Goal: Task Accomplishment & Management: Manage account settings

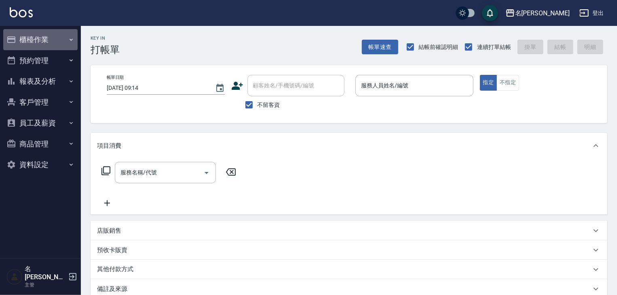
click at [36, 36] on button "櫃檯作業" at bounding box center [40, 39] width 74 height 21
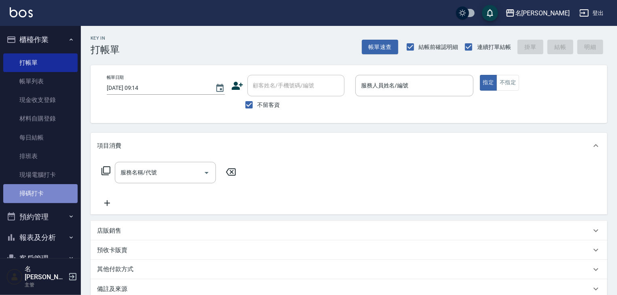
click at [51, 197] on link "掃碼打卡" at bounding box center [40, 193] width 74 height 19
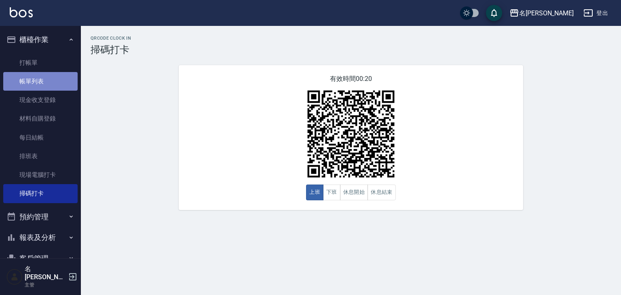
click at [55, 80] on link "帳單列表" at bounding box center [40, 81] width 74 height 19
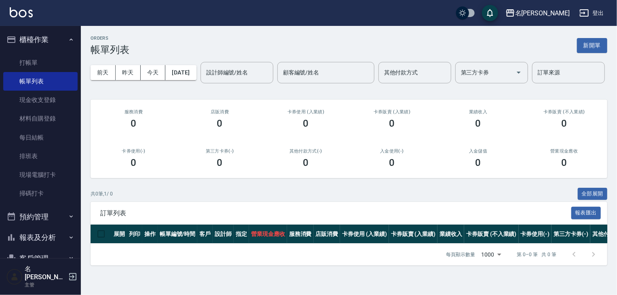
click at [40, 230] on button "報表及分析" at bounding box center [40, 237] width 74 height 21
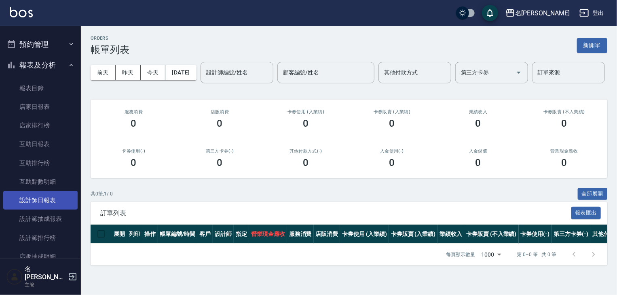
click at [62, 200] on link "設計師日報表" at bounding box center [40, 200] width 74 height 19
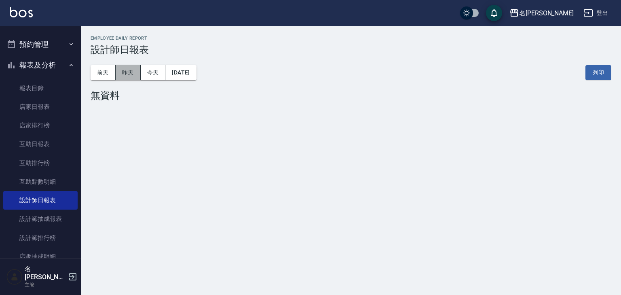
click at [129, 70] on button "昨天" at bounding box center [128, 72] width 25 height 15
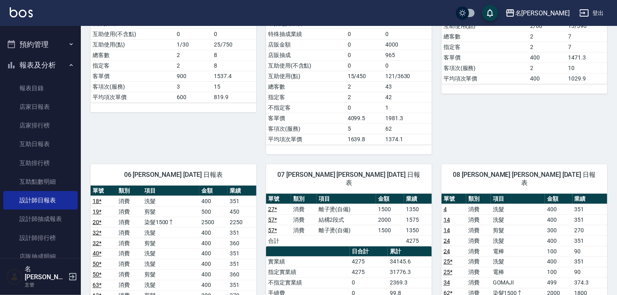
scroll to position [560, 0]
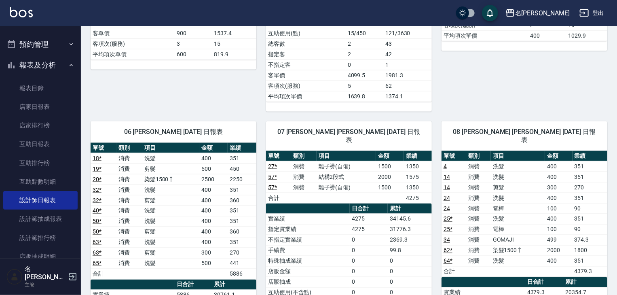
click at [50, 41] on button "預約管理" at bounding box center [40, 44] width 74 height 21
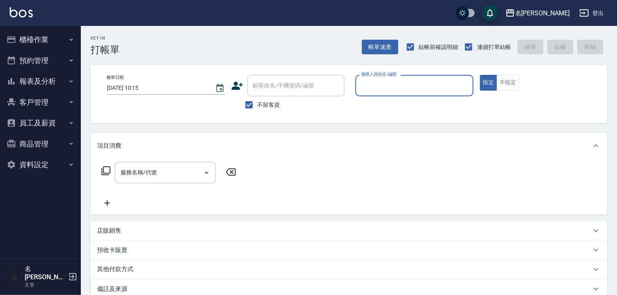
click at [42, 41] on button "櫃檯作業" at bounding box center [40, 39] width 74 height 21
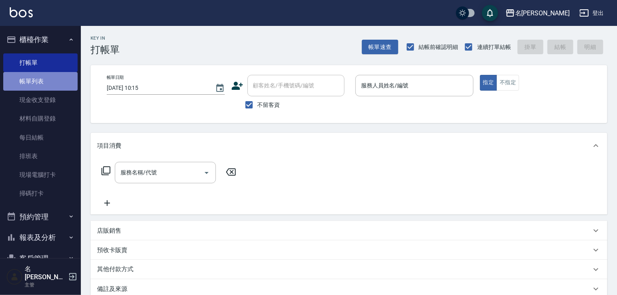
click at [53, 84] on link "帳單列表" at bounding box center [40, 81] width 74 height 19
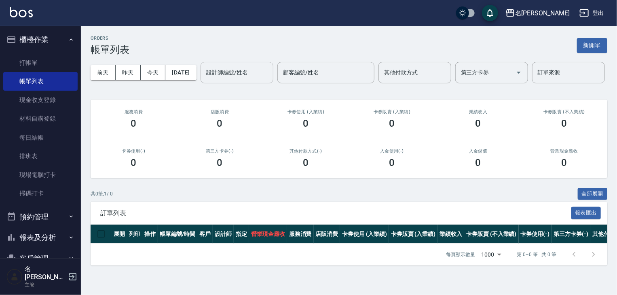
click at [204, 80] on input "設計師編號/姓名" at bounding box center [236, 72] width 65 height 14
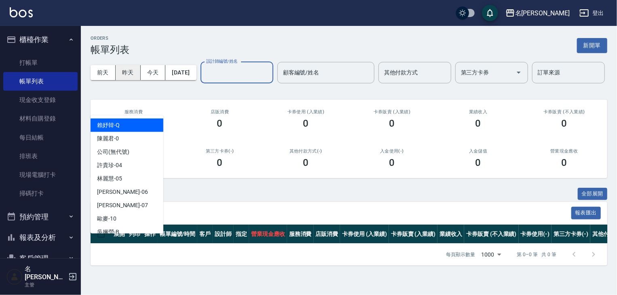
click at [124, 71] on button "昨天" at bounding box center [128, 72] width 25 height 15
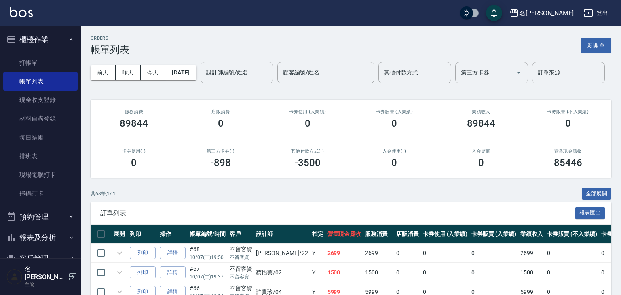
click at [204, 80] on input "設計師編號/姓名" at bounding box center [236, 72] width 65 height 14
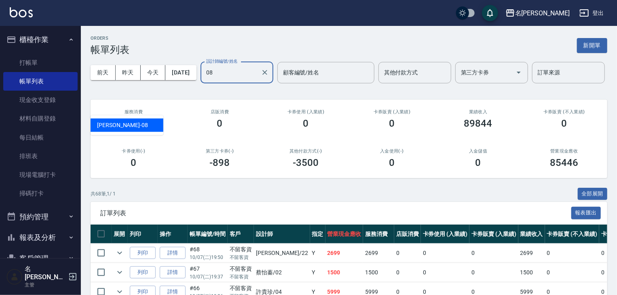
click at [120, 123] on span "蔡慈恩 -08" at bounding box center [122, 125] width 51 height 8
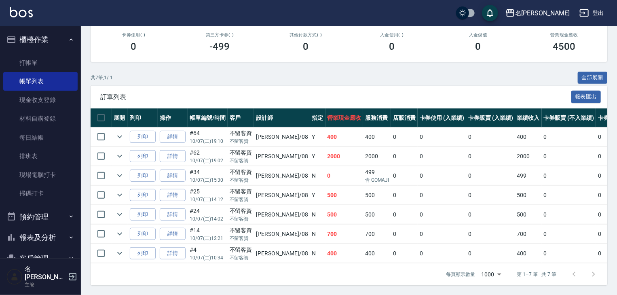
scroll to position [145, 0]
type input "[PERSON_NAME]-08"
click at [177, 209] on link "詳情" at bounding box center [173, 214] width 26 height 13
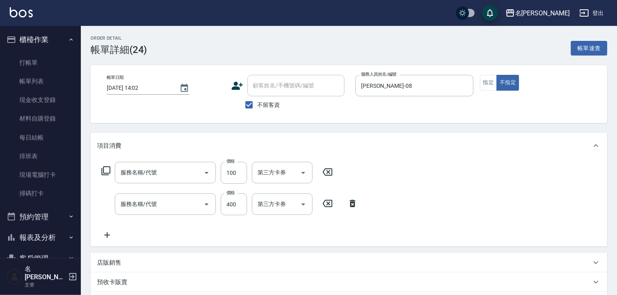
type input "2025/10/07 14:02"
checkbox input "true"
type input "[PERSON_NAME]-08"
type input "電棒(806)"
type input "洗髮(505)"
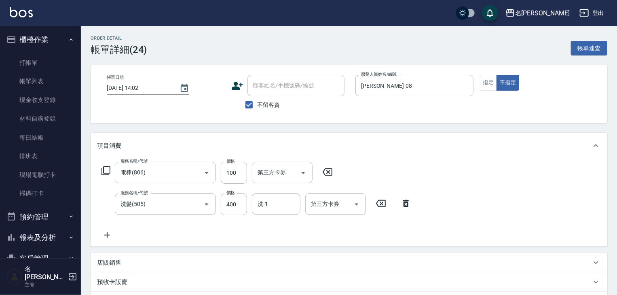
scroll to position [141, 0]
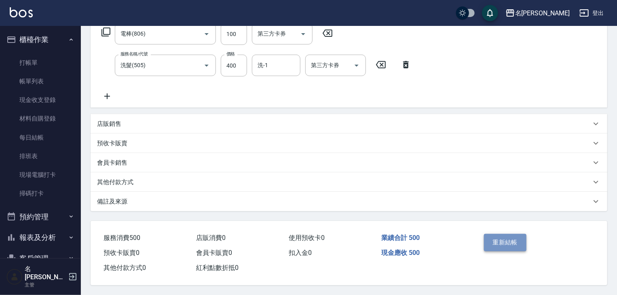
click at [514, 240] on button "重新結帳" at bounding box center [505, 242] width 43 height 17
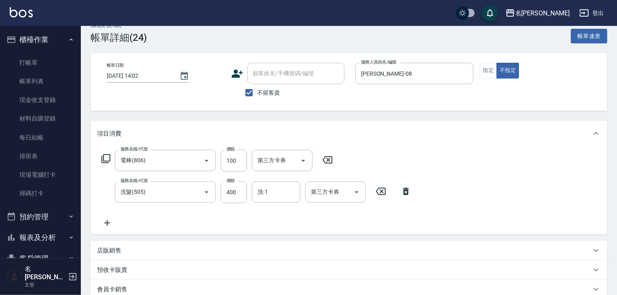
scroll to position [0, 0]
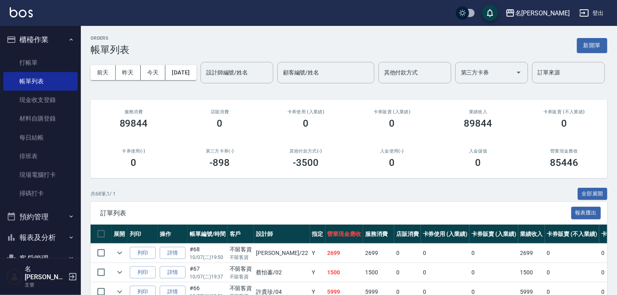
click at [204, 80] on input "設計師編號/姓名" at bounding box center [236, 72] width 65 height 14
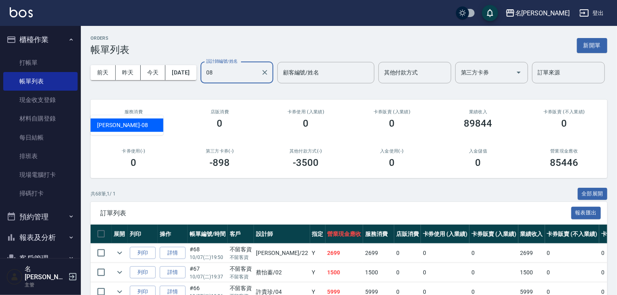
click at [124, 127] on div "蔡慈恩 -08" at bounding box center [127, 124] width 73 height 13
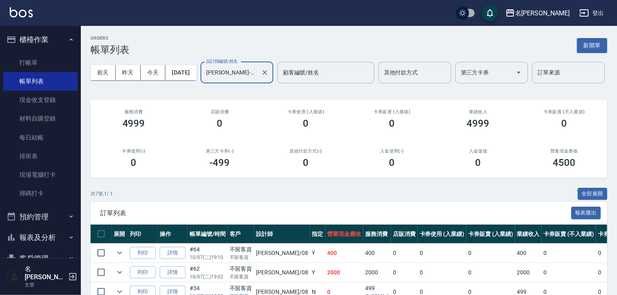
scroll to position [145, 0]
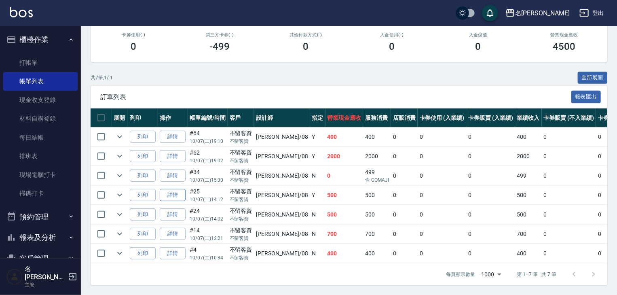
type input "蔡慈恩-08"
click at [175, 191] on link "詳情" at bounding box center [173, 195] width 26 height 13
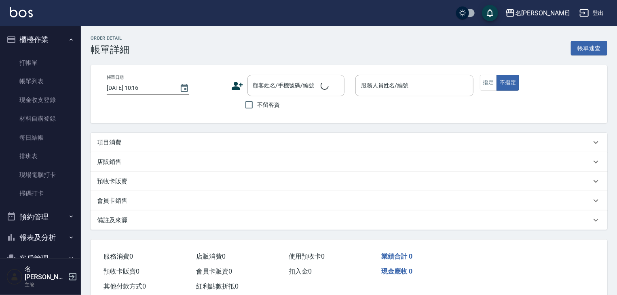
type input "2025/10/07 14:12"
checkbox input "true"
type input "蔡慈恩-08"
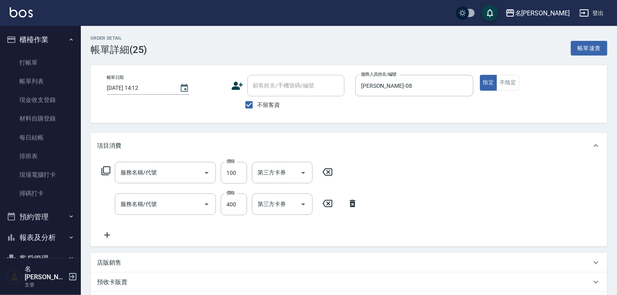
type input "電棒(806)"
type input "洗髮(505)"
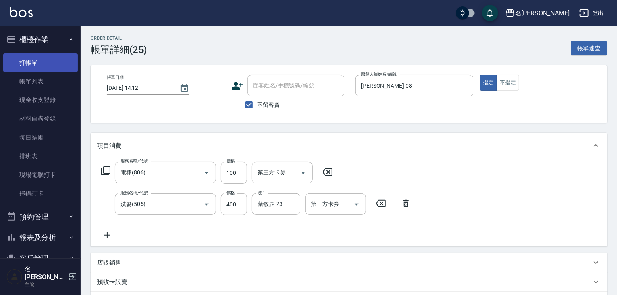
click at [26, 59] on link "打帳單" at bounding box center [40, 62] width 74 height 19
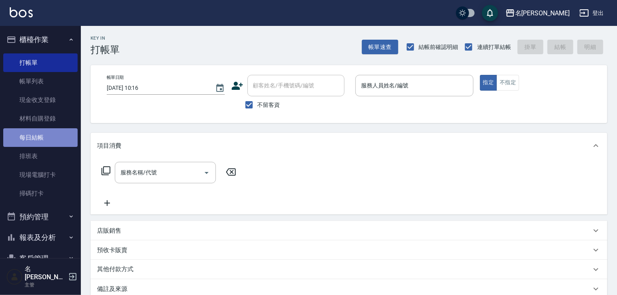
click at [58, 137] on link "每日結帳" at bounding box center [40, 137] width 74 height 19
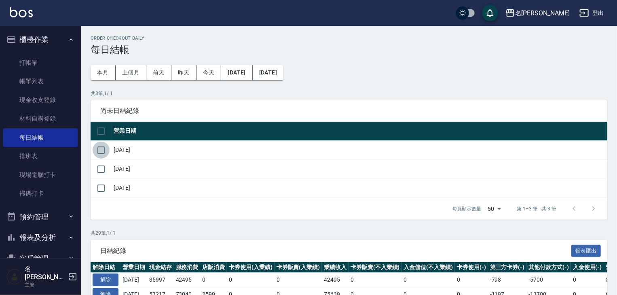
click at [100, 149] on input "checkbox" at bounding box center [101, 149] width 17 height 17
checkbox input "true"
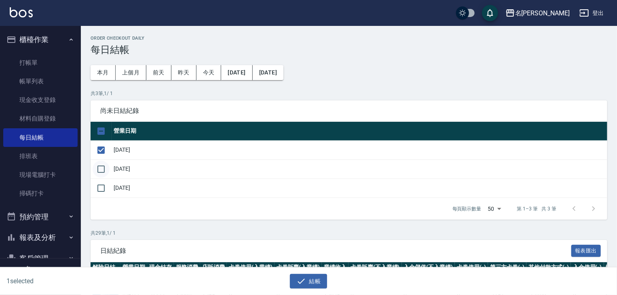
click at [100, 162] on input "checkbox" at bounding box center [101, 168] width 17 height 17
checkbox input "true"
click at [326, 283] on button "結帳" at bounding box center [309, 281] width 38 height 15
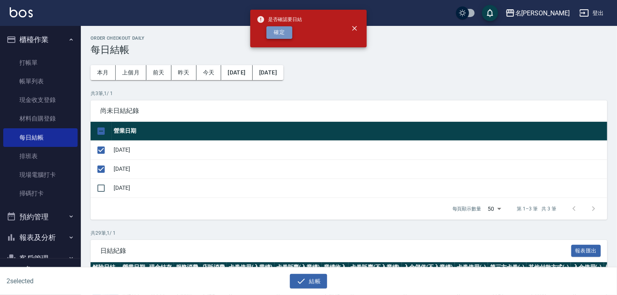
click at [276, 34] on button "確定" at bounding box center [279, 32] width 26 height 13
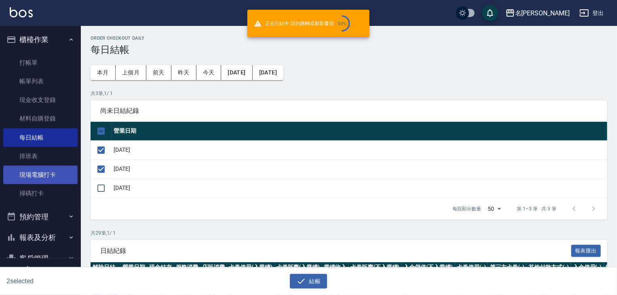
checkbox input "false"
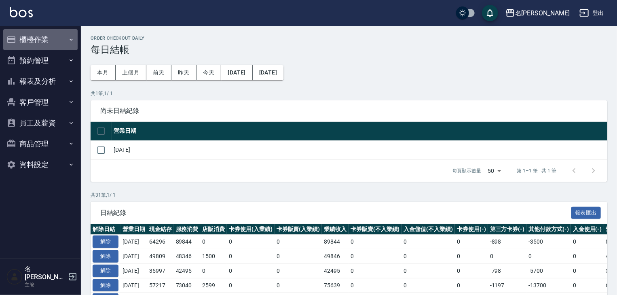
click at [47, 39] on button "櫃檯作業" at bounding box center [40, 39] width 74 height 21
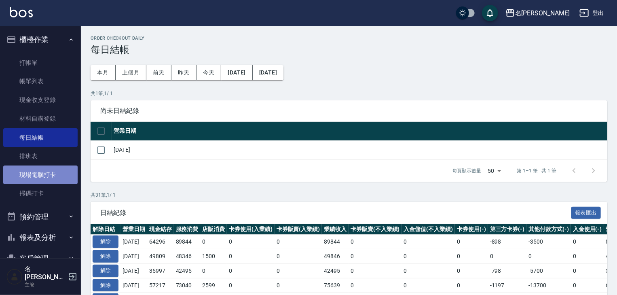
click at [57, 177] on link "現場電腦打卡" at bounding box center [40, 174] width 74 height 19
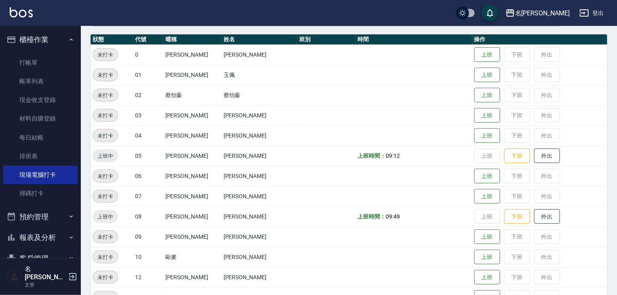
scroll to position [215, 0]
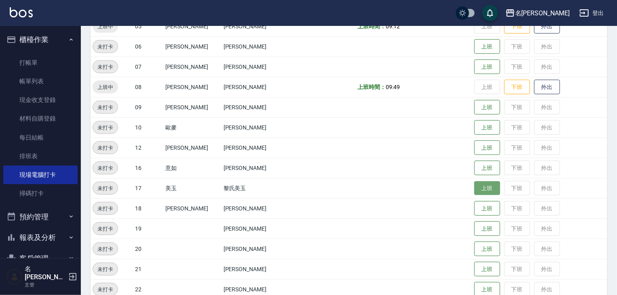
click at [474, 188] on button "上班" at bounding box center [487, 188] width 26 height 14
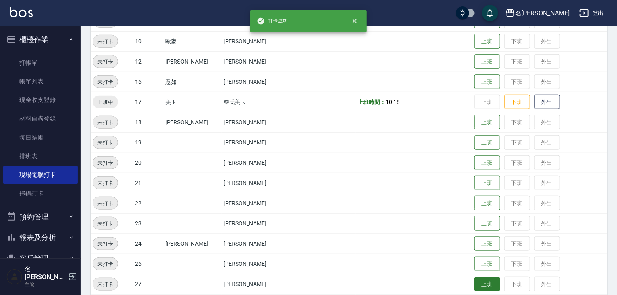
scroll to position [345, 0]
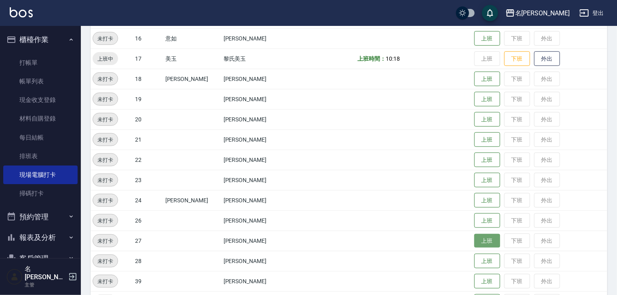
click at [477, 244] on button "上班" at bounding box center [487, 241] width 26 height 14
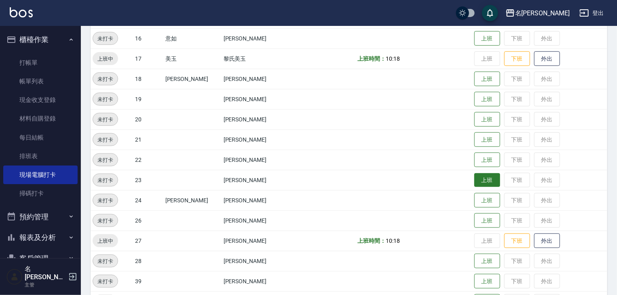
scroll to position [172, 0]
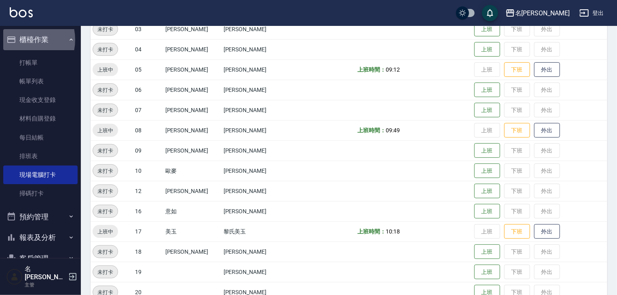
click at [23, 40] on button "櫃檯作業" at bounding box center [40, 39] width 74 height 21
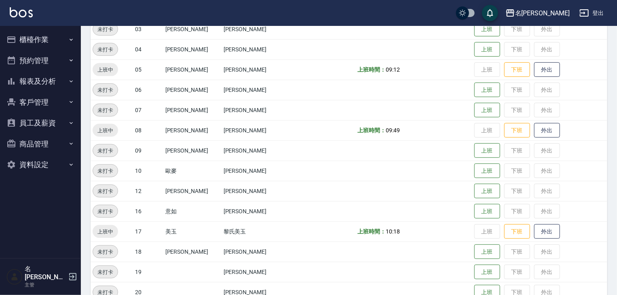
click at [32, 76] on button "報表及分析" at bounding box center [40, 81] width 74 height 21
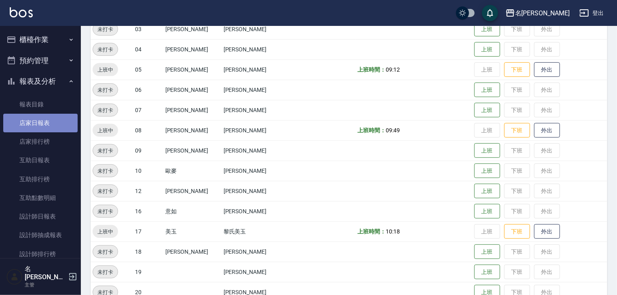
click at [42, 123] on link "店家日報表" at bounding box center [40, 123] width 74 height 19
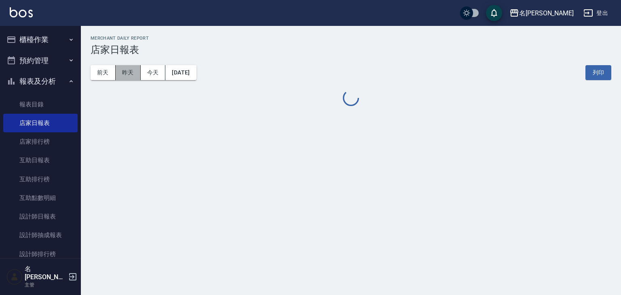
click at [131, 74] on button "昨天" at bounding box center [128, 72] width 25 height 15
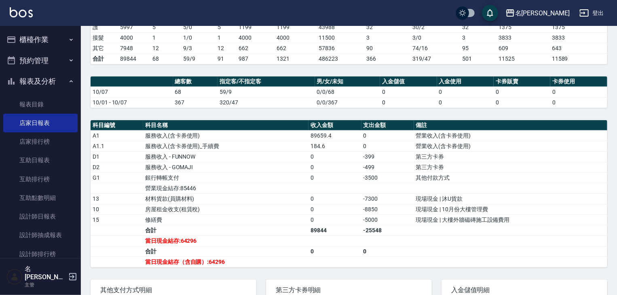
scroll to position [273, 0]
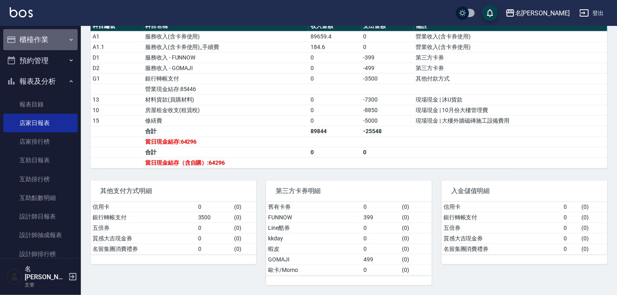
click at [46, 42] on button "櫃檯作業" at bounding box center [40, 39] width 74 height 21
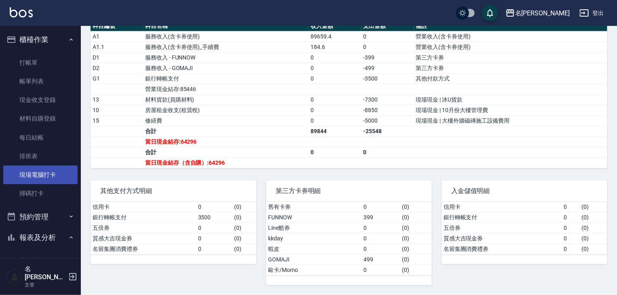
click at [51, 168] on link "現場電腦打卡" at bounding box center [40, 174] width 74 height 19
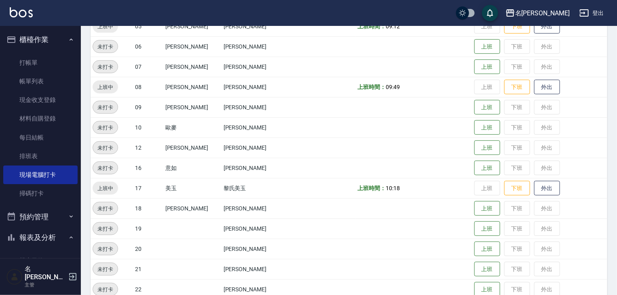
scroll to position [259, 0]
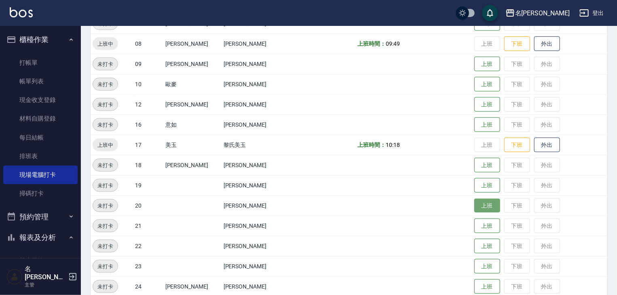
click at [474, 205] on button "上班" at bounding box center [487, 205] width 26 height 14
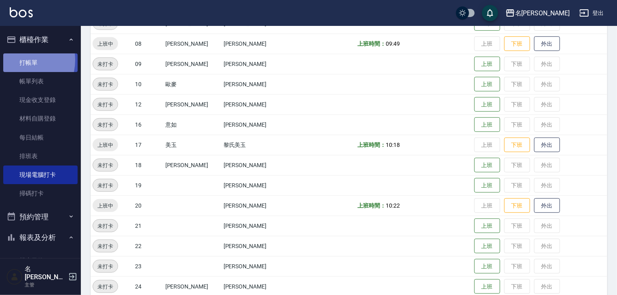
click at [21, 60] on link "打帳單" at bounding box center [40, 62] width 74 height 19
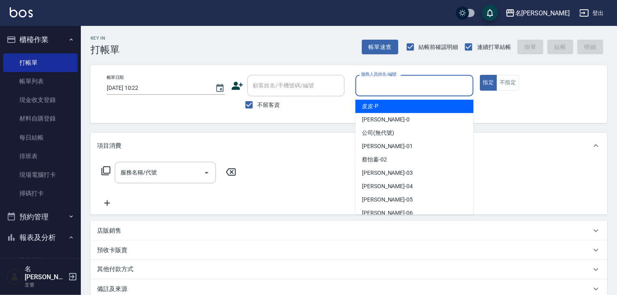
click at [441, 89] on input "服務人員姓名/編號" at bounding box center [414, 85] width 111 height 14
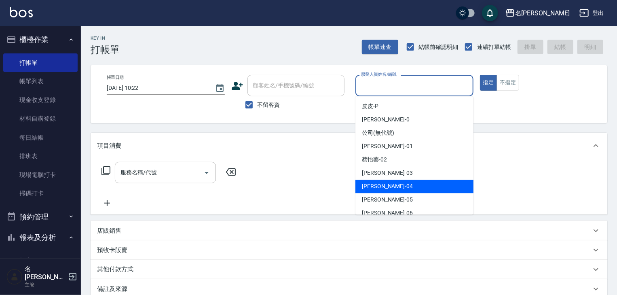
click at [379, 187] on span "[PERSON_NAME]-04" at bounding box center [387, 186] width 51 height 8
type input "[PERSON_NAME]-04"
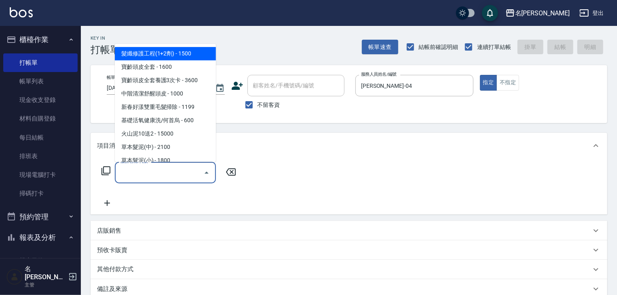
click at [165, 172] on input "服務名稱/代號" at bounding box center [159, 172] width 82 height 14
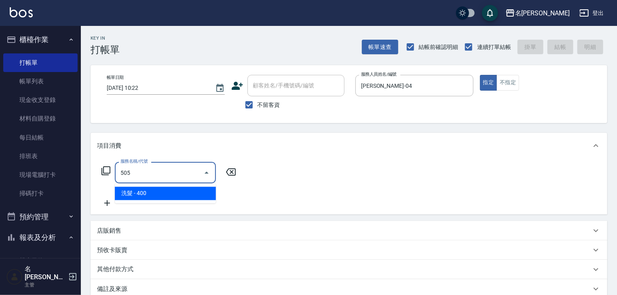
click at [175, 196] on span "洗髮 - 400" at bounding box center [165, 193] width 101 height 13
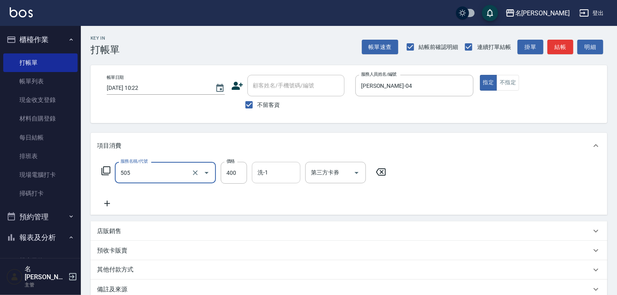
type input "洗髮(505)"
click at [261, 175] on input "洗-1" at bounding box center [275, 172] width 41 height 14
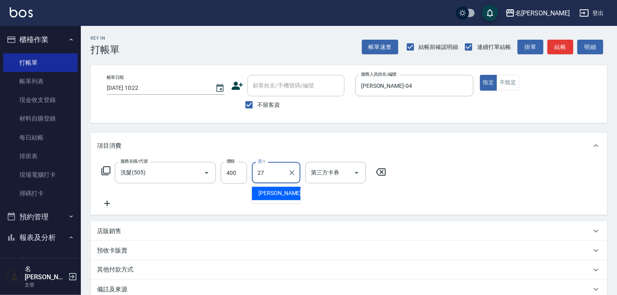
click at [268, 196] on span "[PERSON_NAME]-27" at bounding box center [283, 193] width 51 height 8
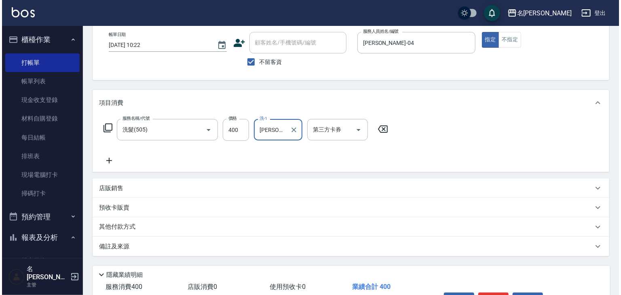
scroll to position [95, 0]
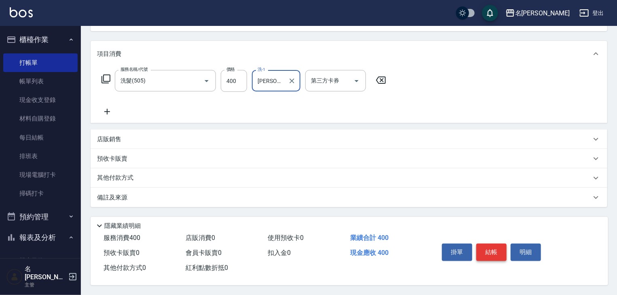
type input "[PERSON_NAME]-27"
click at [480, 245] on button "結帳" at bounding box center [491, 251] width 30 height 17
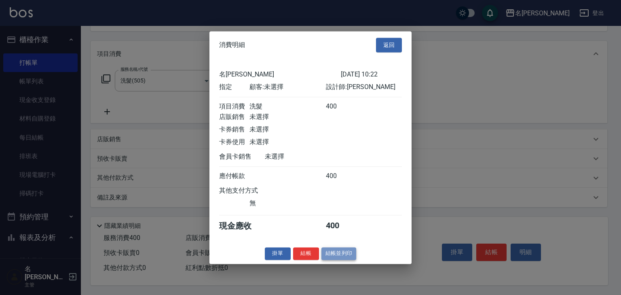
click at [332, 254] on button "結帳並列印" at bounding box center [338, 253] width 35 height 13
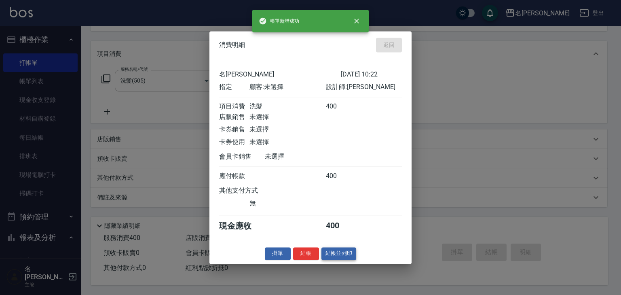
type input "2025/10/08 10:23"
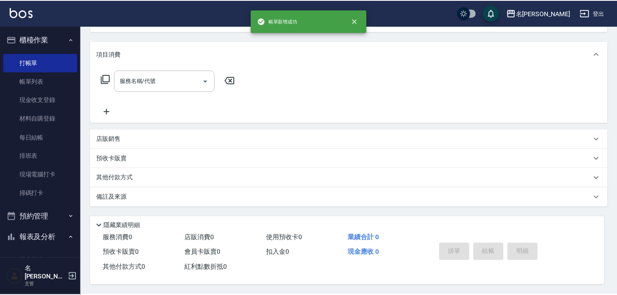
scroll to position [0, 0]
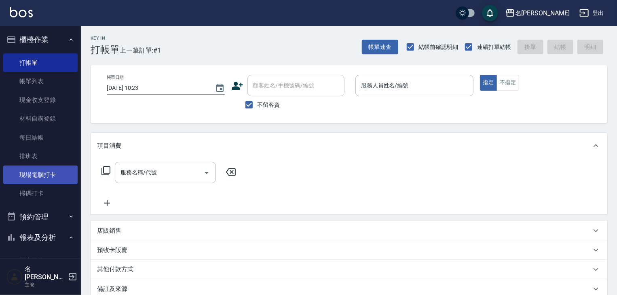
click at [56, 177] on link "現場電腦打卡" at bounding box center [40, 174] width 74 height 19
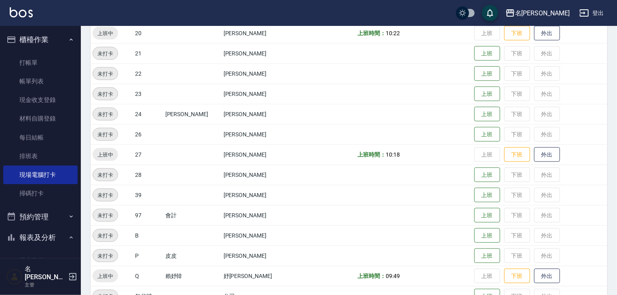
scroll to position [345, 0]
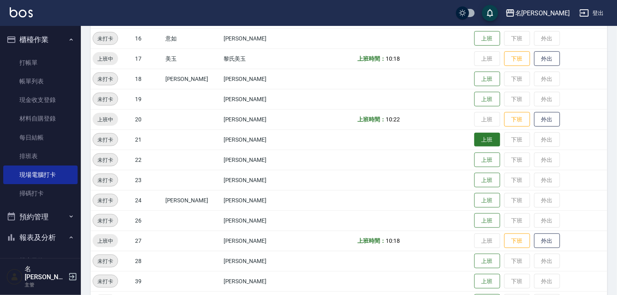
click at [480, 140] on button "上班" at bounding box center [487, 140] width 26 height 14
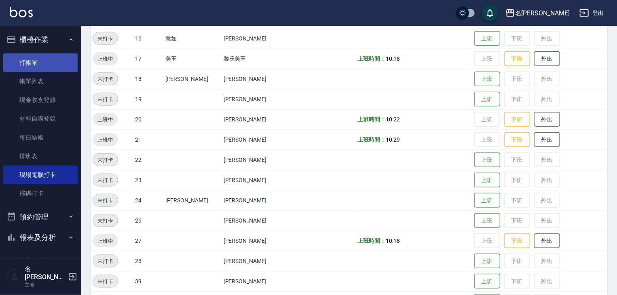
click at [38, 60] on link "打帳單" at bounding box center [40, 62] width 74 height 19
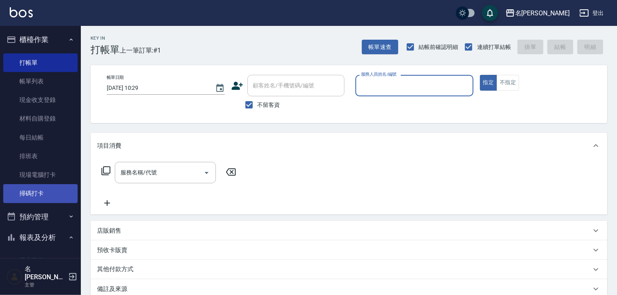
click at [28, 189] on link "掃碼打卡" at bounding box center [40, 193] width 74 height 19
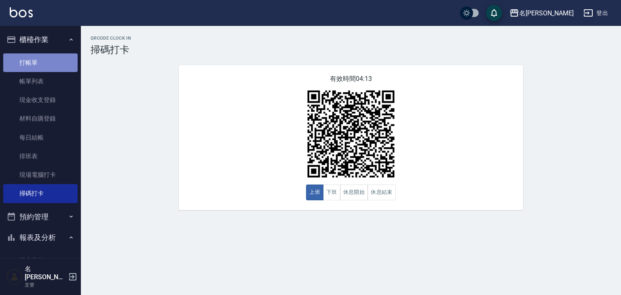
click at [51, 58] on link "打帳單" at bounding box center [40, 62] width 74 height 19
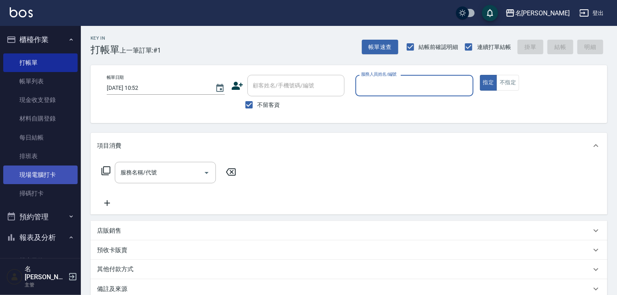
click at [51, 176] on link "現場電腦打卡" at bounding box center [40, 174] width 74 height 19
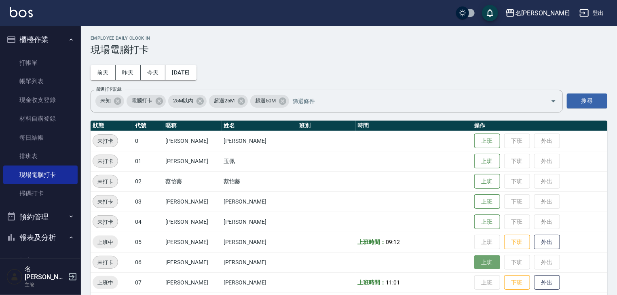
click at [474, 263] on button "上班" at bounding box center [487, 262] width 26 height 14
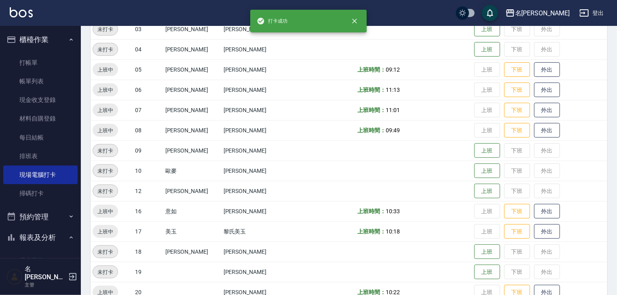
scroll to position [301, 0]
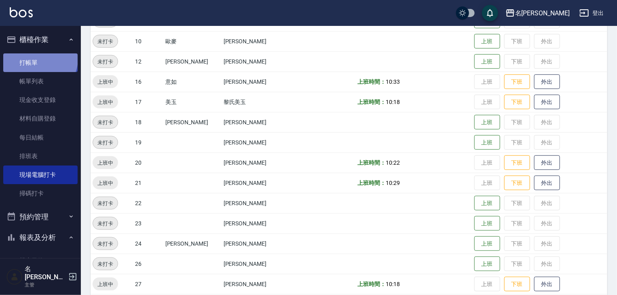
click at [39, 59] on link "打帳單" at bounding box center [40, 62] width 74 height 19
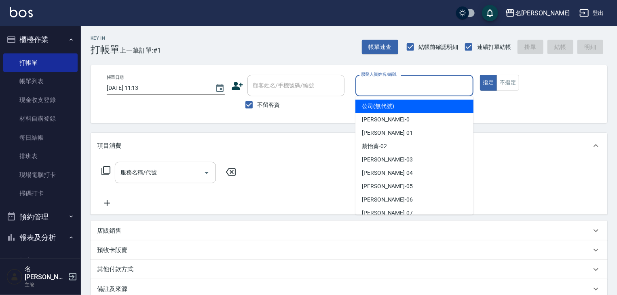
click at [388, 92] on input "服務人員姓名/編號" at bounding box center [414, 85] width 111 height 14
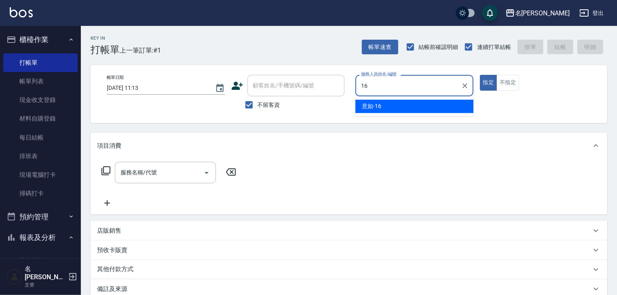
click at [383, 108] on div "意如 -16" at bounding box center [414, 105] width 118 height 13
click at [190, 164] on div "服務名稱/代號" at bounding box center [165, 172] width 101 height 21
type input "意如-16"
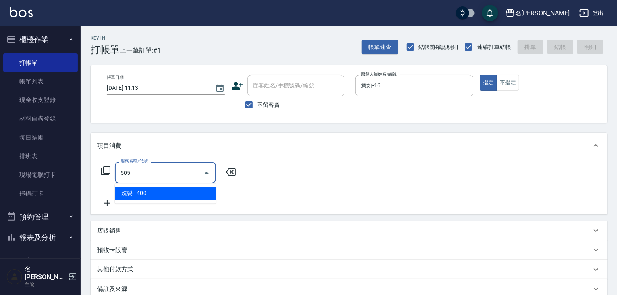
click at [201, 188] on span "洗髮 - 400" at bounding box center [165, 193] width 101 height 13
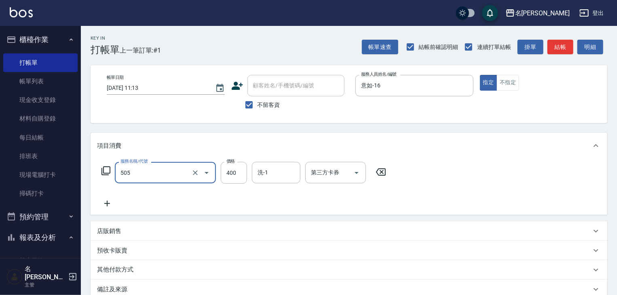
type input "洗髮(505)"
click at [110, 206] on icon at bounding box center [107, 203] width 20 height 10
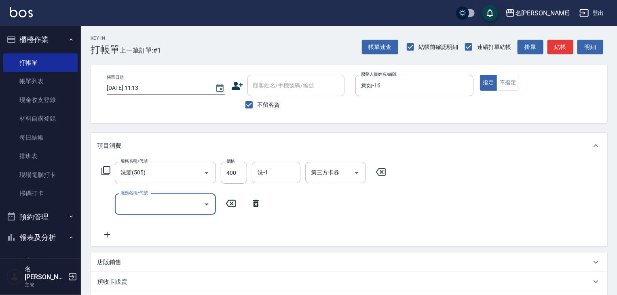
click at [136, 205] on input "服務名稱/代號" at bounding box center [159, 204] width 82 height 14
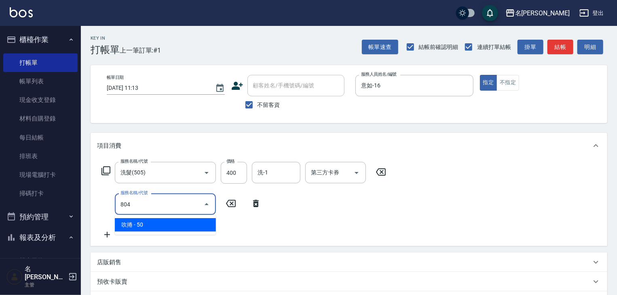
click at [204, 227] on span "吹捲 - 50" at bounding box center [165, 224] width 101 height 13
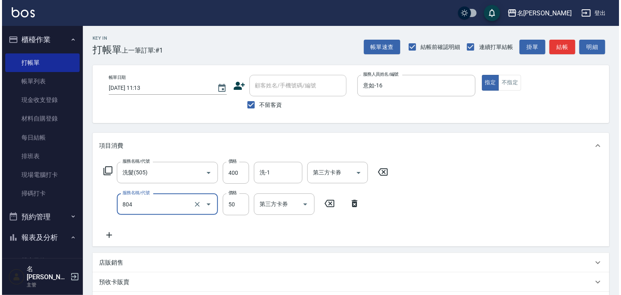
scroll to position [86, 0]
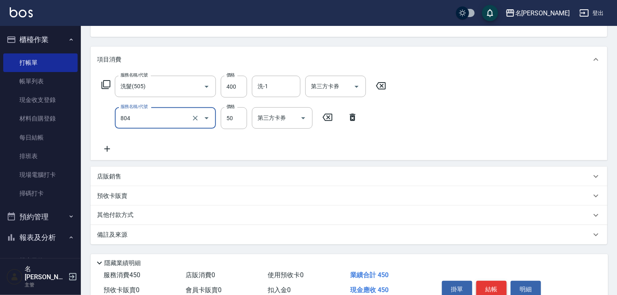
type input "吹捲(804)"
click at [499, 286] on button "結帳" at bounding box center [491, 288] width 30 height 17
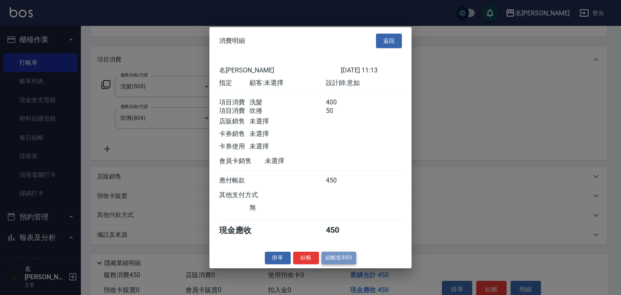
click at [344, 264] on button "結帳並列印" at bounding box center [338, 257] width 35 height 13
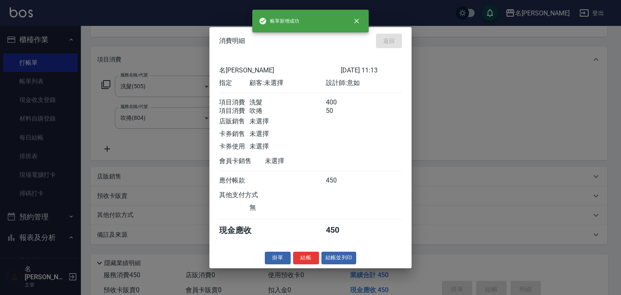
type input "2025/10/08 11:33"
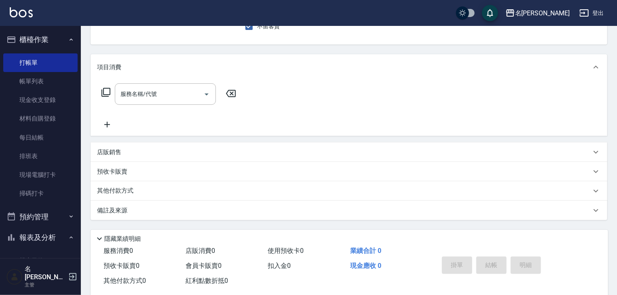
scroll to position [0, 0]
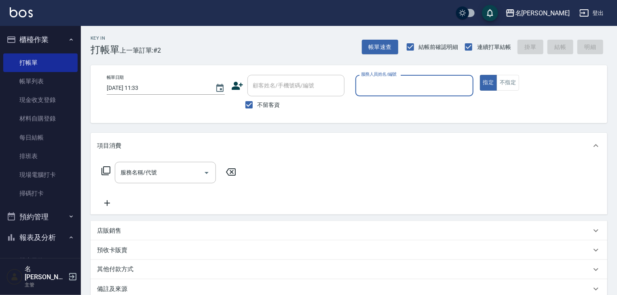
click at [428, 89] on input "服務人員姓名/編號" at bounding box center [414, 85] width 111 height 14
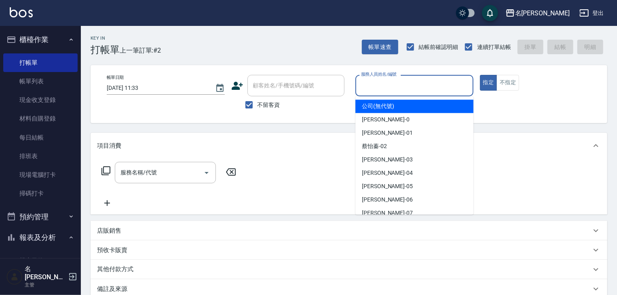
type input "ㄖ"
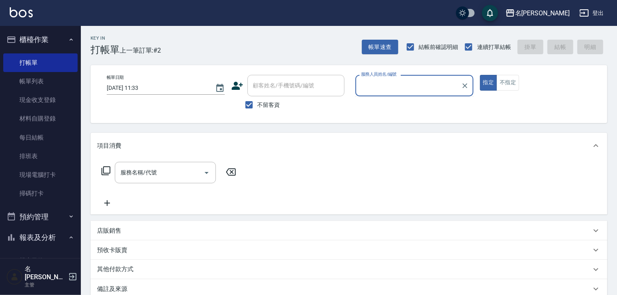
click at [471, 87] on div "服務人員姓名/編號" at bounding box center [414, 85] width 118 height 21
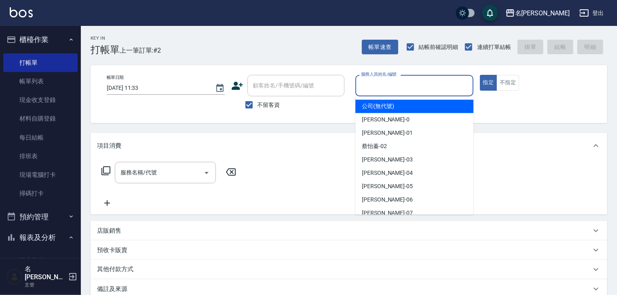
click at [386, 88] on input "服務人員姓名/編號" at bounding box center [414, 85] width 111 height 14
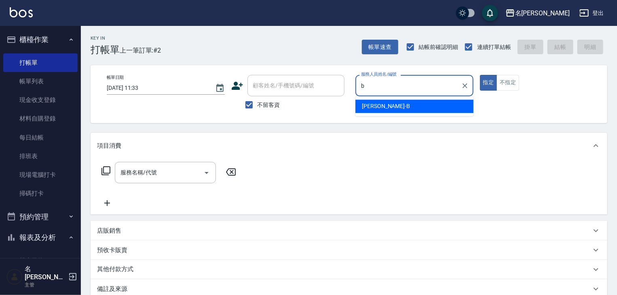
click at [375, 103] on span "[PERSON_NAME]" at bounding box center [386, 106] width 48 height 8
type input "[PERSON_NAME]"
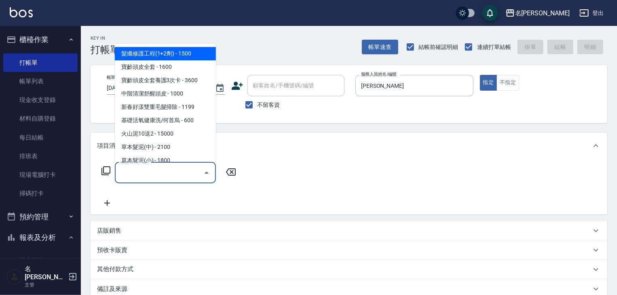
click at [174, 176] on input "服務名稱/代號" at bounding box center [159, 172] width 82 height 14
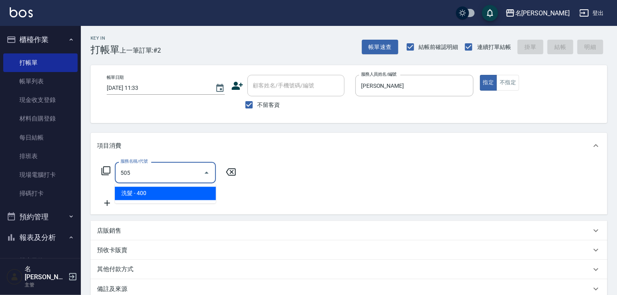
click at [192, 199] on span "洗髮 - 400" at bounding box center [165, 193] width 101 height 13
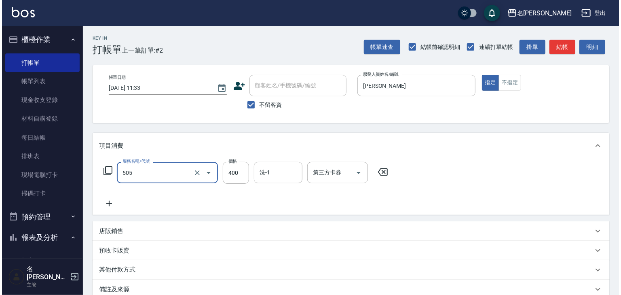
scroll to position [95, 0]
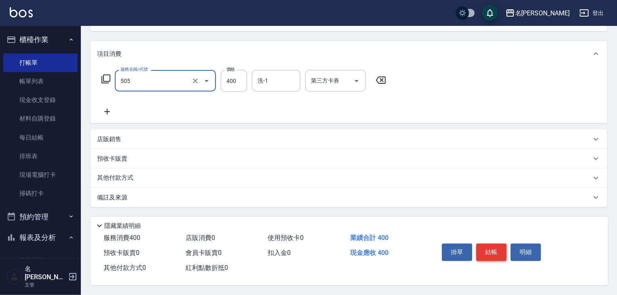
type input "洗髮(505)"
click at [495, 247] on button "結帳" at bounding box center [491, 251] width 30 height 17
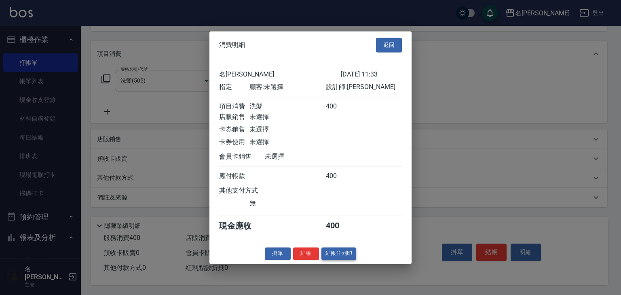
click at [333, 253] on button "結帳並列印" at bounding box center [338, 253] width 35 height 13
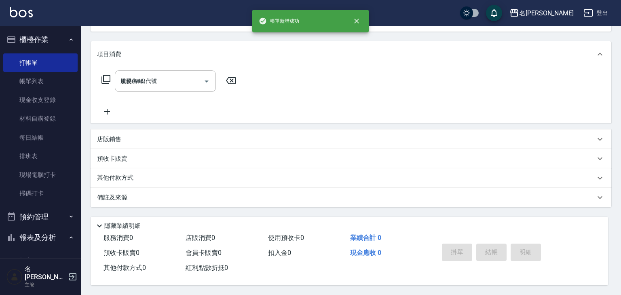
type input "2025/10/08 11:47"
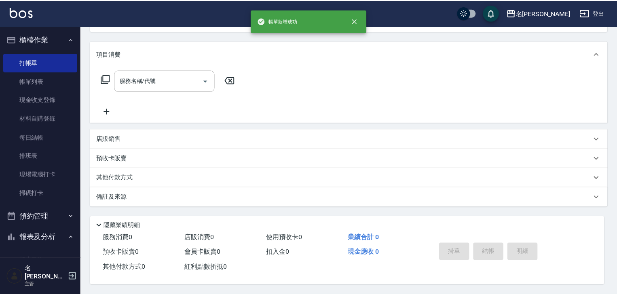
scroll to position [0, 0]
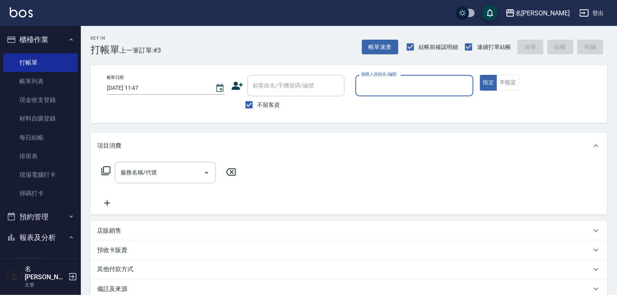
click at [423, 88] on input "服務人員姓名/編號" at bounding box center [414, 85] width 111 height 14
click at [409, 103] on div "曹如妘 -03" at bounding box center [414, 105] width 118 height 13
type input "曹如妘-03"
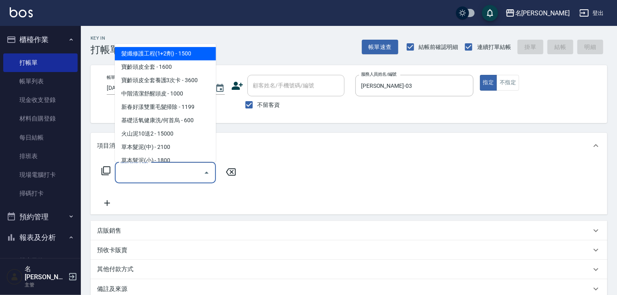
click at [146, 174] on input "服務名稱/代號" at bounding box center [159, 172] width 82 height 14
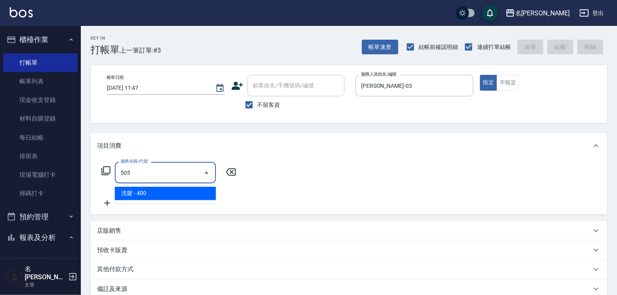
click at [163, 199] on span "洗髮 - 400" at bounding box center [165, 193] width 101 height 13
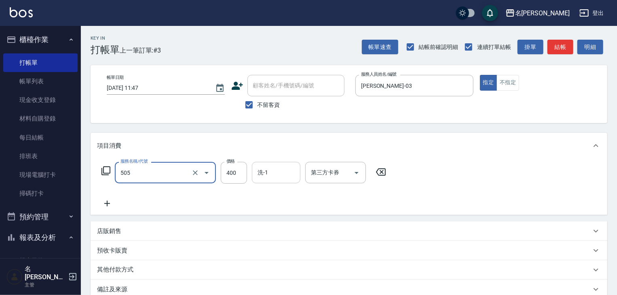
type input "洗髮(505)"
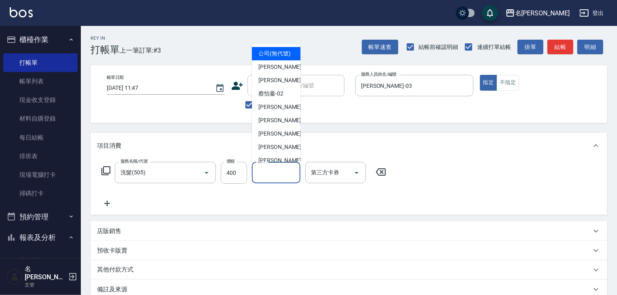
click at [264, 178] on input "洗-1" at bounding box center [275, 172] width 41 height 14
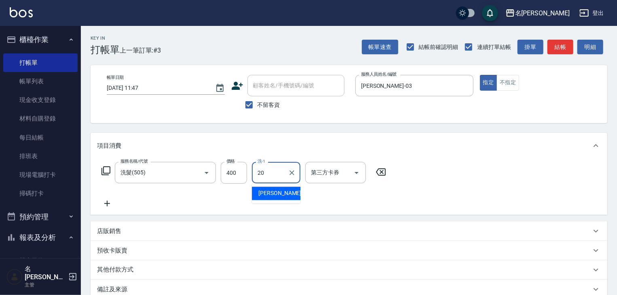
click at [279, 196] on span "胡皇杰 -20" at bounding box center [283, 193] width 51 height 8
type input "[PERSON_NAME]-20"
click at [110, 203] on icon at bounding box center [107, 203] width 6 height 6
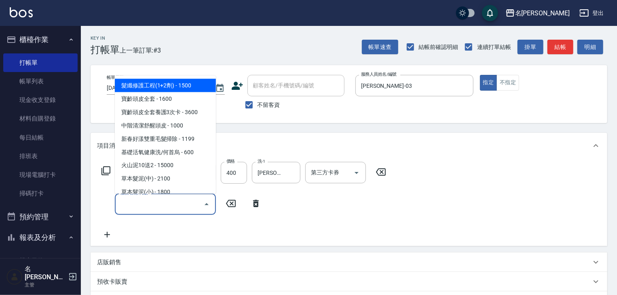
click at [136, 205] on input "服務名稱/代號" at bounding box center [159, 204] width 82 height 14
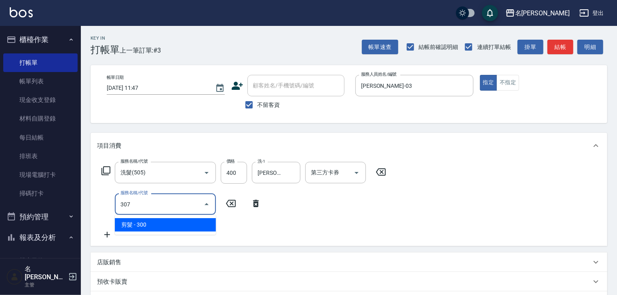
drag, startPoint x: 148, startPoint y: 221, endPoint x: 160, endPoint y: 218, distance: 12.2
click at [149, 220] on span "剪髮 - 300" at bounding box center [165, 224] width 101 height 13
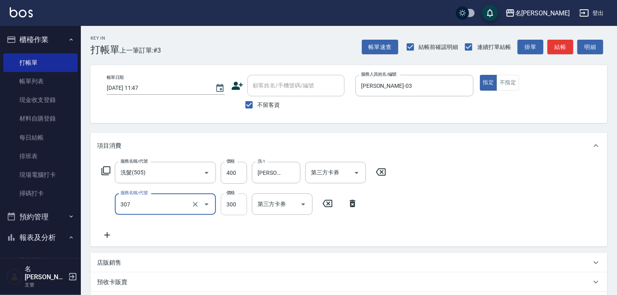
type input "剪髮(307)"
click at [223, 202] on input "300" at bounding box center [234, 204] width 26 height 22
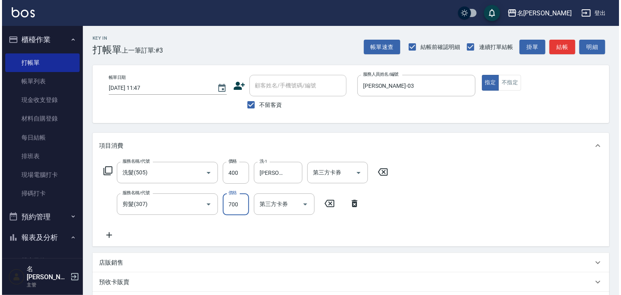
scroll to position [126, 0]
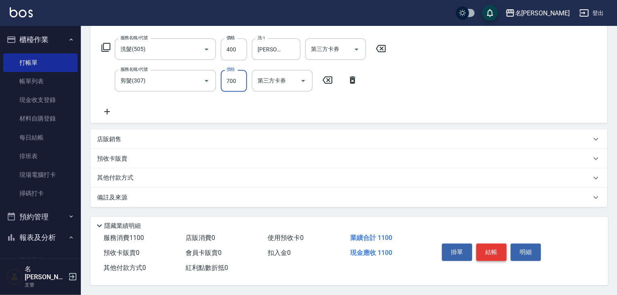
type input "700"
click at [493, 257] on button "結帳" at bounding box center [491, 251] width 30 height 17
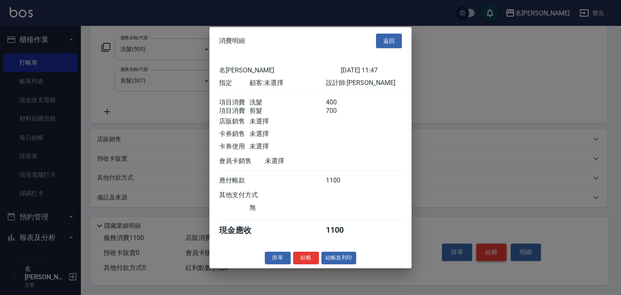
click at [495, 252] on body "名留林森 登出 櫃檯作業 打帳單 帳單列表 現金收支登錄 材料自購登錄 每日結帳 排班表 現場電腦打卡 掃碼打卡 預約管理 預約管理 單日預約紀錄 單週預約紀…" at bounding box center [310, 86] width 621 height 418
click at [344, 262] on button "結帳並列印" at bounding box center [338, 257] width 35 height 13
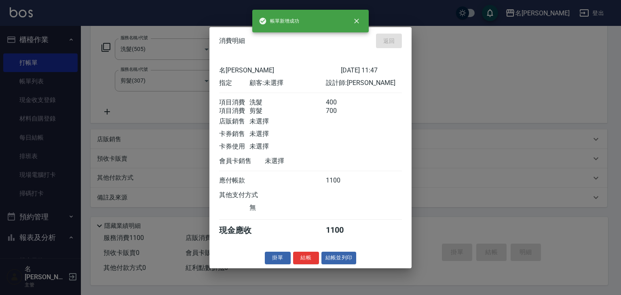
type input "2025/10/08 11:48"
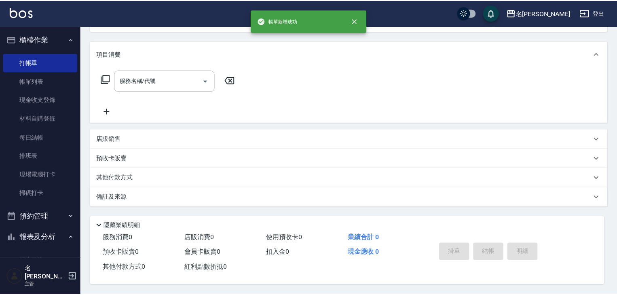
scroll to position [0, 0]
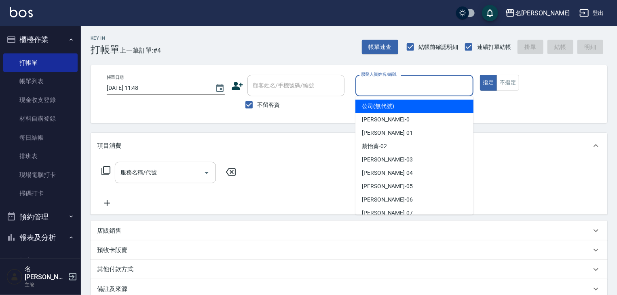
click at [399, 81] on input "服務人員姓名/編號" at bounding box center [414, 85] width 111 height 14
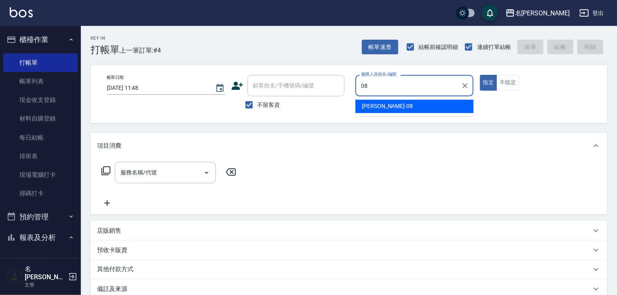
click at [400, 107] on div "蔡慈恩 -08" at bounding box center [414, 105] width 118 height 13
type input "[PERSON_NAME]-08"
click at [173, 170] on input "服務名稱/代號" at bounding box center [159, 172] width 82 height 14
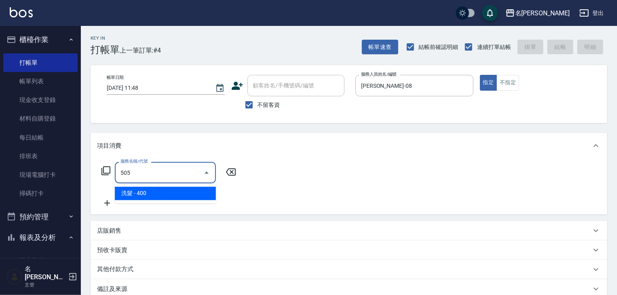
click at [185, 187] on span "洗髮 - 400" at bounding box center [165, 193] width 101 height 13
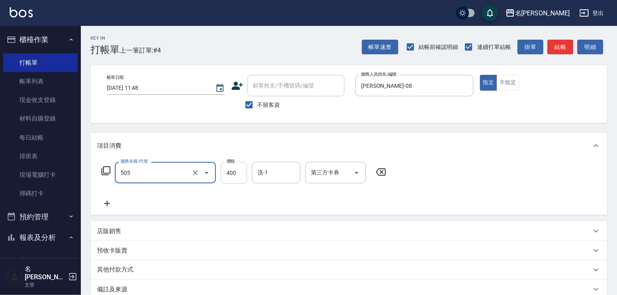
type input "洗髮(505)"
click at [228, 175] on input "400" at bounding box center [234, 173] width 26 height 22
type input "500"
click at [103, 201] on icon at bounding box center [107, 203] width 20 height 10
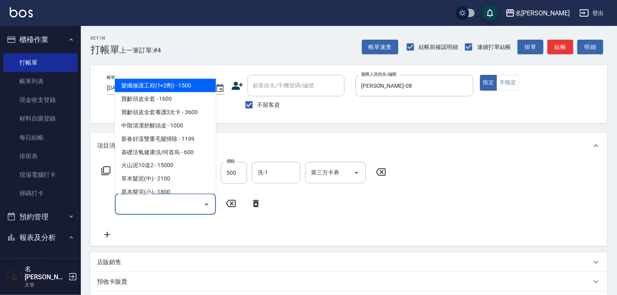
click at [138, 206] on input "服務名稱/代號" at bounding box center [159, 204] width 82 height 14
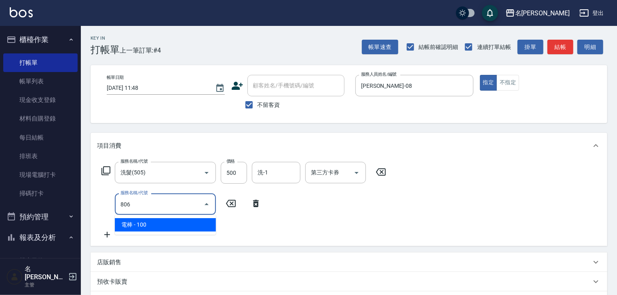
click at [163, 224] on span "電棒 - 100" at bounding box center [165, 224] width 101 height 13
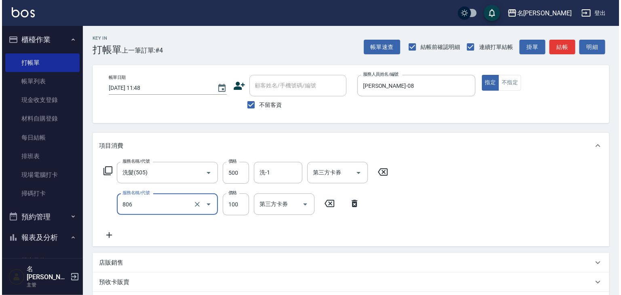
scroll to position [126, 0]
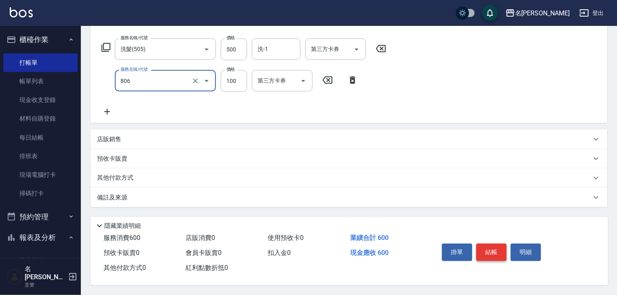
type input "電棒(806)"
click at [490, 244] on button "結帳" at bounding box center [491, 251] width 30 height 17
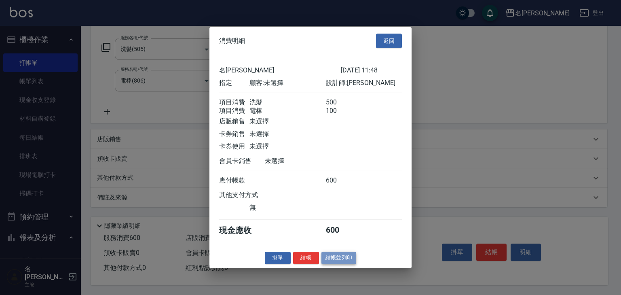
click at [338, 263] on button "結帳並列印" at bounding box center [338, 257] width 35 height 13
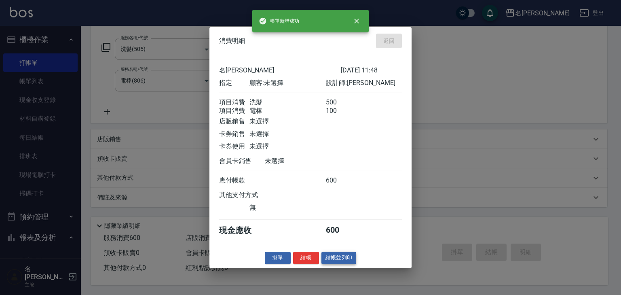
type input "2025/10/08 11:51"
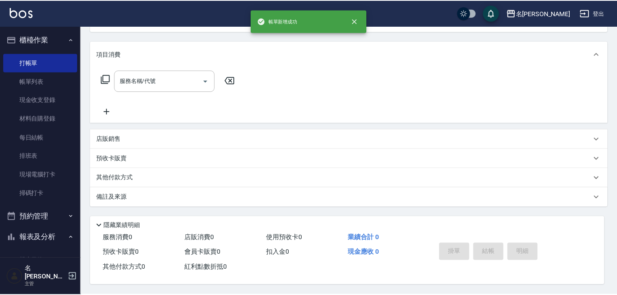
scroll to position [0, 0]
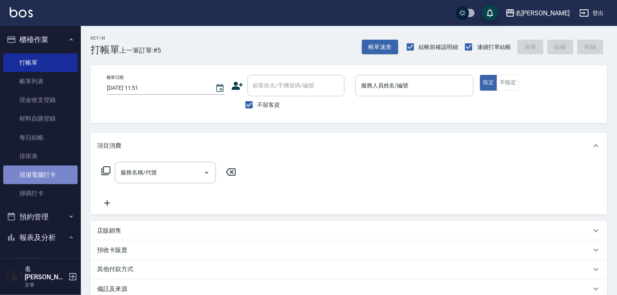
click at [46, 170] on link "現場電腦打卡" at bounding box center [40, 174] width 74 height 19
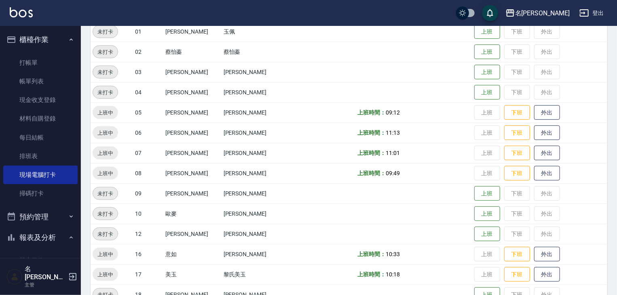
scroll to position [215, 0]
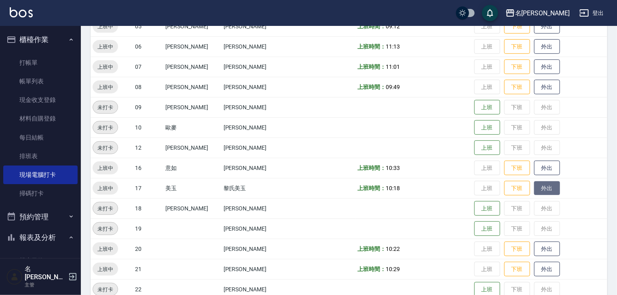
click at [540, 187] on button "外出" at bounding box center [547, 188] width 26 height 14
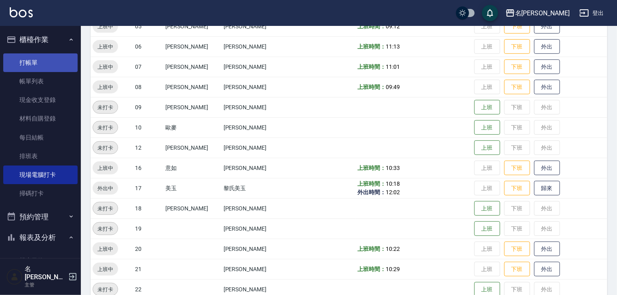
click at [47, 61] on link "打帳單" at bounding box center [40, 62] width 74 height 19
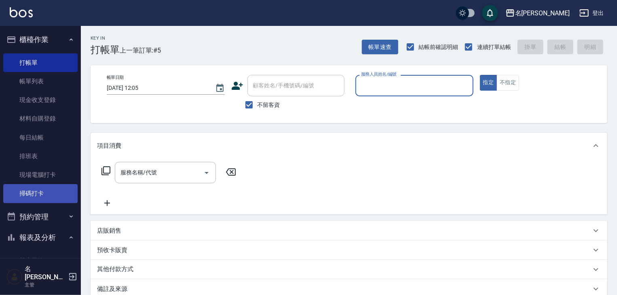
click at [30, 185] on link "掃碼打卡" at bounding box center [40, 193] width 74 height 19
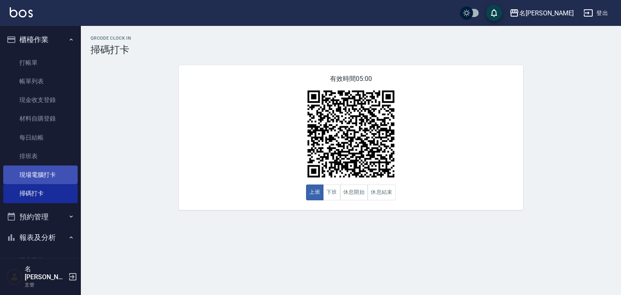
click at [32, 180] on link "現場電腦打卡" at bounding box center [40, 174] width 74 height 19
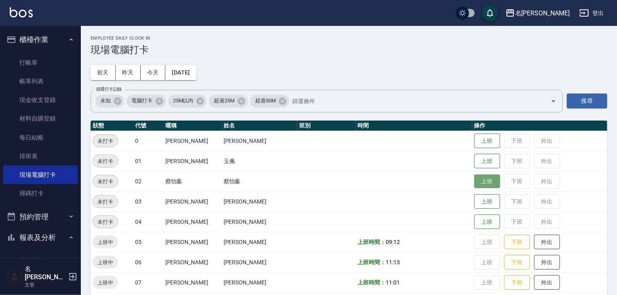
click at [486, 181] on button "上班" at bounding box center [487, 181] width 26 height 14
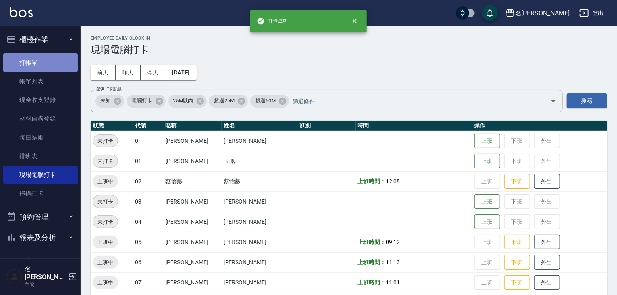
click at [51, 62] on link "打帳單" at bounding box center [40, 62] width 74 height 19
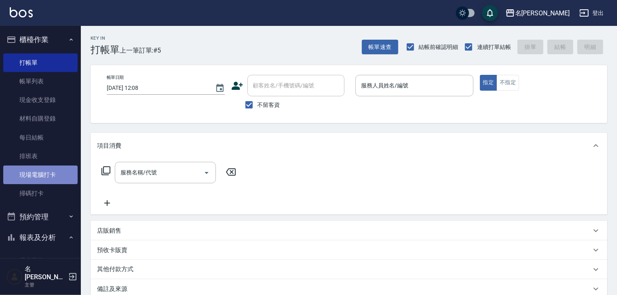
click at [46, 170] on link "現場電腦打卡" at bounding box center [40, 174] width 74 height 19
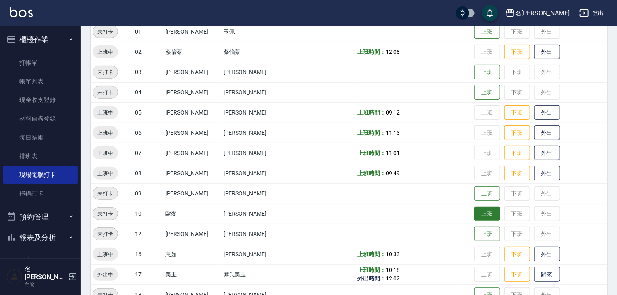
scroll to position [259, 0]
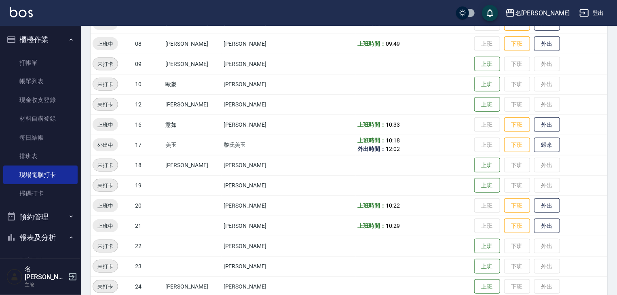
click at [472, 204] on td "上班 下班 外出" at bounding box center [539, 205] width 135 height 20
click at [541, 208] on button "外出" at bounding box center [547, 205] width 26 height 14
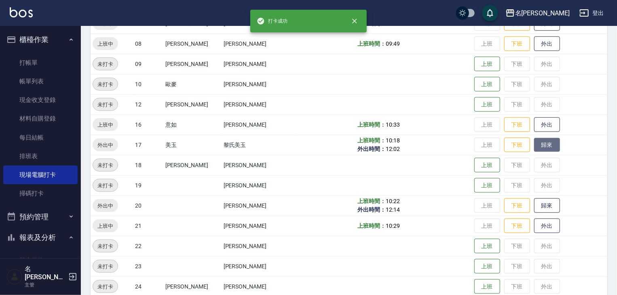
click at [534, 143] on button "歸來" at bounding box center [547, 145] width 26 height 14
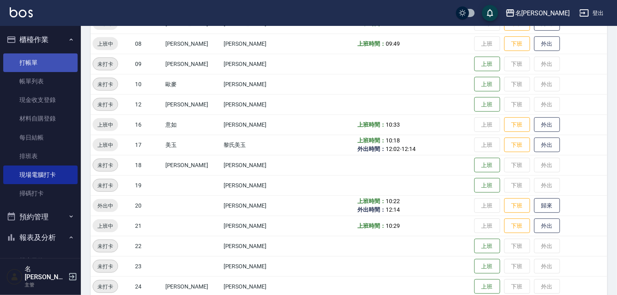
click at [60, 63] on link "打帳單" at bounding box center [40, 62] width 74 height 19
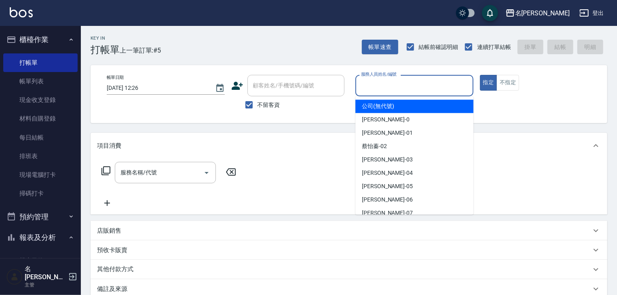
click at [381, 82] on input "服務人員姓名/編號" at bounding box center [414, 85] width 111 height 14
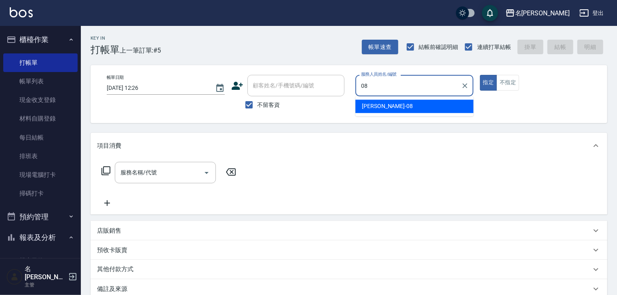
click at [369, 102] on span "蔡慈恩 -08" at bounding box center [387, 106] width 51 height 8
type input "[PERSON_NAME]-08"
click at [158, 171] on input "服務名稱/代號" at bounding box center [159, 172] width 82 height 14
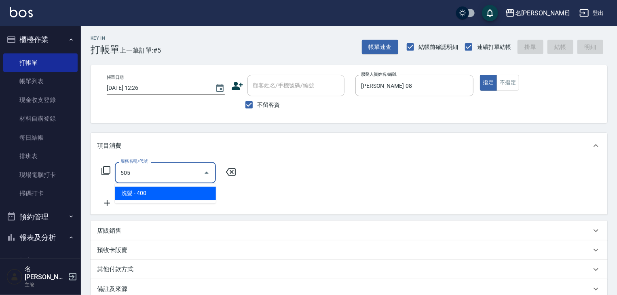
click at [183, 189] on span "洗髮 - 400" at bounding box center [165, 193] width 101 height 13
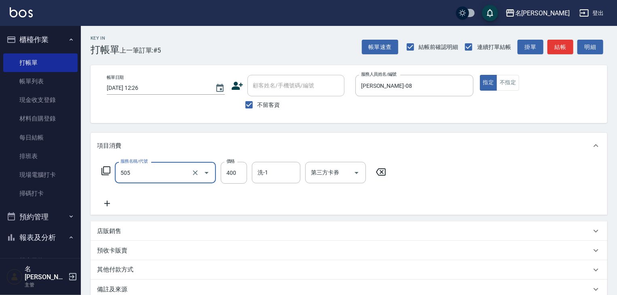
type input "洗髮(505)"
click at [111, 204] on icon at bounding box center [107, 203] width 20 height 10
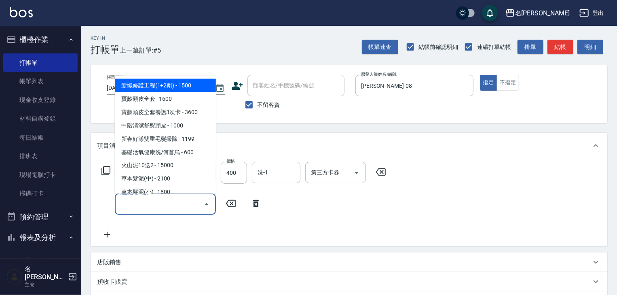
click at [128, 204] on input "服務名稱/代號" at bounding box center [159, 204] width 82 height 14
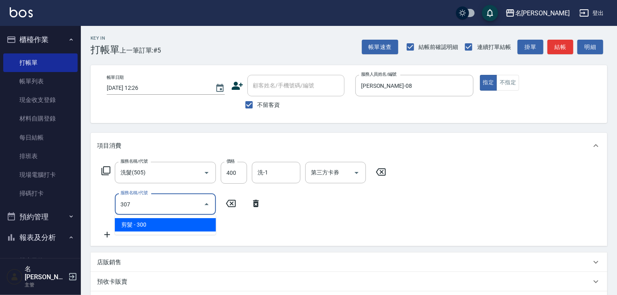
click at [149, 228] on span "剪髮 - 300" at bounding box center [165, 224] width 101 height 13
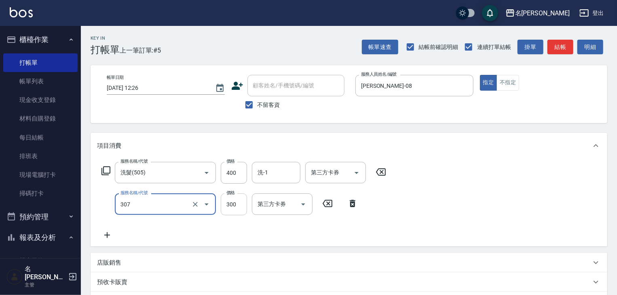
type input "剪髮(307)"
click at [232, 208] on input "300" at bounding box center [234, 204] width 26 height 22
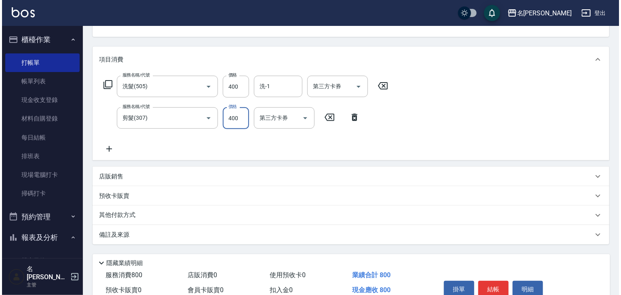
scroll to position [126, 0]
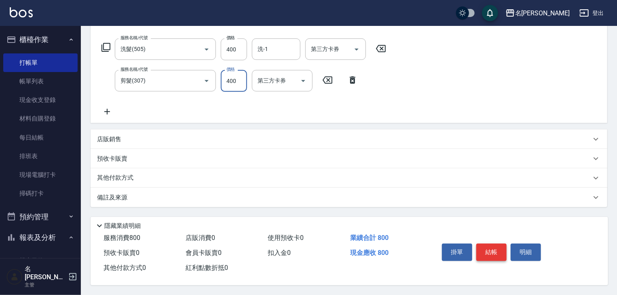
type input "400"
click at [481, 251] on button "結帳" at bounding box center [491, 251] width 30 height 17
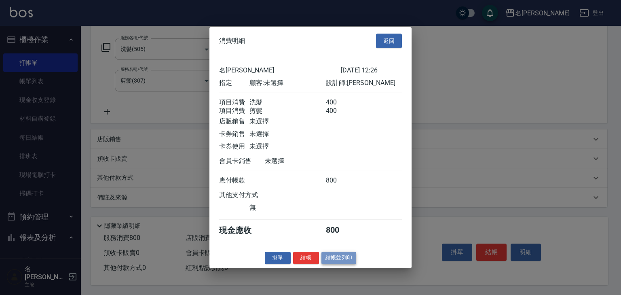
click at [345, 262] on button "結帳並列印" at bounding box center [338, 257] width 35 height 13
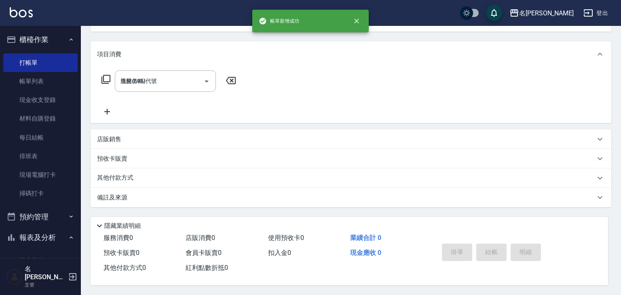
type input "2025/10/08 12:41"
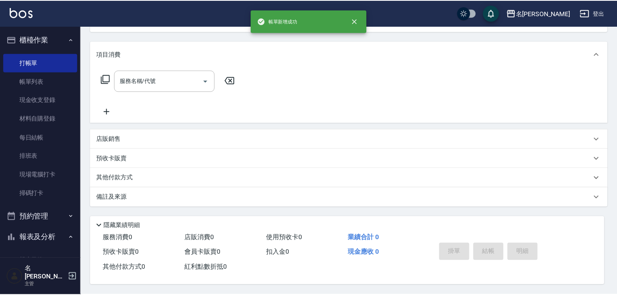
scroll to position [0, 0]
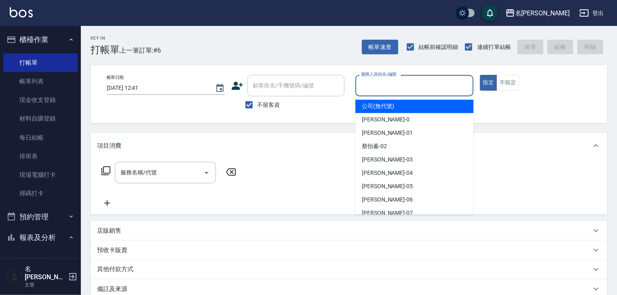
click at [382, 88] on input "服務人員姓名/編號" at bounding box center [414, 85] width 111 height 14
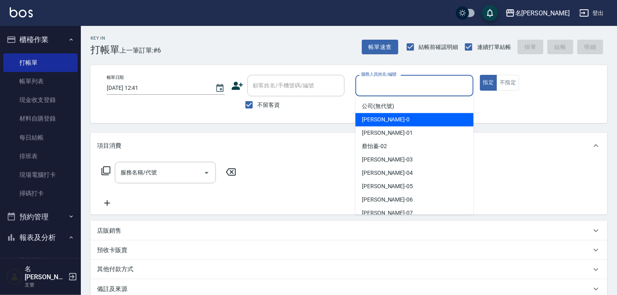
click at [370, 118] on span "陳麗君 -0" at bounding box center [386, 119] width 48 height 8
type input "[PERSON_NAME]-0"
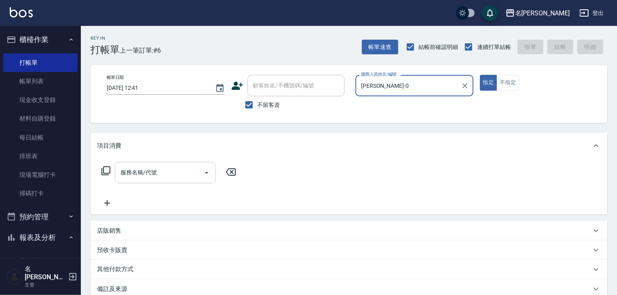
click at [156, 169] on input "服務名稱/代號" at bounding box center [159, 172] width 82 height 14
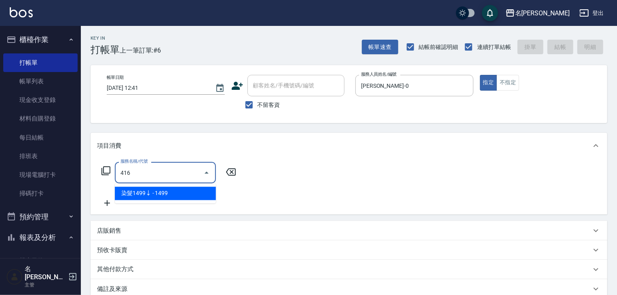
click at [187, 193] on span "染髮1499↓ - 1499" at bounding box center [165, 193] width 101 height 13
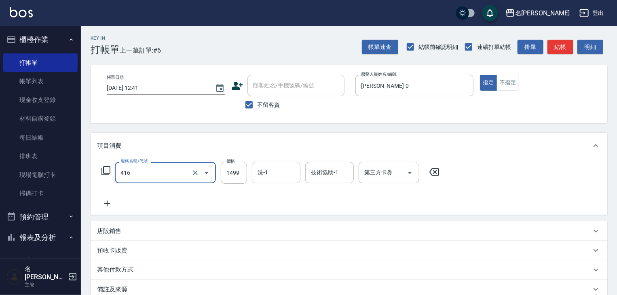
type input "染髮1499↓(416)"
click at [438, 172] on icon at bounding box center [434, 171] width 10 height 7
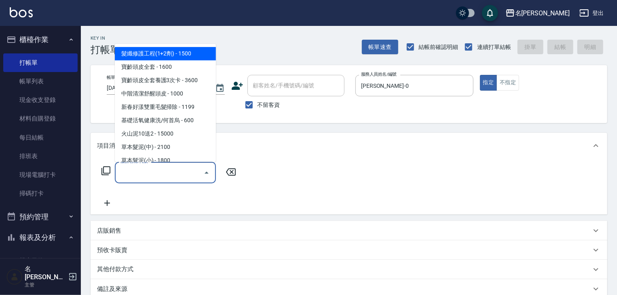
click at [162, 171] on input "服務名稱/代號" at bounding box center [159, 172] width 82 height 14
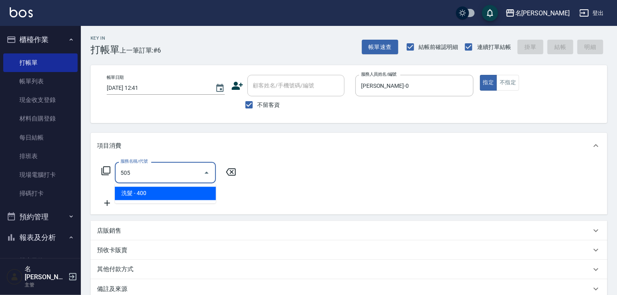
click at [178, 196] on span "洗髮 - 400" at bounding box center [165, 193] width 101 height 13
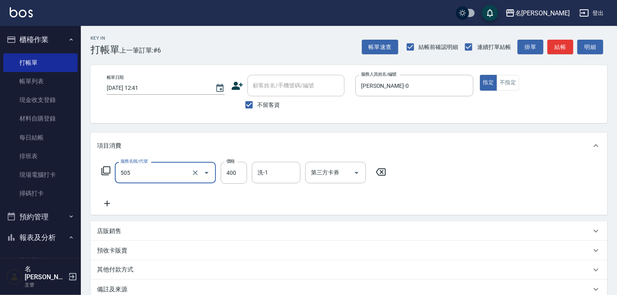
type input "洗髮(505)"
click at [105, 204] on icon at bounding box center [107, 203] width 20 height 10
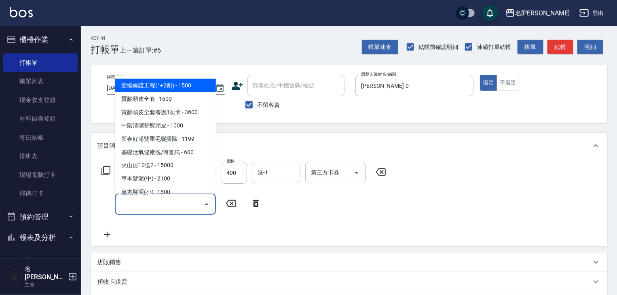
click at [137, 210] on input "服務名稱/代號" at bounding box center [159, 204] width 82 height 14
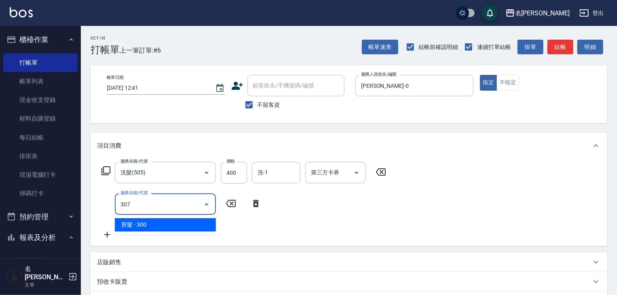
click at [168, 221] on span "剪髮 - 300" at bounding box center [165, 224] width 101 height 13
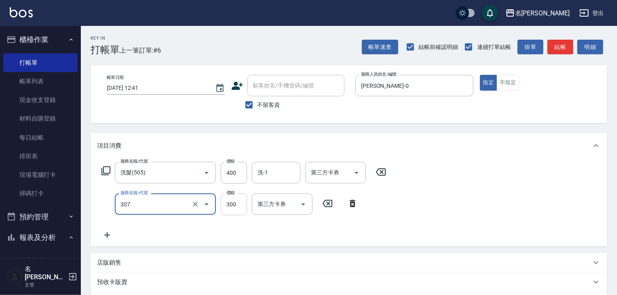
type input "剪髮(307)"
click at [233, 206] on input "300" at bounding box center [234, 204] width 26 height 22
type input "600"
click at [293, 168] on input "洗-1" at bounding box center [275, 172] width 41 height 14
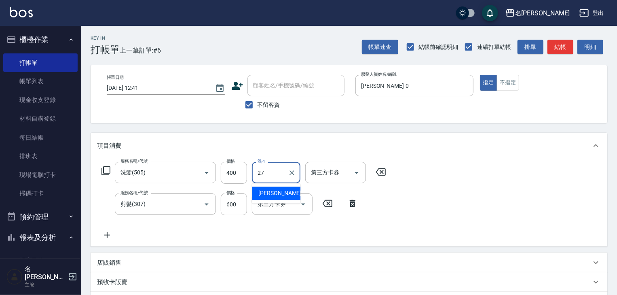
click at [272, 190] on span "張紹柏 -27" at bounding box center [283, 193] width 51 height 8
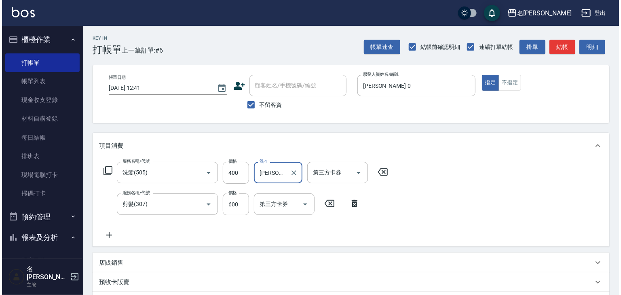
scroll to position [126, 0]
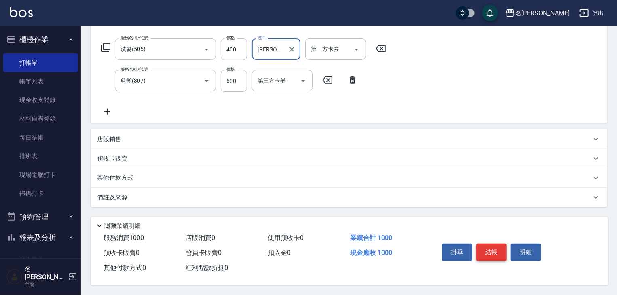
type input "[PERSON_NAME]-27"
click at [498, 249] on button "結帳" at bounding box center [491, 251] width 30 height 17
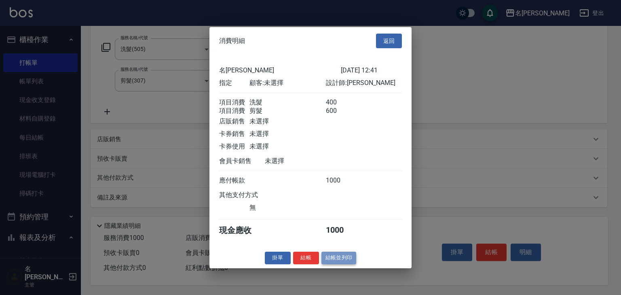
click at [338, 264] on button "結帳並列印" at bounding box center [338, 257] width 35 height 13
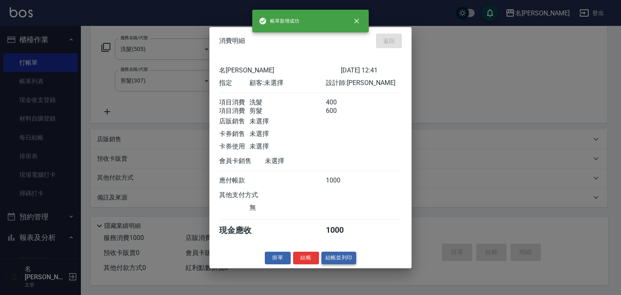
type input "2025/10/08 12:49"
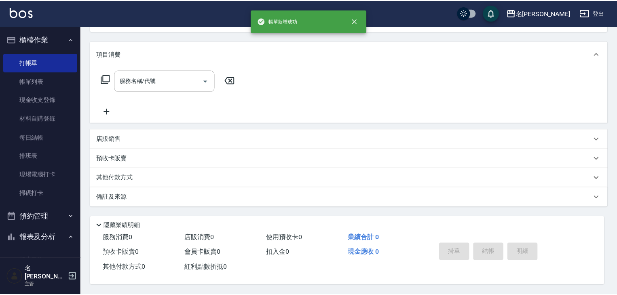
scroll to position [0, 0]
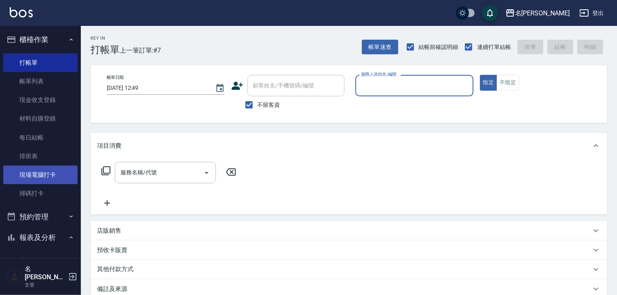
click at [53, 177] on link "現場電腦打卡" at bounding box center [40, 174] width 74 height 19
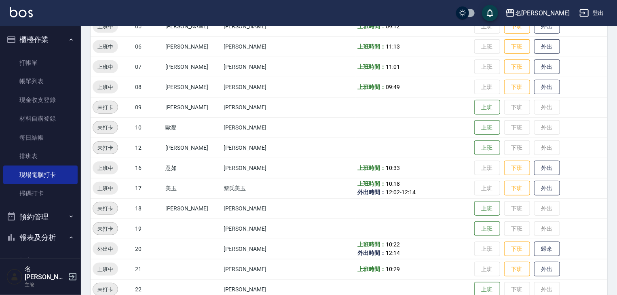
scroll to position [259, 0]
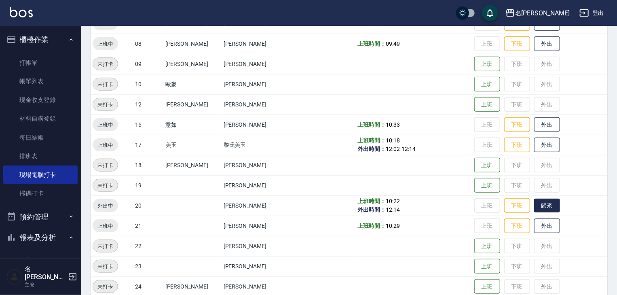
click at [542, 206] on button "歸來" at bounding box center [547, 205] width 26 height 14
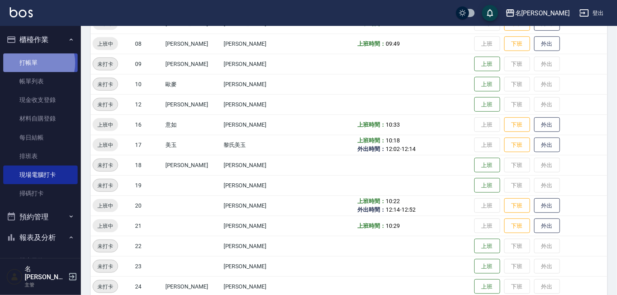
click at [34, 63] on link "打帳單" at bounding box center [40, 62] width 74 height 19
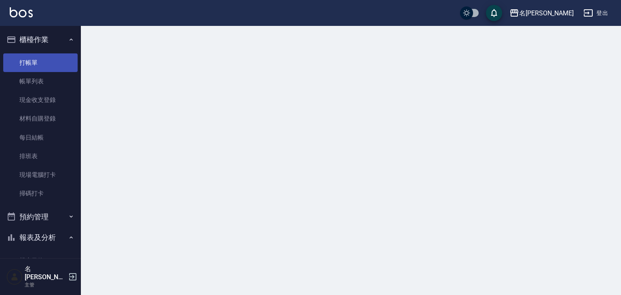
click at [34, 63] on link "打帳單" at bounding box center [40, 62] width 74 height 19
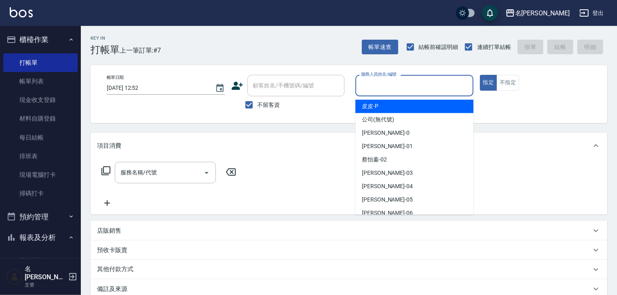
click at [392, 81] on input "服務人員姓名/編號" at bounding box center [414, 85] width 111 height 14
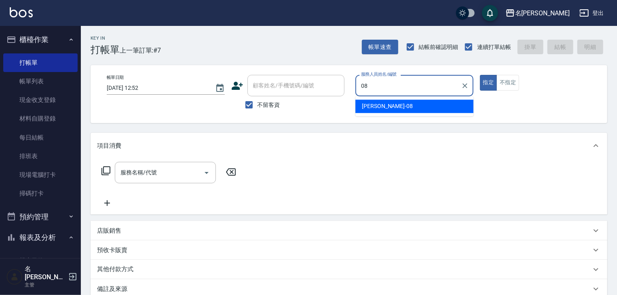
click at [379, 103] on span "蔡慈恩 -08" at bounding box center [387, 106] width 51 height 8
type input "[PERSON_NAME]-08"
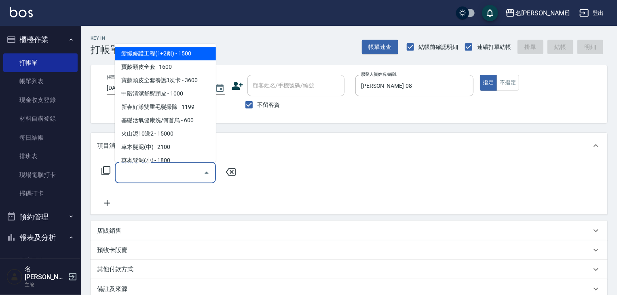
click at [178, 170] on input "服務名稱/代號" at bounding box center [159, 172] width 82 height 14
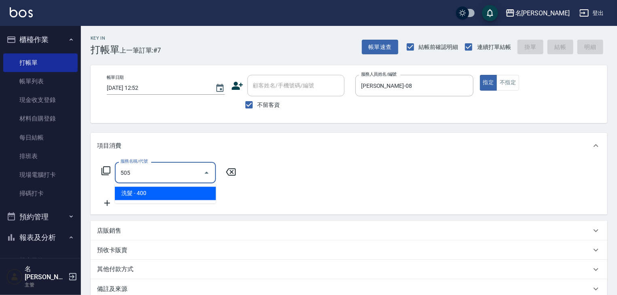
click at [185, 194] on span "洗髮 - 400" at bounding box center [165, 193] width 101 height 13
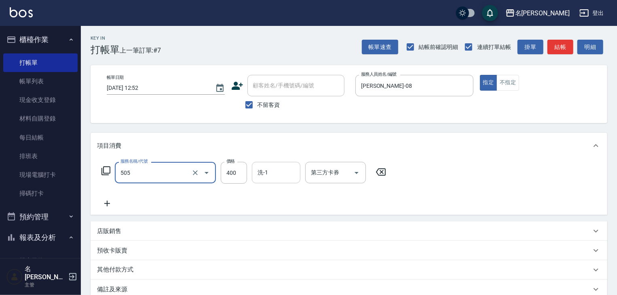
type input "洗髮(505)"
click at [263, 177] on input "洗-1" at bounding box center [275, 172] width 41 height 14
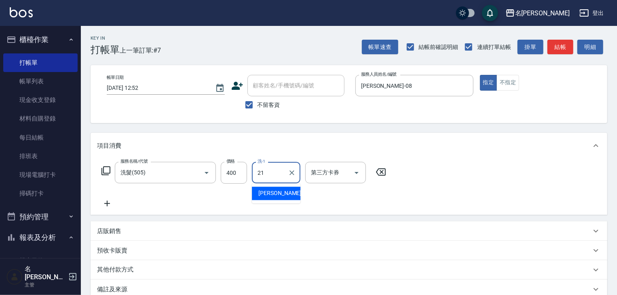
click at [280, 193] on span "陳雅筑 -21" at bounding box center [283, 193] width 51 height 8
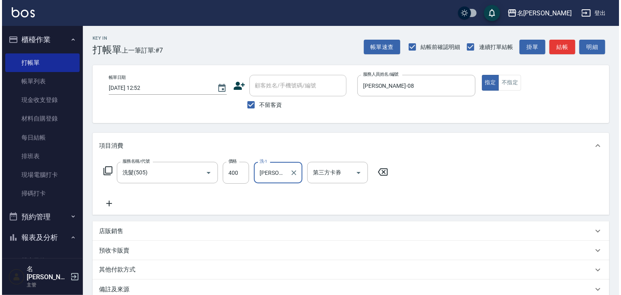
scroll to position [95, 0]
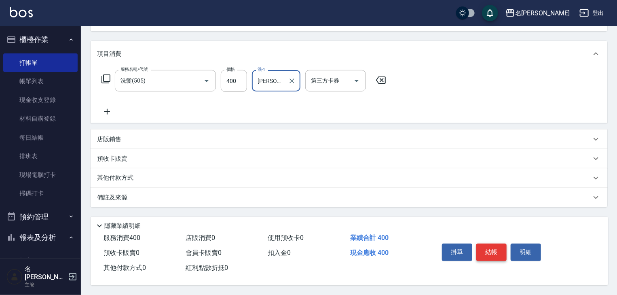
type input "[PERSON_NAME]-21"
click at [499, 250] on button "結帳" at bounding box center [491, 251] width 30 height 17
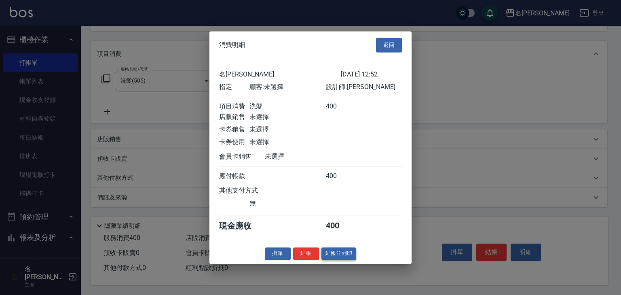
click at [343, 259] on button "結帳並列印" at bounding box center [338, 253] width 35 height 13
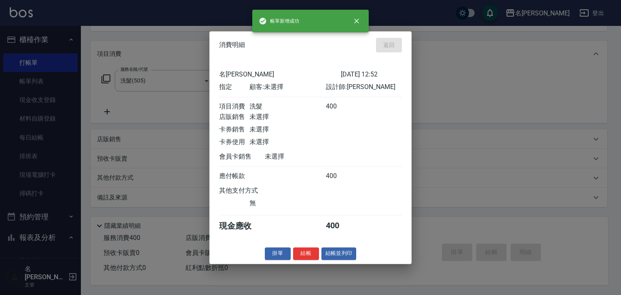
type input "2025/10/08 12:55"
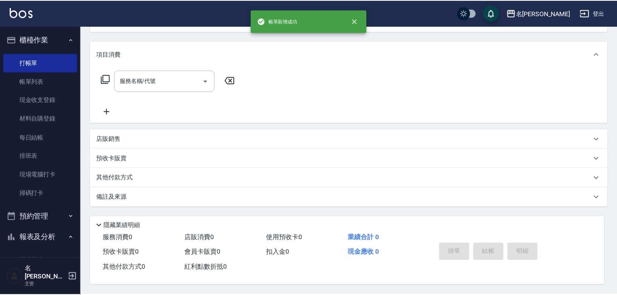
scroll to position [0, 0]
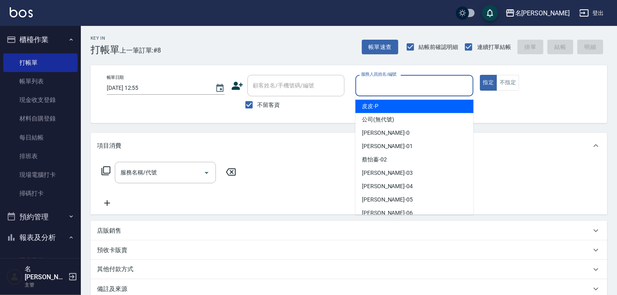
click at [438, 88] on input "服務人員姓名/編號" at bounding box center [414, 85] width 111 height 14
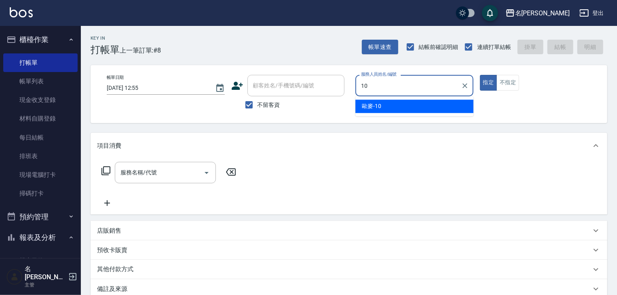
click at [392, 107] on div "歐麥 -10" at bounding box center [414, 105] width 118 height 13
type input "歐麥-10"
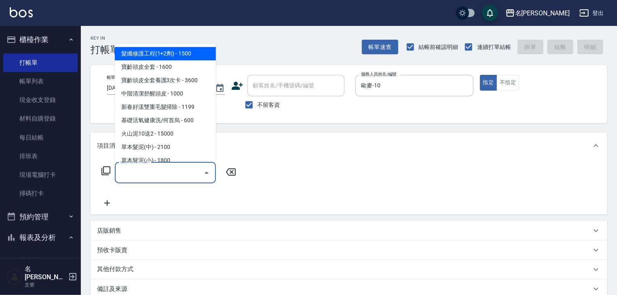
click at [168, 171] on input "服務名稱/代號" at bounding box center [159, 172] width 82 height 14
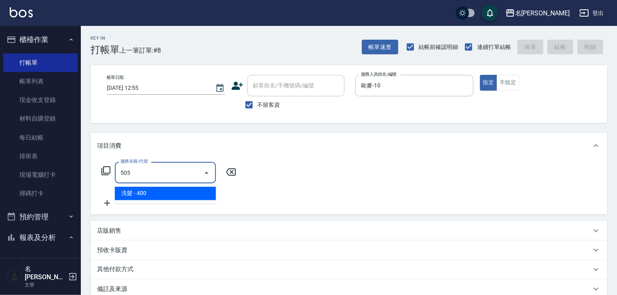
click at [165, 194] on span "洗髮 - 400" at bounding box center [165, 193] width 101 height 13
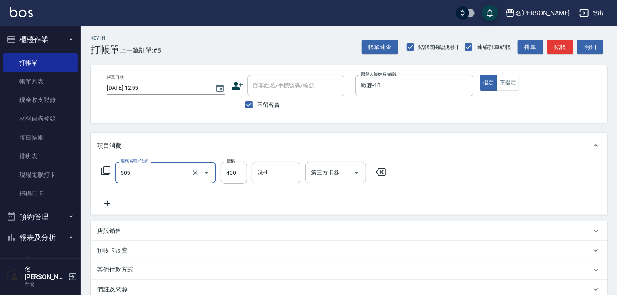
type input "洗髮(505)"
click at [380, 171] on icon at bounding box center [381, 171] width 10 height 7
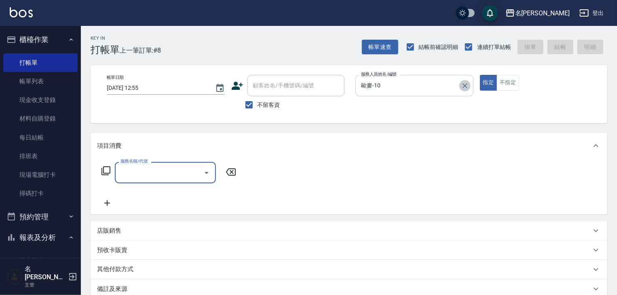
click at [461, 84] on icon "Clear" at bounding box center [465, 86] width 8 height 8
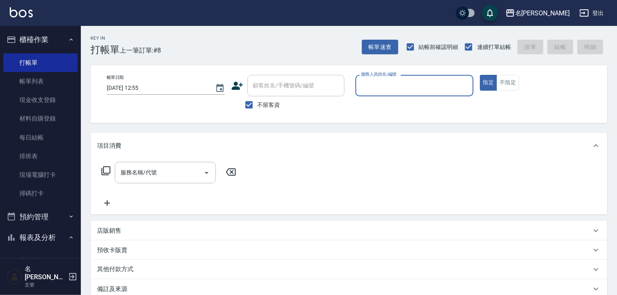
click at [39, 238] on button "報表及分析" at bounding box center [40, 237] width 74 height 21
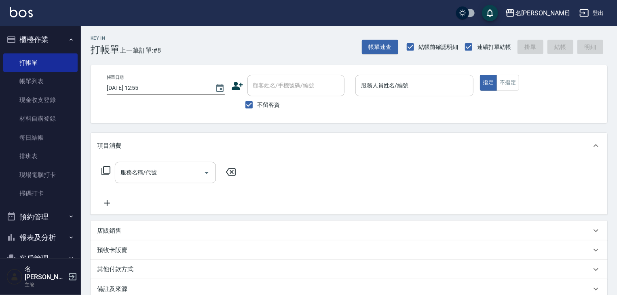
scroll to position [75, 0]
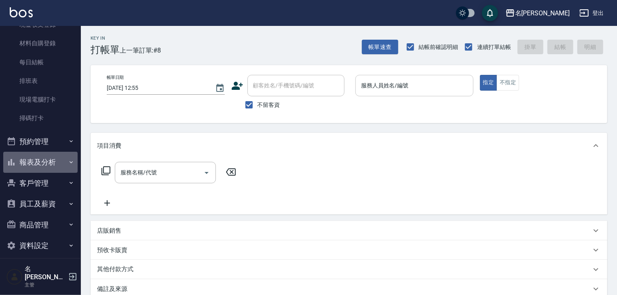
click at [47, 158] on button "報表及分析" at bounding box center [40, 162] width 74 height 21
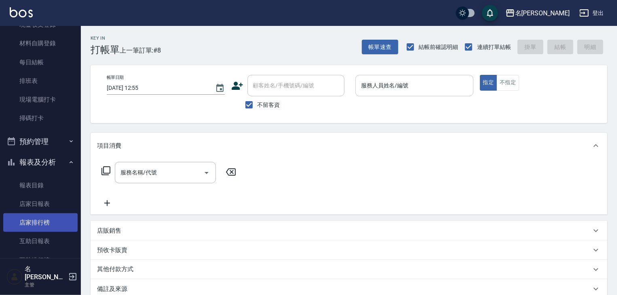
scroll to position [162, 0]
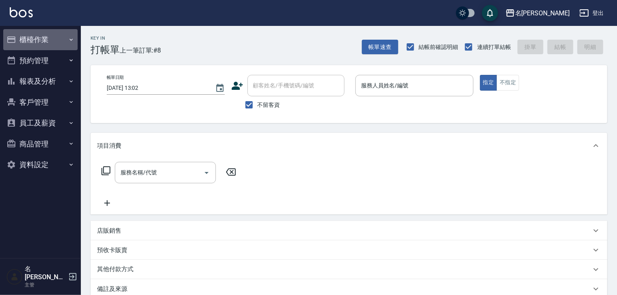
click at [42, 40] on button "櫃檯作業" at bounding box center [40, 39] width 74 height 21
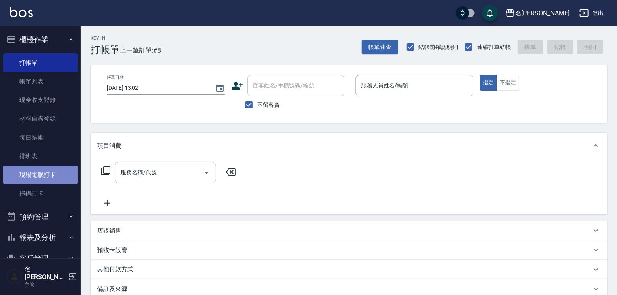
click at [56, 176] on link "現場電腦打卡" at bounding box center [40, 174] width 74 height 19
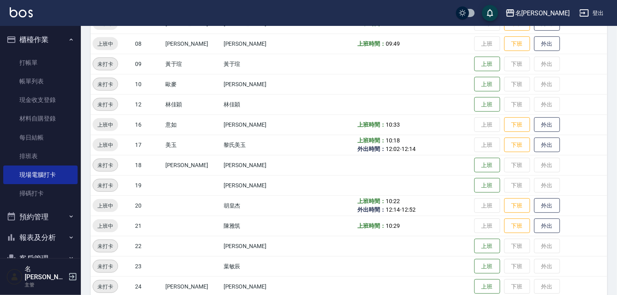
scroll to position [301, 0]
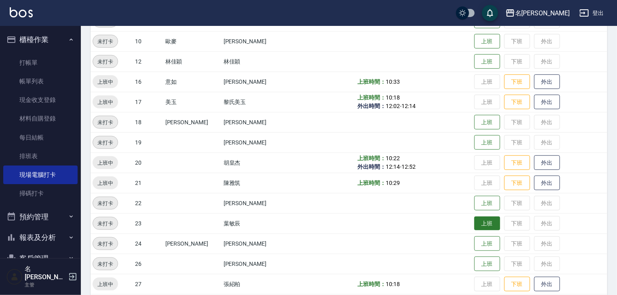
click at [475, 223] on button "上班" at bounding box center [487, 223] width 26 height 14
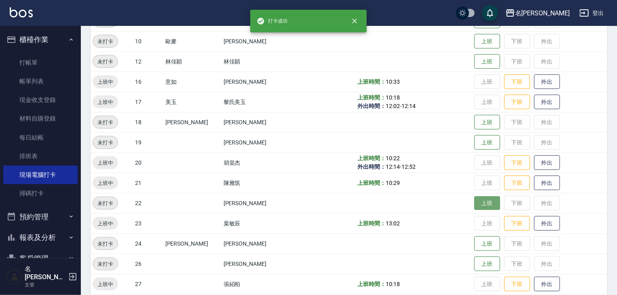
click at [477, 206] on button "上班" at bounding box center [487, 203] width 26 height 14
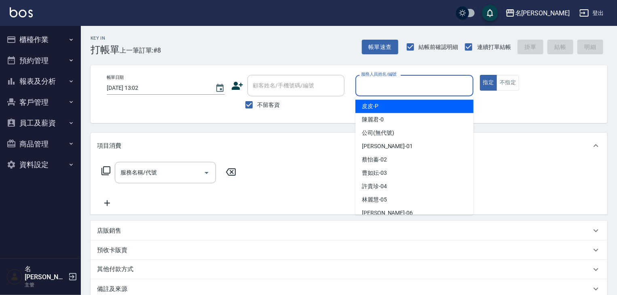
click at [368, 90] on input "服務人員姓名/編號" at bounding box center [414, 85] width 111 height 14
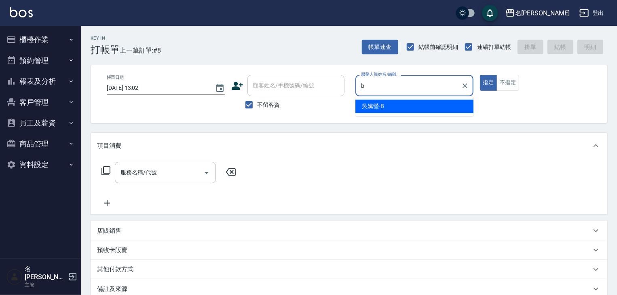
click at [367, 107] on span "[PERSON_NAME]" at bounding box center [373, 106] width 22 height 8
type input "[PERSON_NAME]"
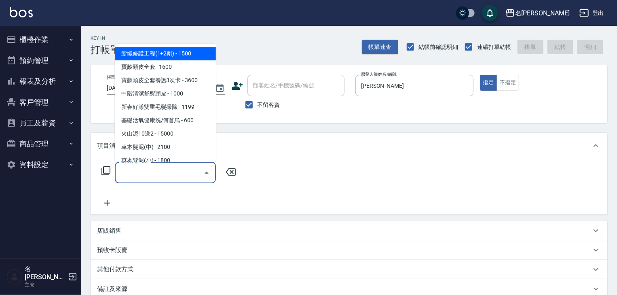
click at [167, 176] on input "服務名稱/代號" at bounding box center [159, 172] width 82 height 14
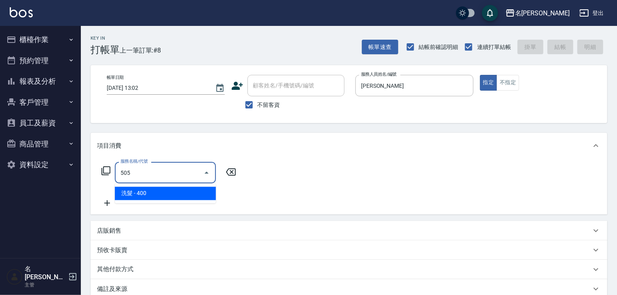
click at [184, 191] on span "洗髮 - 400" at bounding box center [165, 193] width 101 height 13
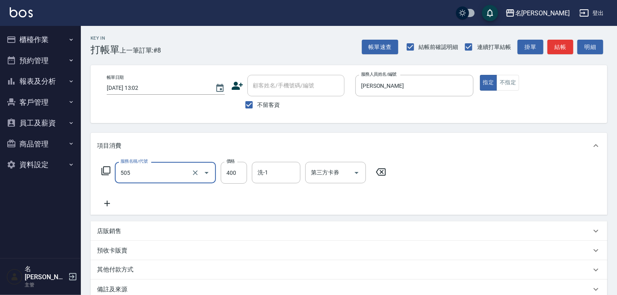
type input "洗髮(505)"
click at [107, 200] on icon at bounding box center [107, 203] width 6 height 6
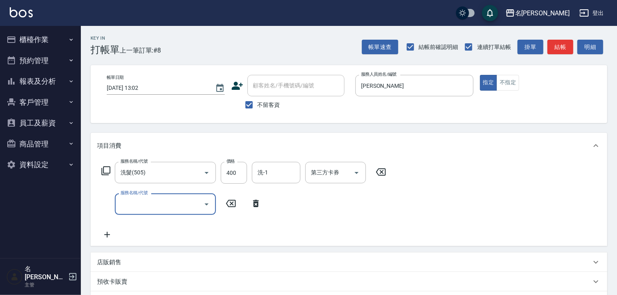
click at [124, 205] on input "服務名稱/代號" at bounding box center [159, 204] width 82 height 14
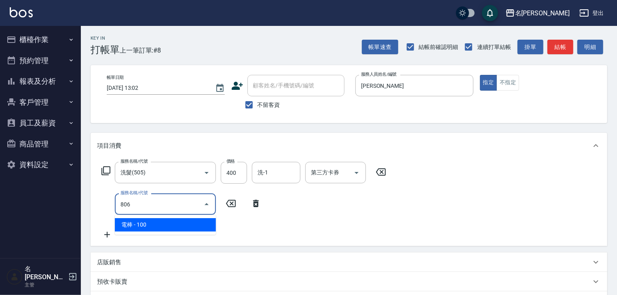
click at [178, 218] on span "電棒 - 100" at bounding box center [165, 224] width 101 height 13
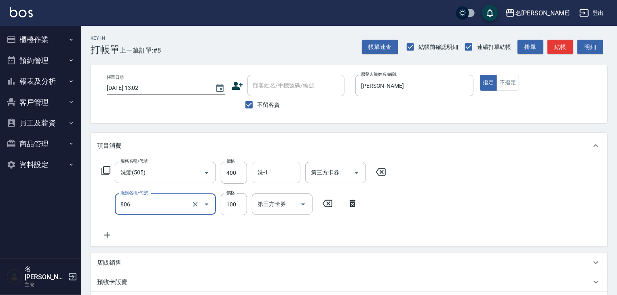
type input "電棒(806)"
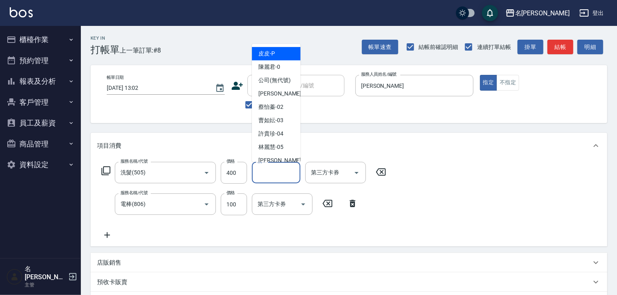
click at [278, 176] on input "洗-1" at bounding box center [275, 172] width 41 height 14
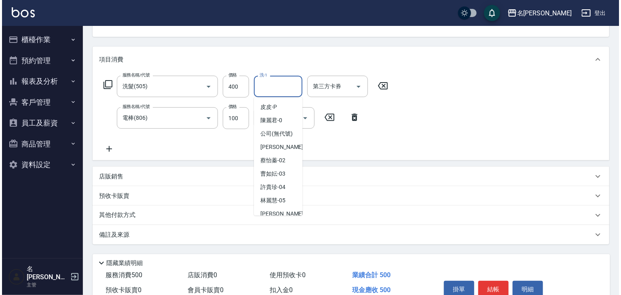
scroll to position [126, 0]
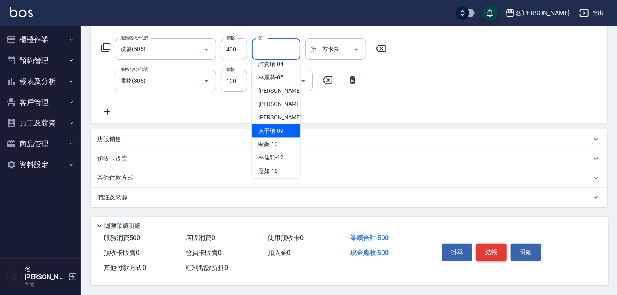
click at [488, 250] on button "結帳" at bounding box center [491, 251] width 30 height 17
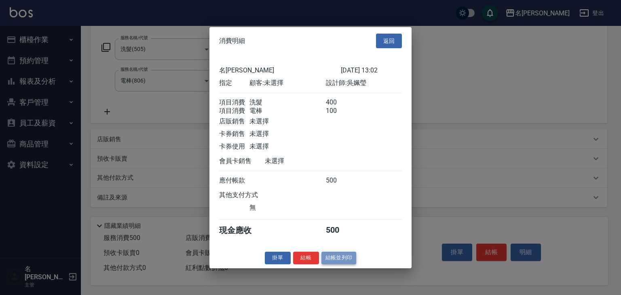
click at [343, 263] on button "結帳並列印" at bounding box center [338, 257] width 35 height 13
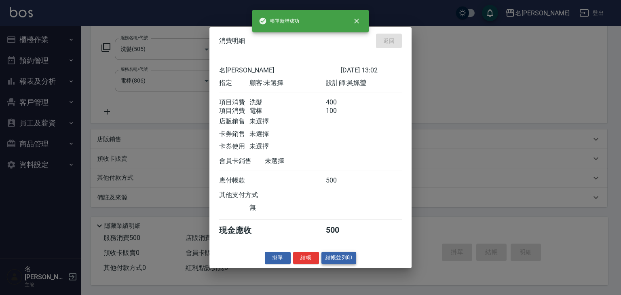
type input "2025/10/08 13:03"
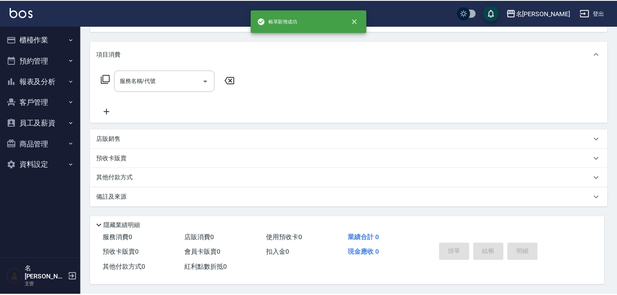
scroll to position [0, 0]
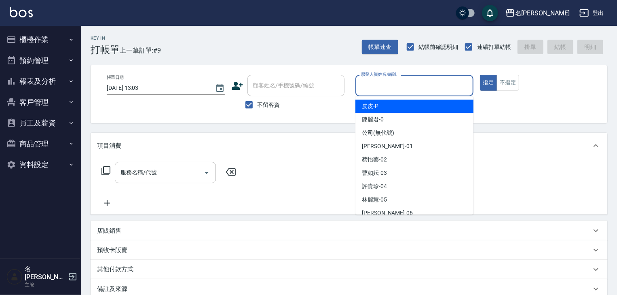
click at [425, 92] on input "服務人員姓名/編號" at bounding box center [414, 85] width 111 height 14
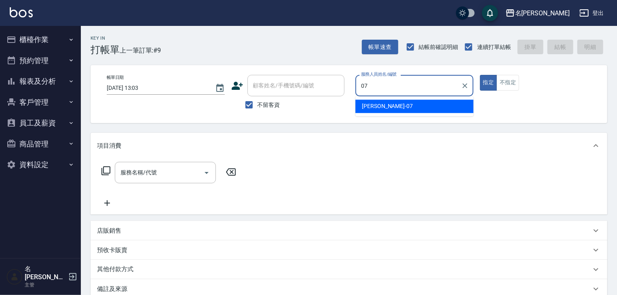
click at [385, 107] on span "高淳涵 -07" at bounding box center [387, 106] width 51 height 8
type input "高淳涵-07"
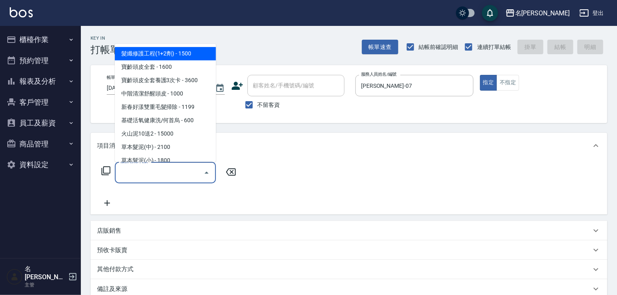
click at [153, 175] on input "服務名稱/代號" at bounding box center [159, 172] width 82 height 14
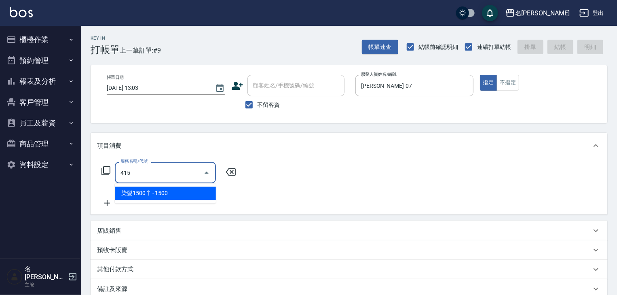
click at [182, 194] on span "染髮1500↑ - 1500" at bounding box center [165, 193] width 101 height 13
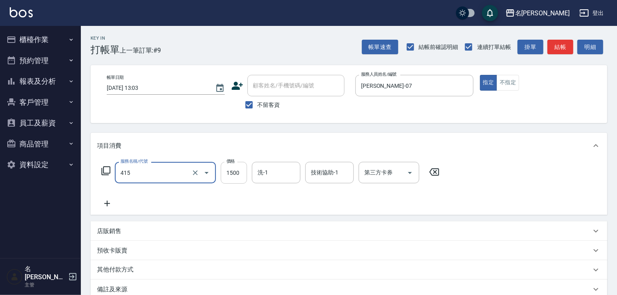
type input "染髮1500↑(415)"
click at [232, 175] on input "1500" at bounding box center [234, 173] width 26 height 22
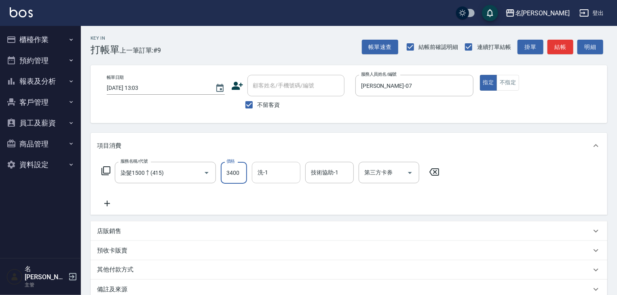
click at [275, 180] on div "洗-1" at bounding box center [276, 172] width 48 height 21
type input "3400"
click at [277, 197] on span "[PERSON_NAME]-27" at bounding box center [270, 193] width 25 height 8
type input "[PERSON_NAME]-27"
click at [327, 177] on input "技術協助-1" at bounding box center [329, 172] width 41 height 14
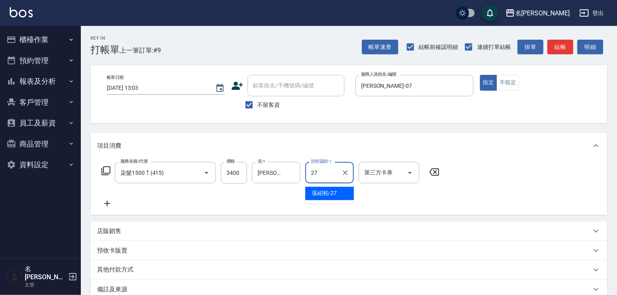
click at [321, 191] on span "[PERSON_NAME]-27" at bounding box center [324, 193] width 25 height 8
type input "[PERSON_NAME]-27"
click at [109, 202] on icon at bounding box center [107, 203] width 20 height 10
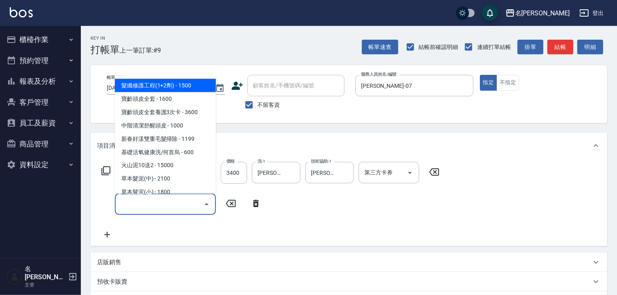
click at [132, 203] on input "服務名稱/代號" at bounding box center [159, 204] width 82 height 14
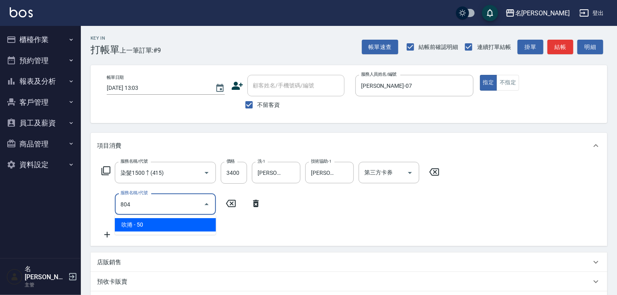
click at [160, 221] on span "吹捲 - 50" at bounding box center [165, 224] width 101 height 13
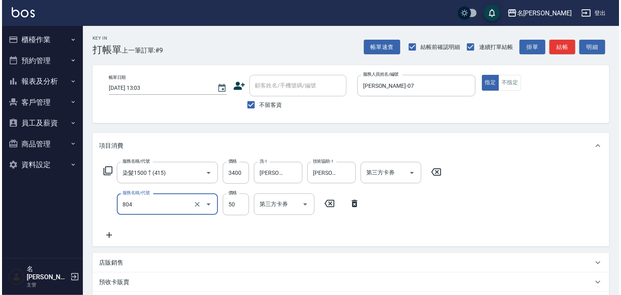
scroll to position [126, 0]
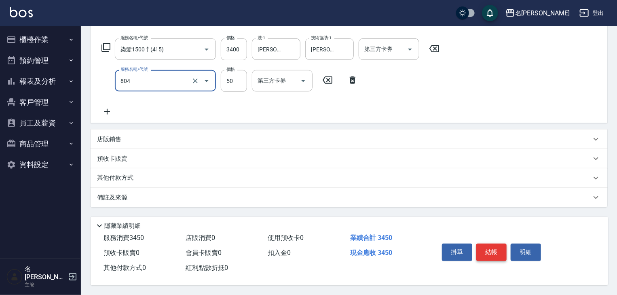
type input "吹捲(804)"
click at [488, 251] on button "結帳" at bounding box center [491, 251] width 30 height 17
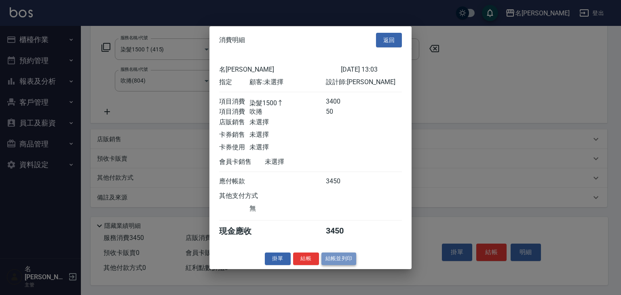
click at [327, 265] on button "結帳並列印" at bounding box center [338, 258] width 35 height 13
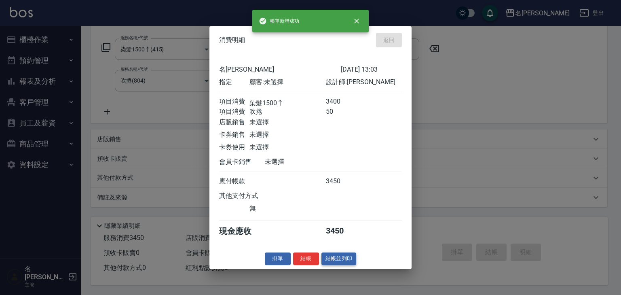
type input "2025/10/08 13:04"
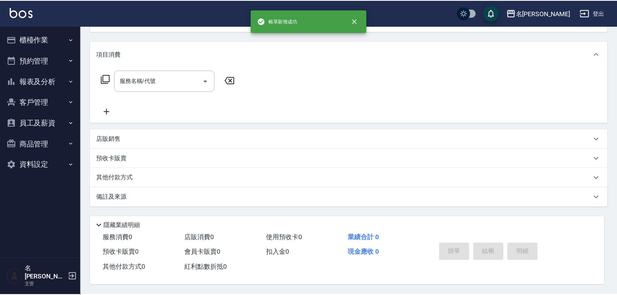
scroll to position [0, 0]
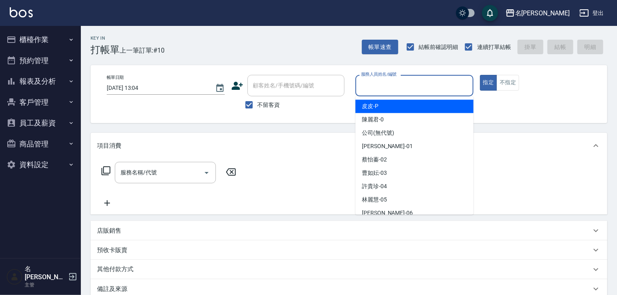
click at [381, 84] on input "服務人員姓名/編號" at bounding box center [414, 85] width 111 height 14
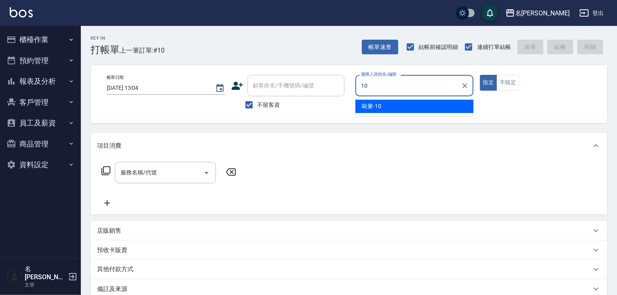
click at [363, 103] on span "歐麥 -10" at bounding box center [371, 106] width 19 height 8
type input "歐麥-10"
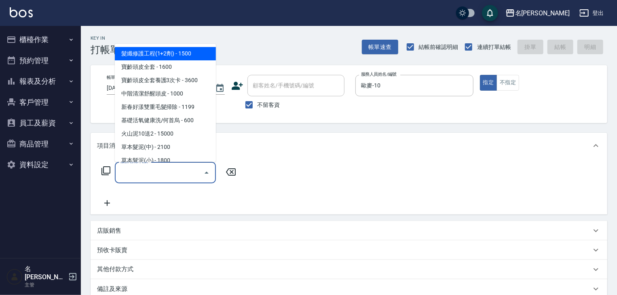
click at [183, 173] on input "服務名稱/代號" at bounding box center [159, 172] width 82 height 14
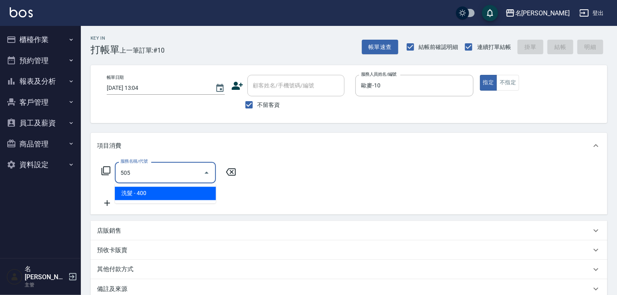
click at [198, 196] on span "洗髮 - 400" at bounding box center [165, 193] width 101 height 13
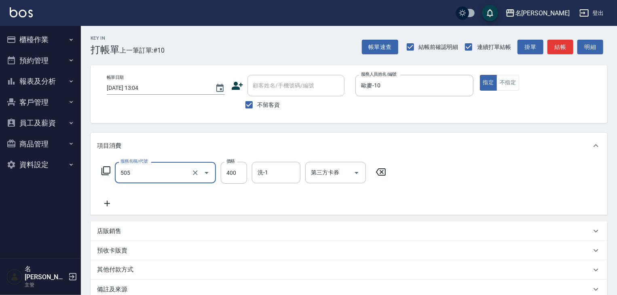
type input "洗髮(505)"
click at [108, 202] on icon at bounding box center [107, 203] width 20 height 10
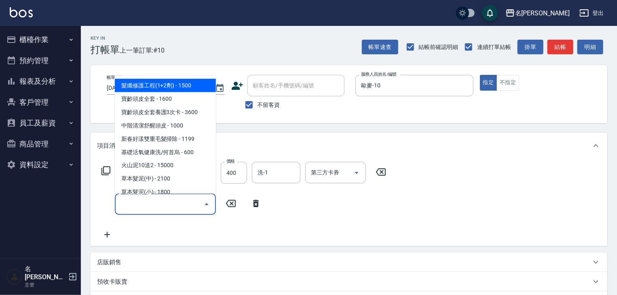
click at [124, 202] on input "服務名稱/代號" at bounding box center [159, 204] width 82 height 14
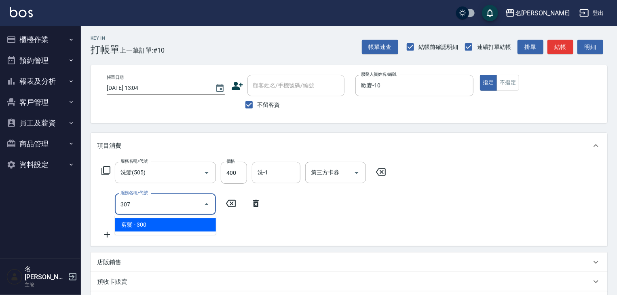
drag, startPoint x: 152, startPoint y: 223, endPoint x: 162, endPoint y: 217, distance: 11.8
click at [156, 219] on span "剪髮 - 300" at bounding box center [165, 224] width 101 height 13
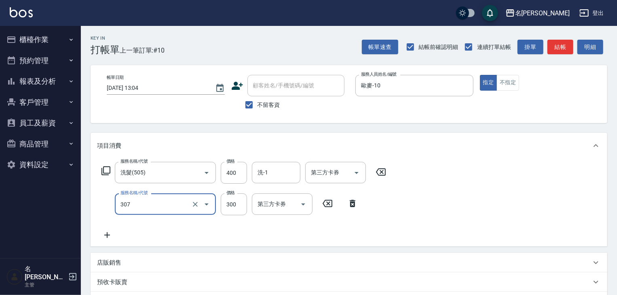
type input "剪髮(307)"
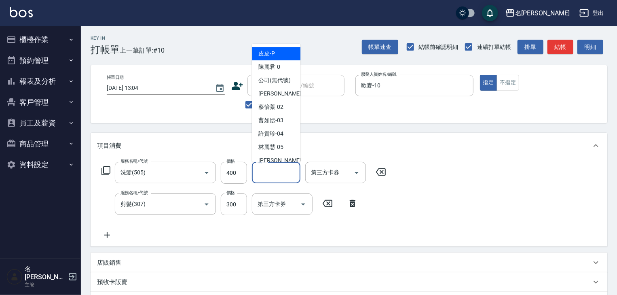
click at [259, 175] on input "洗-1" at bounding box center [275, 172] width 41 height 14
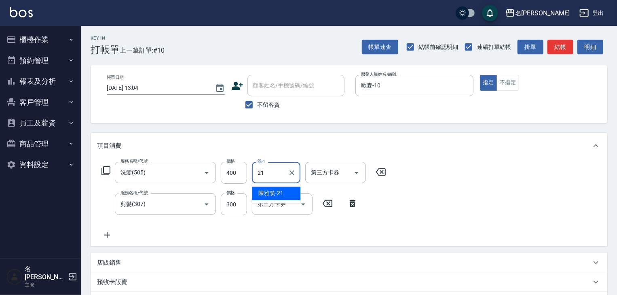
click at [272, 192] on span "陳雅筑 -21" at bounding box center [270, 193] width 25 height 8
type input "陳雅筑-21"
click at [229, 204] on input "300" at bounding box center [234, 204] width 26 height 22
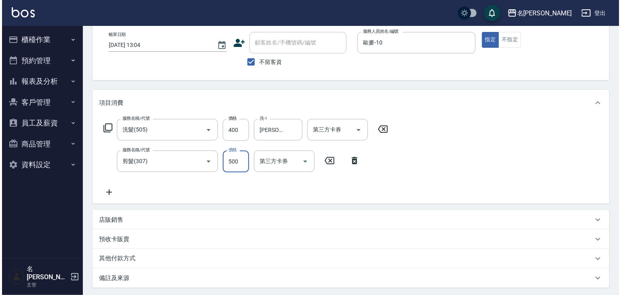
scroll to position [126, 0]
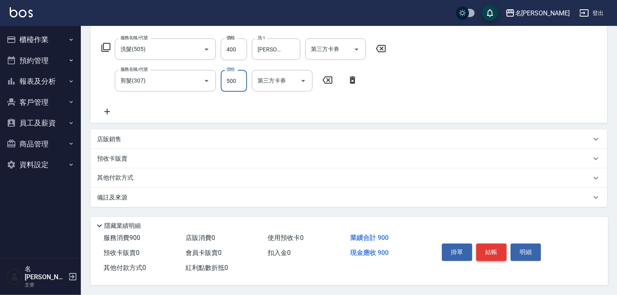
type input "500"
click at [483, 251] on button "結帳" at bounding box center [491, 251] width 30 height 17
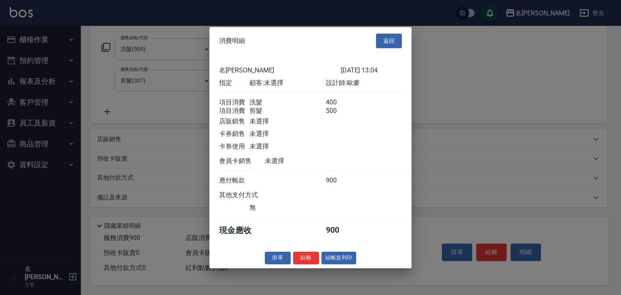
click at [341, 260] on button "結帳並列印" at bounding box center [338, 257] width 35 height 13
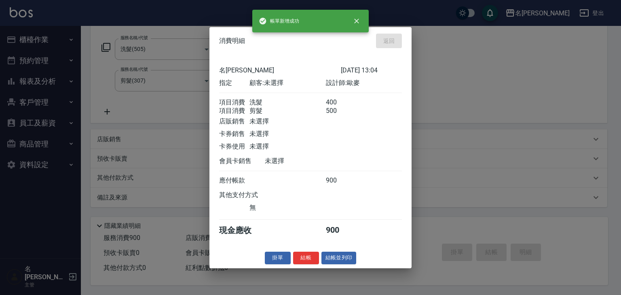
type input "2025/10/08 13:05"
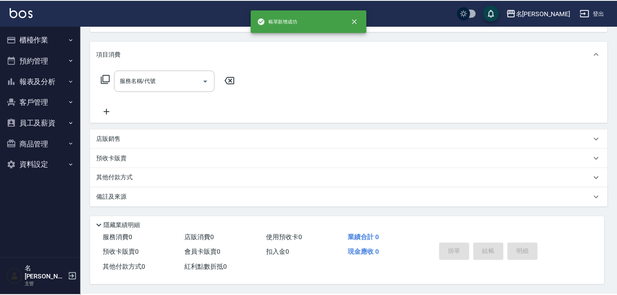
scroll to position [0, 0]
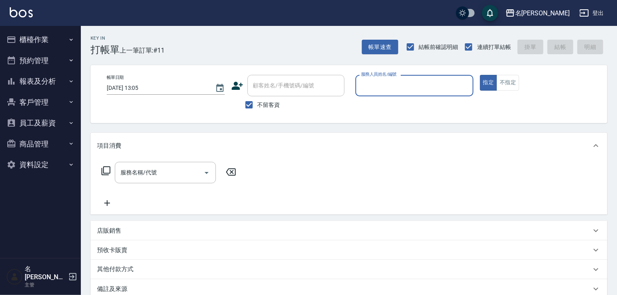
click at [604, 259] on div "項目消費 服務名稱/代號 服務名稱/代號 店販銷售 服務人員姓名/編號 服務人員姓名/編號 商品代號/名稱 商品代號/名稱 預收卡販賣 卡券名稱/代號 卡券名…" at bounding box center [349, 216] width 516 height 166
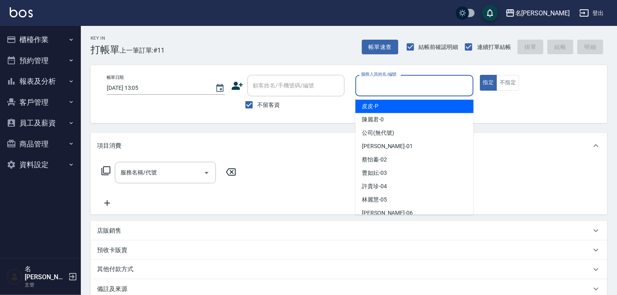
click at [398, 78] on input "服務人員姓名/編號" at bounding box center [414, 85] width 111 height 14
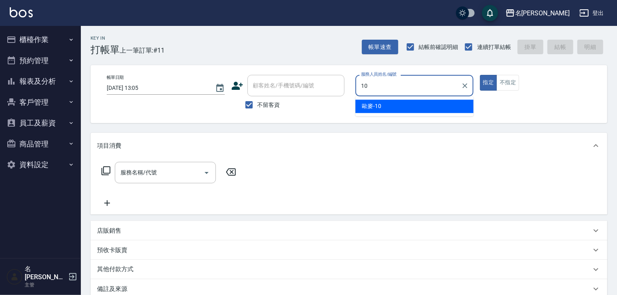
click at [368, 105] on span "歐麥 -10" at bounding box center [371, 106] width 19 height 8
type input "歐麥-10"
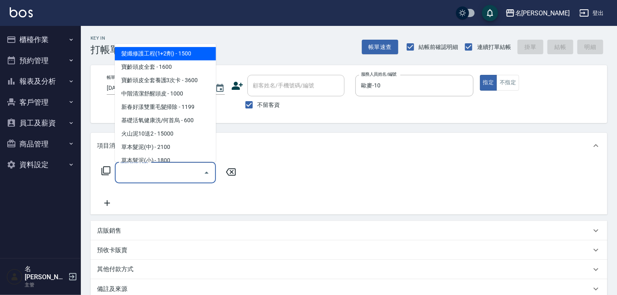
click at [170, 173] on input "服務名稱/代號" at bounding box center [159, 172] width 82 height 14
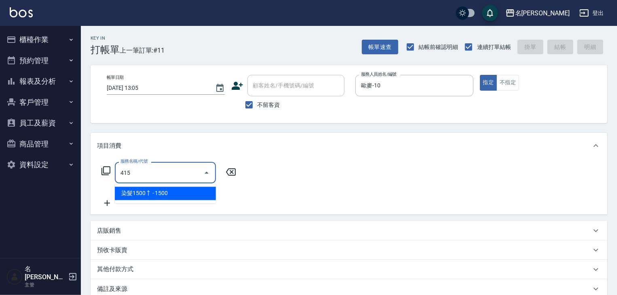
click at [187, 187] on span "染髮1500↑ - 1500" at bounding box center [165, 193] width 101 height 13
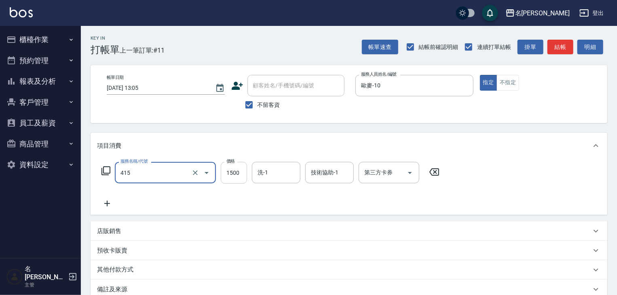
type input "染髮1500↑(415)"
click at [242, 171] on input "1500" at bounding box center [234, 173] width 26 height 22
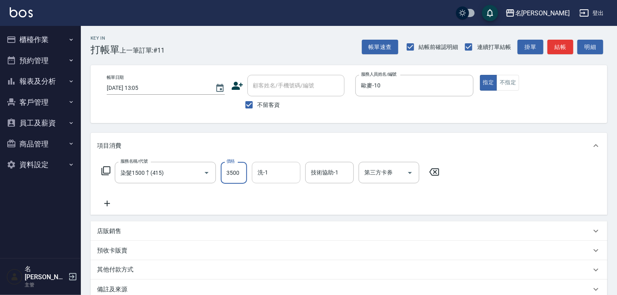
type input "3500"
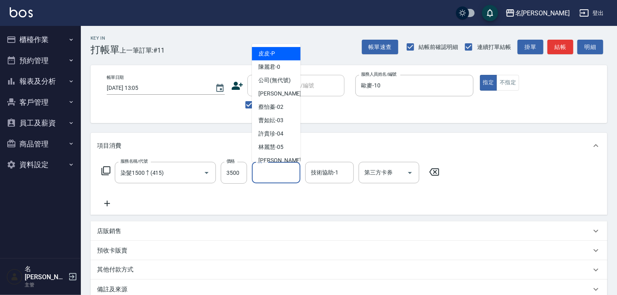
click at [277, 174] on input "洗-1" at bounding box center [275, 172] width 41 height 14
click at [105, 202] on icon at bounding box center [107, 203] width 20 height 10
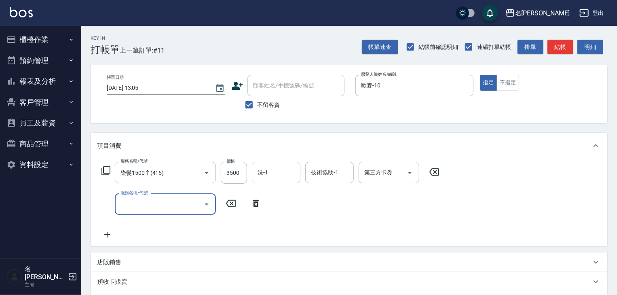
click at [268, 176] on input "洗-1" at bounding box center [275, 172] width 41 height 14
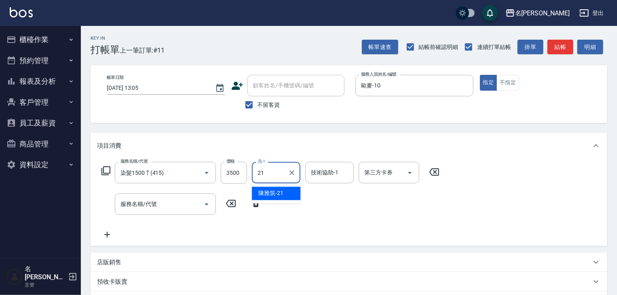
click at [278, 192] on span "[PERSON_NAME]-21" at bounding box center [270, 193] width 25 height 8
type input "[PERSON_NAME]-21"
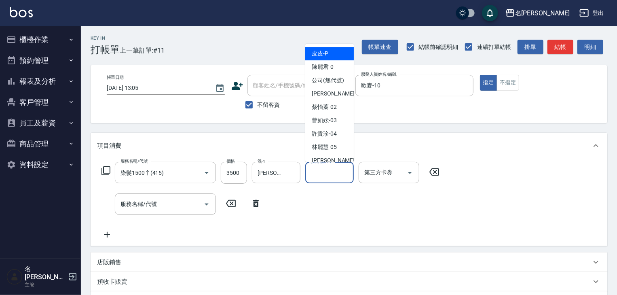
click at [320, 176] on input "技術協助-1" at bounding box center [329, 172] width 41 height 14
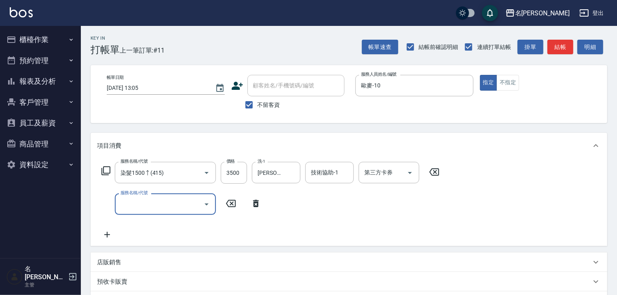
click at [167, 206] on input "服務名稱/代號" at bounding box center [159, 204] width 82 height 14
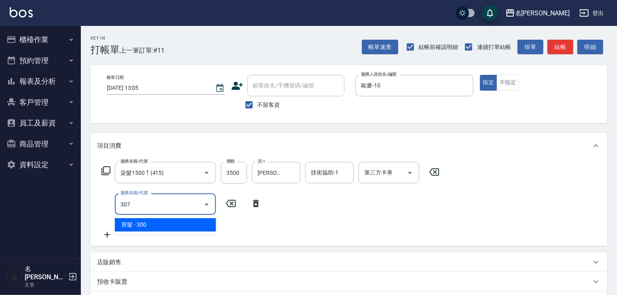
click at [177, 220] on span "剪髮 - 300" at bounding box center [165, 224] width 101 height 13
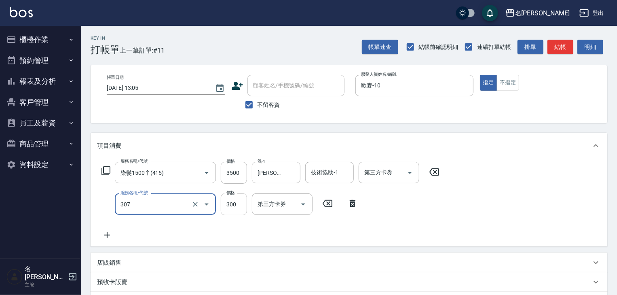
type input "剪髮(307)"
click at [227, 206] on input "300" at bounding box center [234, 204] width 26 height 22
type input "2000"
click at [106, 231] on icon at bounding box center [107, 235] width 20 height 10
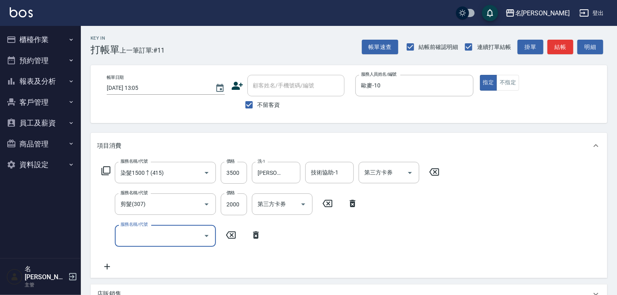
click at [156, 234] on input "服務名稱/代號" at bounding box center [159, 235] width 82 height 14
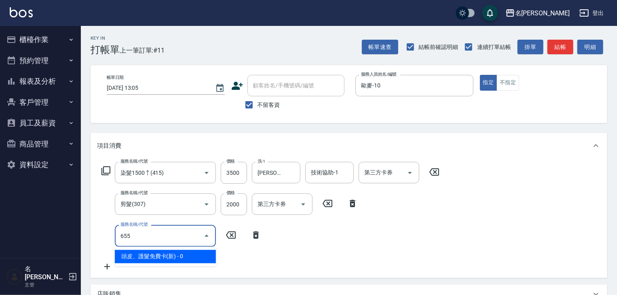
click at [166, 257] on span "頭皮、護髮免費卡(新) - 0" at bounding box center [165, 256] width 101 height 13
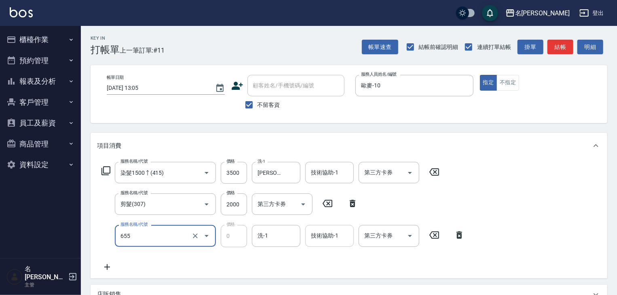
type input "頭皮、護髮免費卡(新)(655)"
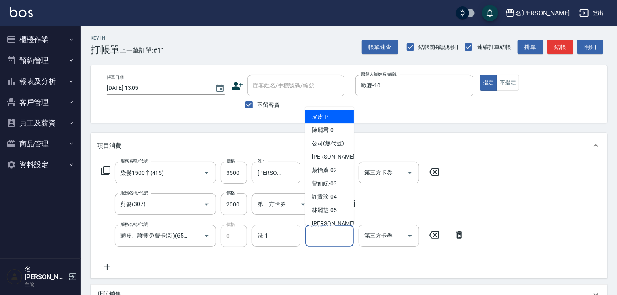
click at [327, 237] on input "技術協助-1" at bounding box center [329, 235] width 41 height 14
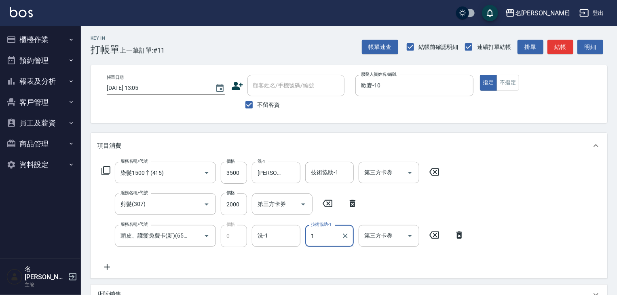
type input "11"
click at [345, 234] on icon "Clear" at bounding box center [345, 236] width 8 height 8
click at [314, 238] on input "技術協助-1" at bounding box center [329, 235] width 41 height 14
click at [323, 256] on span "[PERSON_NAME]-21" at bounding box center [324, 256] width 25 height 8
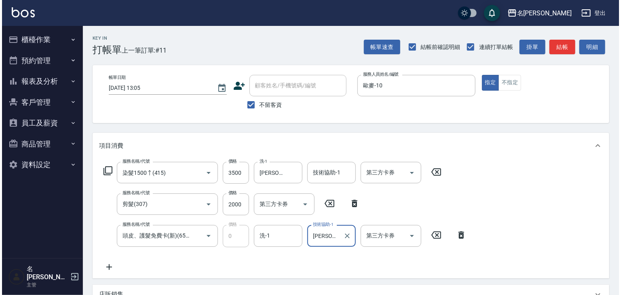
scroll to position [158, 0]
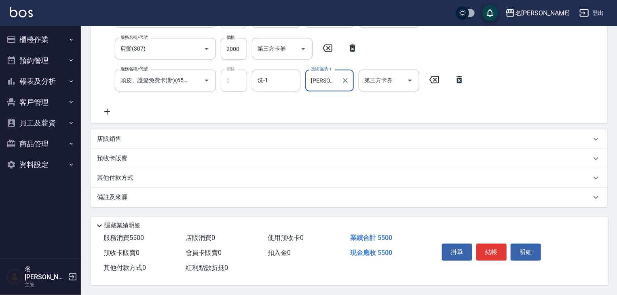
type input "[PERSON_NAME]-21"
drag, startPoint x: 474, startPoint y: 260, endPoint x: 467, endPoint y: 264, distance: 7.6
drag, startPoint x: 467, startPoint y: 264, endPoint x: 593, endPoint y: 268, distance: 125.7
click at [593, 268] on div "掛單 結帳 明細" at bounding box center [513, 252] width 169 height 45
click at [494, 254] on button "結帳" at bounding box center [491, 251] width 30 height 17
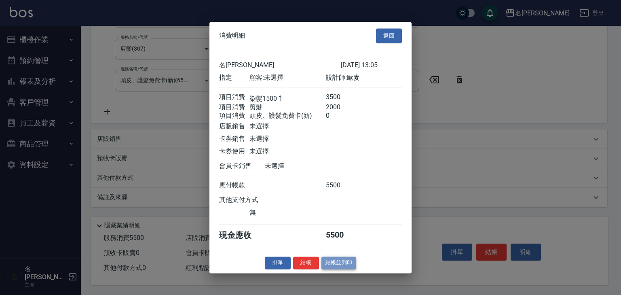
click at [339, 269] on button "結帳並列印" at bounding box center [338, 262] width 35 height 13
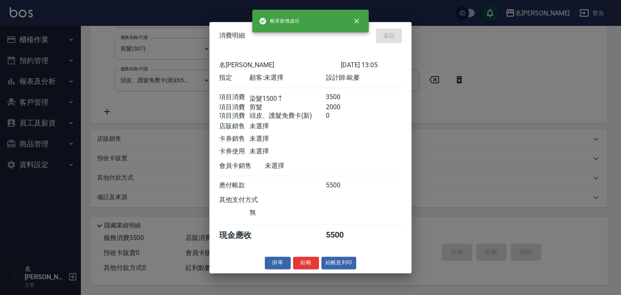
type input "2025/10/08 13:06"
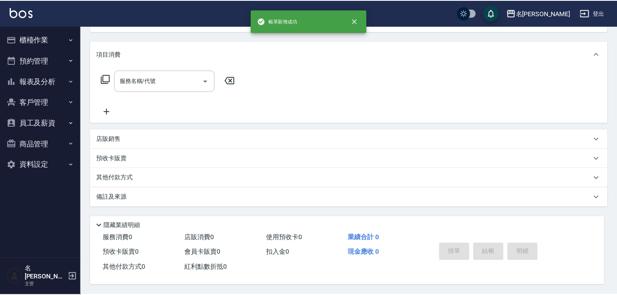
scroll to position [0, 0]
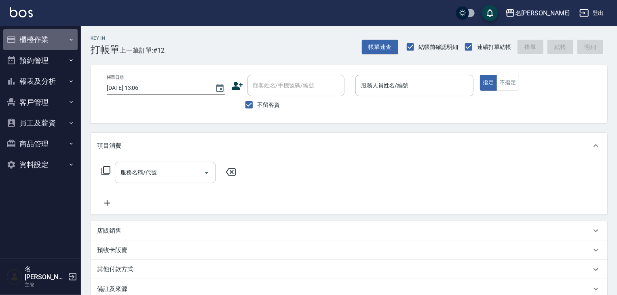
click at [61, 40] on button "櫃檯作業" at bounding box center [40, 39] width 74 height 21
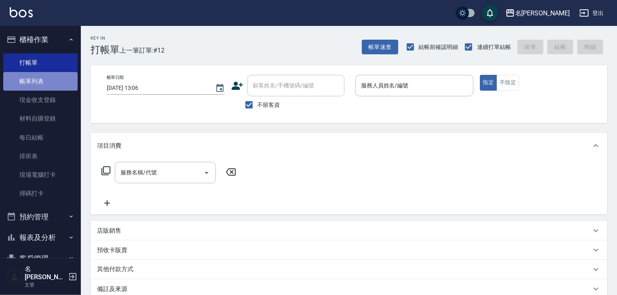
click at [55, 86] on link "帳單列表" at bounding box center [40, 81] width 74 height 19
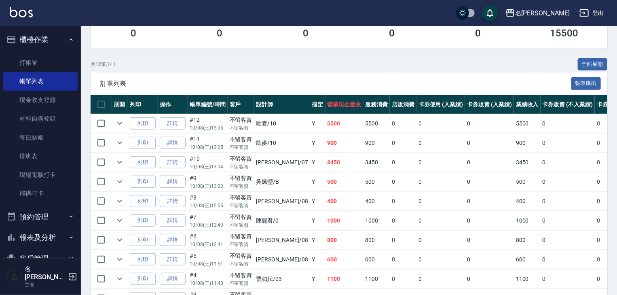
scroll to position [172, 0]
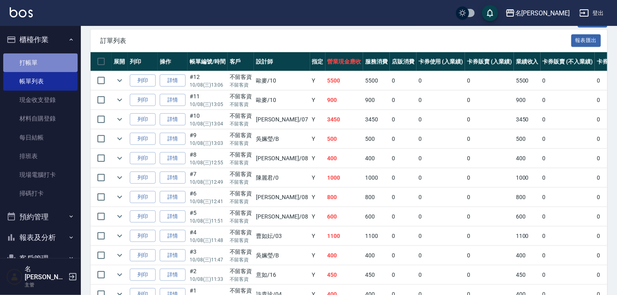
click at [42, 56] on link "打帳單" at bounding box center [40, 62] width 74 height 19
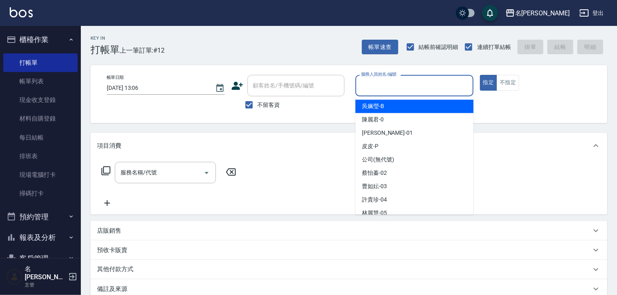
click at [388, 85] on input "服務人員姓名/編號" at bounding box center [414, 85] width 111 height 14
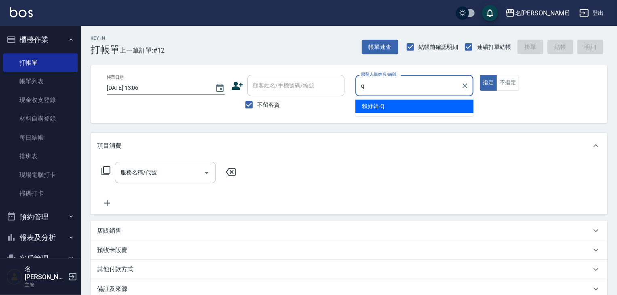
click at [381, 109] on span "[PERSON_NAME]" at bounding box center [373, 106] width 23 height 8
type input "[PERSON_NAME]"
click at [157, 168] on input "服務名稱/代號" at bounding box center [159, 172] width 82 height 14
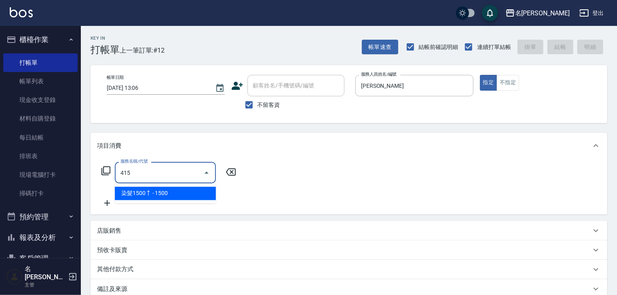
click at [163, 190] on span "染髮1500↑ - 1500" at bounding box center [165, 193] width 101 height 13
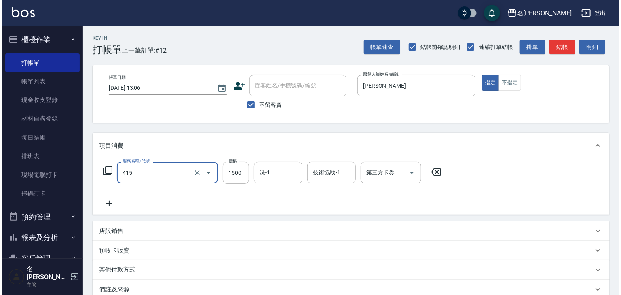
scroll to position [95, 0]
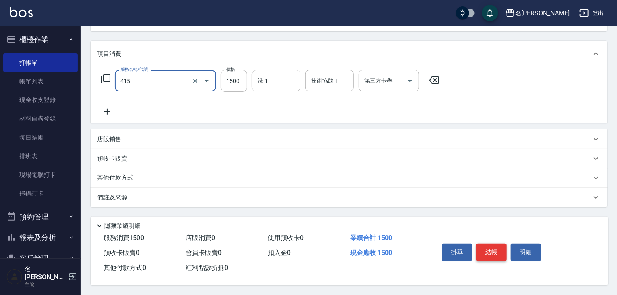
type input "染髮1500↑(415)"
click at [485, 247] on button "結帳" at bounding box center [491, 251] width 30 height 17
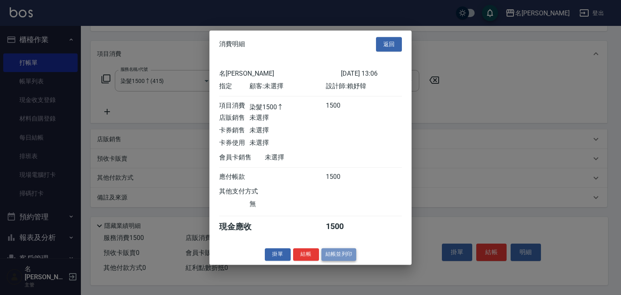
click at [339, 257] on button "結帳並列印" at bounding box center [338, 254] width 35 height 13
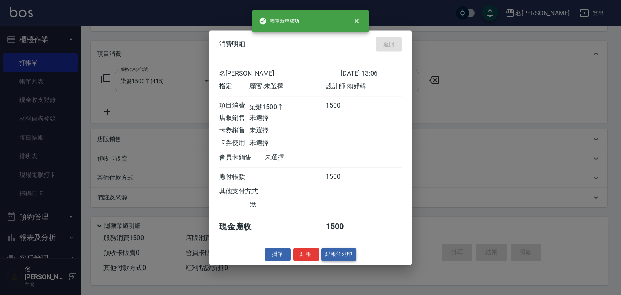
type input "2025/10/08 13:07"
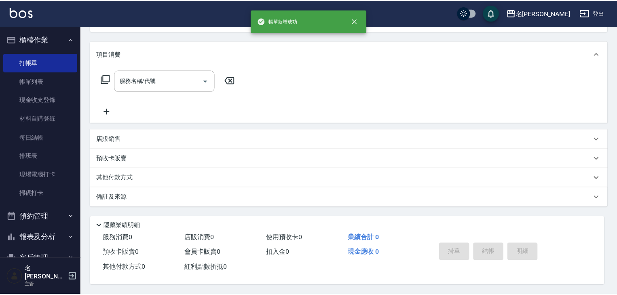
scroll to position [0, 0]
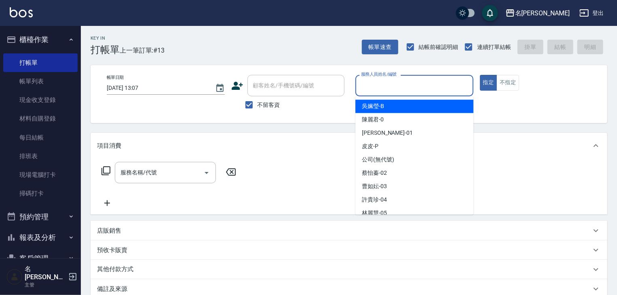
click at [423, 92] on input "服務人員姓名/編號" at bounding box center [414, 85] width 111 height 14
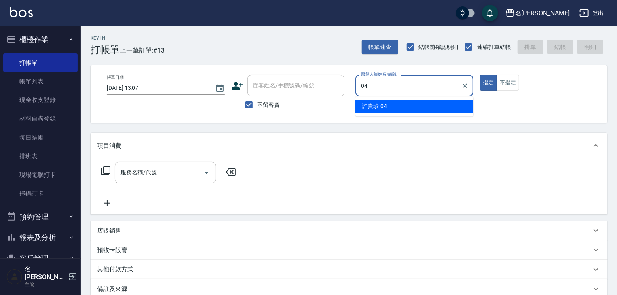
click at [375, 108] on span "[PERSON_NAME]-04" at bounding box center [374, 106] width 25 height 8
type input "[PERSON_NAME]-04"
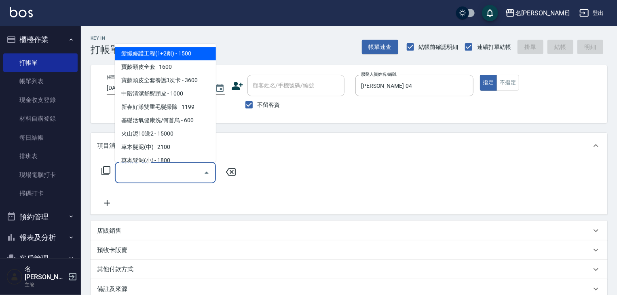
click at [158, 176] on input "服務名稱/代號" at bounding box center [159, 172] width 82 height 14
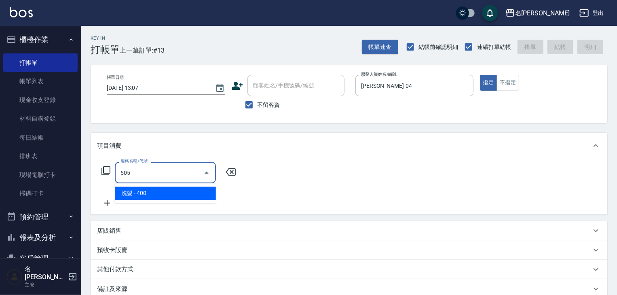
click at [158, 190] on span "洗髮 - 400" at bounding box center [165, 193] width 101 height 13
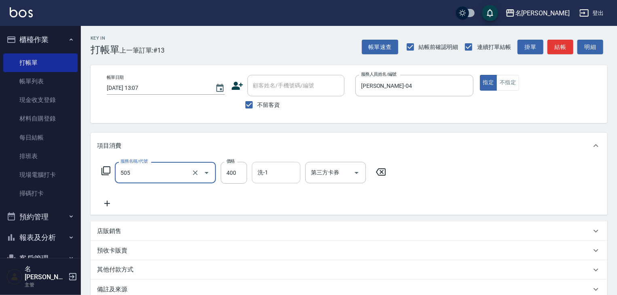
type input "洗髮(505)"
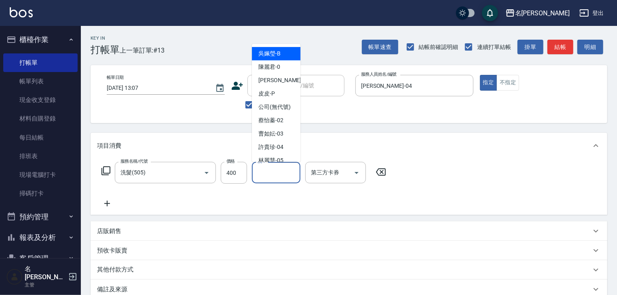
click at [260, 175] on input "洗-1" at bounding box center [275, 172] width 41 height 14
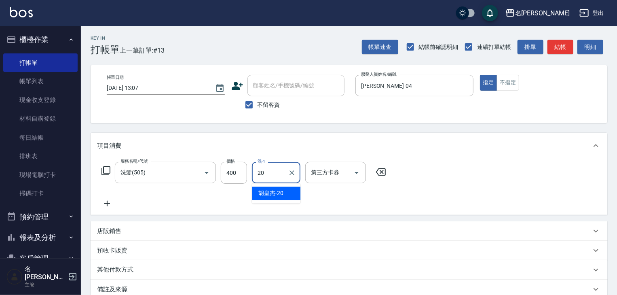
click at [267, 196] on span "胡皇杰 -20" at bounding box center [270, 193] width 25 height 8
type input "[PERSON_NAME]-20"
click at [109, 198] on icon at bounding box center [107, 203] width 20 height 10
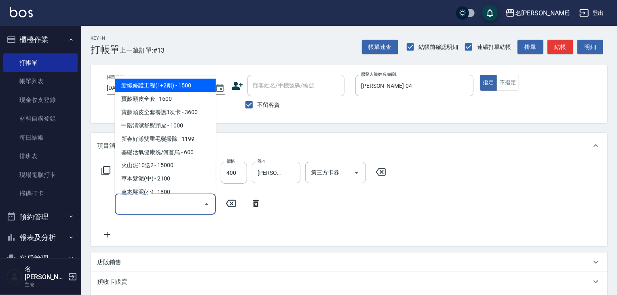
click at [158, 206] on input "服務名稱/代號" at bounding box center [159, 204] width 82 height 14
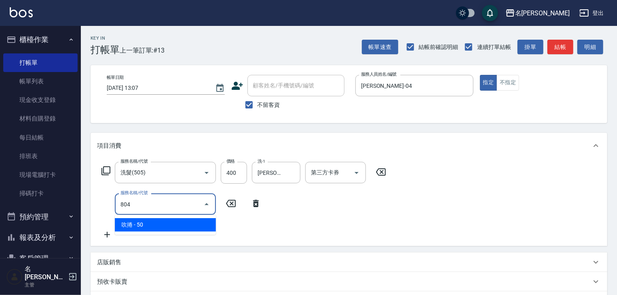
click at [197, 230] on span "吹捲 - 50" at bounding box center [165, 224] width 101 height 13
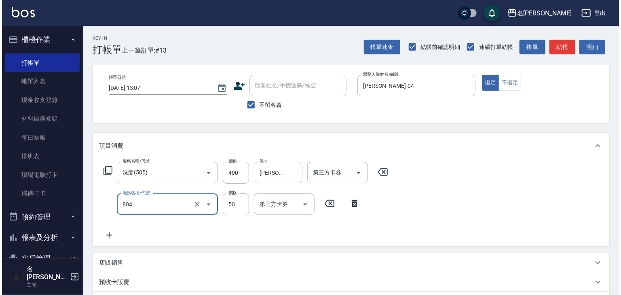
scroll to position [126, 0]
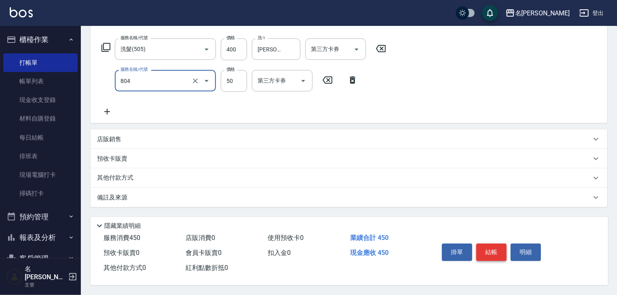
type input "吹捲(804)"
click at [483, 246] on button "結帳" at bounding box center [491, 251] width 30 height 17
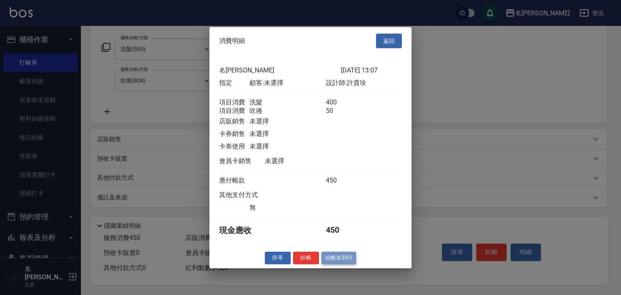
click at [334, 262] on button "結帳並列印" at bounding box center [338, 257] width 35 height 13
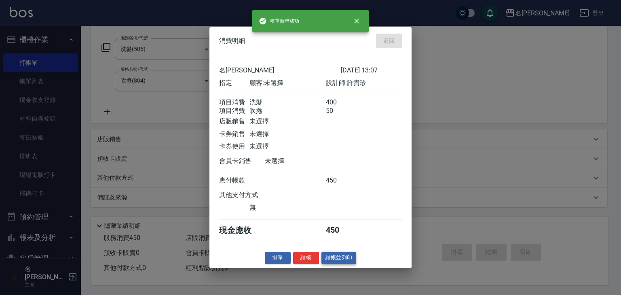
type input "2025/10/08 13:12"
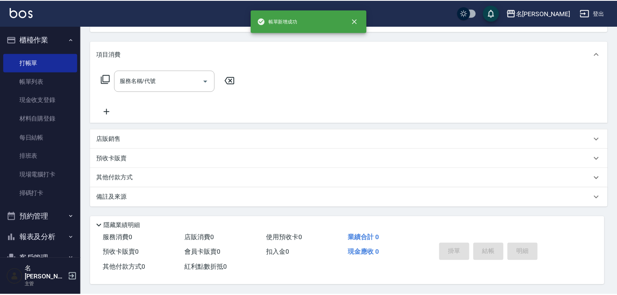
scroll to position [0, 0]
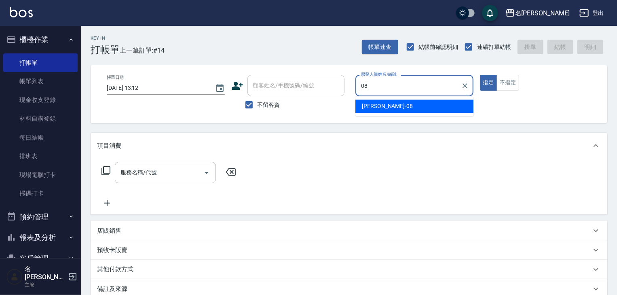
type input "[PERSON_NAME]-08"
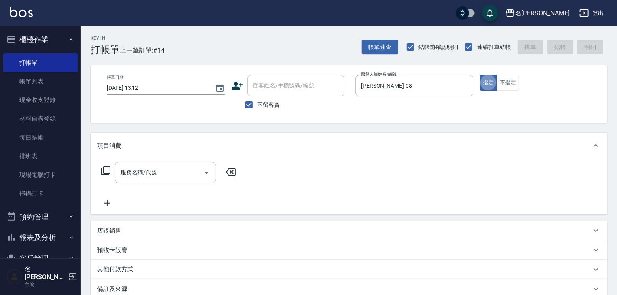
type button "true"
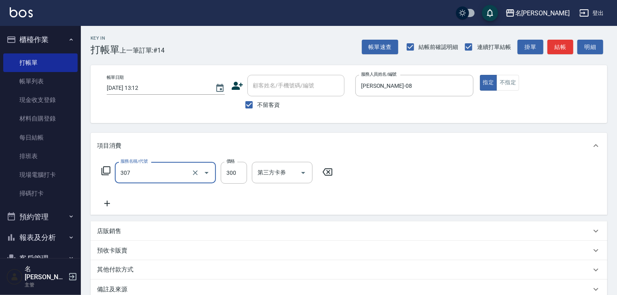
type input "剪髮(307)"
type input "400"
click at [562, 47] on button "結帳" at bounding box center [560, 47] width 26 height 15
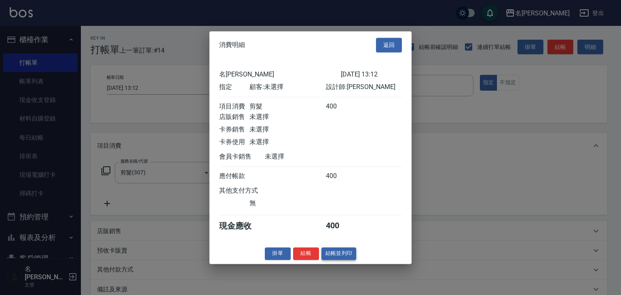
click at [345, 255] on button "結帳並列印" at bounding box center [338, 253] width 35 height 13
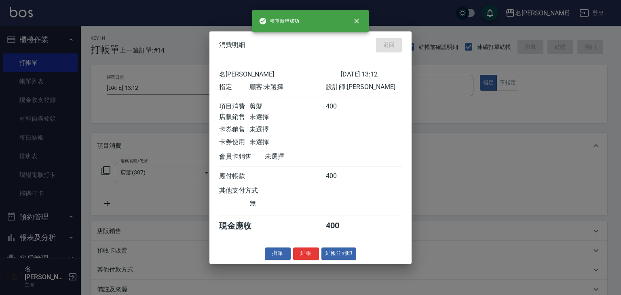
type input "2025/10/08 13:23"
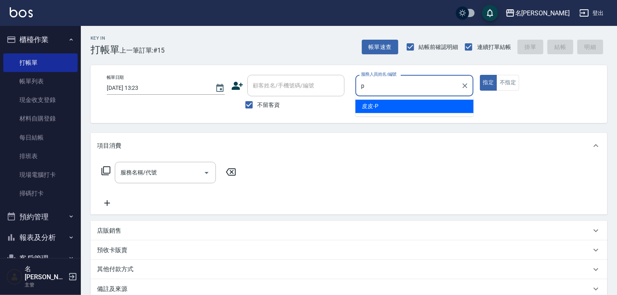
type input "皮皮-P"
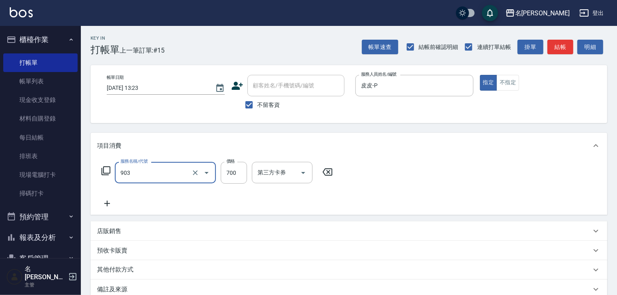
type input "修腳+手(903)"
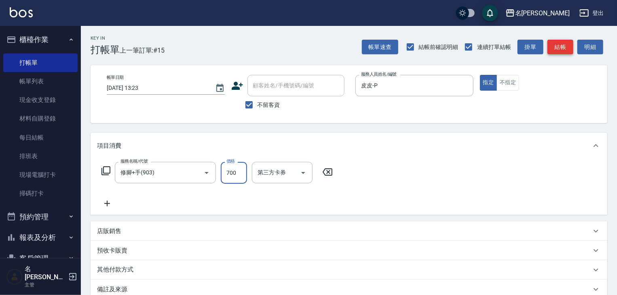
click at [559, 48] on button "結帳" at bounding box center [560, 47] width 26 height 15
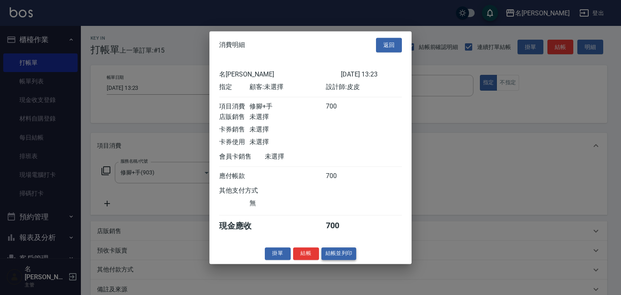
click at [332, 256] on button "結帳並列印" at bounding box center [338, 253] width 35 height 13
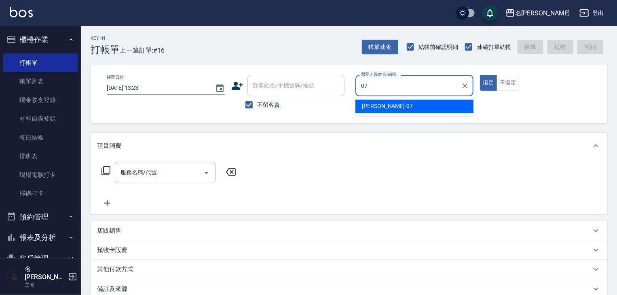
type input "[PERSON_NAME]-07"
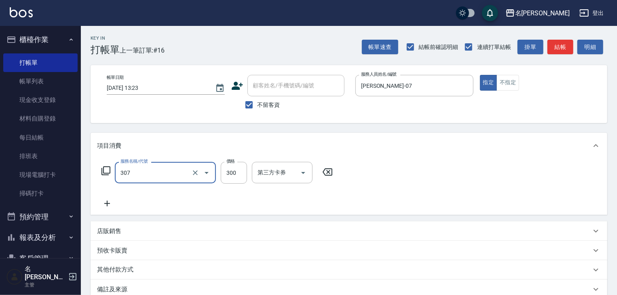
type input "剪髮(307)"
click at [550, 50] on button "結帳" at bounding box center [560, 47] width 26 height 15
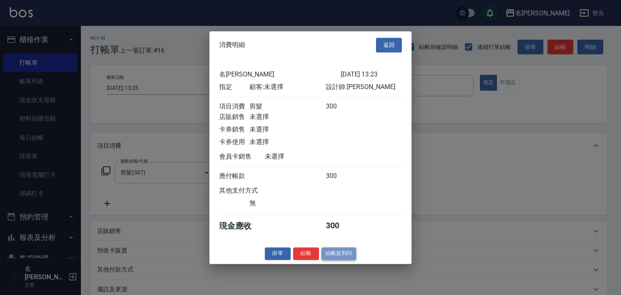
click at [341, 256] on button "結帳並列印" at bounding box center [338, 253] width 35 height 13
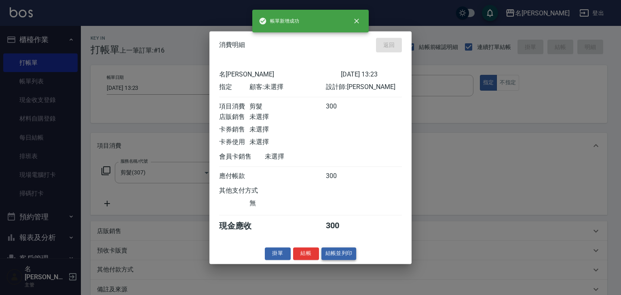
type input "2025/10/08 13:28"
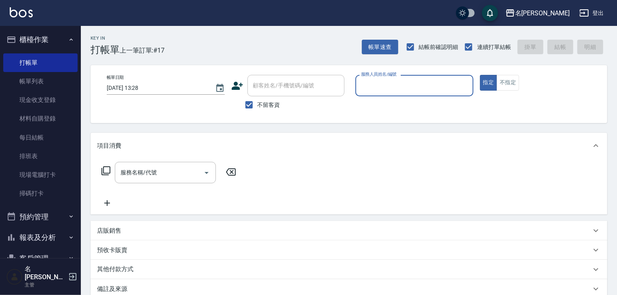
click at [53, 238] on button "報表及分析" at bounding box center [40, 237] width 74 height 21
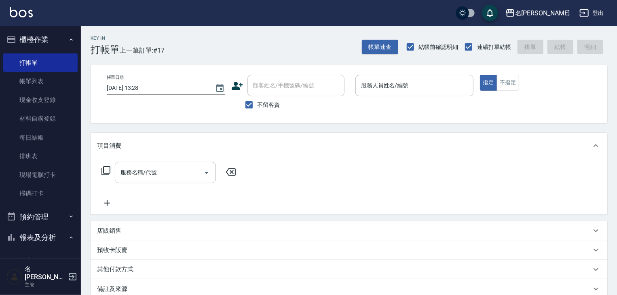
scroll to position [172, 0]
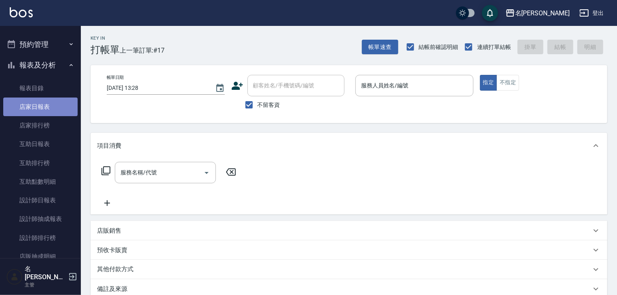
click at [58, 109] on link "店家日報表" at bounding box center [40, 106] width 74 height 19
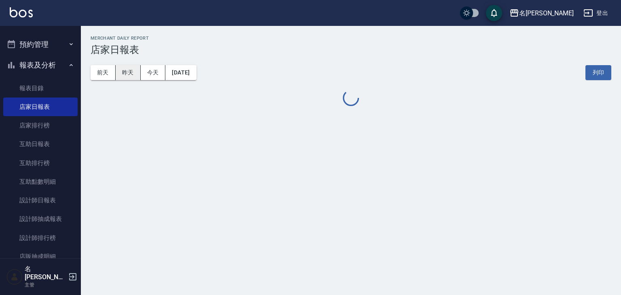
click at [131, 70] on button "昨天" at bounding box center [128, 72] width 25 height 15
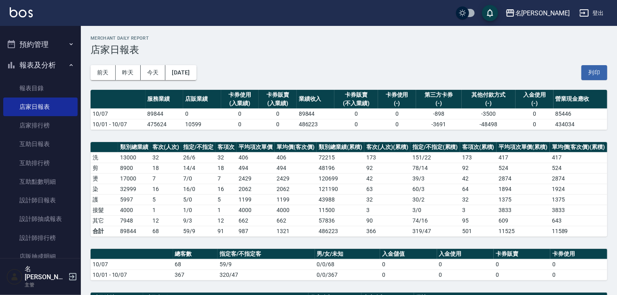
scroll to position [172, 0]
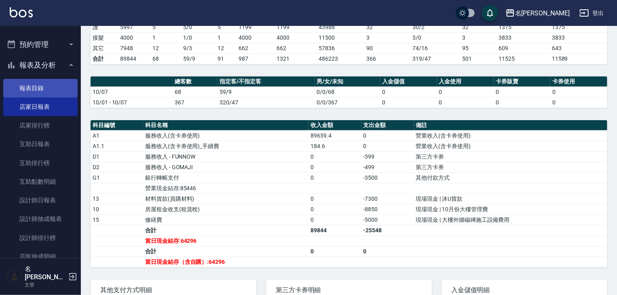
click at [44, 86] on link "報表目錄" at bounding box center [40, 88] width 74 height 19
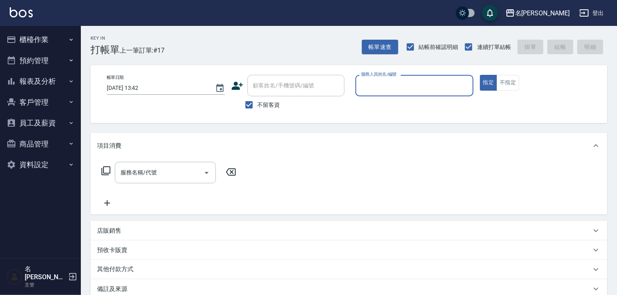
click at [46, 39] on button "櫃檯作業" at bounding box center [40, 39] width 74 height 21
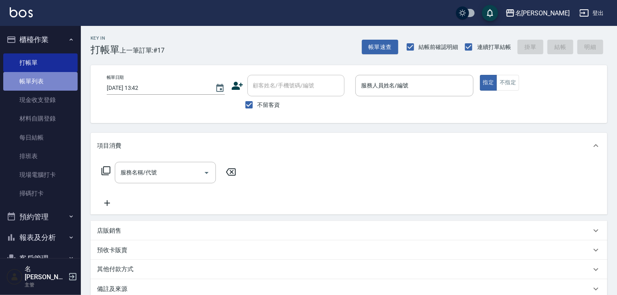
click at [51, 81] on link "帳單列表" at bounding box center [40, 81] width 74 height 19
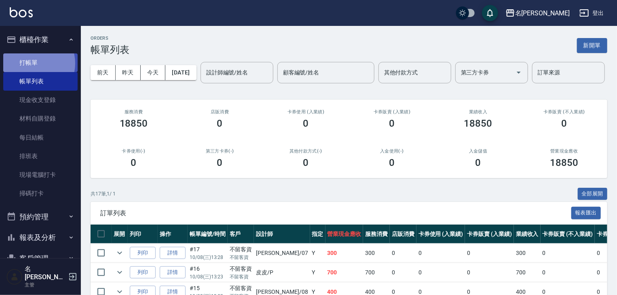
click at [33, 63] on link "打帳單" at bounding box center [40, 62] width 74 height 19
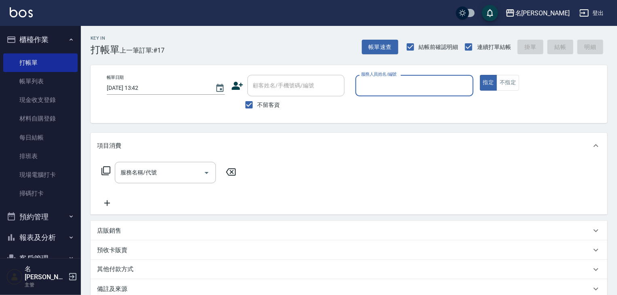
click at [381, 87] on input "服務人員姓名/編號" at bounding box center [414, 85] width 111 height 14
click at [392, 110] on div "[PERSON_NAME]-04" at bounding box center [414, 105] width 118 height 13
type input "[PERSON_NAME]-04"
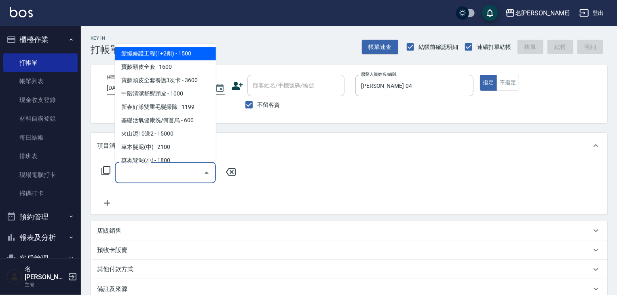
click at [191, 176] on input "服務名稱/代號" at bounding box center [159, 172] width 82 height 14
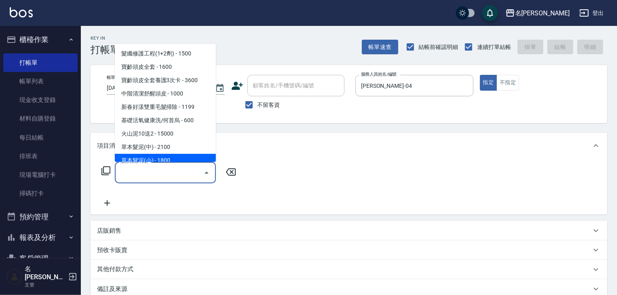
click at [180, 179] on input "服務名稱/代號" at bounding box center [159, 172] width 82 height 14
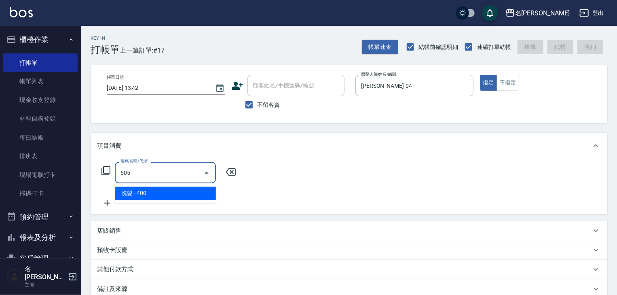
click at [196, 195] on span "洗髮 - 400" at bounding box center [165, 193] width 101 height 13
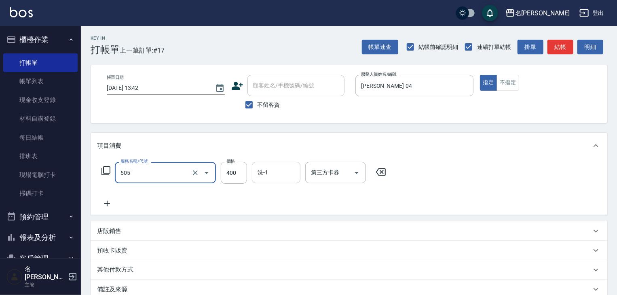
type input "洗髮(505)"
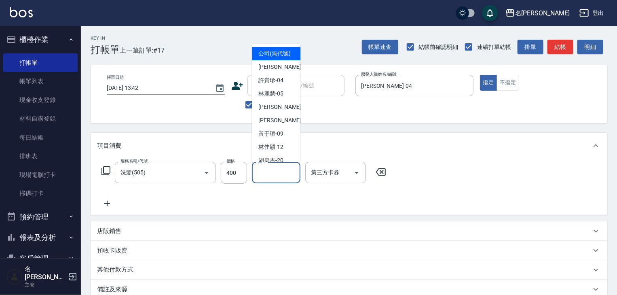
click at [272, 177] on input "洗-1" at bounding box center [275, 172] width 41 height 14
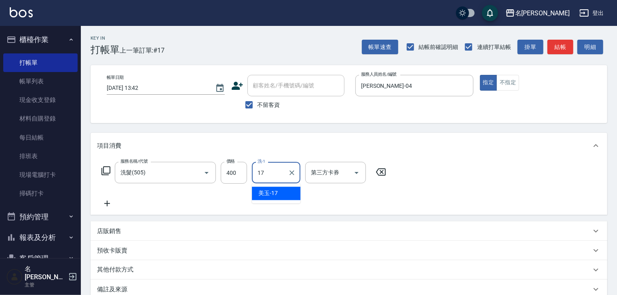
click at [291, 194] on div "美玉 -17" at bounding box center [276, 193] width 48 height 13
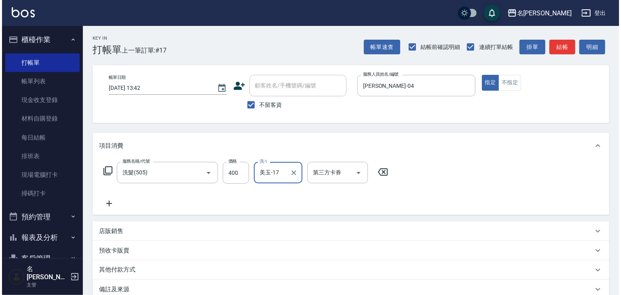
scroll to position [95, 0]
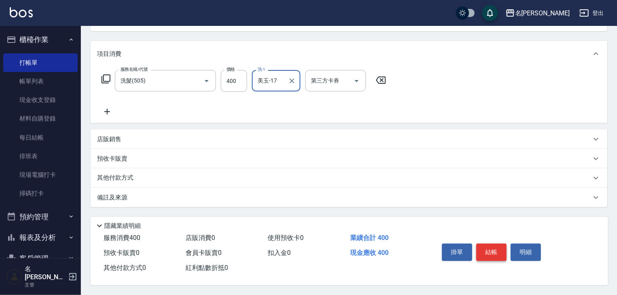
type input "美玉-17"
click at [484, 251] on button "結帳" at bounding box center [491, 251] width 30 height 17
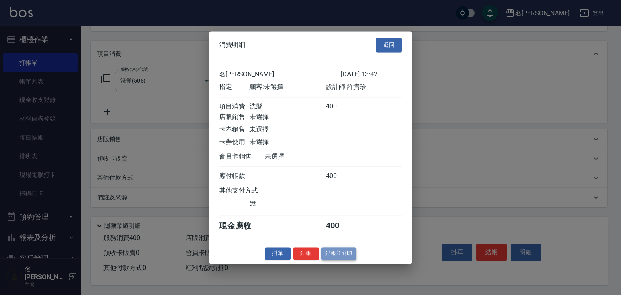
click at [347, 258] on button "結帳並列印" at bounding box center [338, 253] width 35 height 13
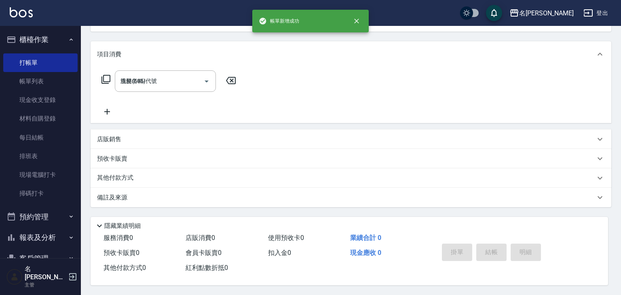
type input "[DATE] 13:52"
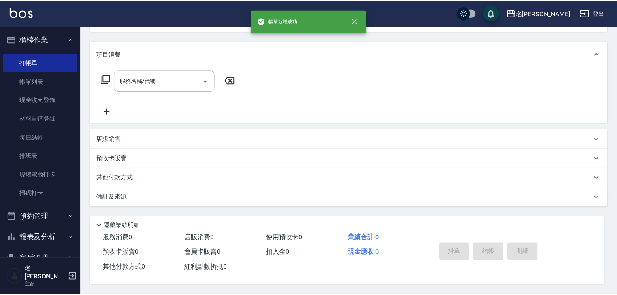
scroll to position [0, 0]
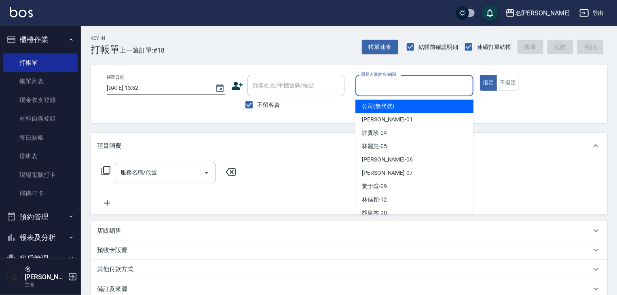
click at [403, 84] on input "服務人員姓名/編號" at bounding box center [414, 85] width 111 height 14
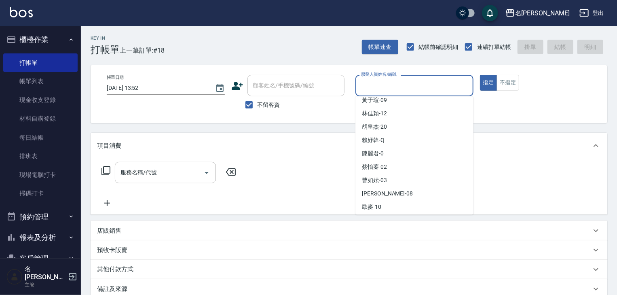
scroll to position [129, 0]
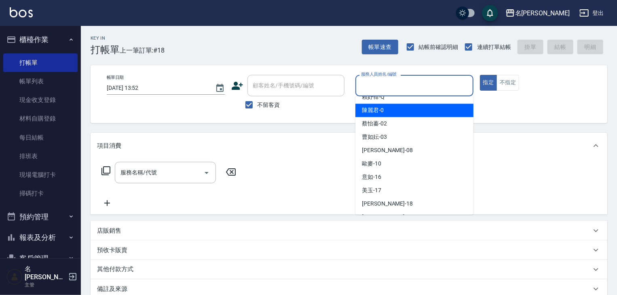
click at [381, 107] on span "[PERSON_NAME]-0" at bounding box center [373, 110] width 22 height 8
type input "[PERSON_NAME]-0"
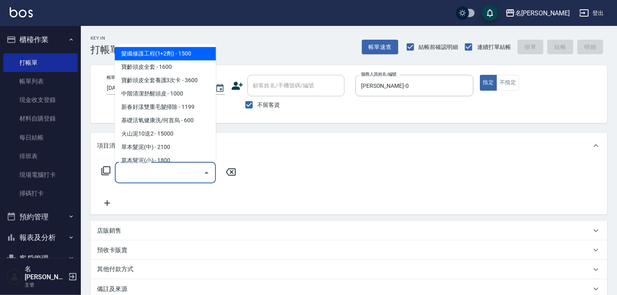
click at [164, 166] on input "服務名稱/代號" at bounding box center [159, 172] width 82 height 14
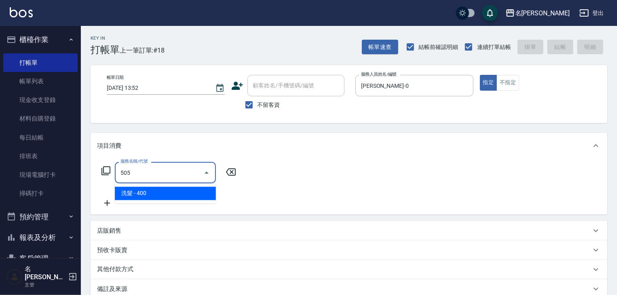
click at [202, 195] on span "洗髮 - 400" at bounding box center [165, 193] width 101 height 13
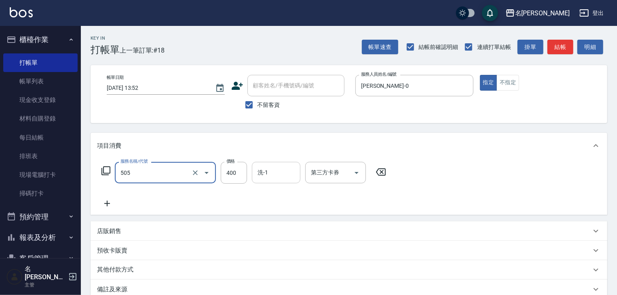
type input "洗髮(505)"
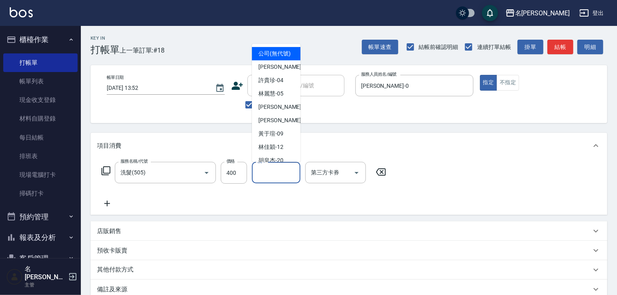
click at [272, 176] on input "洗-1" at bounding box center [275, 172] width 41 height 14
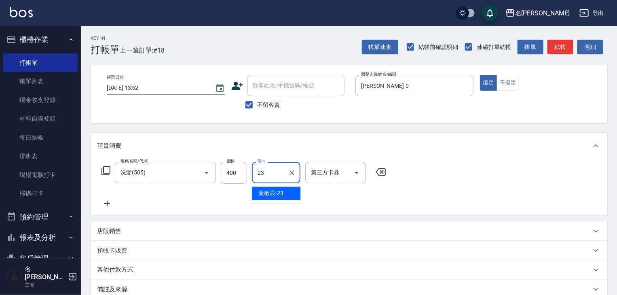
click at [286, 189] on div "葉敏辰 -23" at bounding box center [276, 193] width 48 height 13
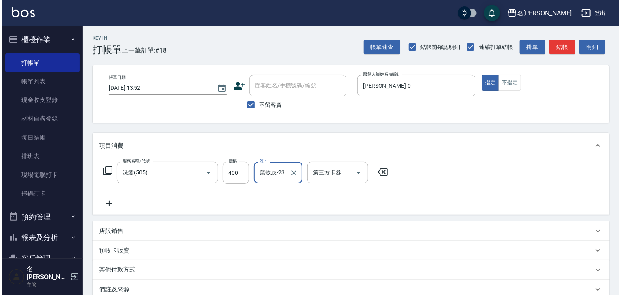
scroll to position [95, 0]
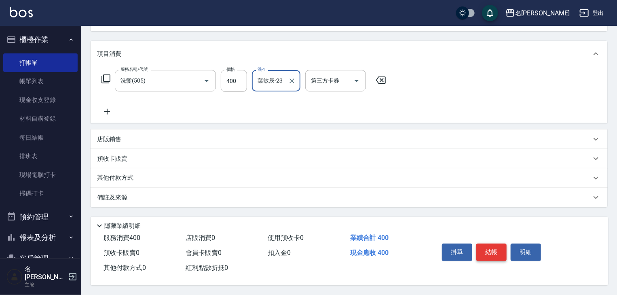
type input "葉敏辰-23"
click at [482, 249] on button "結帳" at bounding box center [491, 251] width 30 height 17
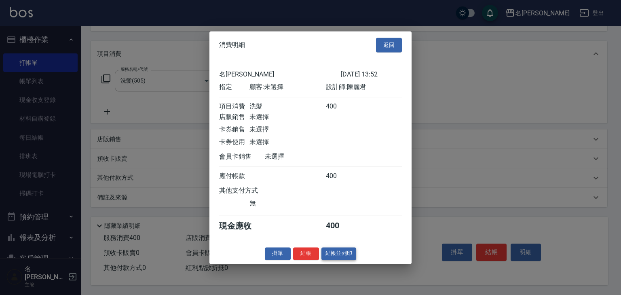
click at [338, 259] on button "結帳並列印" at bounding box center [338, 253] width 35 height 13
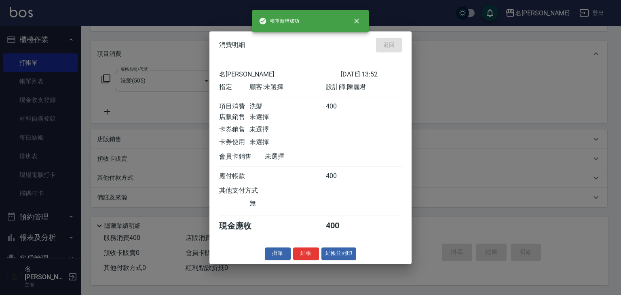
type input "2025/10/08 13:57"
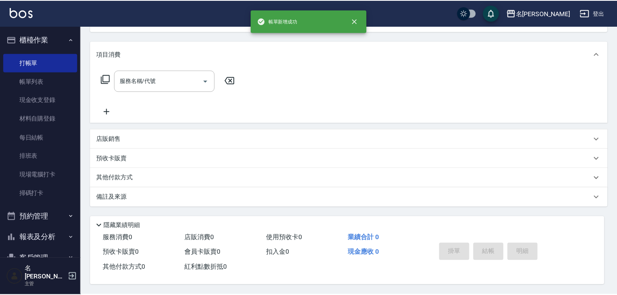
scroll to position [0, 0]
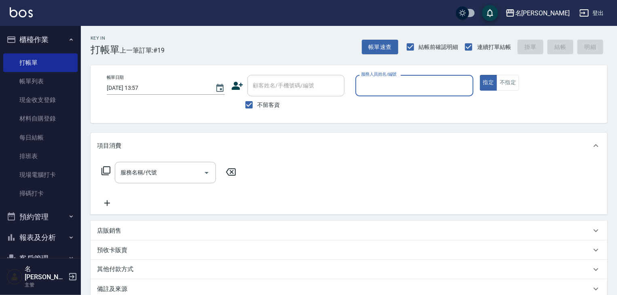
click at [375, 80] on input "服務人員姓名/編號" at bounding box center [414, 85] width 111 height 14
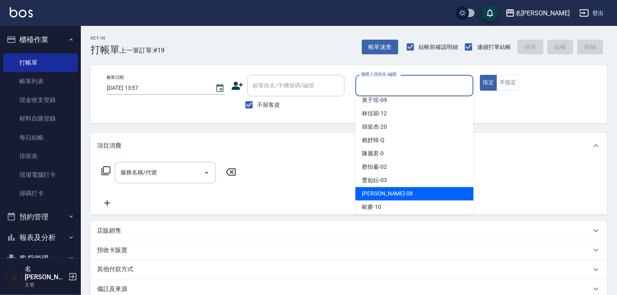
scroll to position [129, 0]
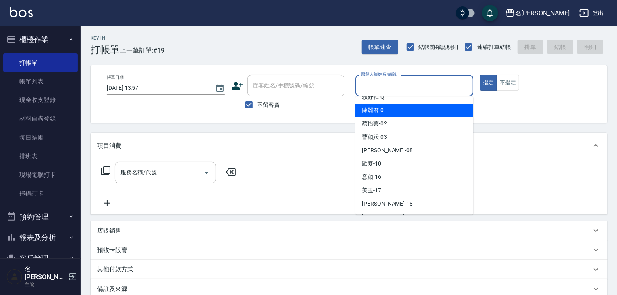
click at [372, 113] on span "陳麗君 -0" at bounding box center [373, 110] width 22 height 8
type input "[PERSON_NAME]-0"
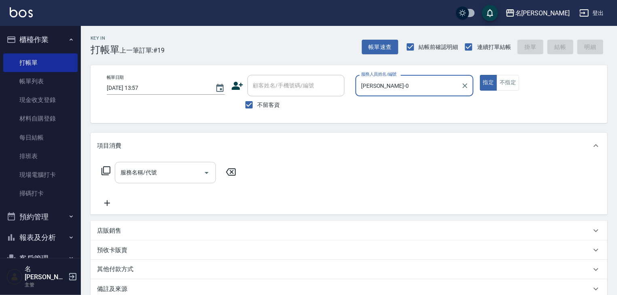
click at [159, 173] on input "服務名稱/代號" at bounding box center [159, 172] width 82 height 14
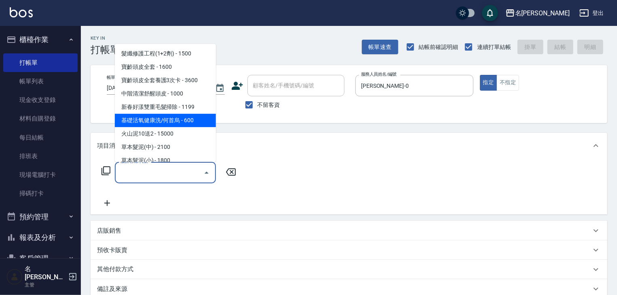
click at [197, 123] on span "基礎活氧健康洗/何首烏 - 600" at bounding box center [165, 120] width 101 height 13
type input "基礎活氧健康洗/何首烏(109)"
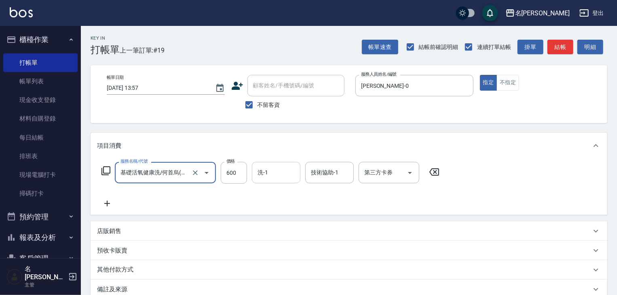
click at [281, 173] on input "洗-1" at bounding box center [275, 172] width 41 height 14
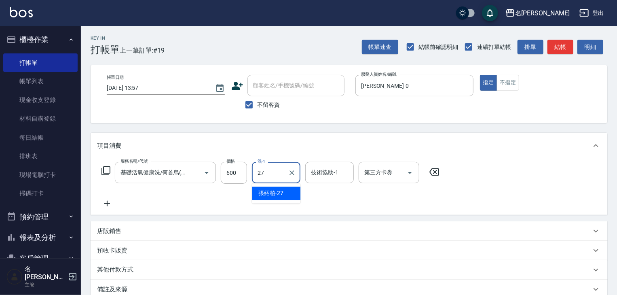
click at [276, 196] on span "[PERSON_NAME]-27" at bounding box center [270, 193] width 25 height 8
type input "[PERSON_NAME]-27"
click at [320, 165] on div "技術協助-1" at bounding box center [329, 172] width 48 height 21
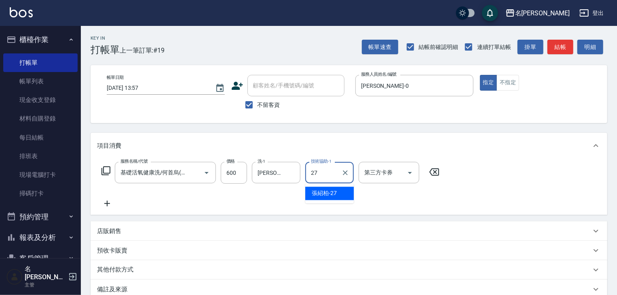
click at [333, 188] on div "[PERSON_NAME]-27" at bounding box center [329, 193] width 48 height 13
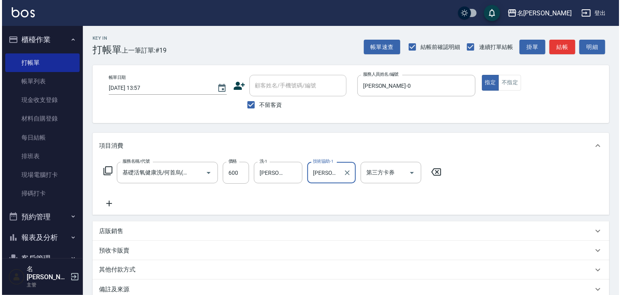
scroll to position [95, 0]
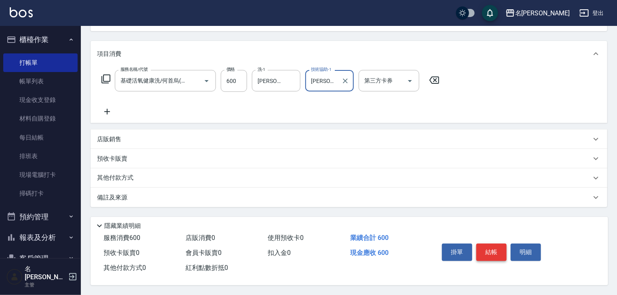
type input "[PERSON_NAME]-27"
click at [493, 250] on button "結帳" at bounding box center [491, 251] width 30 height 17
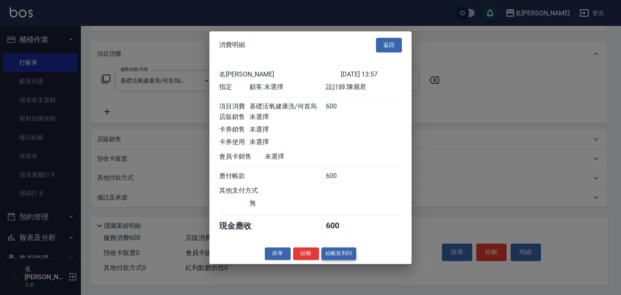
click at [342, 256] on button "結帳並列印" at bounding box center [338, 253] width 35 height 13
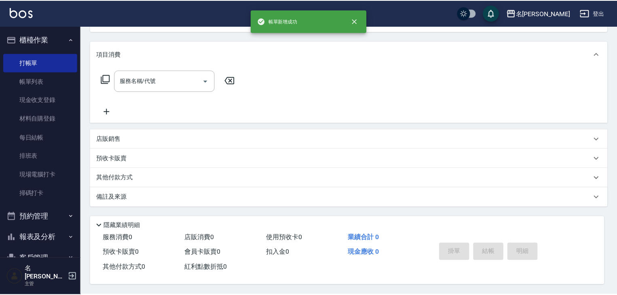
scroll to position [0, 0]
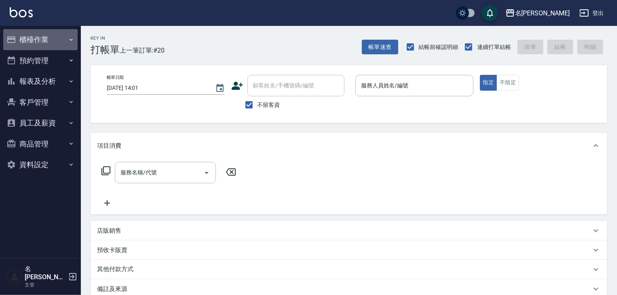
click at [28, 35] on button "櫃檯作業" at bounding box center [40, 39] width 74 height 21
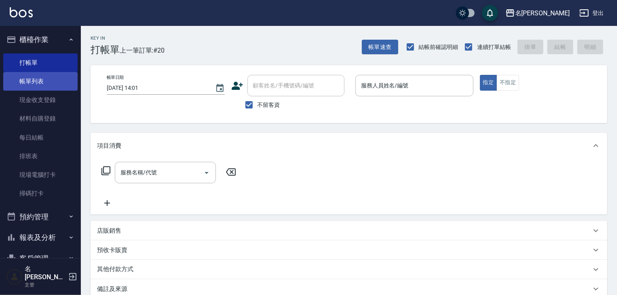
click at [40, 80] on link "帳單列表" at bounding box center [40, 81] width 74 height 19
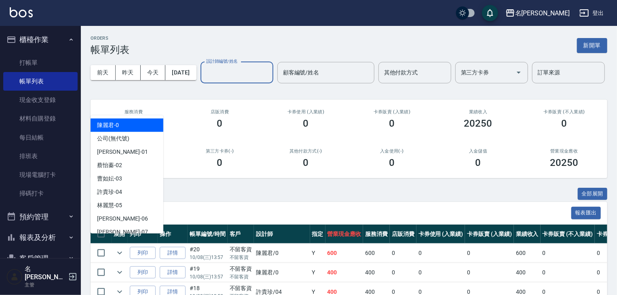
click at [204, 80] on input "設計師編號/姓名" at bounding box center [236, 72] width 65 height 14
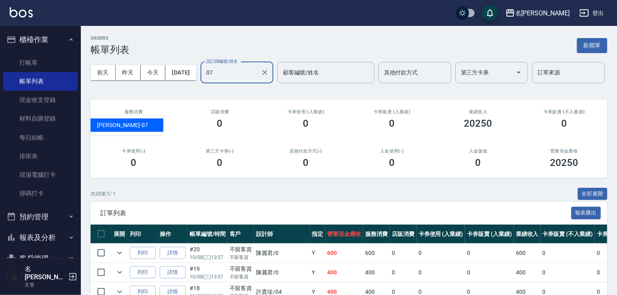
click at [128, 122] on div "[PERSON_NAME] -07" at bounding box center [127, 124] width 73 height 13
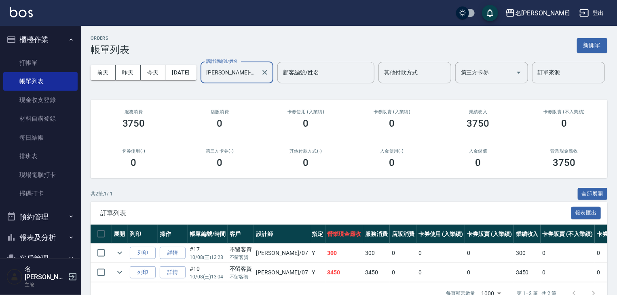
scroll to position [49, 0]
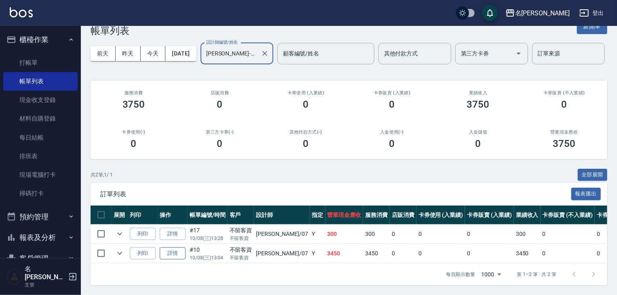
type input "[PERSON_NAME]-07"
click at [171, 251] on link "詳情" at bounding box center [173, 253] width 26 height 13
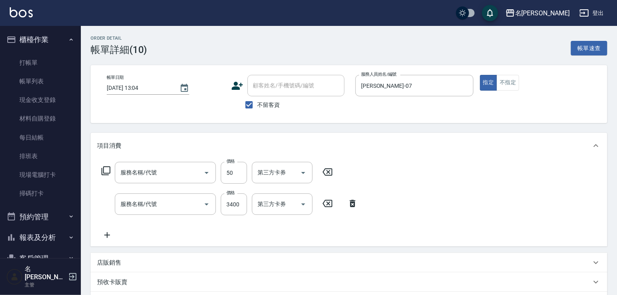
type input "[DATE] 13:04"
checkbox input "true"
type input "[PERSON_NAME]-07"
type input "吹捲(804)"
type input "染髮1500↑(415)"
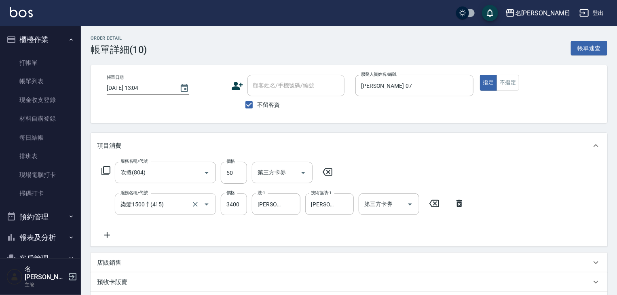
scroll to position [86, 0]
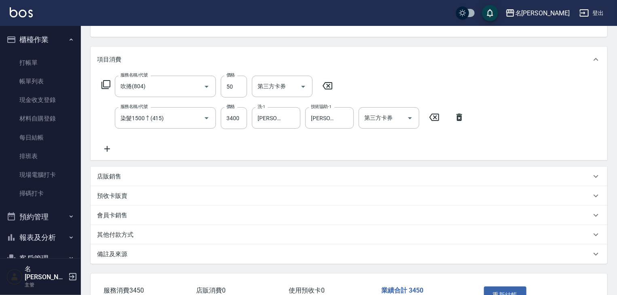
click at [118, 237] on p "其他付款方式" at bounding box center [115, 234] width 36 height 8
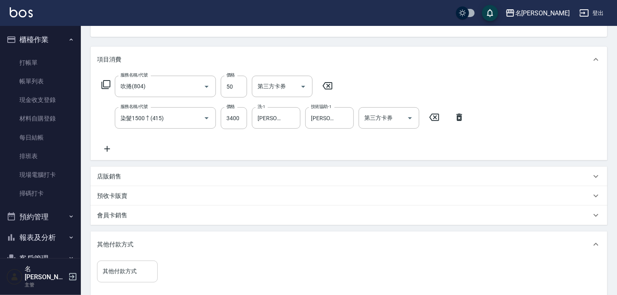
click at [121, 277] on input "其他付款方式" at bounding box center [127, 271] width 53 height 14
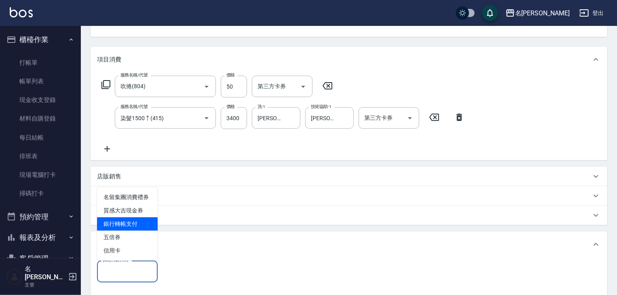
click at [139, 224] on span "銀行轉帳支付" at bounding box center [127, 223] width 61 height 13
type input "銀行轉帳支付"
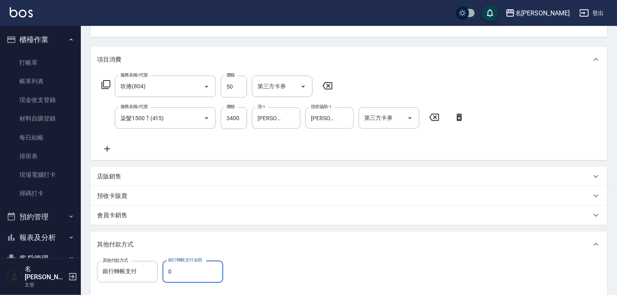
click at [183, 269] on input "0" at bounding box center [192, 271] width 61 height 22
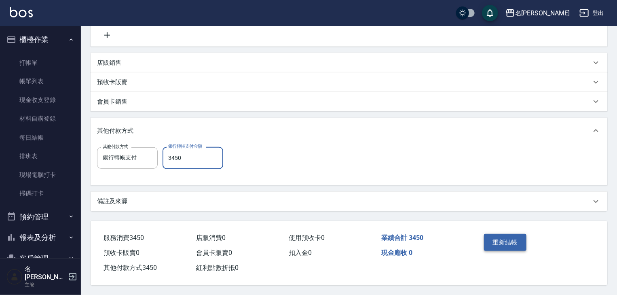
type input "3450"
click at [510, 241] on button "重新結帳" at bounding box center [505, 242] width 43 height 17
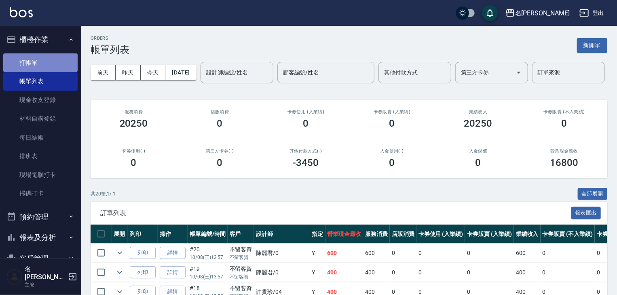
click at [44, 55] on link "打帳單" at bounding box center [40, 62] width 74 height 19
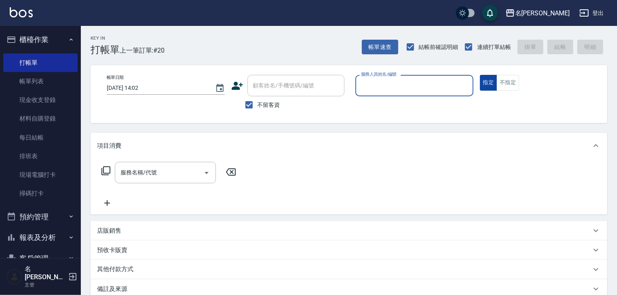
click at [492, 85] on button "指定" at bounding box center [488, 83] width 17 height 16
click at [497, 84] on button "不指定" at bounding box center [507, 83] width 23 height 16
click at [404, 93] on div "服務人員姓名/編號" at bounding box center [414, 85] width 118 height 21
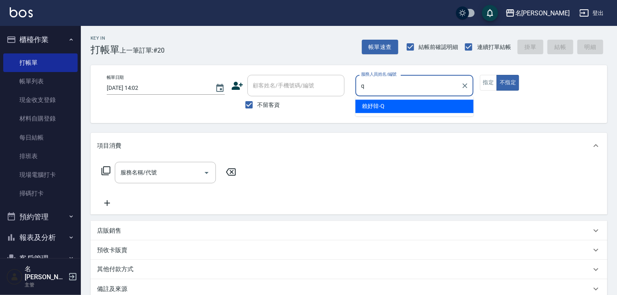
click at [391, 103] on div "[PERSON_NAME]" at bounding box center [414, 105] width 118 height 13
type input "[PERSON_NAME]"
click at [390, 105] on div "帳單日期 [DATE] 14:02 顧客姓名/手機號碼/編號 顧客姓名/手機號碼/編號 不留客資 服務人員姓名/編號 賴妤韓-Q 服務人員姓名/編號 指定 不…" at bounding box center [348, 94] width 497 height 38
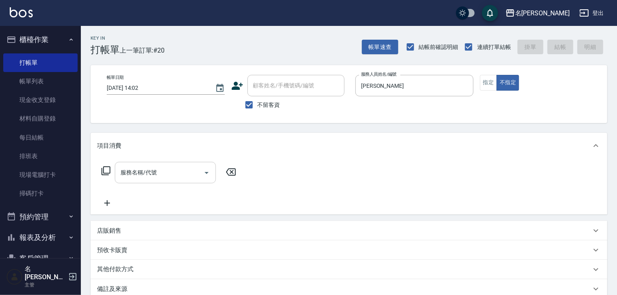
click at [138, 180] on div "服務名稱/代號" at bounding box center [165, 172] width 101 height 21
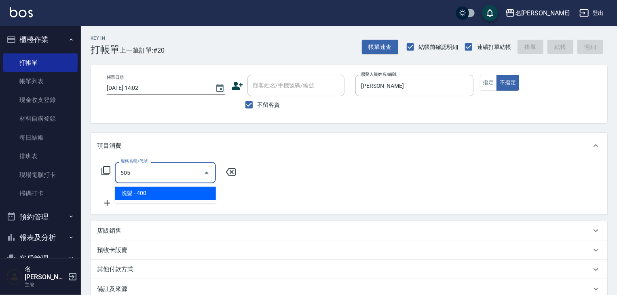
click at [168, 191] on span "洗髮 - 400" at bounding box center [165, 193] width 101 height 13
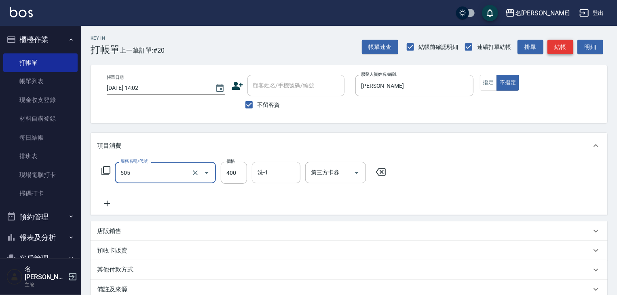
type input "洗髮(505)"
click at [563, 48] on button "結帳" at bounding box center [560, 47] width 26 height 15
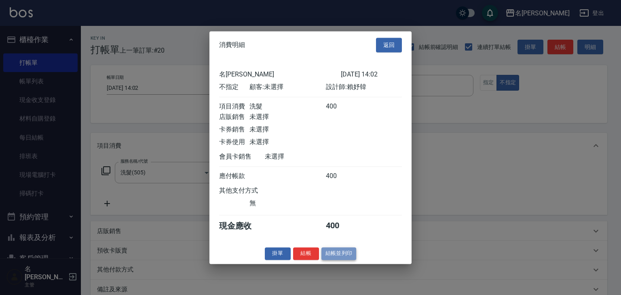
click at [350, 253] on button "結帳並列印" at bounding box center [338, 253] width 35 height 13
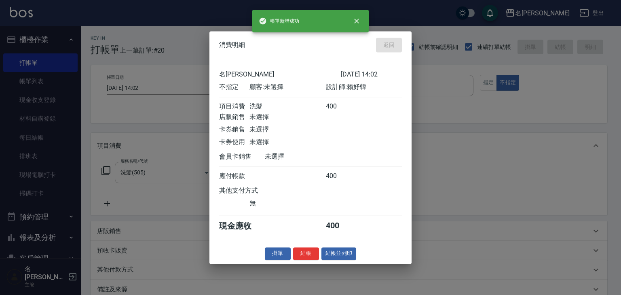
type input "2025/10/08 14:21"
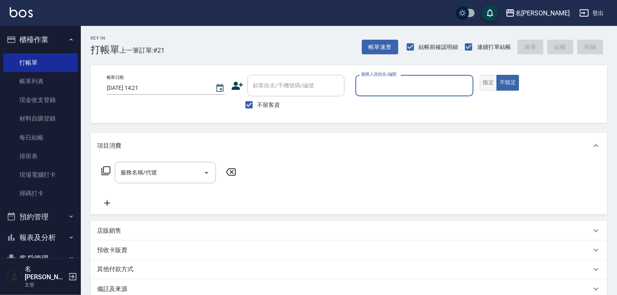
click at [491, 83] on button "指定" at bounding box center [488, 83] width 17 height 16
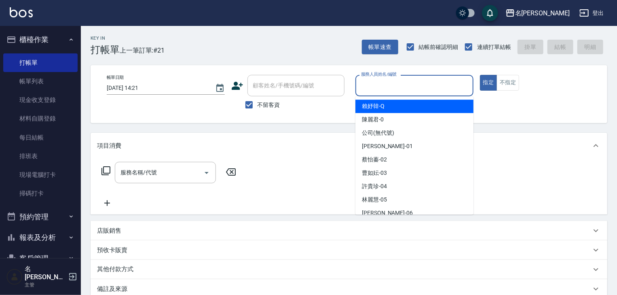
click at [440, 91] on input "服務人員姓名/編號" at bounding box center [414, 85] width 111 height 14
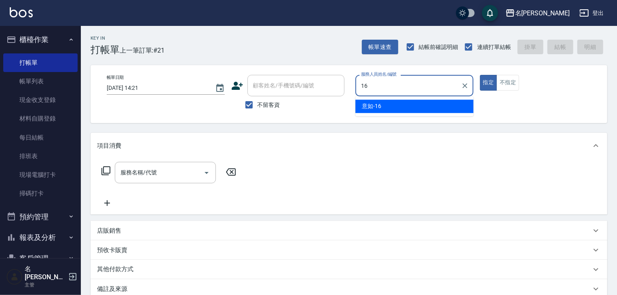
click at [426, 102] on div "意如 -16" at bounding box center [414, 105] width 118 height 13
type input "意如-16"
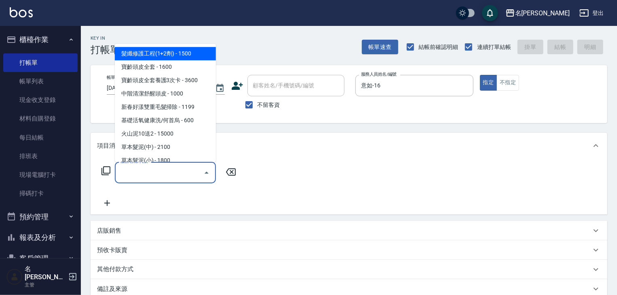
click at [150, 174] on input "服務名稱/代號" at bounding box center [159, 172] width 82 height 14
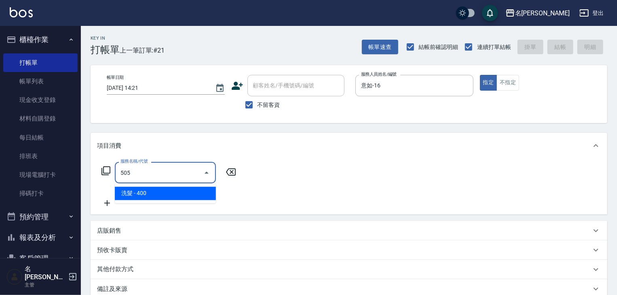
drag, startPoint x: 158, startPoint y: 196, endPoint x: 287, endPoint y: 192, distance: 129.4
click at [158, 196] on span "洗髮 - 400" at bounding box center [165, 193] width 101 height 13
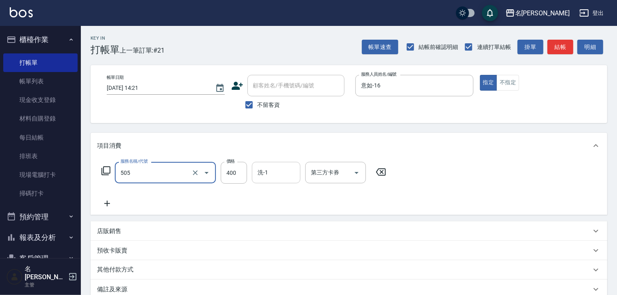
type input "洗髮(505)"
click at [273, 174] on input "洗-1" at bounding box center [275, 172] width 41 height 14
click at [111, 200] on icon at bounding box center [107, 203] width 20 height 10
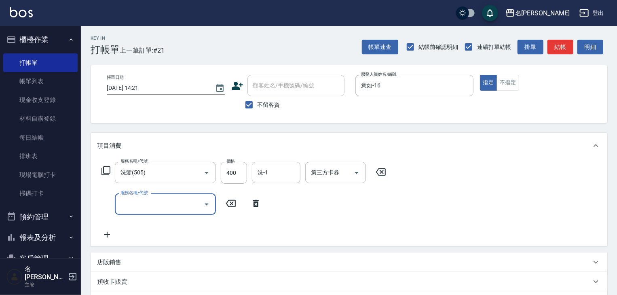
click at [136, 210] on input "服務名稱/代號" at bounding box center [159, 204] width 82 height 14
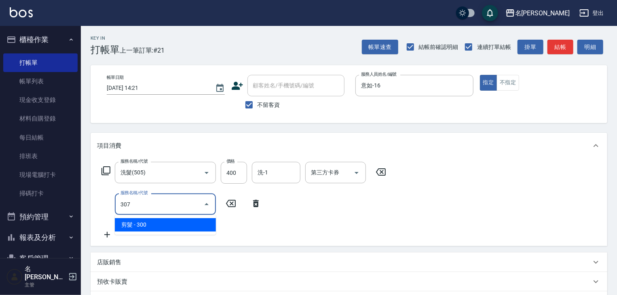
click at [195, 226] on span "剪髮 - 300" at bounding box center [165, 224] width 101 height 13
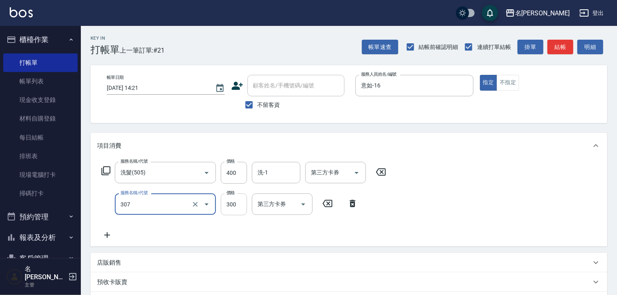
type input "剪髮(307)"
click at [228, 207] on input "300" at bounding box center [234, 204] width 26 height 22
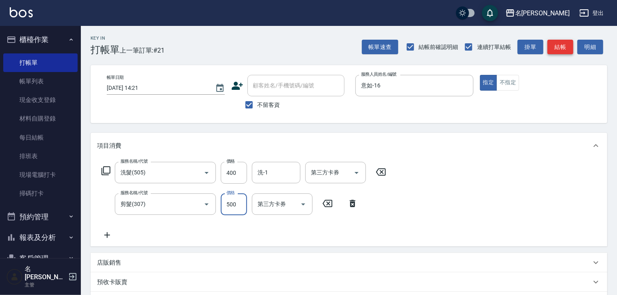
type input "500"
click at [554, 48] on button "結帳" at bounding box center [560, 47] width 26 height 15
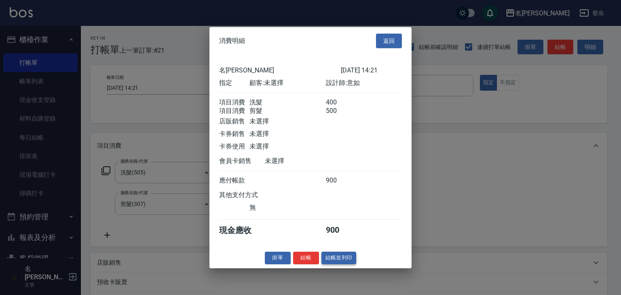
click at [343, 257] on button "結帳並列印" at bounding box center [338, 257] width 35 height 13
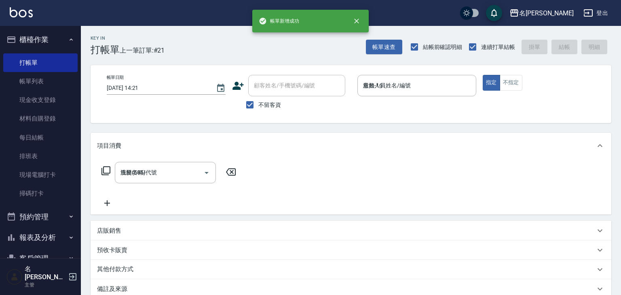
type input "2025/10/08 14:22"
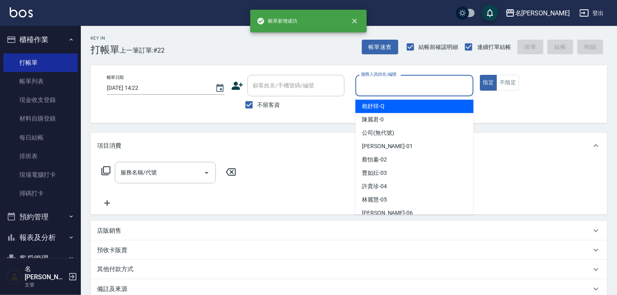
click at [428, 87] on input "服務人員姓名/編號" at bounding box center [414, 85] width 111 height 14
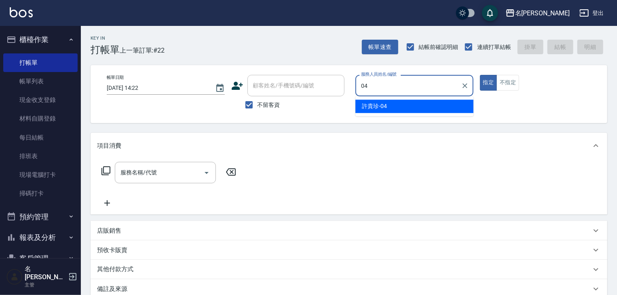
click at [413, 106] on div "[PERSON_NAME]-04" at bounding box center [414, 105] width 118 height 13
type input "[PERSON_NAME]-04"
click at [187, 175] on input "服務名稱/代號" at bounding box center [159, 172] width 82 height 14
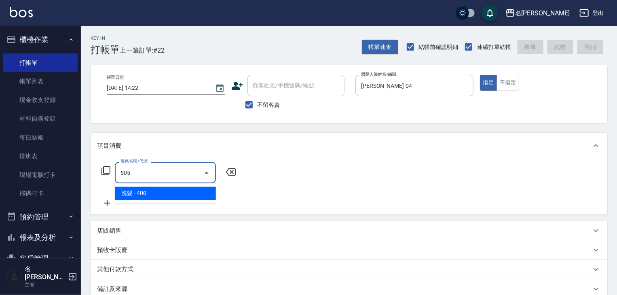
click at [185, 196] on span "洗髮 - 400" at bounding box center [165, 193] width 101 height 13
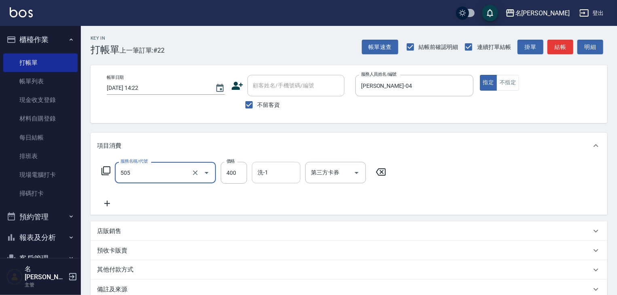
click at [271, 164] on div "洗-1" at bounding box center [276, 172] width 48 height 21
type input "洗髮(505)"
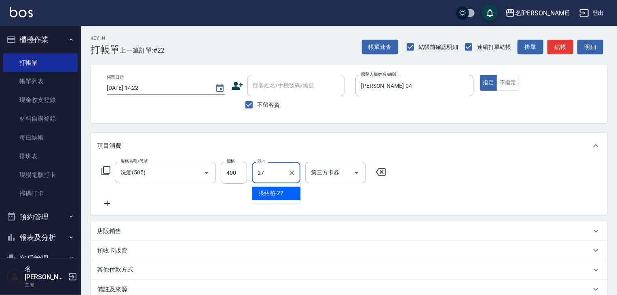
click at [270, 193] on span "張紹柏 -27" at bounding box center [270, 193] width 25 height 8
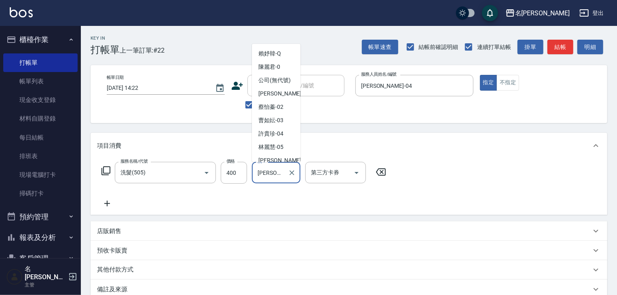
click at [278, 176] on input "[PERSON_NAME]-27" at bounding box center [269, 172] width 29 height 14
click at [282, 175] on input "[PERSON_NAME]-27" at bounding box center [269, 172] width 29 height 14
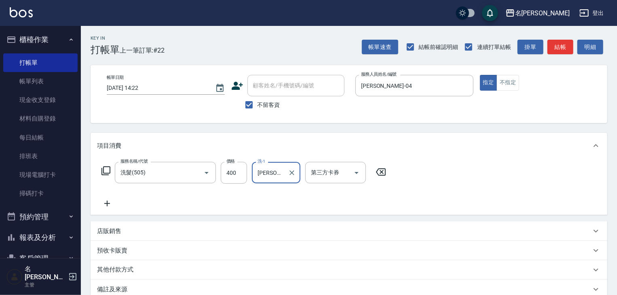
type input "[PERSON_NAME]-27"
click at [226, 198] on div "服務名稱/代號 洗髮(505) 服務名稱/代號 價格 400 價格 洗-1 張紹柏-27 洗-1 第三方卡券 第三方卡券" at bounding box center [244, 185] width 294 height 46
click at [286, 171] on button "Clear" at bounding box center [291, 172] width 11 height 11
click at [272, 190] on span "胡皇杰 -20" at bounding box center [270, 193] width 25 height 8
type input "[PERSON_NAME]-20"
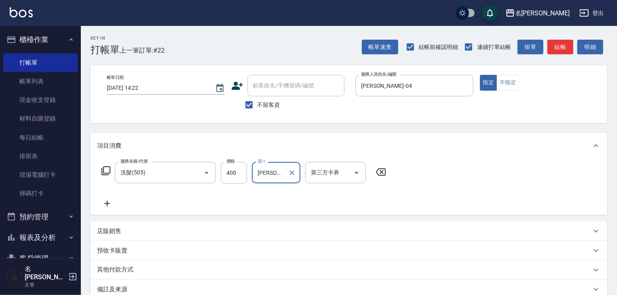
click at [109, 202] on icon at bounding box center [107, 203] width 20 height 10
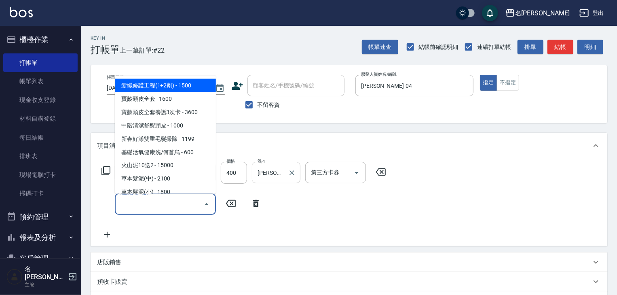
click at [129, 200] on input "服務名稱/代號" at bounding box center [159, 204] width 82 height 14
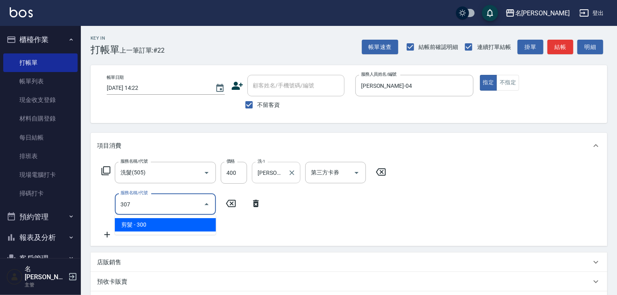
click at [152, 219] on span "剪髮 - 300" at bounding box center [165, 224] width 101 height 13
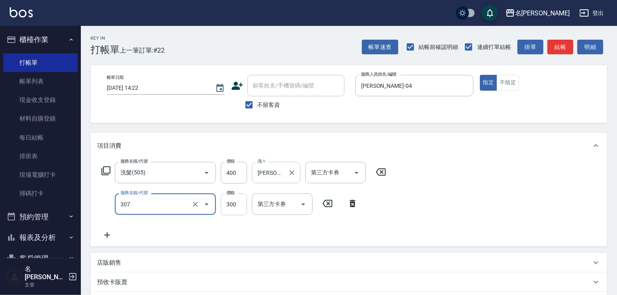
type input "剪髮(307)"
click at [231, 206] on input "300" at bounding box center [234, 204] width 26 height 22
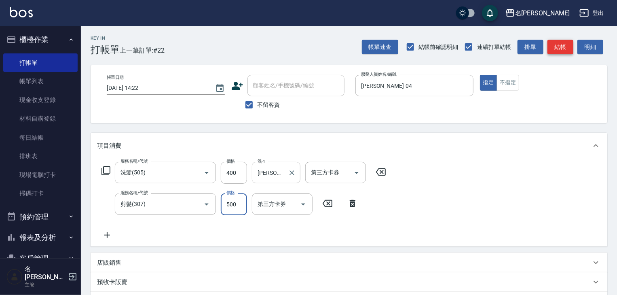
type input "500"
click at [550, 51] on button "結帳" at bounding box center [560, 47] width 26 height 15
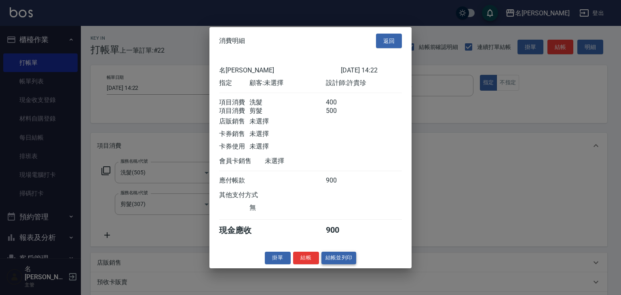
click at [326, 262] on button "結帳並列印" at bounding box center [338, 257] width 35 height 13
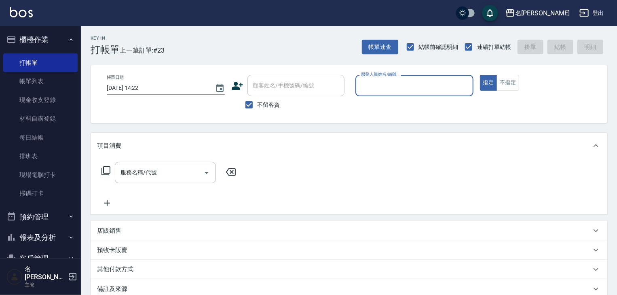
click at [433, 86] on input "服務人員姓名/編號" at bounding box center [414, 85] width 111 height 14
click at [421, 101] on div "林佳穎 -12" at bounding box center [414, 105] width 118 height 13
type input "[PERSON_NAME]-12"
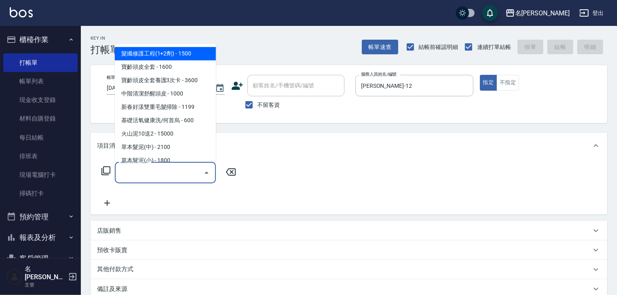
click at [172, 172] on input "服務名稱/代號" at bounding box center [159, 172] width 82 height 14
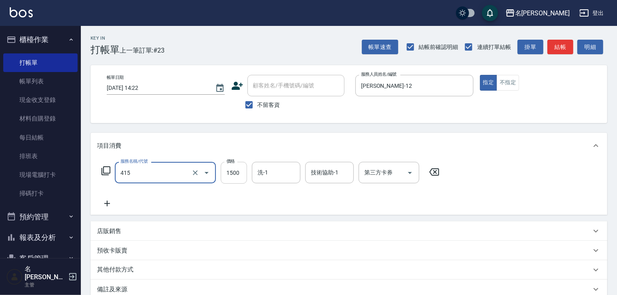
type input "染髮1500↑(415)"
click at [242, 175] on input "1500" at bounding box center [234, 173] width 26 height 22
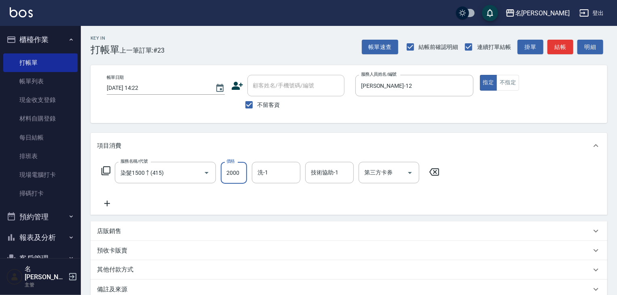
type input "2000"
click at [106, 203] on icon at bounding box center [107, 203] width 6 height 6
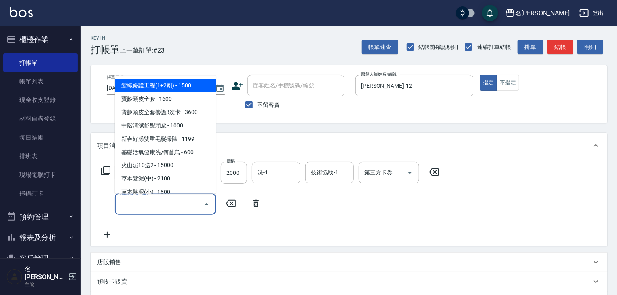
click at [126, 199] on input "服務名稱/代號" at bounding box center [159, 204] width 82 height 14
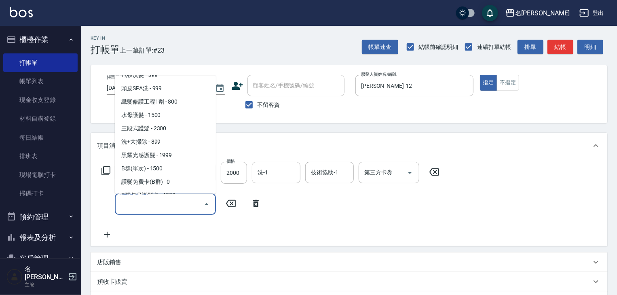
scroll to position [560, 0]
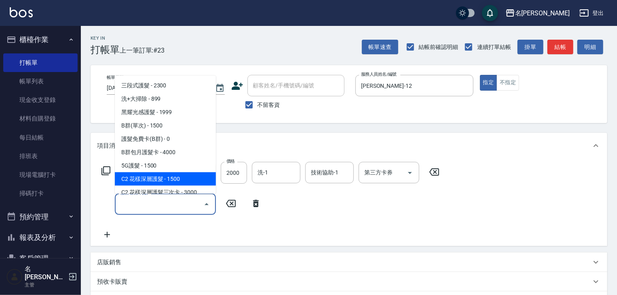
click at [154, 183] on span "C2 花樣深層護髮 - 1500" at bounding box center [165, 178] width 101 height 13
type input "C2 花樣深層護髮(634)"
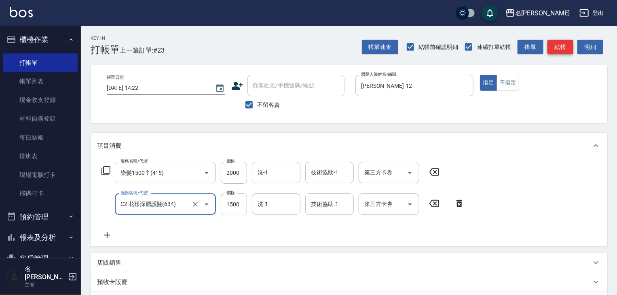
click at [559, 48] on button "結帳" at bounding box center [560, 47] width 26 height 15
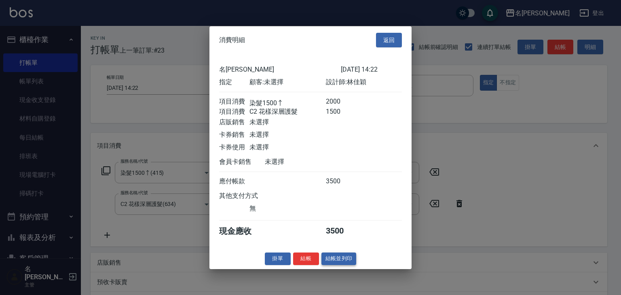
click at [347, 259] on button "結帳並列印" at bounding box center [338, 258] width 35 height 13
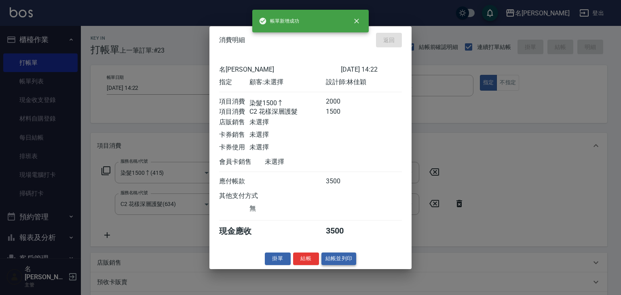
type input "2025/10/08 14:34"
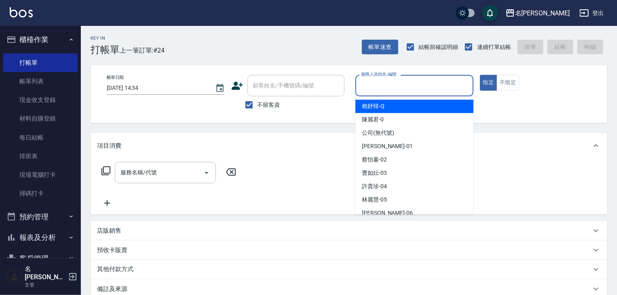
click at [416, 81] on input "服務人員姓名/編號" at bounding box center [414, 85] width 111 height 14
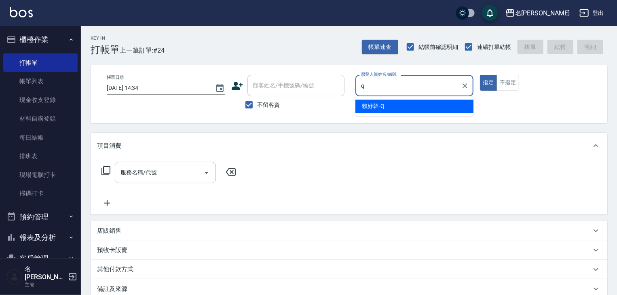
click at [383, 107] on span "賴妤韓 -Q" at bounding box center [373, 106] width 23 height 8
type input "賴妤韓-Q"
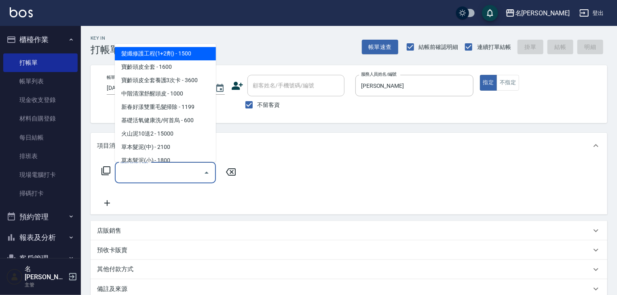
click at [149, 173] on input "服務名稱/代號" at bounding box center [159, 172] width 82 height 14
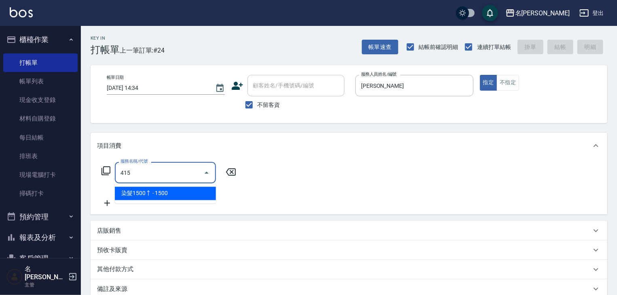
drag, startPoint x: 161, startPoint y: 190, endPoint x: 183, endPoint y: 186, distance: 22.5
click at [162, 190] on span "染髮1500↑ - 1500" at bounding box center [165, 193] width 101 height 13
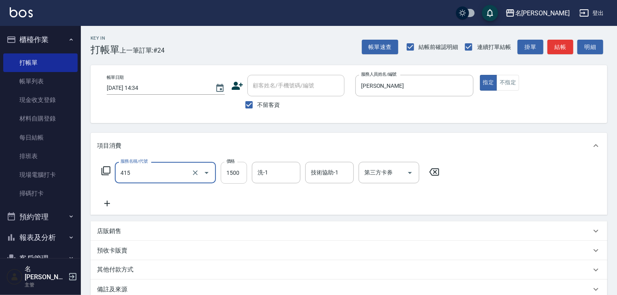
type input "染髮1500↑(415)"
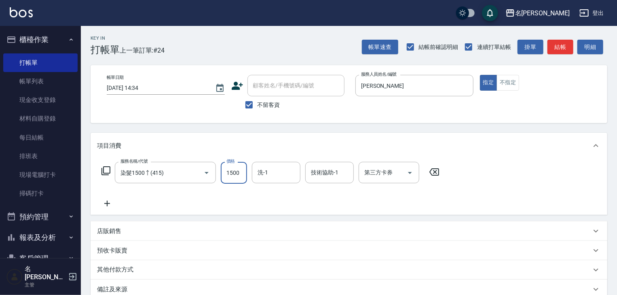
click at [228, 172] on input "1500" at bounding box center [234, 173] width 26 height 22
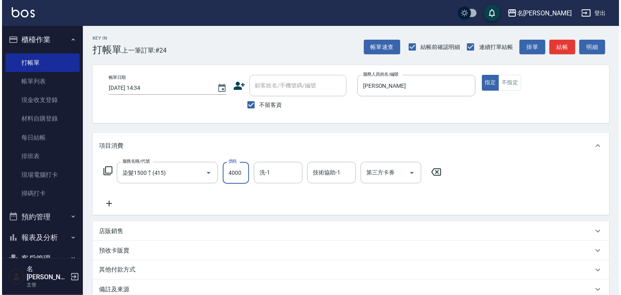
scroll to position [95, 0]
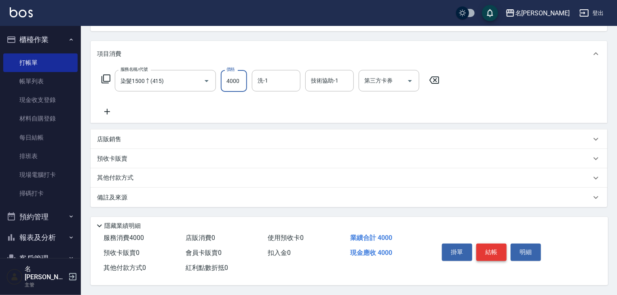
type input "4000"
click at [501, 250] on button "結帳" at bounding box center [491, 251] width 30 height 17
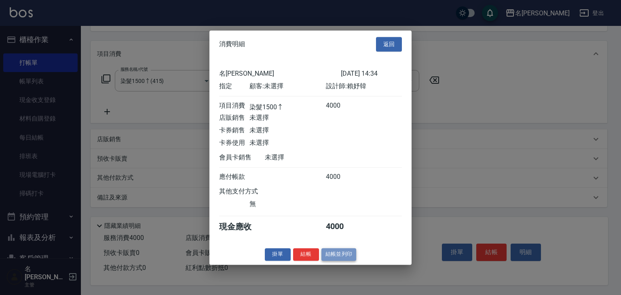
click at [347, 259] on button "結帳並列印" at bounding box center [338, 254] width 35 height 13
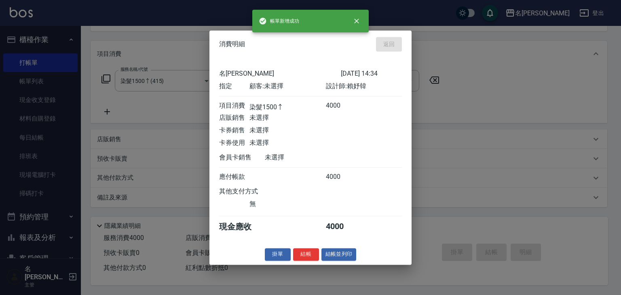
type input "2025/10/08 14:41"
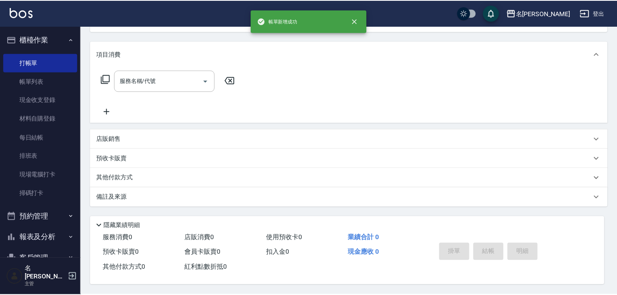
scroll to position [0, 0]
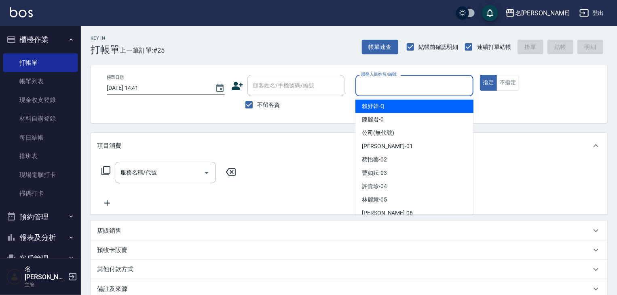
click at [383, 87] on input "服務人員姓名/編號" at bounding box center [414, 85] width 111 height 14
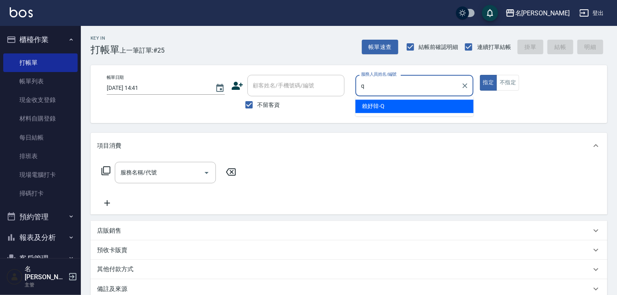
click at [372, 107] on span "賴妤韓 -Q" at bounding box center [373, 106] width 23 height 8
type input "賴妤韓-Q"
click at [162, 177] on input "服務名稱/代號" at bounding box center [159, 172] width 82 height 14
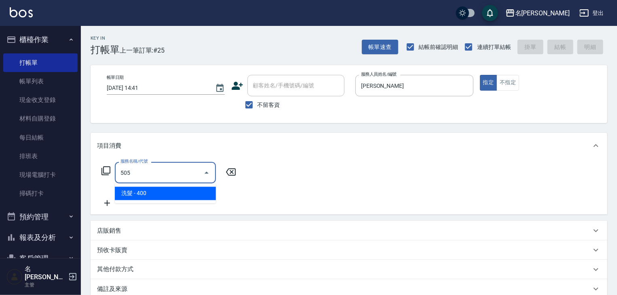
click at [202, 194] on span "洗髮 - 400" at bounding box center [165, 193] width 101 height 13
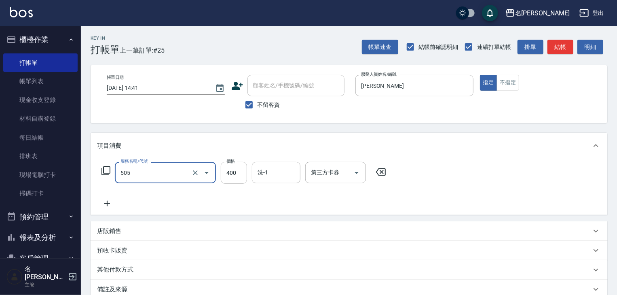
type input "洗髮(505)"
click at [227, 173] on input "400" at bounding box center [234, 173] width 26 height 22
type input "220"
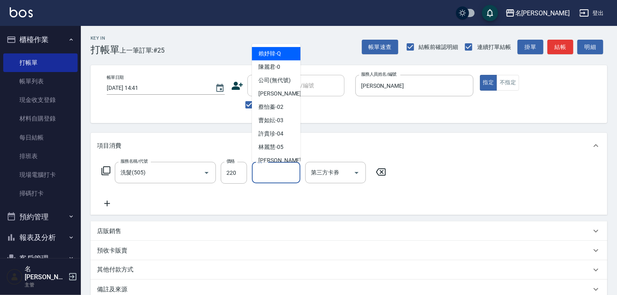
click at [266, 175] on input "洗-1" at bounding box center [275, 172] width 41 height 14
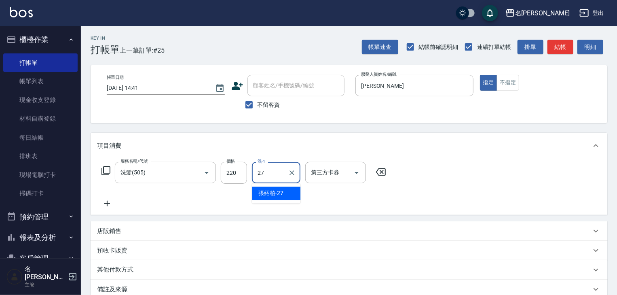
click at [278, 192] on span "張紹柏 -27" at bounding box center [270, 193] width 25 height 8
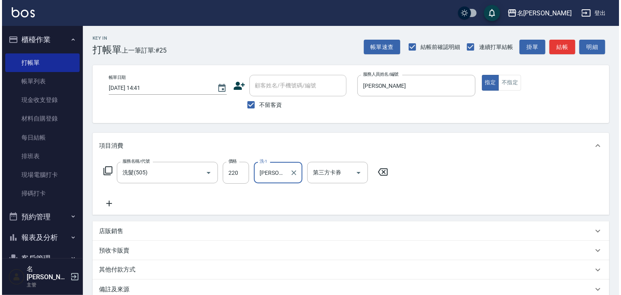
scroll to position [95, 0]
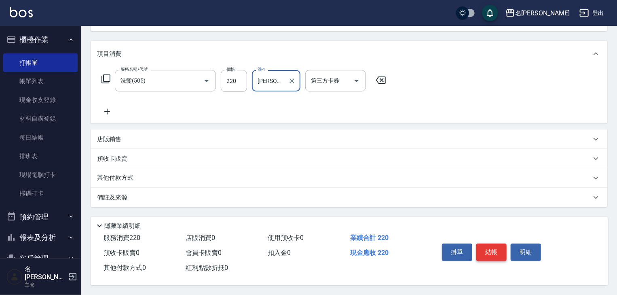
type input "[PERSON_NAME]-27"
click at [495, 246] on button "結帳" at bounding box center [491, 251] width 30 height 17
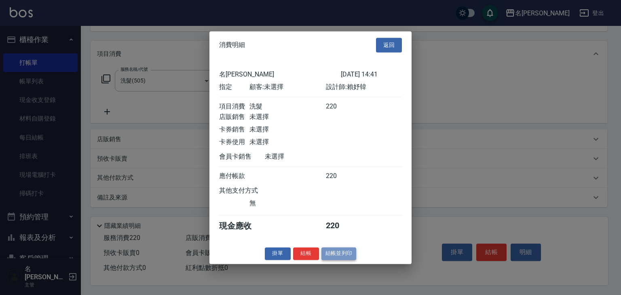
click at [345, 259] on button "結帳並列印" at bounding box center [338, 253] width 35 height 13
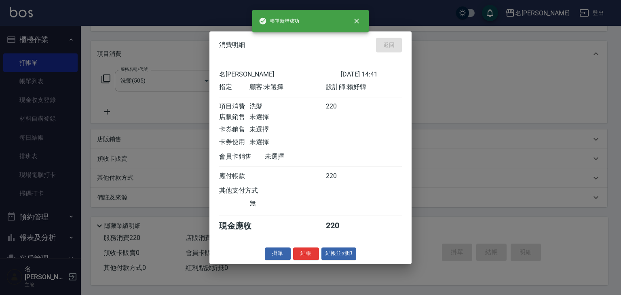
type input "2025/10/08 15:11"
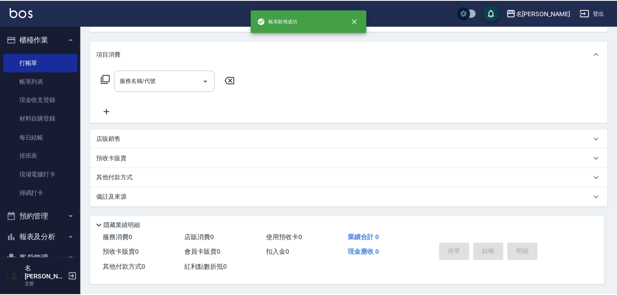
scroll to position [0, 0]
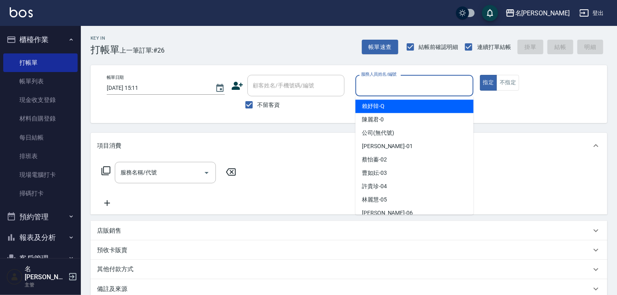
click at [406, 90] on input "服務人員姓名/編號" at bounding box center [414, 85] width 111 height 14
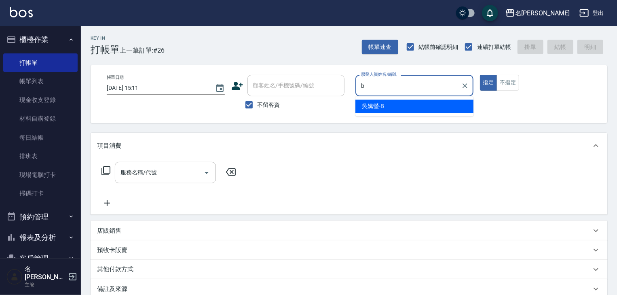
click at [388, 103] on div "吳姵瑩 -B" at bounding box center [414, 105] width 118 height 13
type input "[PERSON_NAME]"
click at [164, 172] on input "服務名稱/代號" at bounding box center [159, 172] width 82 height 14
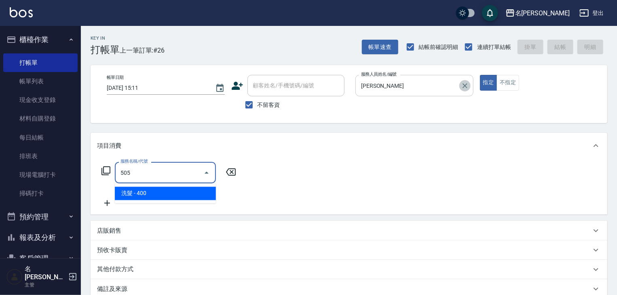
click at [465, 84] on icon "Clear" at bounding box center [465, 86] width 8 height 8
type input "505"
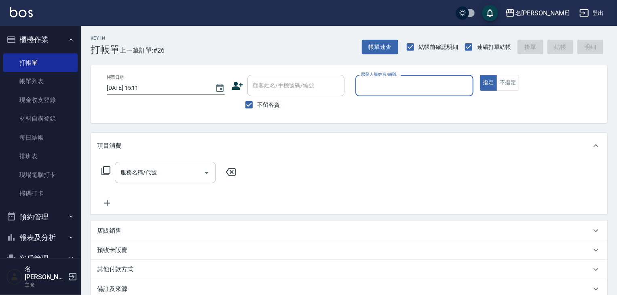
click at [404, 91] on input "服務人員姓名/編號" at bounding box center [414, 85] width 111 height 14
click at [401, 105] on div "意如 -16" at bounding box center [414, 105] width 118 height 13
type input "意如-16"
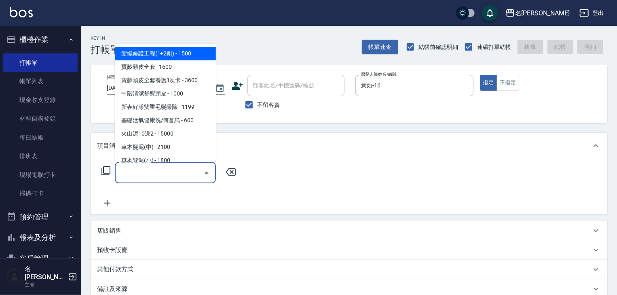
drag, startPoint x: 167, startPoint y: 171, endPoint x: 179, endPoint y: 163, distance: 14.6
click at [172, 168] on input "服務名稱/代號" at bounding box center [159, 172] width 82 height 14
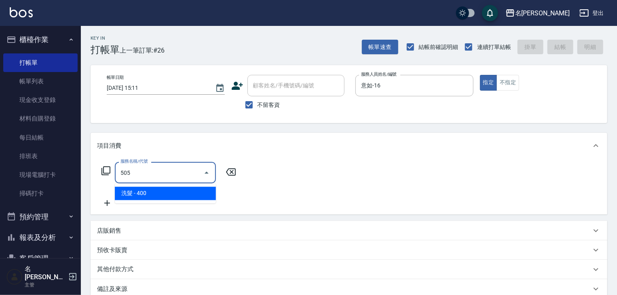
click at [194, 188] on span "洗髮 - 400" at bounding box center [165, 193] width 101 height 13
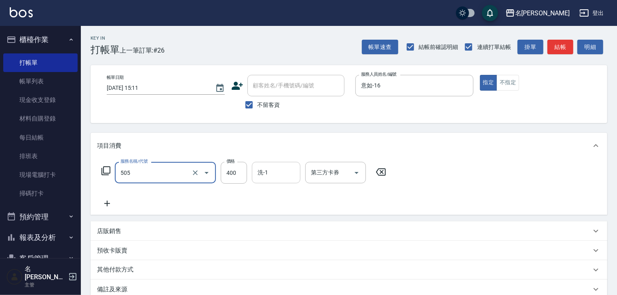
type input "洗髮(505)"
click at [268, 175] on input "洗-1" at bounding box center [275, 172] width 41 height 14
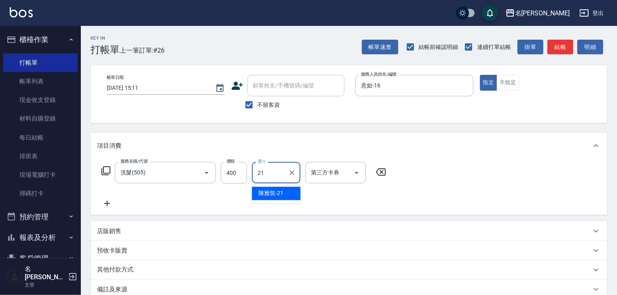
click at [283, 191] on span "陳雅筑 -21" at bounding box center [270, 193] width 25 height 8
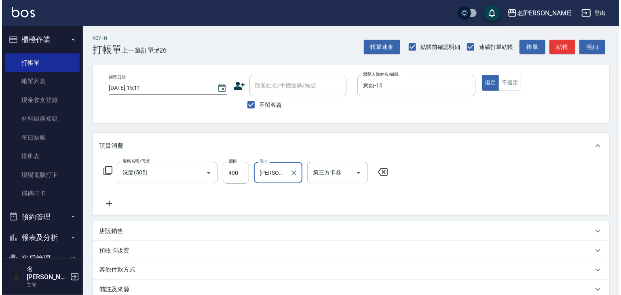
scroll to position [95, 0]
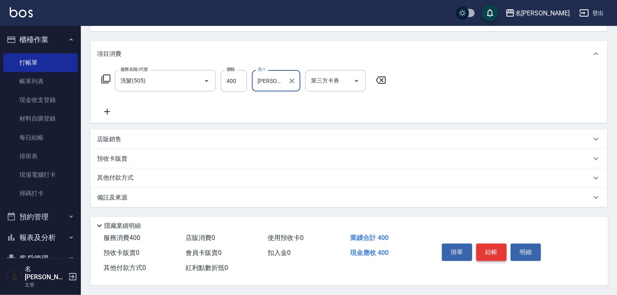
type input "[PERSON_NAME]-21"
click at [493, 244] on button "結帳" at bounding box center [491, 251] width 30 height 17
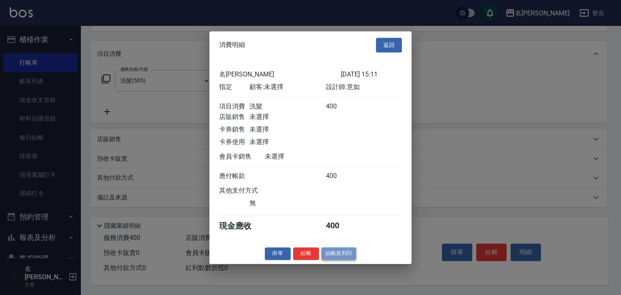
click at [337, 258] on button "結帳並列印" at bounding box center [338, 253] width 35 height 13
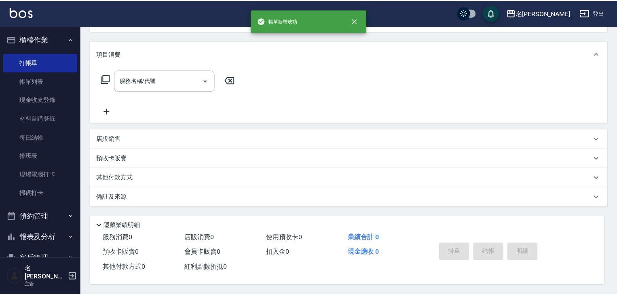
scroll to position [0, 0]
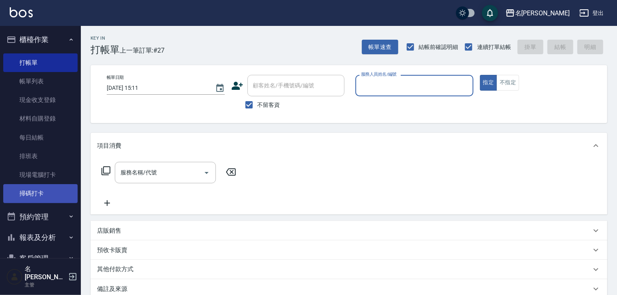
click at [37, 190] on link "掃碼打卡" at bounding box center [40, 193] width 74 height 19
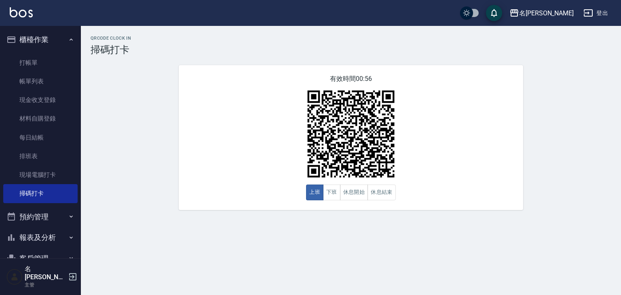
click at [23, 6] on div "名留林森 登出" at bounding box center [310, 13] width 621 height 26
click at [25, 16] on img at bounding box center [21, 12] width 23 height 10
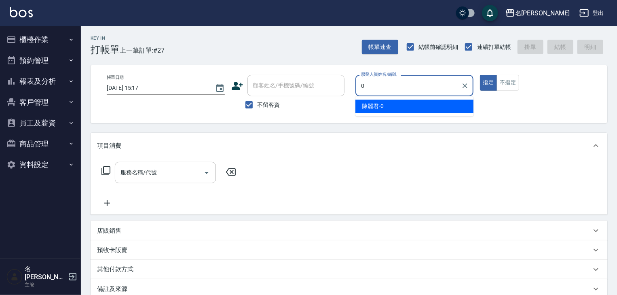
type input "[PERSON_NAME]-0"
type button "true"
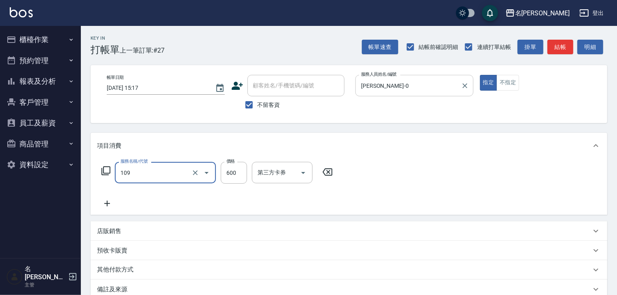
type input "基礎活氧健康洗/何首烏(109)"
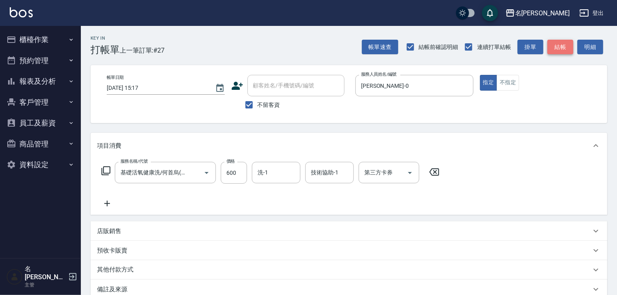
click at [564, 47] on button "結帳" at bounding box center [560, 47] width 26 height 15
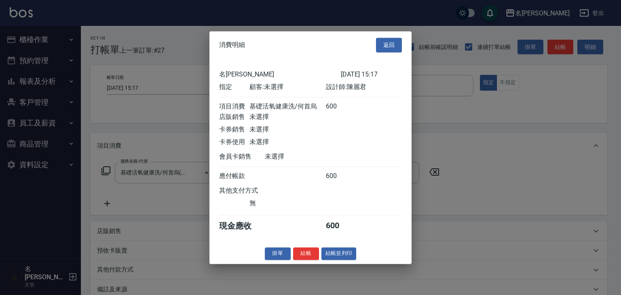
click at [349, 263] on div "消費明細 返回 名留林森 2025/10/08 15:17 指定 顧客: 未選擇 設計師: 陳麗君 項目消費 基礎活氧健康洗/何首烏 600 店販銷售 未選擇…" at bounding box center [310, 147] width 202 height 232
click at [350, 258] on button "結帳並列印" at bounding box center [338, 253] width 35 height 13
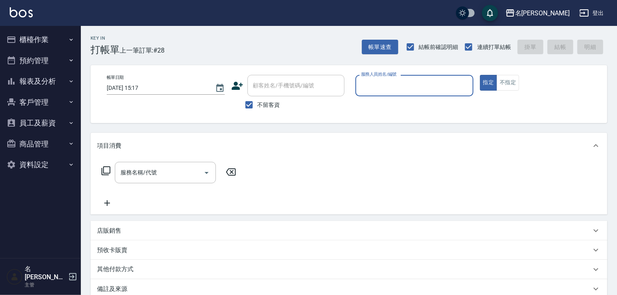
click at [52, 38] on button "櫃檯作業" at bounding box center [40, 39] width 74 height 21
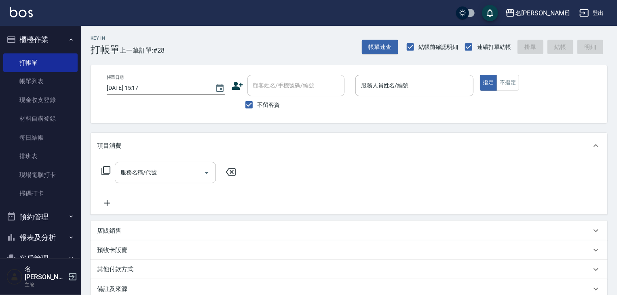
drag, startPoint x: 47, startPoint y: 80, endPoint x: 158, endPoint y: 185, distance: 153.5
click at [47, 80] on link "帳單列表" at bounding box center [40, 81] width 74 height 19
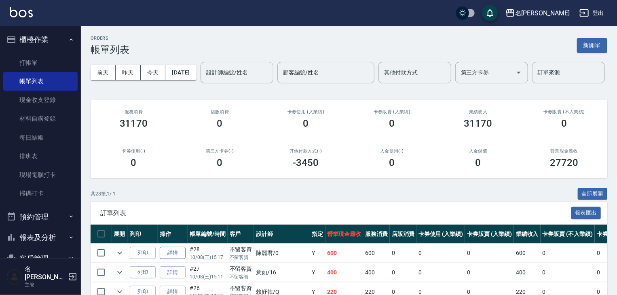
click at [175, 259] on link "詳情" at bounding box center [173, 252] width 26 height 13
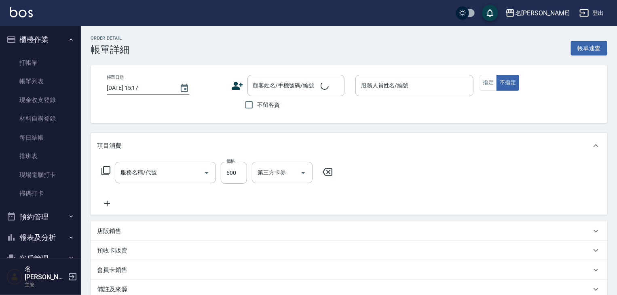
checkbox input "true"
type input "[PERSON_NAME]-0"
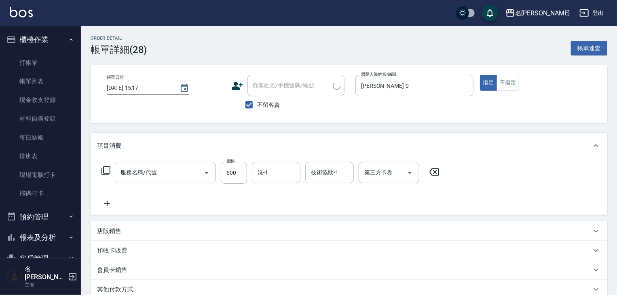
type input "基礎活氧健康洗/何首烏(109)"
click at [279, 181] on div "洗-1" at bounding box center [276, 172] width 48 height 21
type input "[PERSON_NAME]-27"
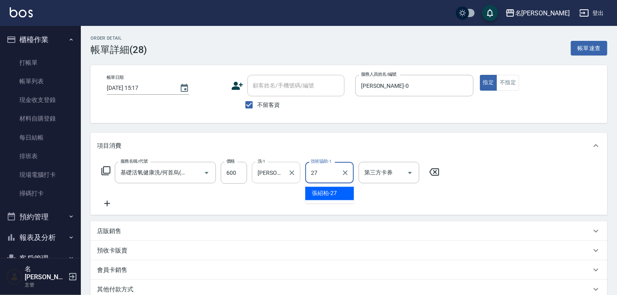
type input "[PERSON_NAME]-27"
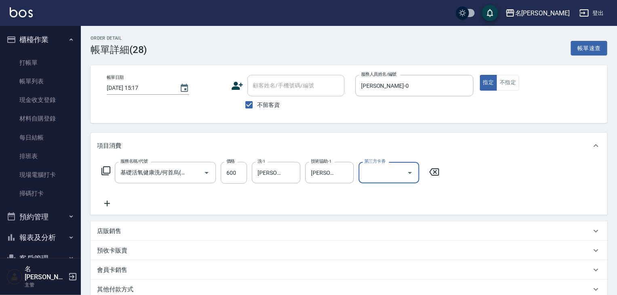
scroll to position [86, 0]
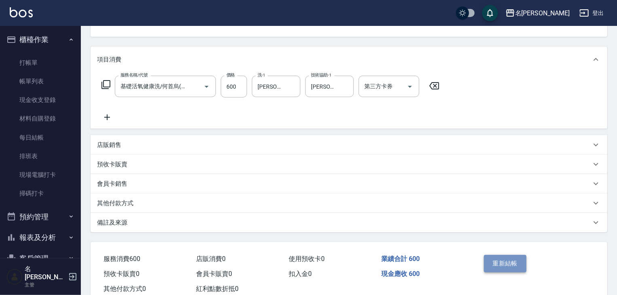
click at [501, 256] on button "重新結帳" at bounding box center [505, 263] width 43 height 17
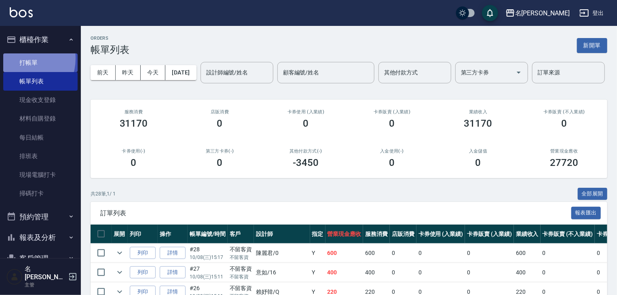
click at [22, 58] on link "打帳單" at bounding box center [40, 62] width 74 height 19
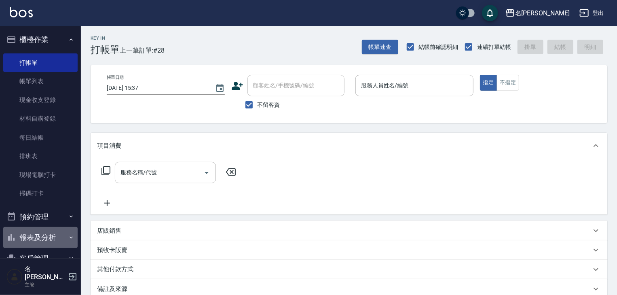
click at [44, 242] on button "報表及分析" at bounding box center [40, 237] width 74 height 21
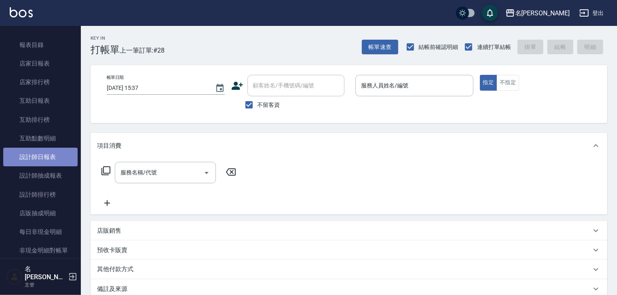
click at [55, 154] on link "設計師日報表" at bounding box center [40, 156] width 74 height 19
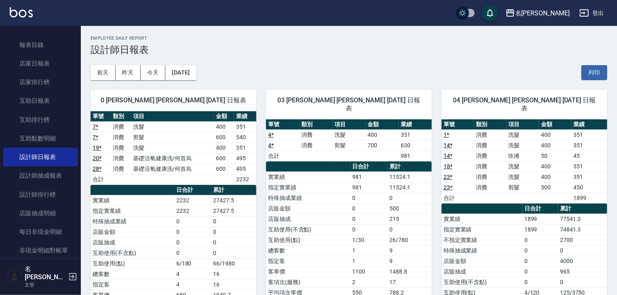
scroll to position [215, 0]
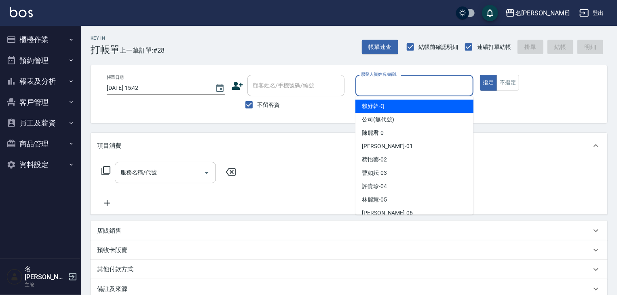
click at [414, 86] on input "服務人員姓名/編號" at bounding box center [414, 85] width 111 height 14
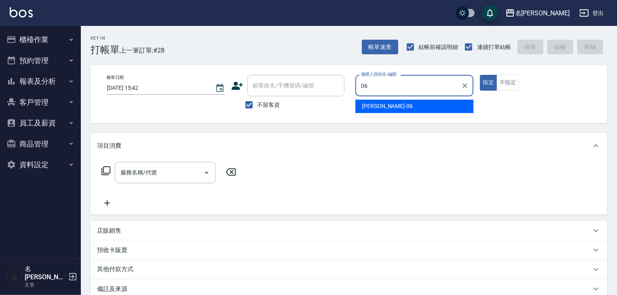
click at [384, 106] on div "[PERSON_NAME] -06" at bounding box center [414, 105] width 118 height 13
type input "[PERSON_NAME]-06"
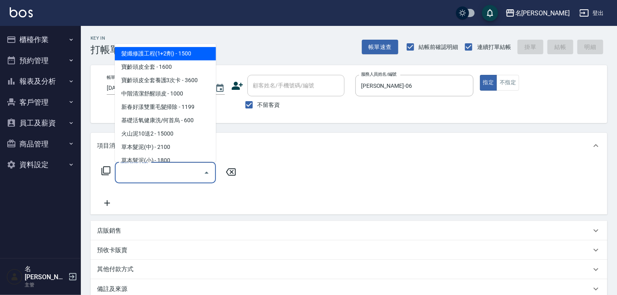
click at [177, 171] on input "服務名稱/代號" at bounding box center [159, 172] width 82 height 14
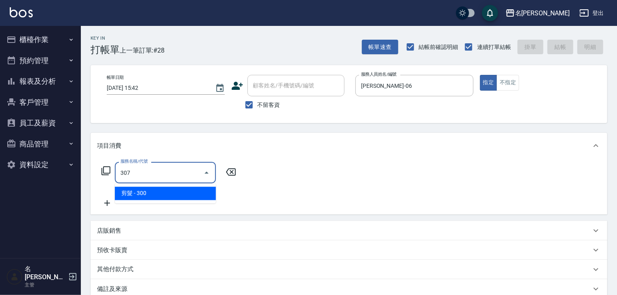
click at [182, 185] on ul "剪髮 - 300" at bounding box center [165, 193] width 101 height 20
click at [200, 190] on span "剪髮 - 300" at bounding box center [165, 193] width 101 height 13
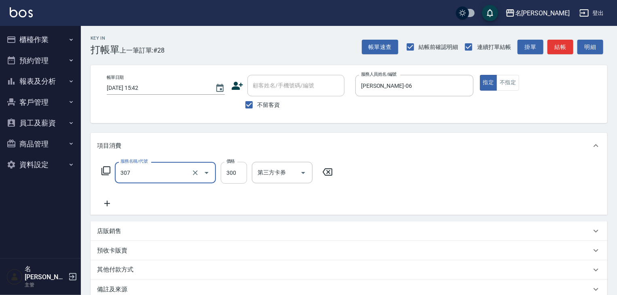
type input "剪髮(307)"
click at [230, 171] on input "300" at bounding box center [234, 173] width 26 height 22
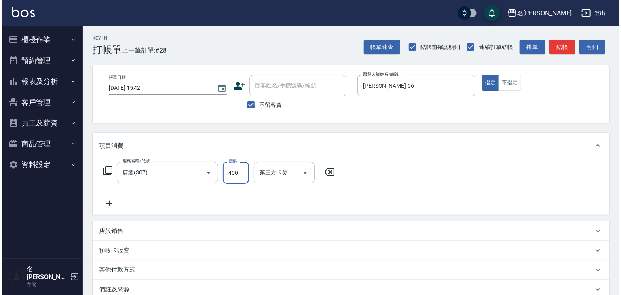
scroll to position [95, 0]
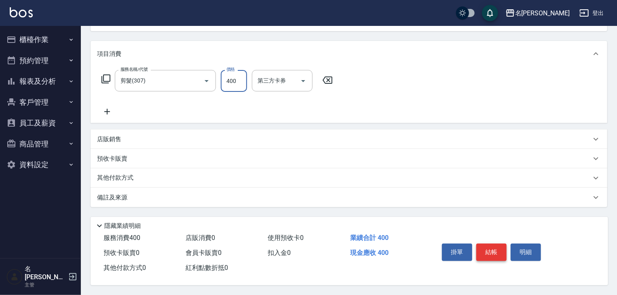
type input "400"
click at [490, 248] on button "結帳" at bounding box center [491, 251] width 30 height 17
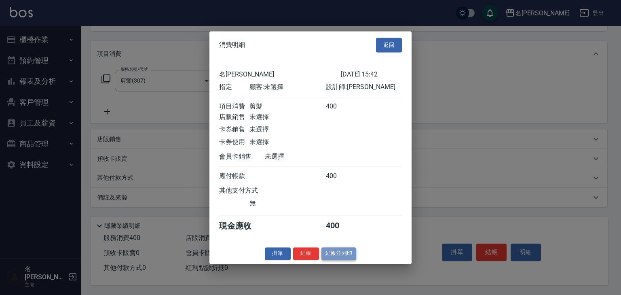
click at [335, 257] on button "結帳並列印" at bounding box center [338, 253] width 35 height 13
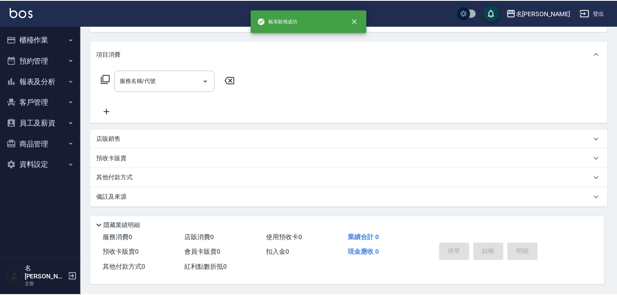
scroll to position [0, 0]
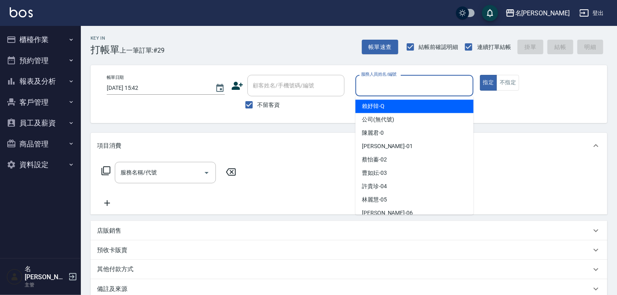
click at [394, 89] on input "服務人員姓名/編號" at bounding box center [414, 85] width 111 height 14
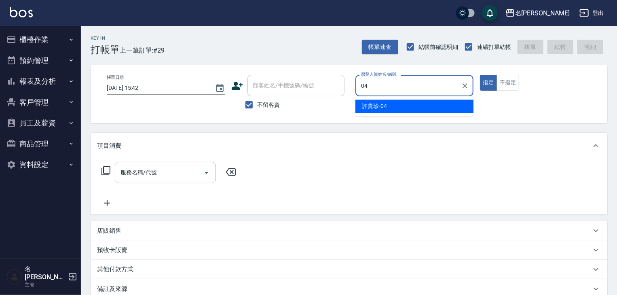
click at [380, 103] on span "[PERSON_NAME]-04" at bounding box center [374, 106] width 25 height 8
type input "[PERSON_NAME]-04"
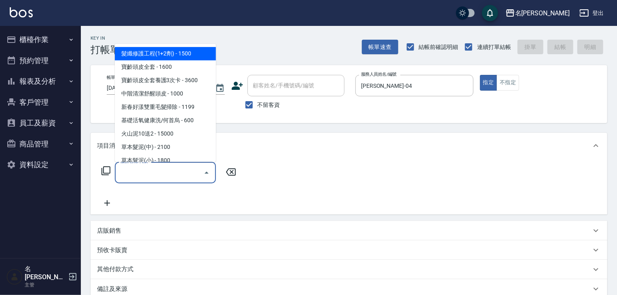
click at [174, 169] on input "服務名稱/代號" at bounding box center [159, 172] width 82 height 14
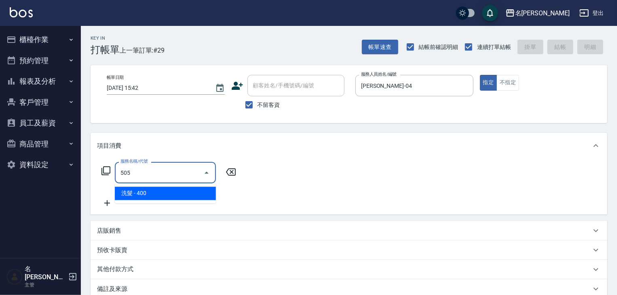
click at [187, 189] on span "洗髮 - 400" at bounding box center [165, 193] width 101 height 13
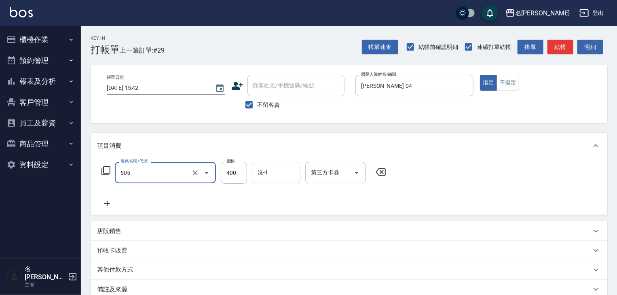
type input "洗髮(505)"
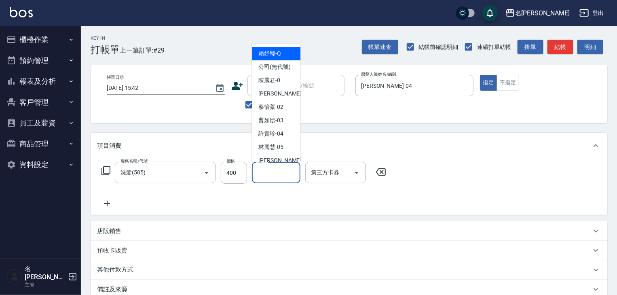
click at [268, 174] on input "洗-1" at bounding box center [275, 172] width 41 height 14
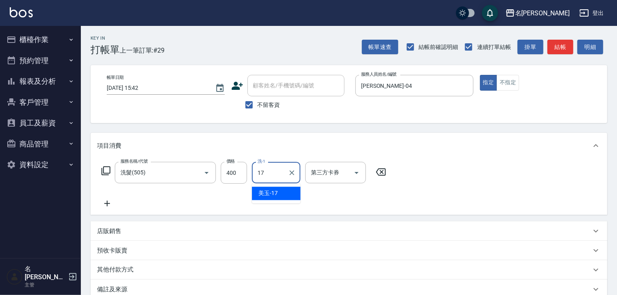
click at [266, 194] on span "美玉 -17" at bounding box center [267, 193] width 19 height 8
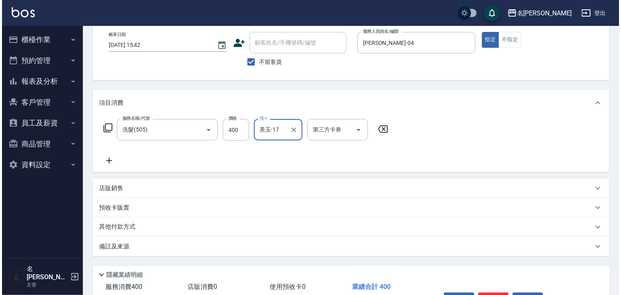
scroll to position [95, 0]
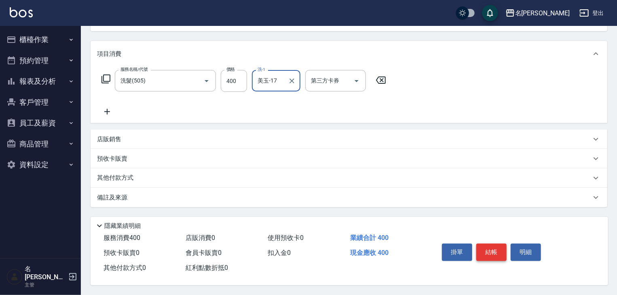
type input "美玉-17"
click at [493, 248] on button "結帳" at bounding box center [491, 251] width 30 height 17
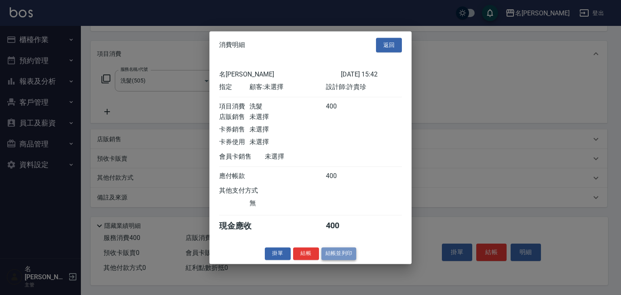
click at [347, 256] on button "結帳並列印" at bounding box center [338, 253] width 35 height 13
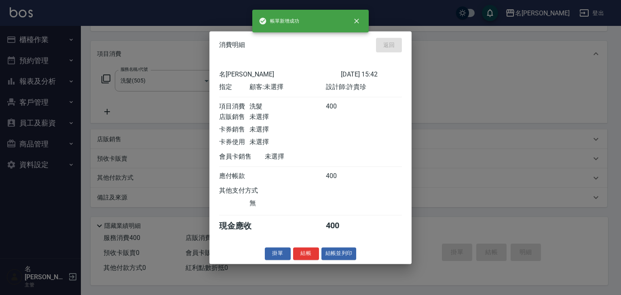
type input "2025/10/08 15:46"
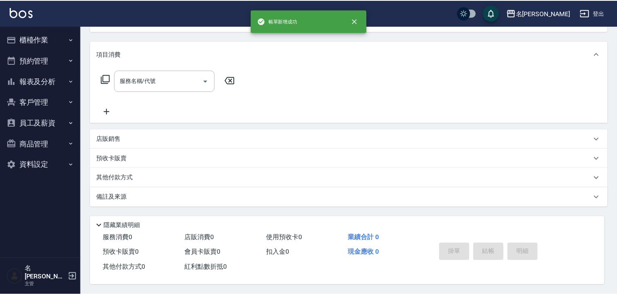
scroll to position [0, 0]
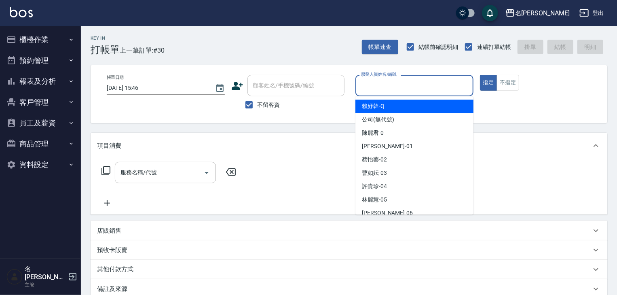
click at [426, 91] on input "服務人員姓名/編號" at bounding box center [414, 85] width 111 height 14
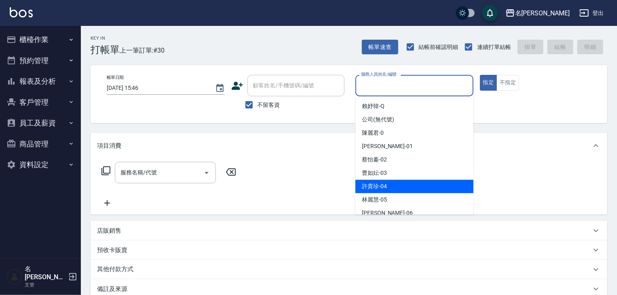
click at [383, 179] on div "許貴珍 -04" at bounding box center [414, 185] width 118 height 13
type input "[PERSON_NAME]-04"
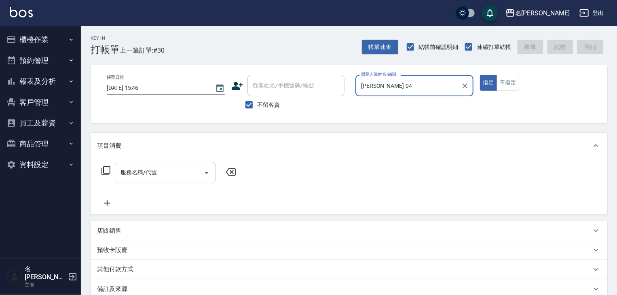
click at [181, 173] on input "服務名稱/代號" at bounding box center [159, 172] width 82 height 14
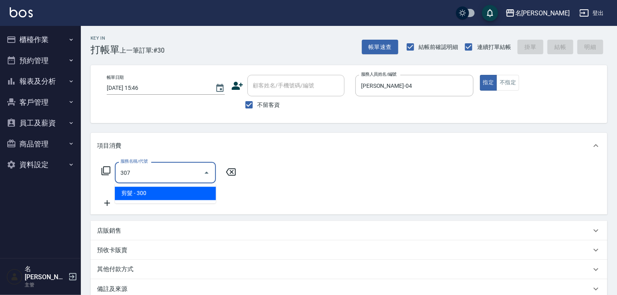
click at [171, 198] on span "剪髮 - 300" at bounding box center [165, 193] width 101 height 13
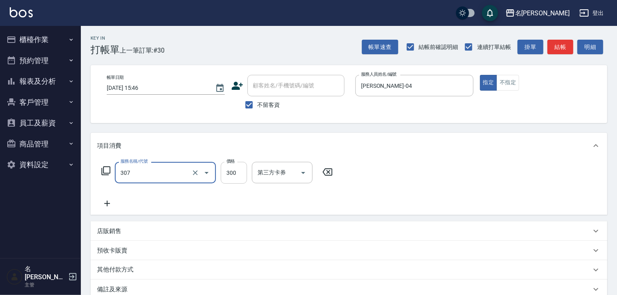
type input "剪髮(307)"
click at [226, 175] on input "300" at bounding box center [234, 173] width 26 height 22
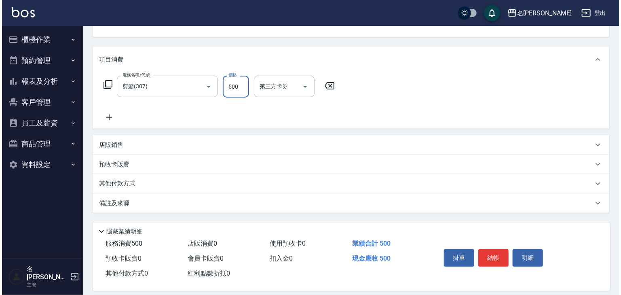
scroll to position [95, 0]
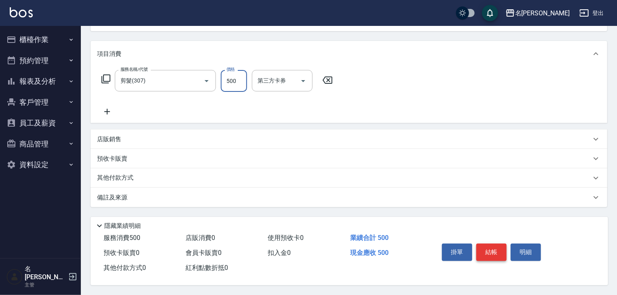
type input "500"
click at [488, 246] on button "結帳" at bounding box center [491, 251] width 30 height 17
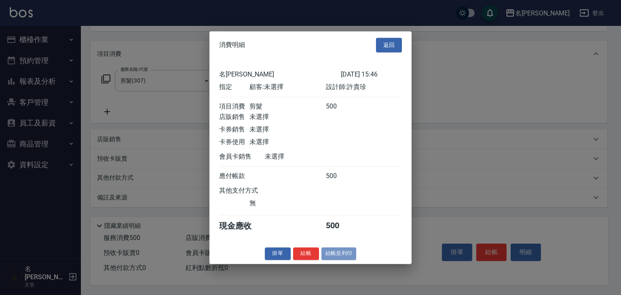
drag, startPoint x: 327, startPoint y: 261, endPoint x: 332, endPoint y: 261, distance: 4.8
click at [331, 259] on button "結帳並列印" at bounding box center [338, 253] width 35 height 13
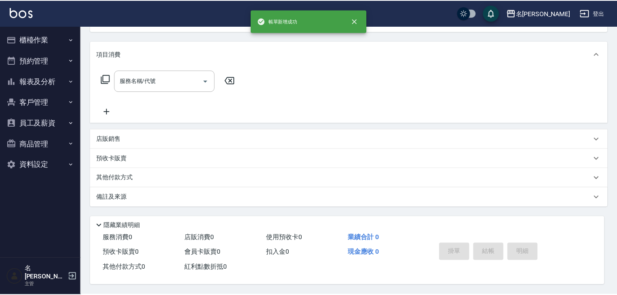
scroll to position [0, 0]
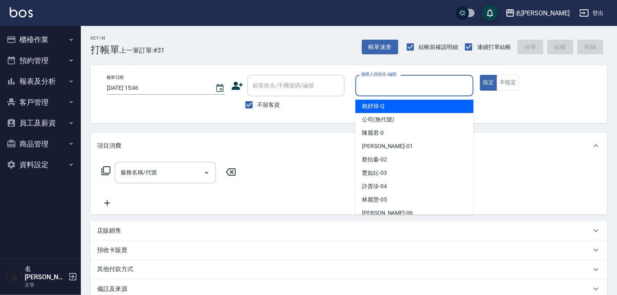
click at [422, 87] on input "服務人員姓名/編號" at bounding box center [414, 85] width 111 height 14
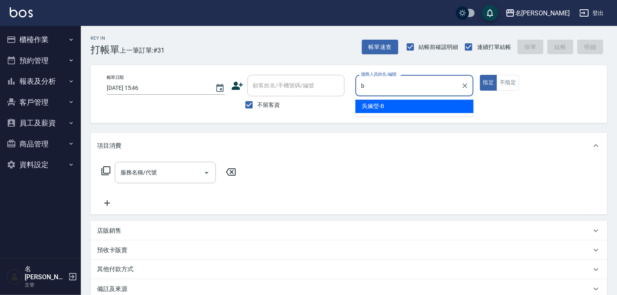
click at [371, 103] on span "吳姵瑩 -B" at bounding box center [373, 106] width 22 height 8
type input "[PERSON_NAME]"
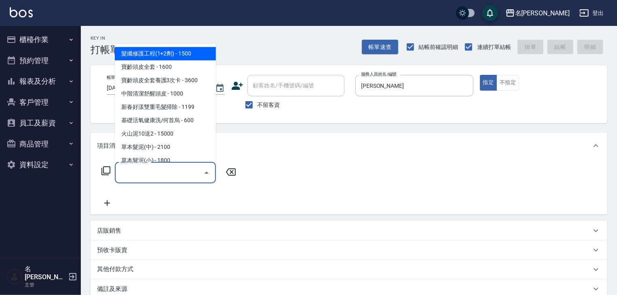
click at [173, 173] on input "服務名稱/代號" at bounding box center [159, 172] width 82 height 14
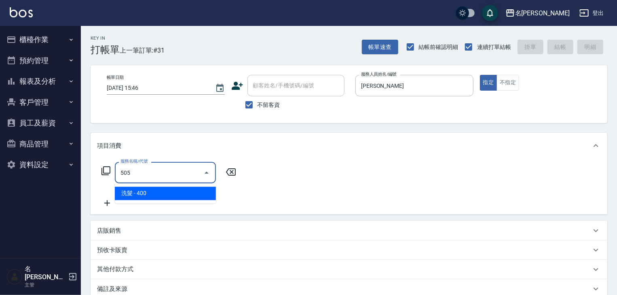
click at [191, 192] on span "洗髮 - 400" at bounding box center [165, 193] width 101 height 13
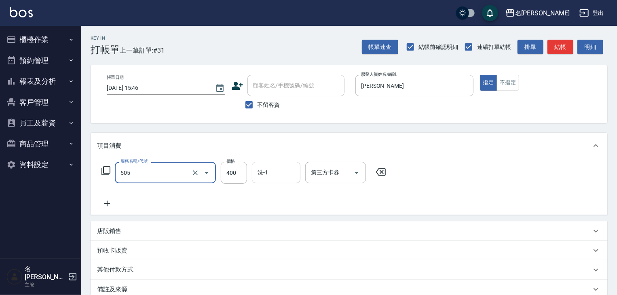
type input "洗髮(505)"
click at [270, 175] on input "洗-1" at bounding box center [275, 172] width 41 height 14
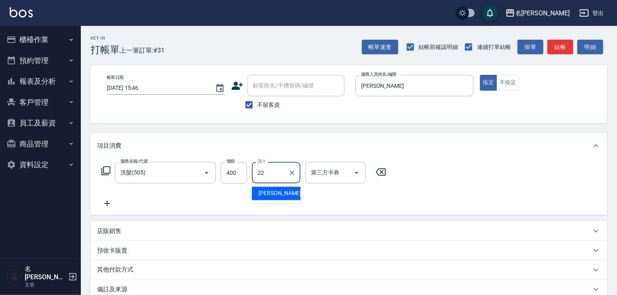
click at [267, 191] on span "王婕宇 -22" at bounding box center [283, 193] width 51 height 8
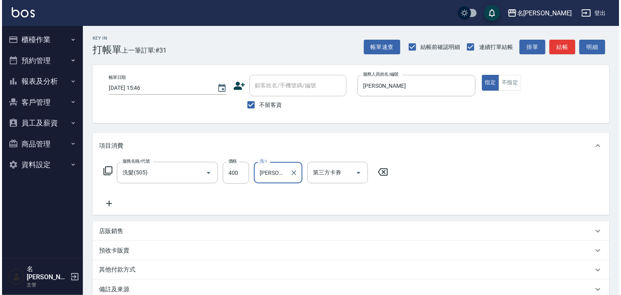
scroll to position [95, 0]
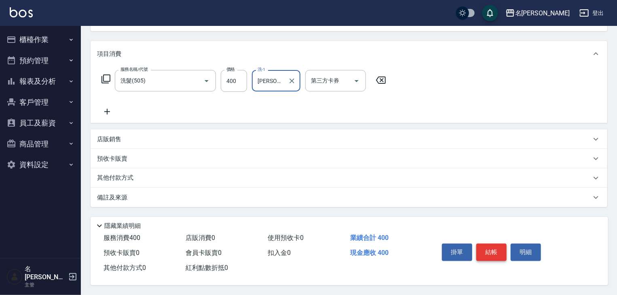
type input "[PERSON_NAME]-22"
click at [477, 249] on button "結帳" at bounding box center [491, 251] width 30 height 17
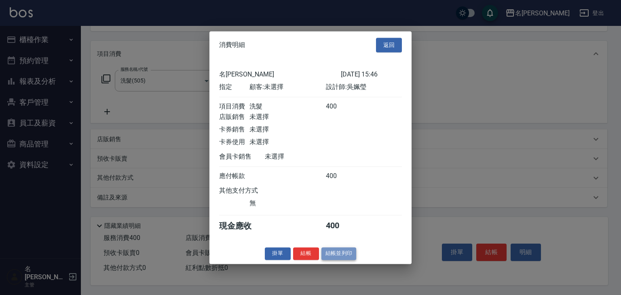
click at [337, 258] on button "結帳並列印" at bounding box center [338, 253] width 35 height 13
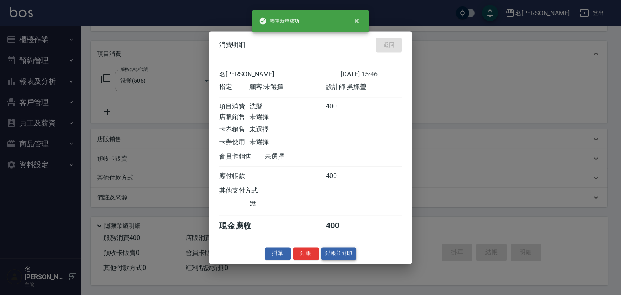
type input "2025/10/08 15:47"
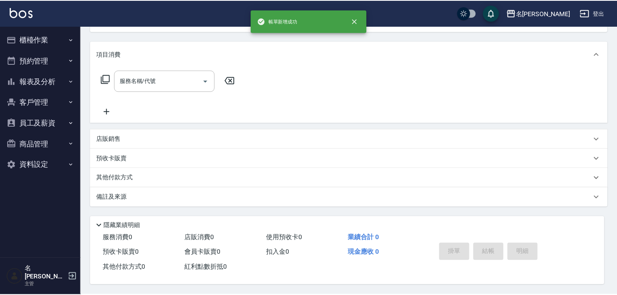
scroll to position [0, 0]
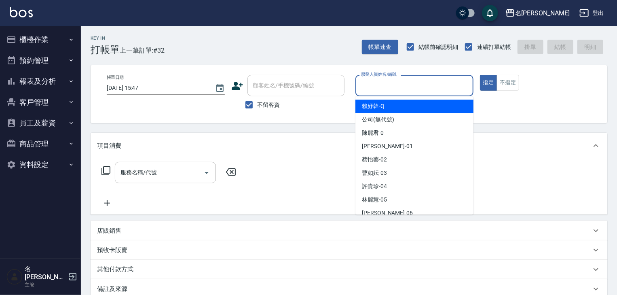
click at [397, 88] on input "服務人員姓名/編號" at bounding box center [414, 85] width 111 height 14
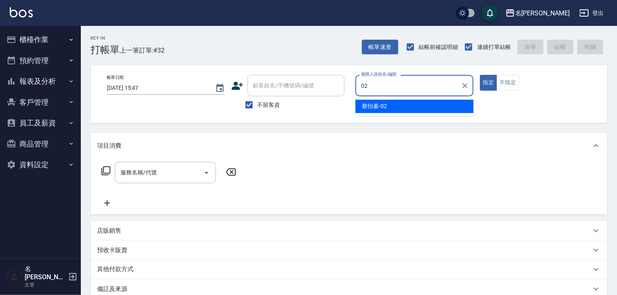
click at [370, 103] on span "蔡怡蓁 -02" at bounding box center [374, 106] width 25 height 8
type input "[PERSON_NAME]-02"
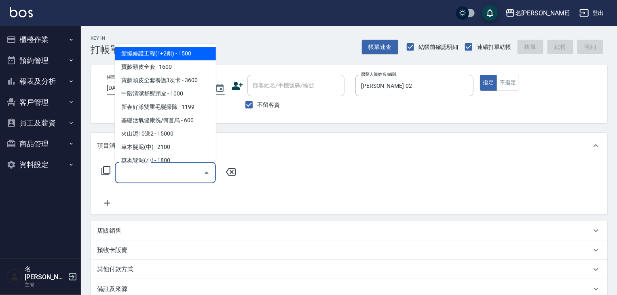
click at [152, 176] on input "服務名稱/代號" at bounding box center [159, 172] width 82 height 14
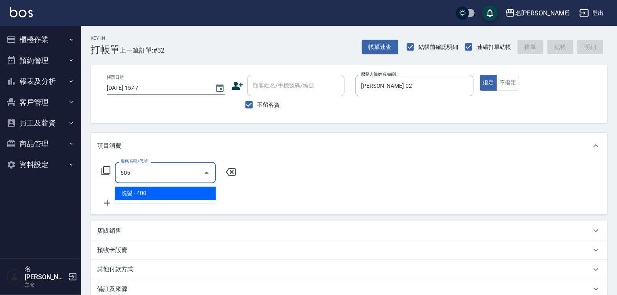
click at [167, 192] on span "洗髮 - 400" at bounding box center [165, 193] width 101 height 13
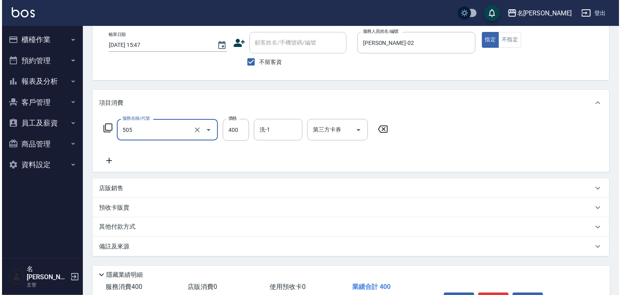
scroll to position [95, 0]
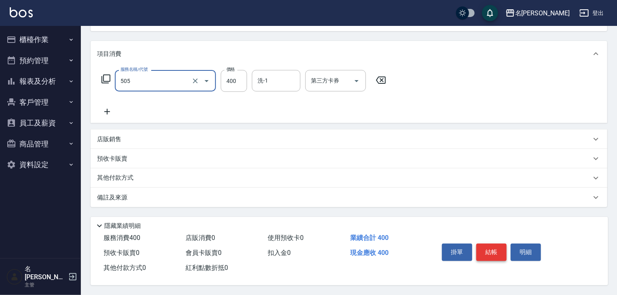
type input "洗髮(505)"
click at [494, 245] on button "結帳" at bounding box center [491, 251] width 30 height 17
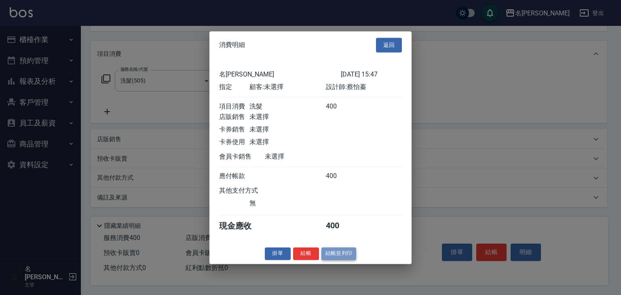
click at [335, 254] on button "結帳並列印" at bounding box center [338, 253] width 35 height 13
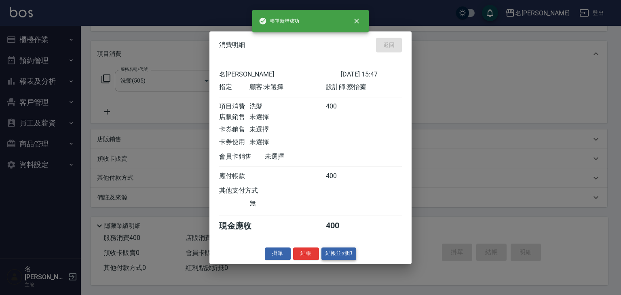
type input "2025/10/08 15:50"
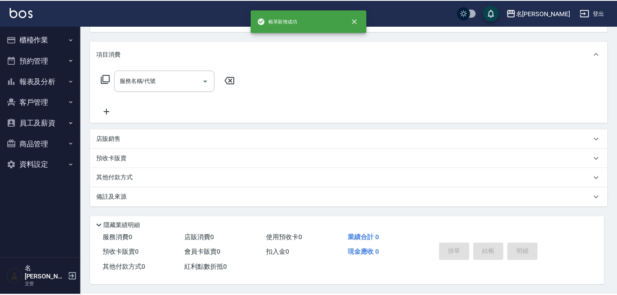
scroll to position [0, 0]
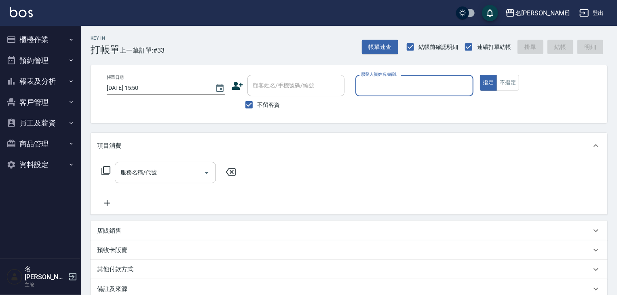
click at [403, 92] on input "服務人員姓名/編號" at bounding box center [414, 85] width 111 height 14
drag, startPoint x: 416, startPoint y: 107, endPoint x: 432, endPoint y: 102, distance: 16.5
click at [416, 106] on div "高淳涵 -07" at bounding box center [414, 105] width 118 height 13
type input "[PERSON_NAME]-07"
click at [515, 83] on button "不指定" at bounding box center [507, 83] width 23 height 16
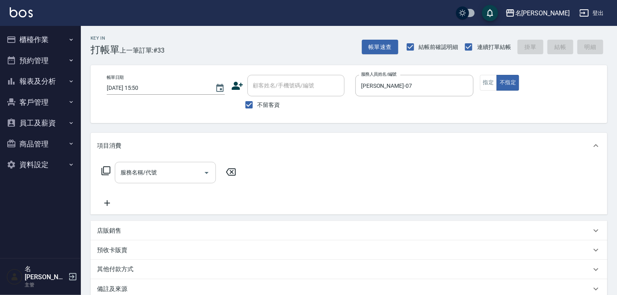
click at [164, 172] on input "服務名稱/代號" at bounding box center [159, 172] width 82 height 14
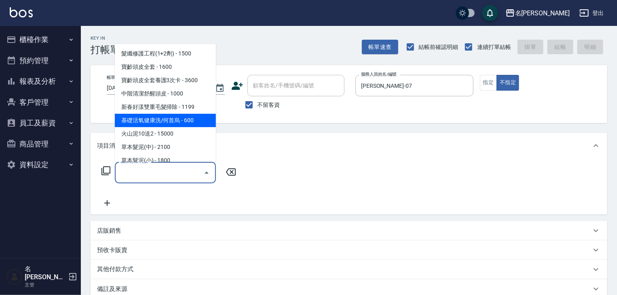
click at [204, 126] on span "基礎活氧健康洗/何首烏 - 600" at bounding box center [165, 120] width 101 height 13
type input "基礎活氧健康洗/何首烏(109)"
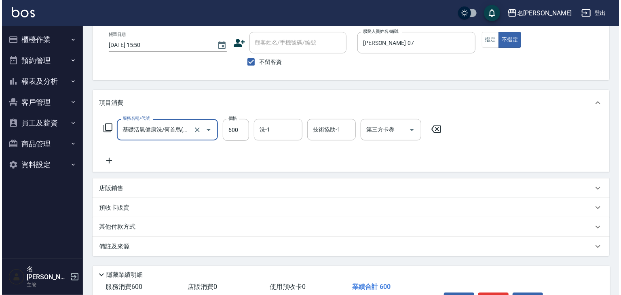
scroll to position [95, 0]
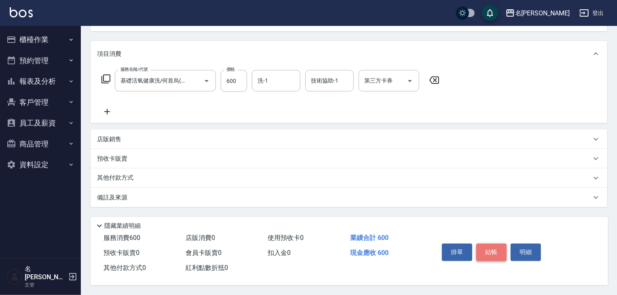
click at [492, 253] on button "結帳" at bounding box center [491, 251] width 30 height 17
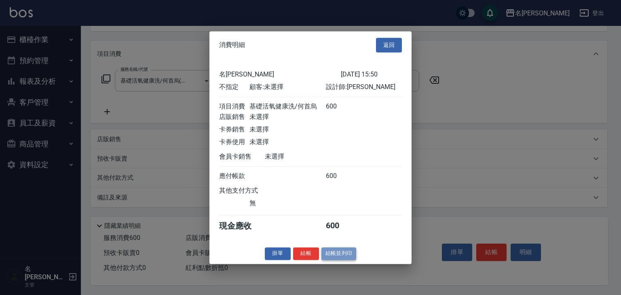
click at [348, 259] on button "結帳並列印" at bounding box center [338, 253] width 35 height 13
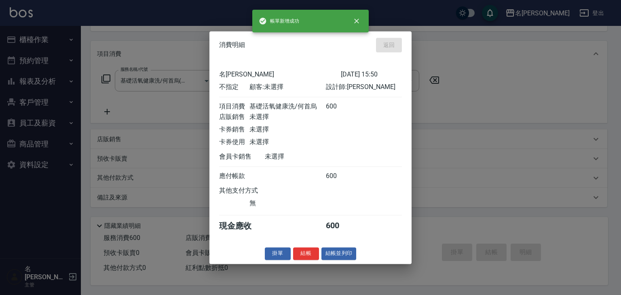
type input "2025/10/08 15:56"
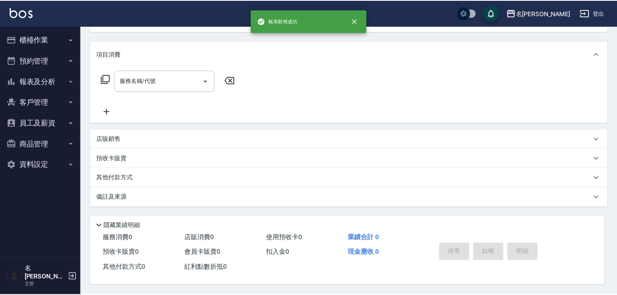
scroll to position [0, 0]
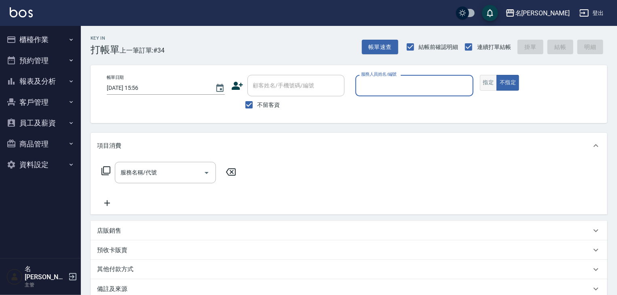
click at [485, 87] on button "指定" at bounding box center [488, 83] width 17 height 16
click at [411, 87] on input "服務人員姓名/編號" at bounding box center [414, 85] width 111 height 14
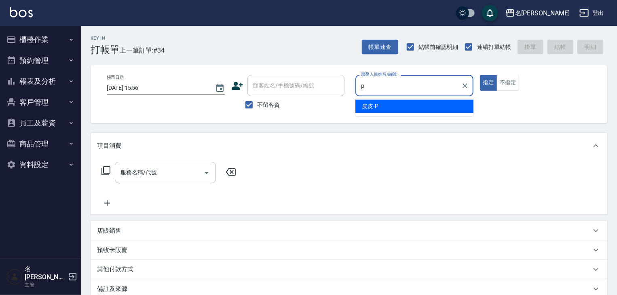
click at [380, 105] on div "皮皮 -P" at bounding box center [414, 105] width 118 height 13
type input "皮皮-P"
click at [165, 174] on input "服務名稱/代號" at bounding box center [159, 172] width 82 height 14
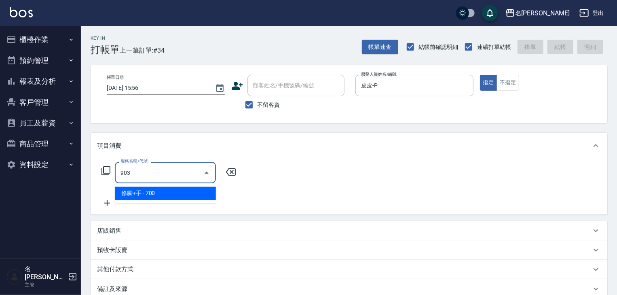
click at [171, 190] on span "修腳+手 - 700" at bounding box center [165, 193] width 101 height 13
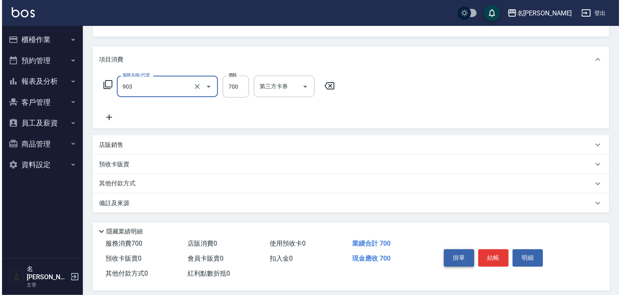
scroll to position [95, 0]
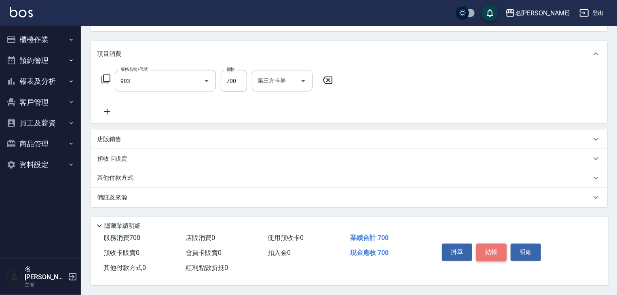
type input "修腳+手(903)"
click at [488, 248] on button "結帳" at bounding box center [491, 251] width 30 height 17
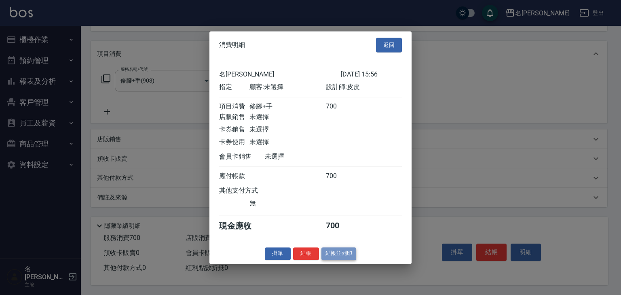
click at [344, 255] on button "結帳並列印" at bounding box center [338, 253] width 35 height 13
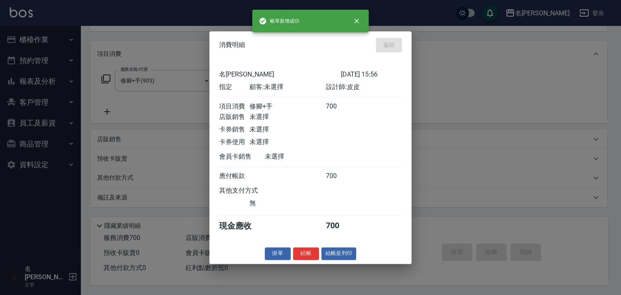
type input "2025/10/08 16:11"
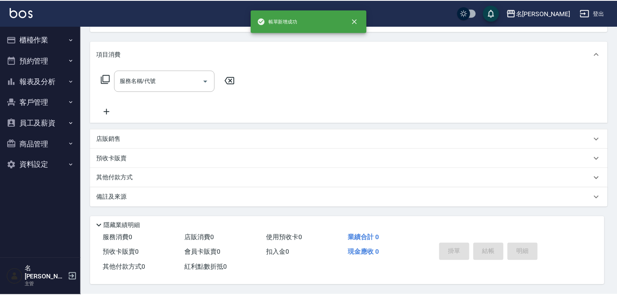
scroll to position [0, 0]
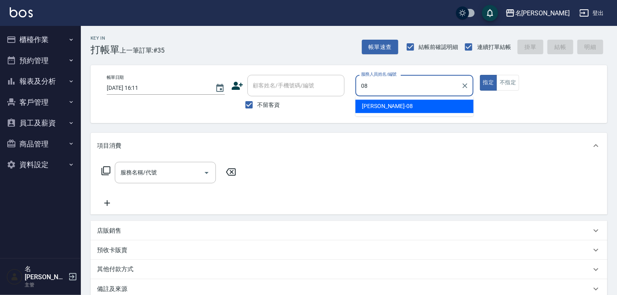
type input "[PERSON_NAME]-08"
type button "true"
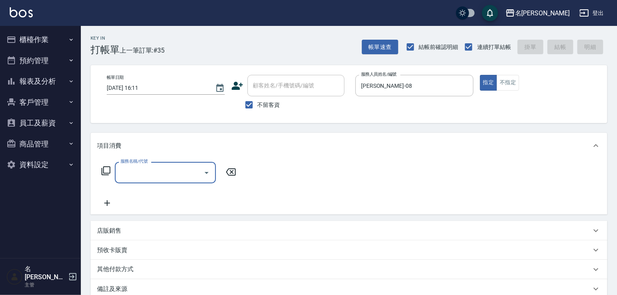
type input "0"
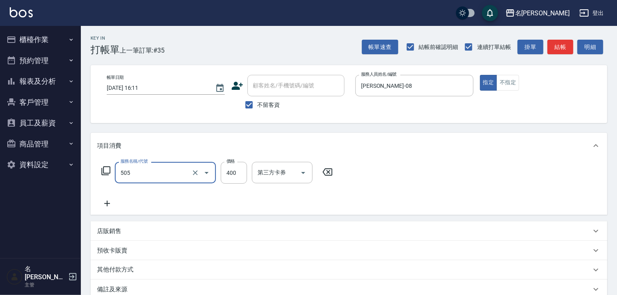
type input "洗髮(505)"
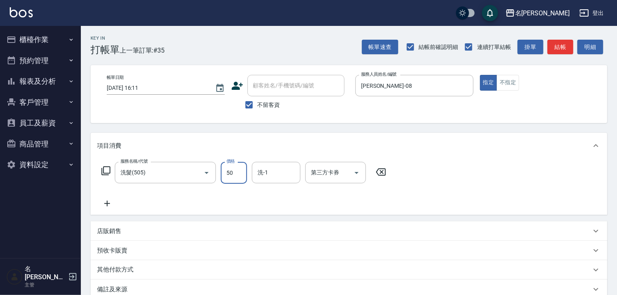
type input "500"
type input "2025/10/08 16:38"
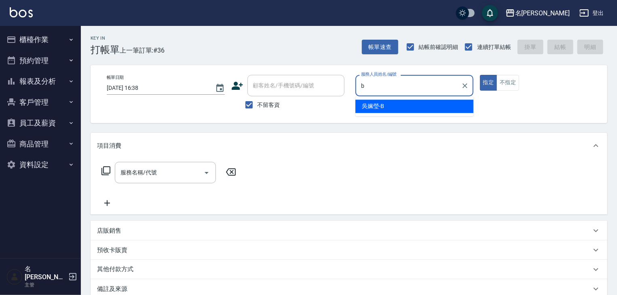
type input "[PERSON_NAME]"
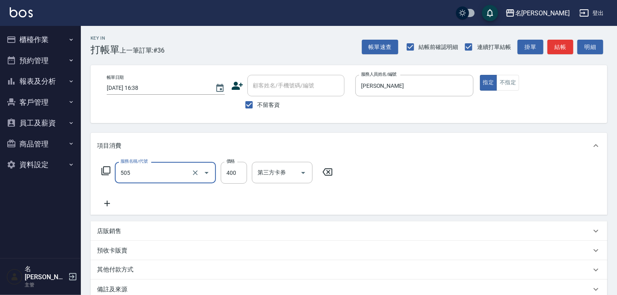
type input "洗髮(505)"
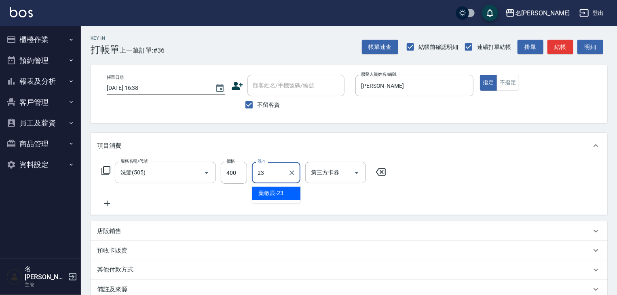
type input "葉敏辰-23"
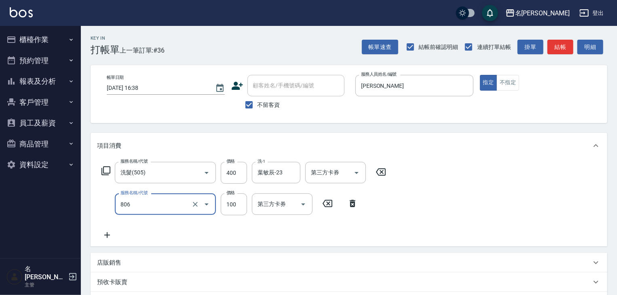
type input "電棒(806)"
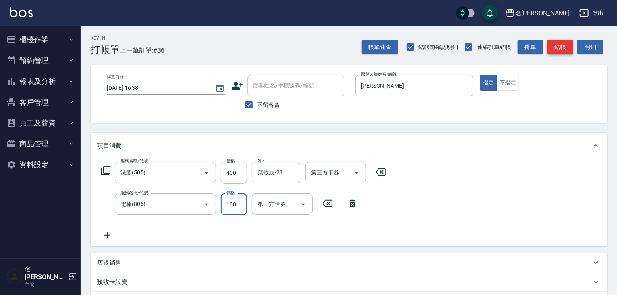
click at [554, 53] on button "結帳" at bounding box center [560, 47] width 26 height 15
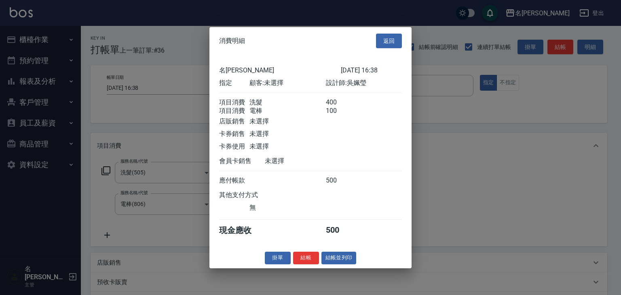
click at [341, 256] on div "消費明細 返回 名留林森 2025/10/08 16:38 指定 顧客: 未選擇 設計師: 吳姵瑩 項目消費 洗髮 400 項目消費 電棒 100 店販銷售 …" at bounding box center [310, 147] width 202 height 241
click at [343, 257] on button "結帳並列印" at bounding box center [338, 257] width 35 height 13
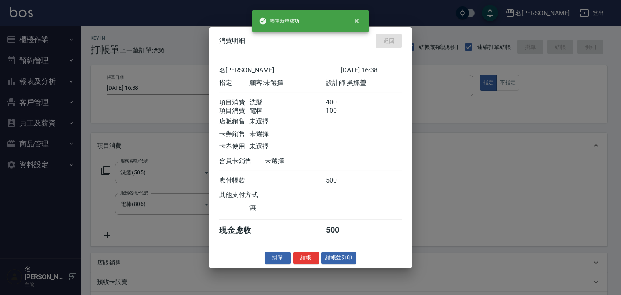
type input "2025/10/08 16:40"
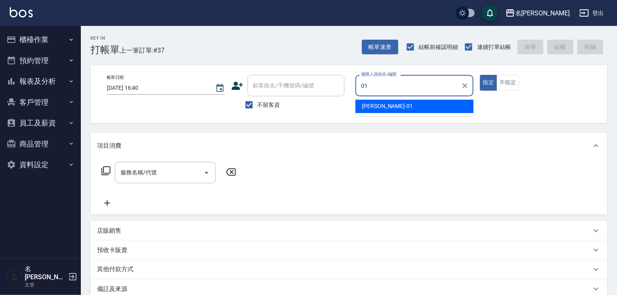
type input "Joyce-01"
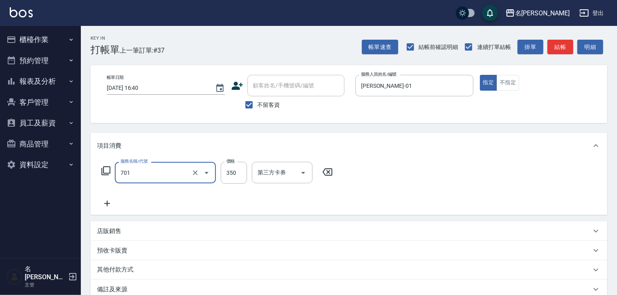
type input "梳髮(701)"
type input "200"
click at [554, 42] on button "結帳" at bounding box center [560, 47] width 26 height 15
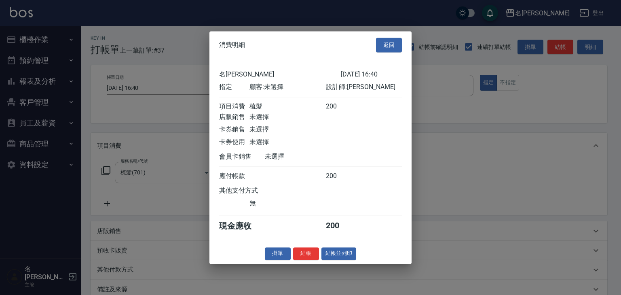
click at [350, 263] on div "消費明細 返回 名留林森 2025/10/08 16:40 指定 顧客: 未選擇 設計師: Joyce 項目消費 梳髮 200 店販銷售 未選擇 卡券銷售 未…" at bounding box center [310, 147] width 202 height 232
click at [347, 255] on button "結帳並列印" at bounding box center [338, 253] width 35 height 13
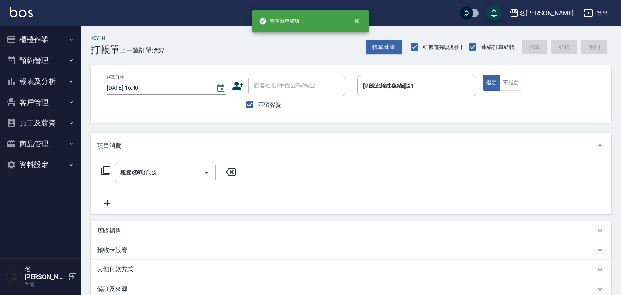
type input "2025/10/08 16:52"
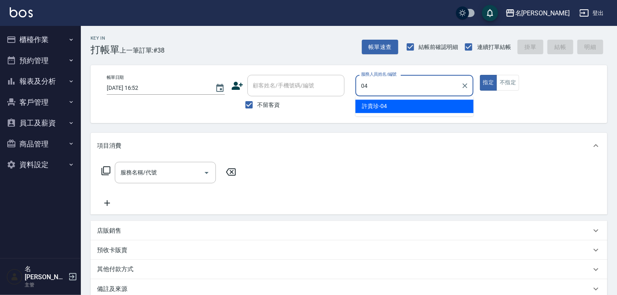
type input "[PERSON_NAME]-04"
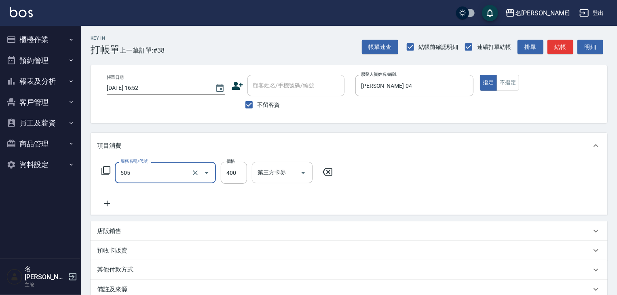
type input "洗髮(505)"
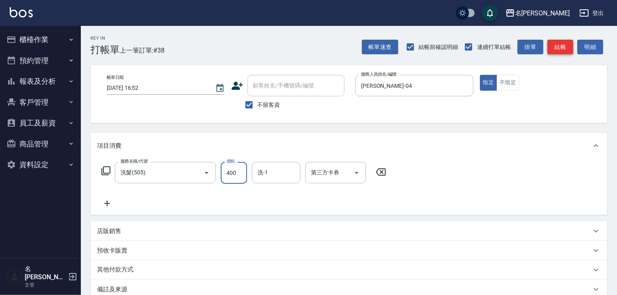
click at [556, 48] on button "結帳" at bounding box center [560, 47] width 26 height 15
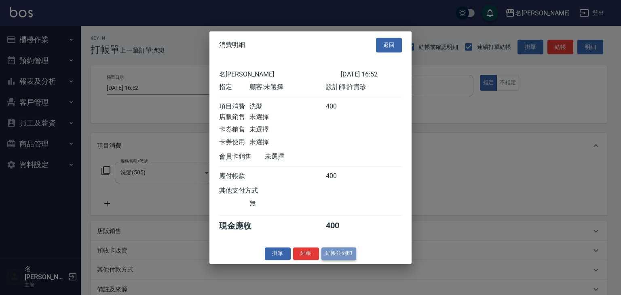
click at [349, 259] on button "結帳並列印" at bounding box center [338, 253] width 35 height 13
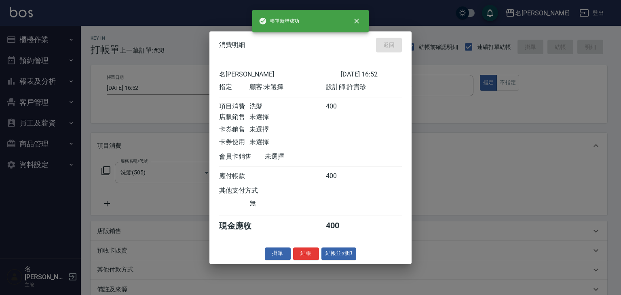
type input "2025/10/08 16:53"
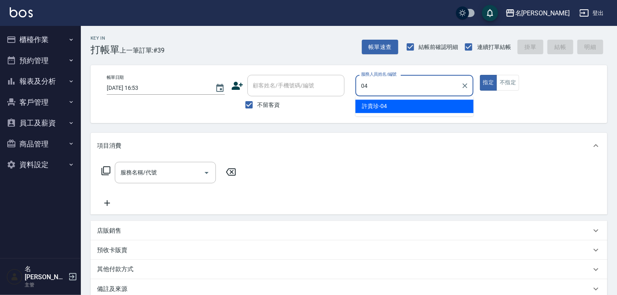
type input "[PERSON_NAME]-04"
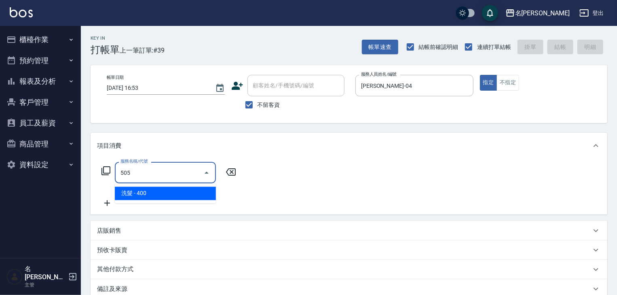
type input "洗髮(505)"
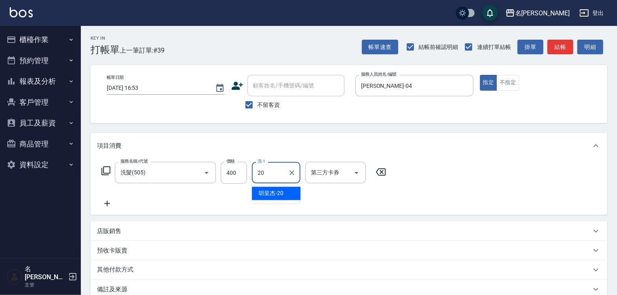
type input "[PERSON_NAME]-20"
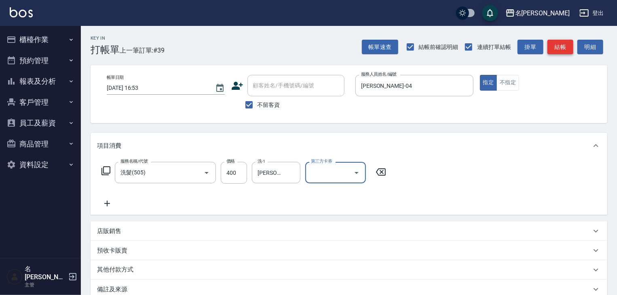
click at [561, 40] on button "結帳" at bounding box center [560, 47] width 26 height 15
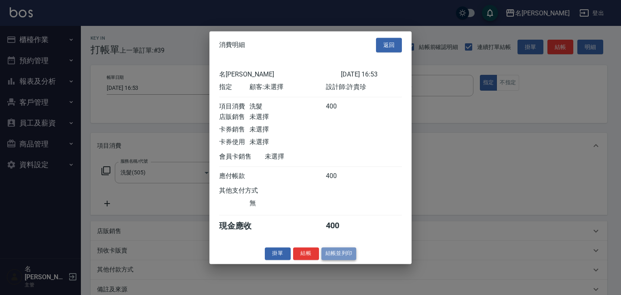
click at [347, 257] on button "結帳並列印" at bounding box center [338, 253] width 35 height 13
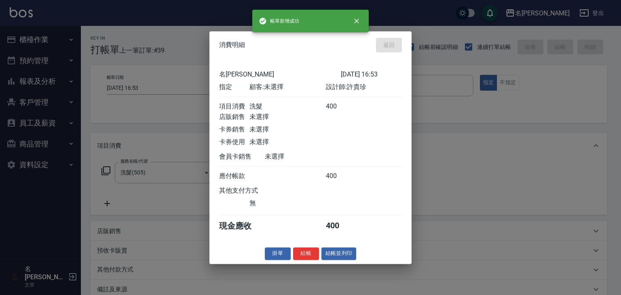
type input "2025/10/08 17:09"
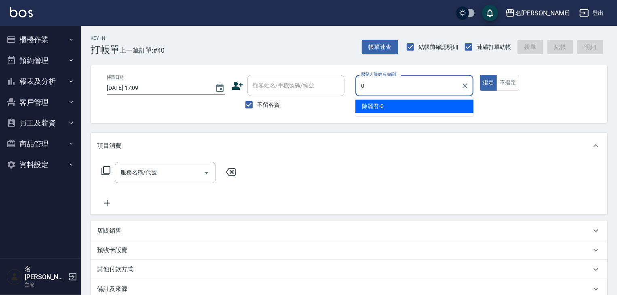
type input "[PERSON_NAME]-0"
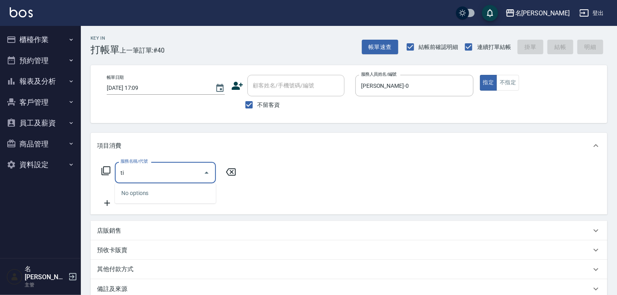
type input "t"
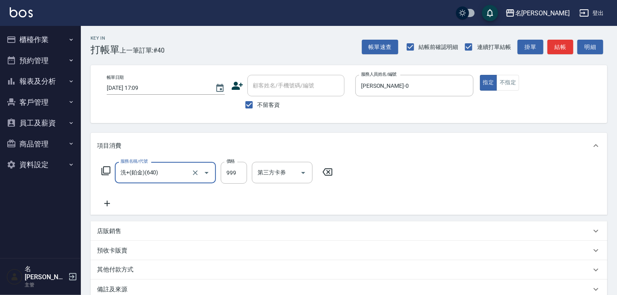
type input "洗+(鉑金)(640)"
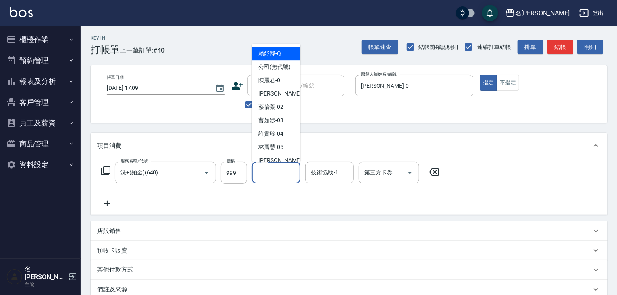
click at [280, 165] on input "洗-1" at bounding box center [275, 172] width 41 height 14
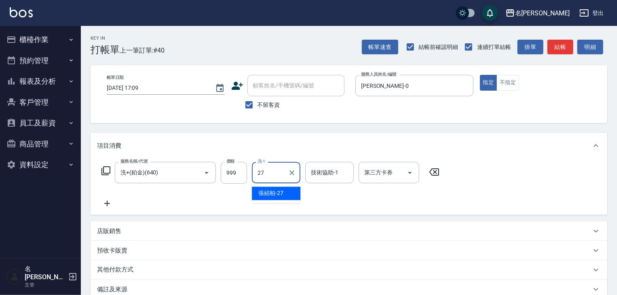
type input "[PERSON_NAME]-27"
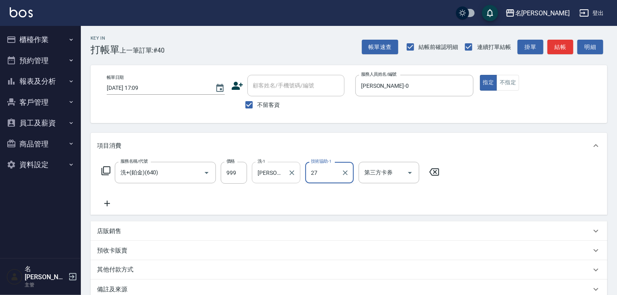
type input "[PERSON_NAME]-27"
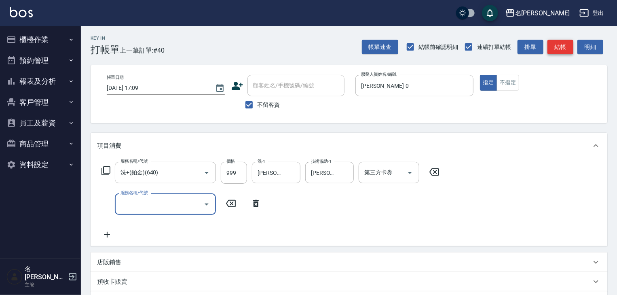
click at [555, 52] on button "結帳" at bounding box center [560, 47] width 26 height 15
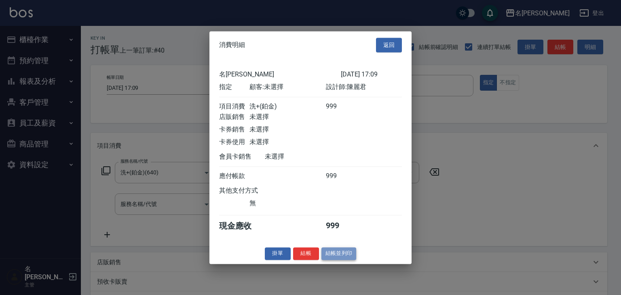
click at [354, 258] on button "結帳並列印" at bounding box center [338, 253] width 35 height 13
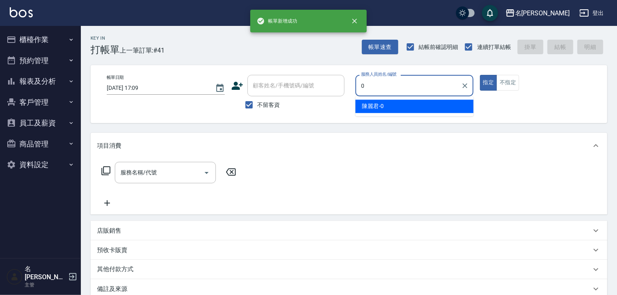
type input "[PERSON_NAME]-0"
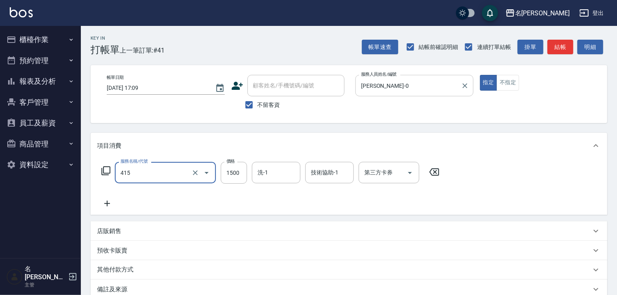
type input "染髮1500↑(415)"
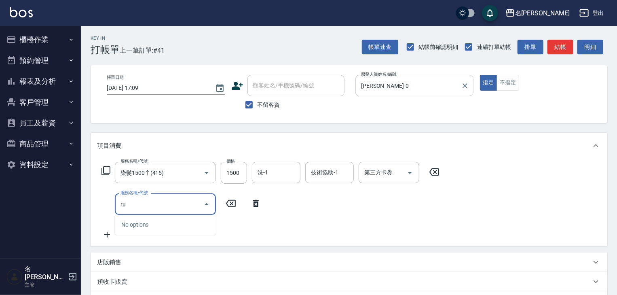
type input "r"
type input "洗+(鉑金)(640)"
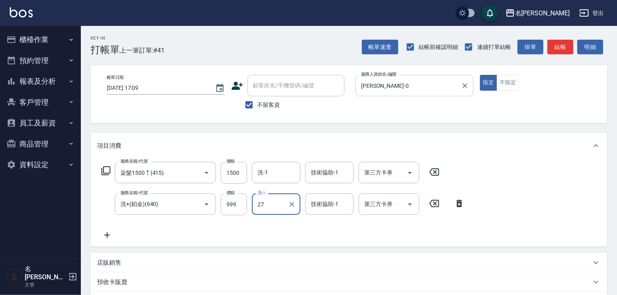
type input "[PERSON_NAME]-27"
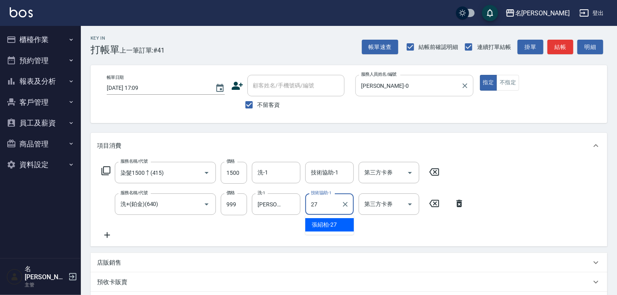
type input "[PERSON_NAME]-27"
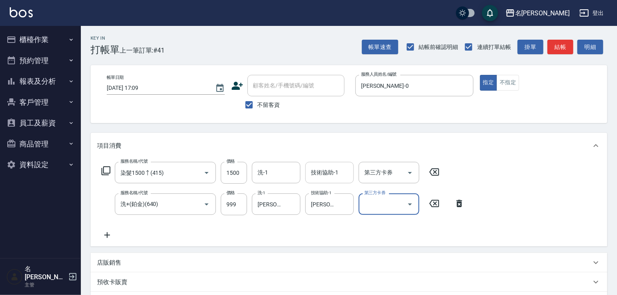
click at [339, 168] on input "技術協助-1" at bounding box center [329, 172] width 41 height 14
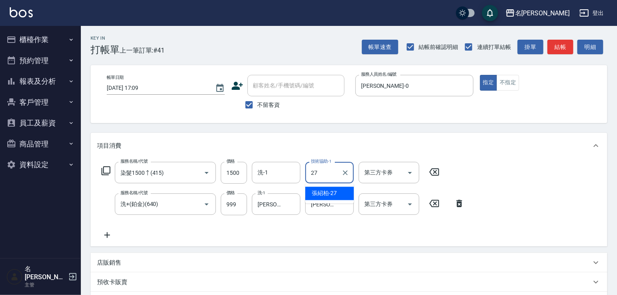
type input "[PERSON_NAME]-27"
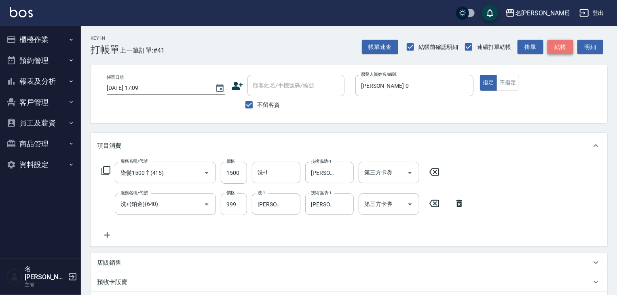
click at [564, 45] on button "結帳" at bounding box center [560, 47] width 26 height 15
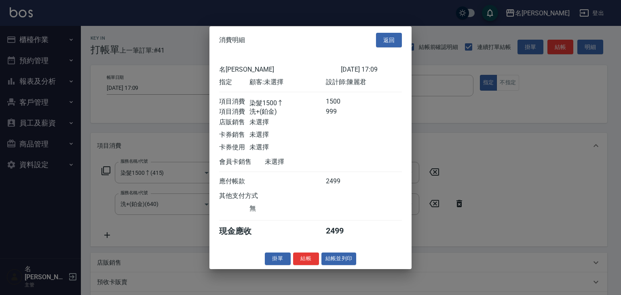
click at [344, 263] on button "結帳並列印" at bounding box center [338, 258] width 35 height 13
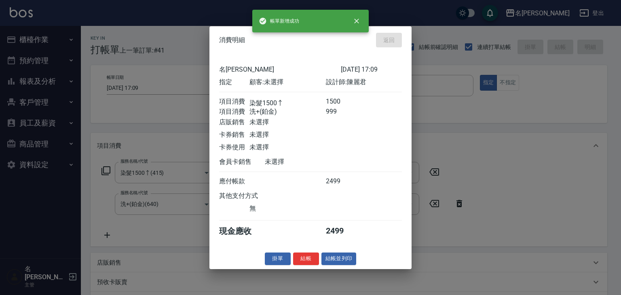
type input "2025/10/08 17:10"
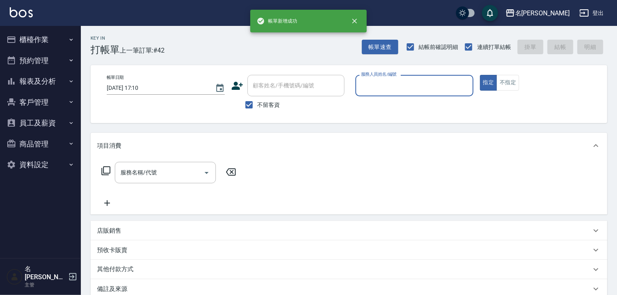
click at [410, 94] on div "服務人員姓名/編號" at bounding box center [414, 85] width 118 height 21
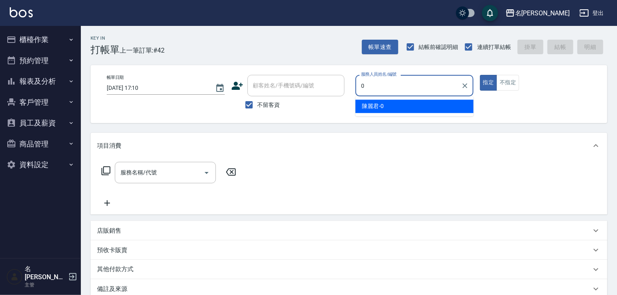
type input "[PERSON_NAME]-0"
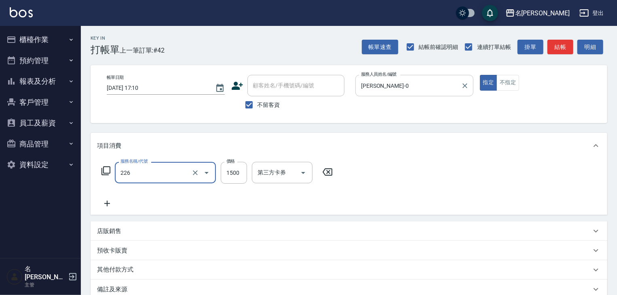
type input "冷燙自購1500↑(226)"
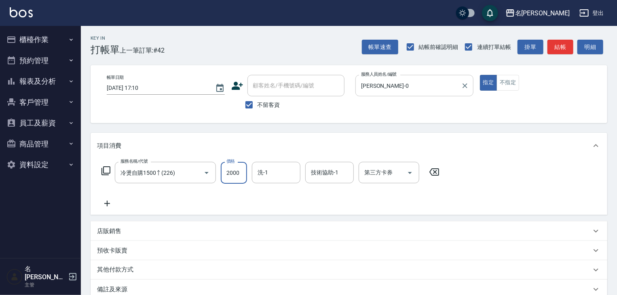
type input "2000"
type input "[PERSON_NAME]-27"
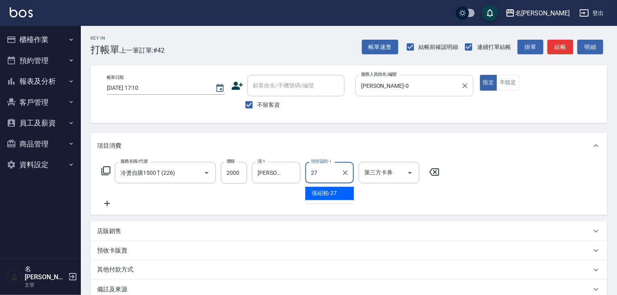
type input "[PERSON_NAME]-27"
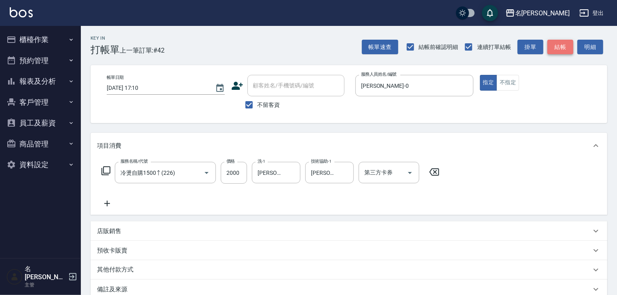
click at [557, 46] on button "結帳" at bounding box center [560, 47] width 26 height 15
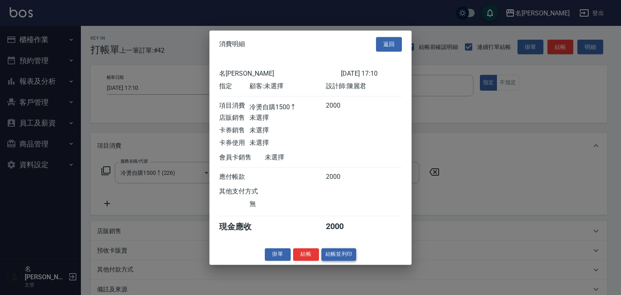
click at [342, 259] on button "結帳並列印" at bounding box center [338, 254] width 35 height 13
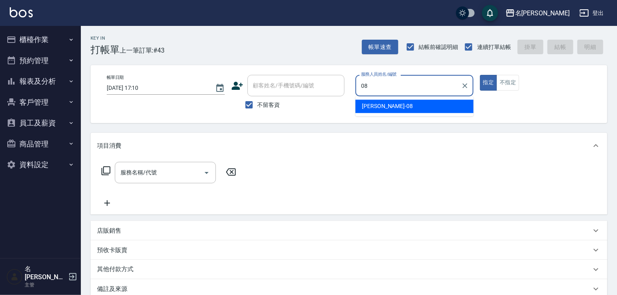
type input "[PERSON_NAME]-08"
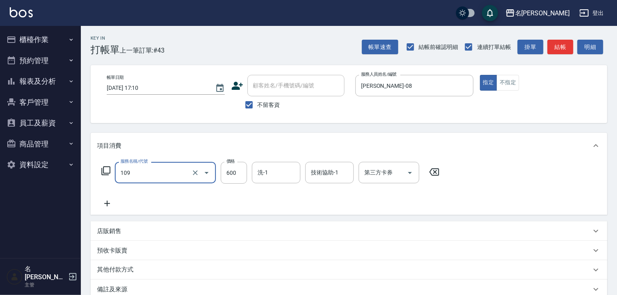
type input "基礎活氧健康洗/何首烏(109)"
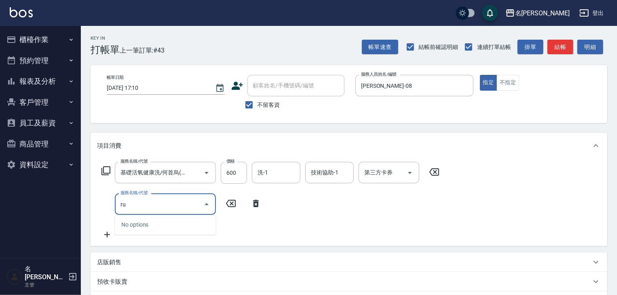
type input "r"
type input "洗+(鉑金)(640)"
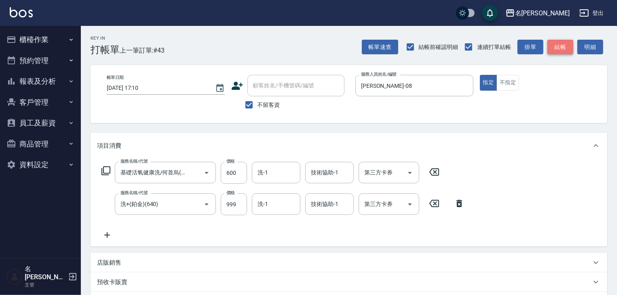
click at [566, 50] on button "結帳" at bounding box center [560, 47] width 26 height 15
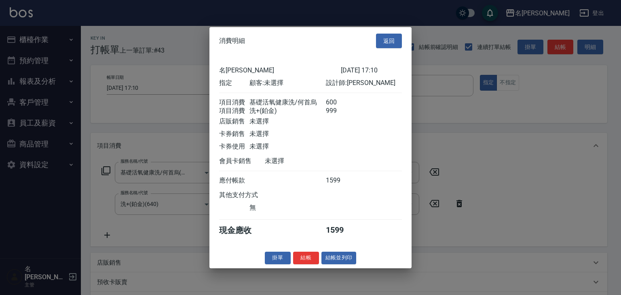
click at [348, 255] on div "消費明細 返回 名留林森 2025/10/08 17:10 指定 顧客: 未選擇 設計師: 蔡慈恩 項目消費 基礎活氧健康洗/何首烏 600 項目消費 洗+(…" at bounding box center [310, 147] width 202 height 241
click at [348, 264] on button "結帳並列印" at bounding box center [338, 257] width 35 height 13
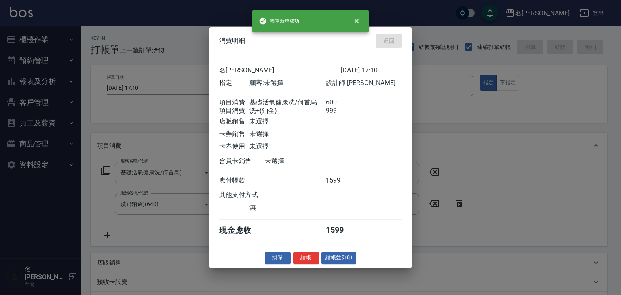
type input "2025/10/08 17:19"
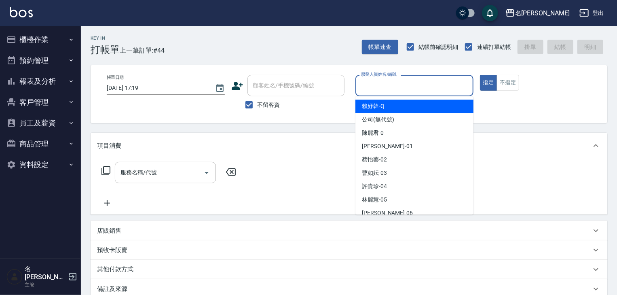
click at [425, 86] on input "服務人員姓名/編號" at bounding box center [414, 85] width 111 height 14
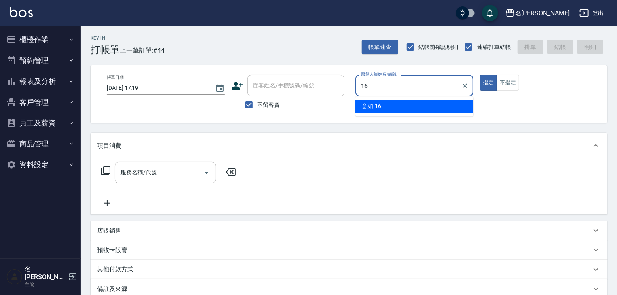
drag, startPoint x: 396, startPoint y: 105, endPoint x: 377, endPoint y: 131, distance: 32.6
click at [396, 107] on div "意如 -16" at bounding box center [414, 105] width 118 height 13
type input "意如-16"
click at [152, 170] on input "服務名稱/代號" at bounding box center [159, 172] width 82 height 14
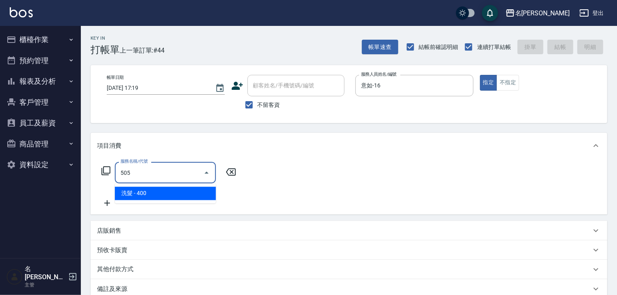
click at [145, 191] on span "洗髮 - 400" at bounding box center [165, 193] width 101 height 13
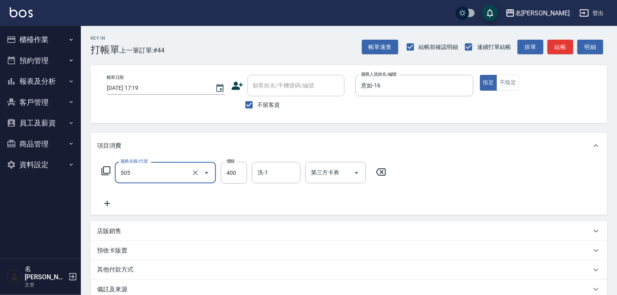
type input "洗髮(505)"
click at [103, 202] on icon at bounding box center [107, 203] width 20 height 10
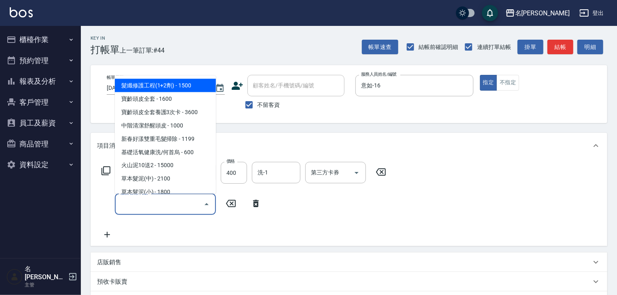
click at [124, 204] on input "服務名稱/代號" at bounding box center [159, 204] width 82 height 14
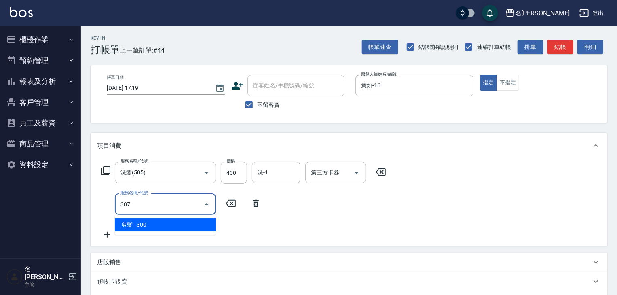
drag, startPoint x: 138, startPoint y: 229, endPoint x: 177, endPoint y: 229, distance: 39.2
click at [143, 229] on span "剪髮 - 300" at bounding box center [165, 224] width 101 height 13
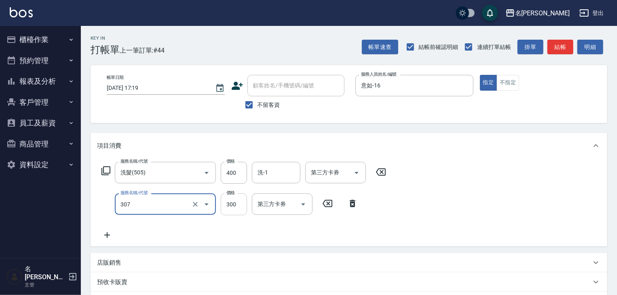
type input "剪髮(307)"
click at [238, 201] on input "300" at bounding box center [234, 204] width 26 height 22
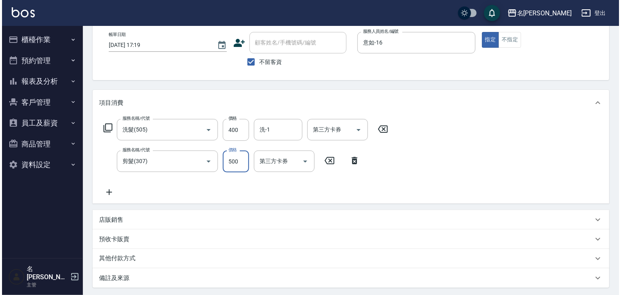
scroll to position [126, 0]
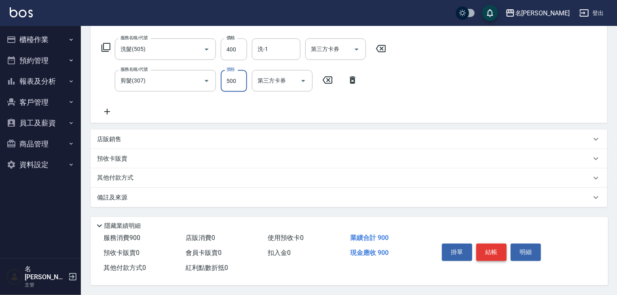
type input "500"
click at [496, 247] on button "結帳" at bounding box center [491, 251] width 30 height 17
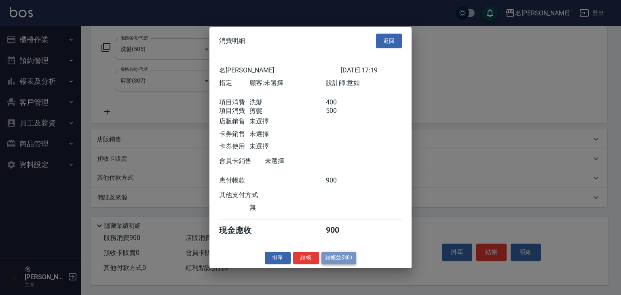
click at [332, 261] on button "結帳並列印" at bounding box center [338, 257] width 35 height 13
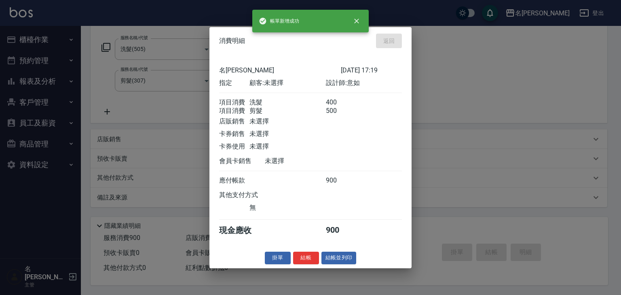
type input "[DATE] 17:31"
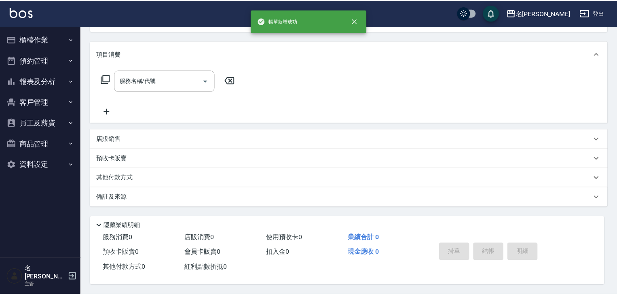
scroll to position [0, 0]
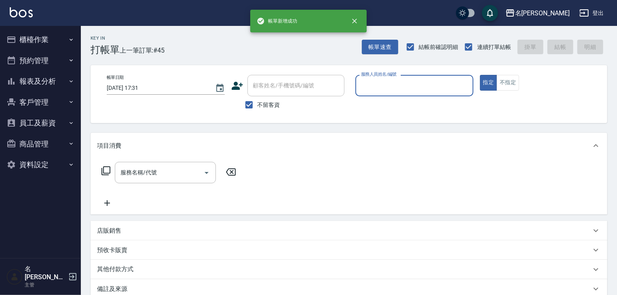
click at [44, 38] on button "櫃檯作業" at bounding box center [40, 39] width 74 height 21
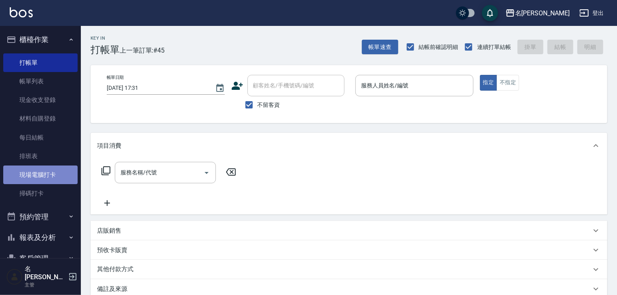
click at [53, 172] on link "現場電腦打卡" at bounding box center [40, 174] width 74 height 19
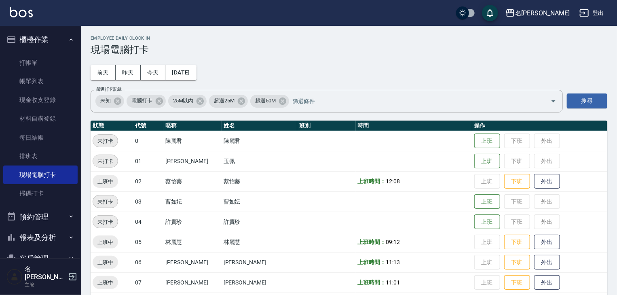
scroll to position [129, 0]
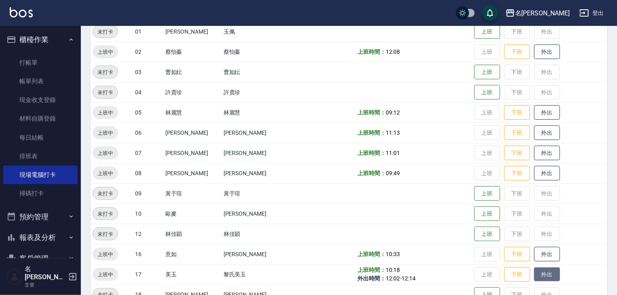
click at [534, 273] on button "外出" at bounding box center [547, 274] width 26 height 14
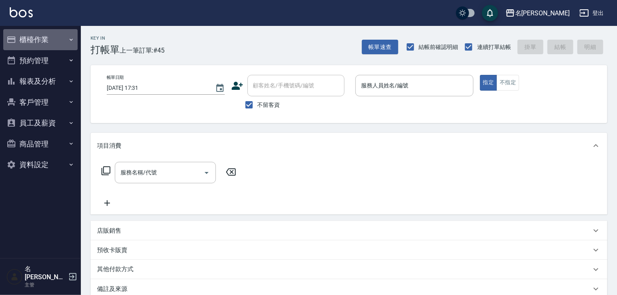
click at [55, 42] on button "櫃檯作業" at bounding box center [40, 39] width 74 height 21
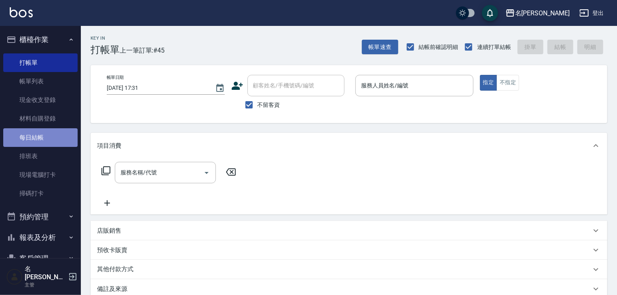
click at [63, 135] on link "每日結帳" at bounding box center [40, 137] width 74 height 19
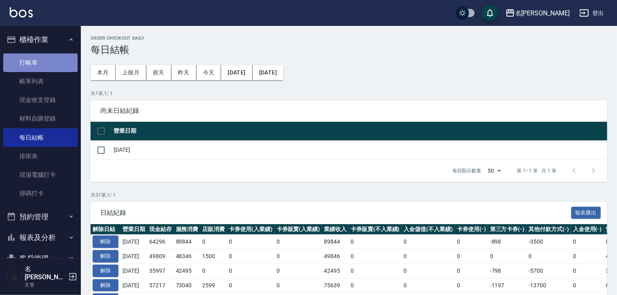
click at [46, 63] on link "打帳單" at bounding box center [40, 62] width 74 height 19
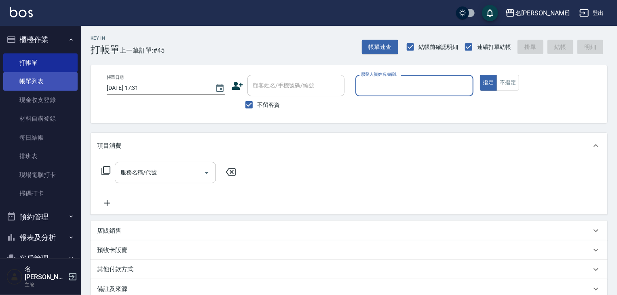
click at [59, 83] on link "帳單列表" at bounding box center [40, 81] width 74 height 19
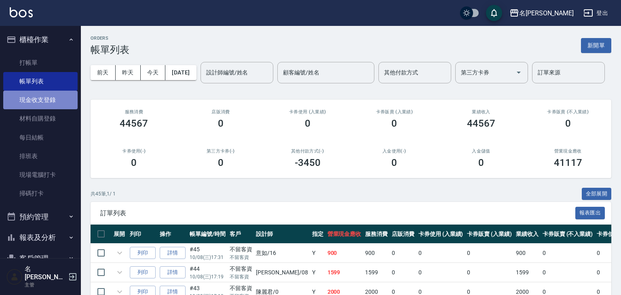
click at [55, 99] on link "現金收支登錄" at bounding box center [40, 100] width 74 height 19
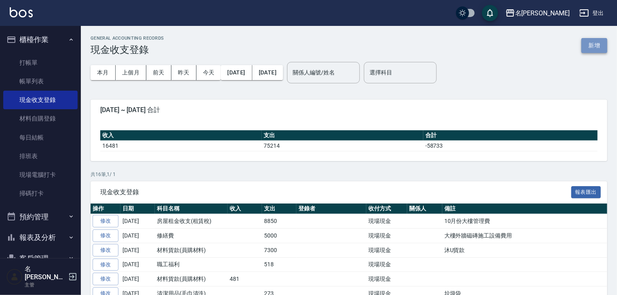
click at [594, 44] on button "新增" at bounding box center [594, 45] width 26 height 15
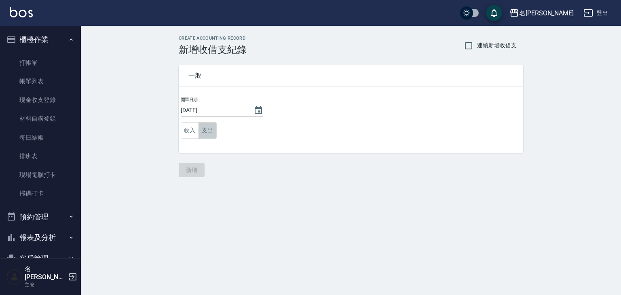
click at [204, 127] on button "支出" at bounding box center [207, 130] width 18 height 17
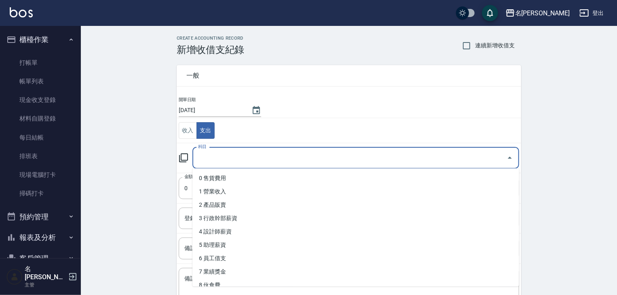
click at [201, 159] on input "科目" at bounding box center [349, 158] width 307 height 14
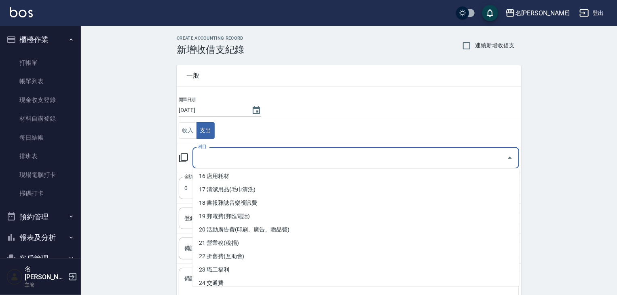
scroll to position [259, 0]
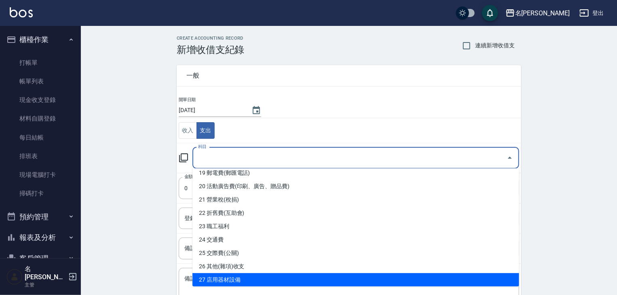
click at [242, 277] on li "27 店用器材設備" at bounding box center [355, 279] width 326 height 13
type input "27 店用器材設備"
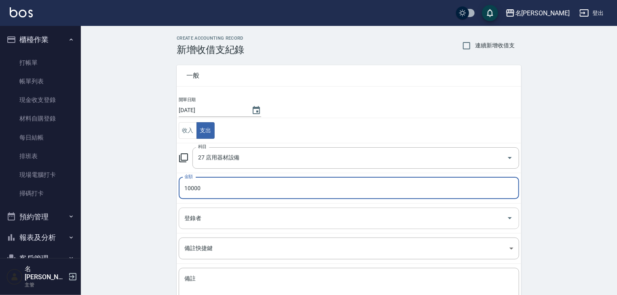
type input "10000"
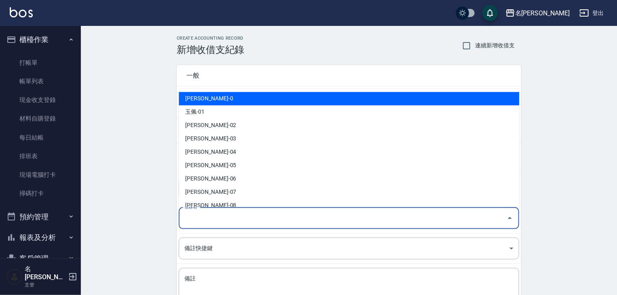
click at [197, 212] on input "登錄者" at bounding box center [342, 218] width 321 height 14
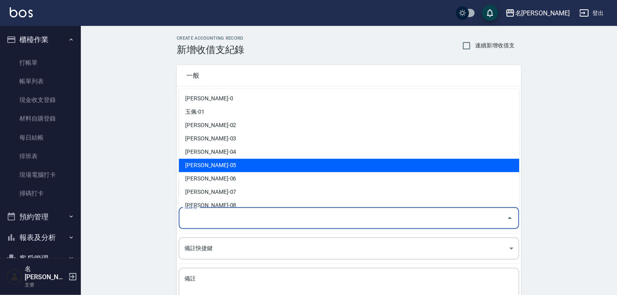
click at [202, 160] on li "[PERSON_NAME]-05" at bounding box center [349, 165] width 340 height 13
type input "[PERSON_NAME]-05"
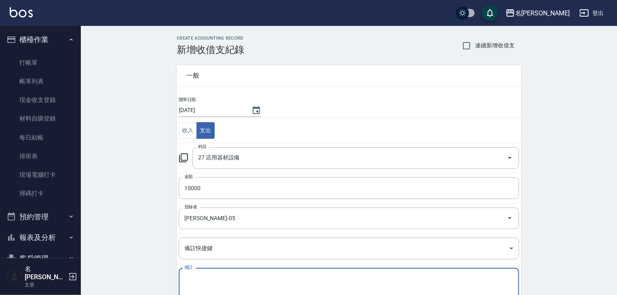
click at [196, 283] on textarea "備註" at bounding box center [348, 287] width 329 height 27
click at [217, 278] on textarea "備註" at bounding box center [348, 287] width 329 height 27
type textarea "[PERSON_NAME]"
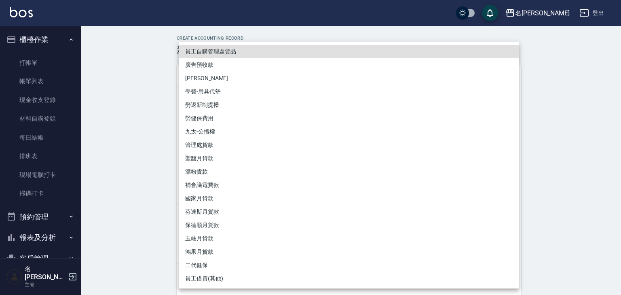
click at [341, 239] on body "名留[PERSON_NAME] 登出 櫃檯作業 打帳單 帳單列表 現金收支登錄 材料自購登錄 每日結帳 排班表 現場電腦打卡 掃碼打卡 預約管理 預約管理 單…" at bounding box center [310, 178] width 621 height 357
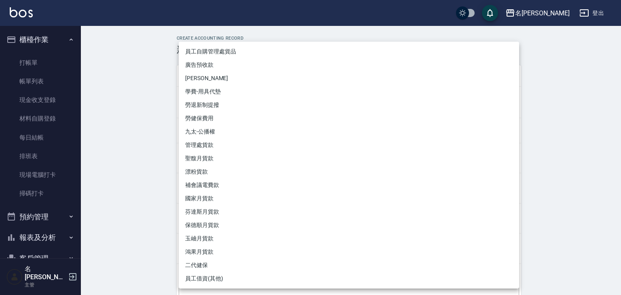
drag, startPoint x: 598, startPoint y: 171, endPoint x: 601, endPoint y: 164, distance: 6.9
click at [601, 164] on div at bounding box center [310, 147] width 621 height 295
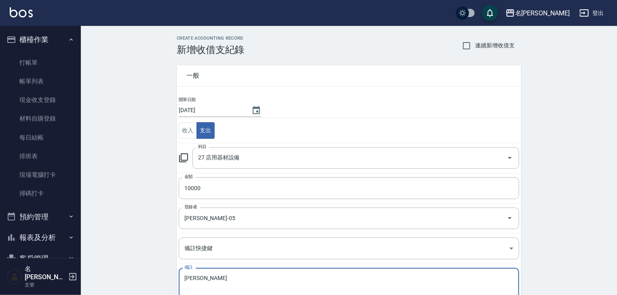
drag, startPoint x: 196, startPoint y: 276, endPoint x: 171, endPoint y: 264, distance: 28.0
click at [176, 278] on div "一般 開單日期 [DATE] 收入 支出 科目 27 店用器材設備 科目 金額 10000 金額 登錄者 [PERSON_NAME]-05 登錄者 備註快捷鍵…" at bounding box center [344, 188] width 354 height 267
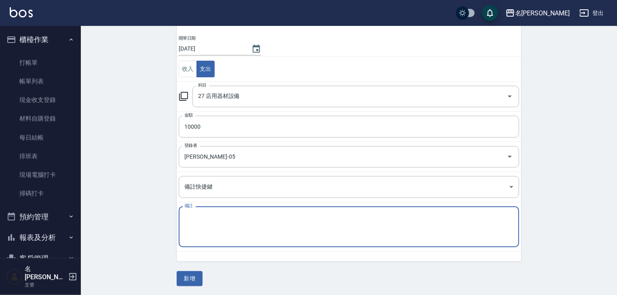
click at [172, 273] on div "CREATE ACCOUNTING RECORD 新增收借支紀錄 連續新增收借支 一般 開單日期 [DATE] 收入 支出 科目 27 店用器材設備 科目 金…" at bounding box center [349, 130] width 364 height 312
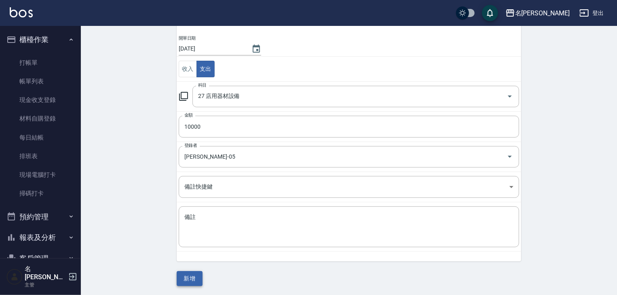
click at [187, 277] on button "新增" at bounding box center [190, 278] width 26 height 15
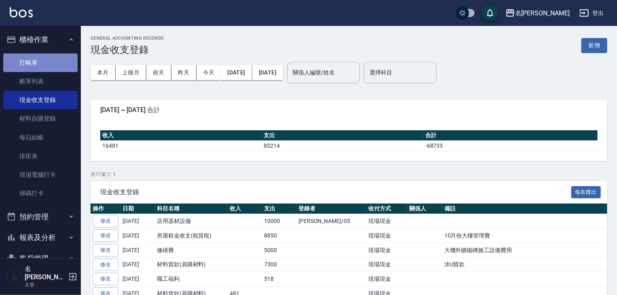
click at [48, 61] on link "打帳單" at bounding box center [40, 62] width 74 height 19
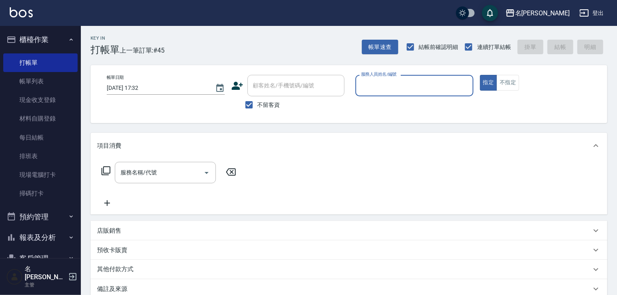
click at [431, 82] on input "服務人員姓名/編號" at bounding box center [414, 85] width 111 height 14
click at [407, 105] on div "[PERSON_NAME] -06" at bounding box center [414, 105] width 118 height 13
type input "[PERSON_NAME]-06"
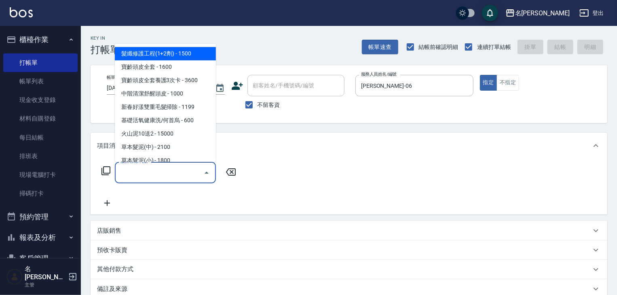
click at [162, 173] on input "服務名稱/代號" at bounding box center [159, 172] width 82 height 14
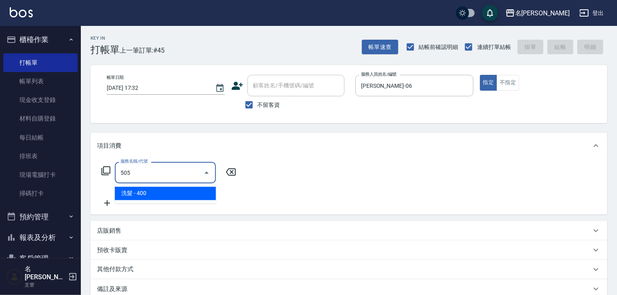
click at [174, 189] on span "洗髮 - 400" at bounding box center [165, 193] width 101 height 13
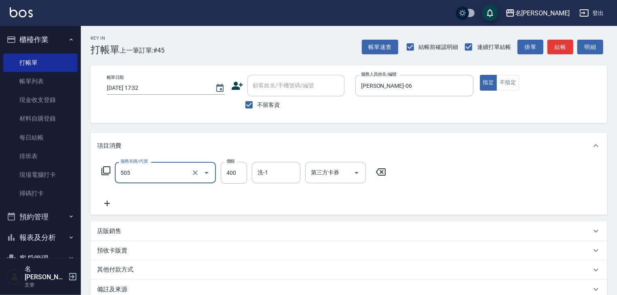
type input "洗髮(505)"
click at [109, 203] on icon at bounding box center [107, 203] width 20 height 10
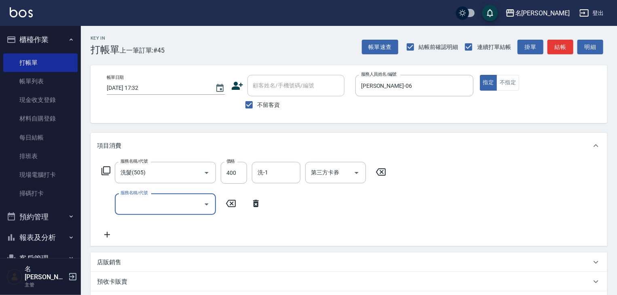
click at [129, 205] on input "服務名稱/代號" at bounding box center [159, 204] width 82 height 14
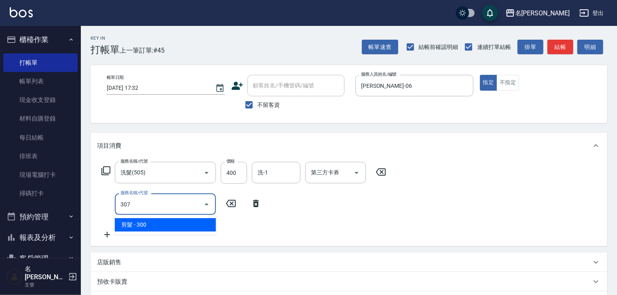
click at [146, 224] on span "剪髮 - 300" at bounding box center [165, 224] width 101 height 13
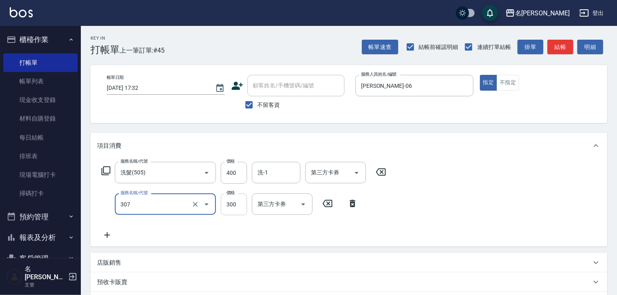
type input "剪髮(307)"
click at [238, 204] on input "300" at bounding box center [234, 204] width 26 height 22
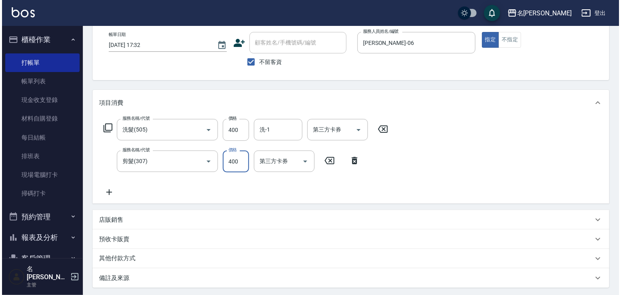
scroll to position [126, 0]
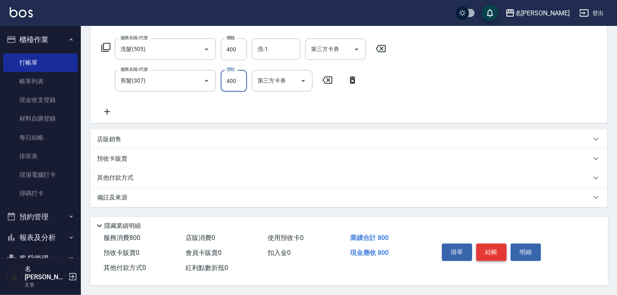
type input "400"
click at [494, 254] on button "結帳" at bounding box center [491, 251] width 30 height 17
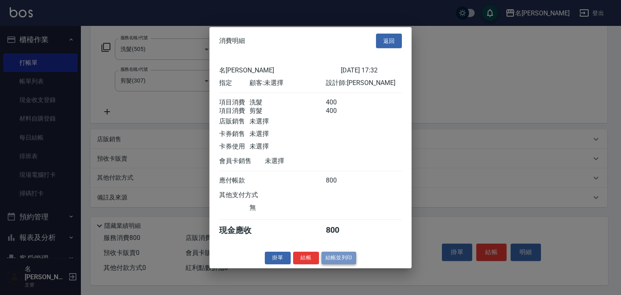
click at [341, 261] on button "結帳並列印" at bounding box center [338, 257] width 35 height 13
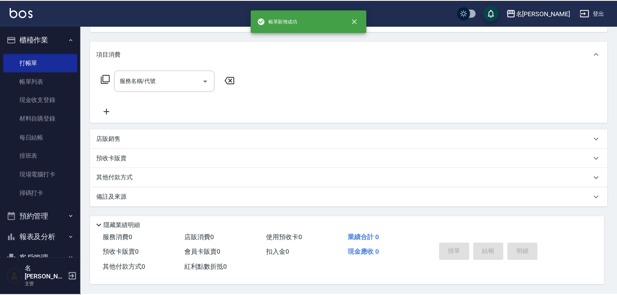
scroll to position [0, 0]
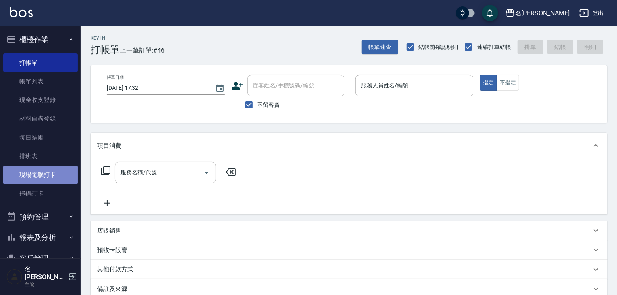
click at [51, 177] on link "現場電腦打卡" at bounding box center [40, 174] width 74 height 19
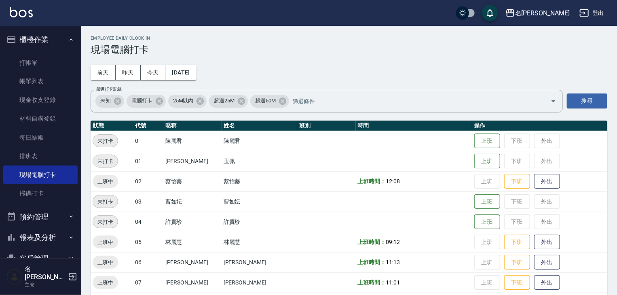
scroll to position [172, 0]
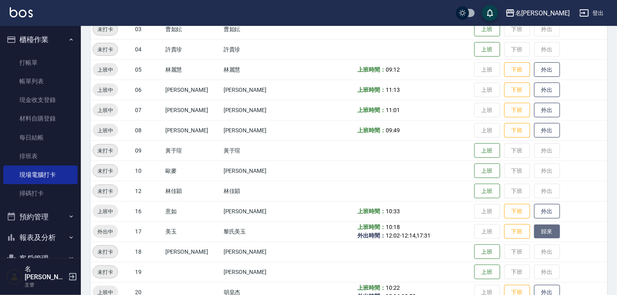
click at [534, 234] on button "歸來" at bounding box center [547, 231] width 26 height 14
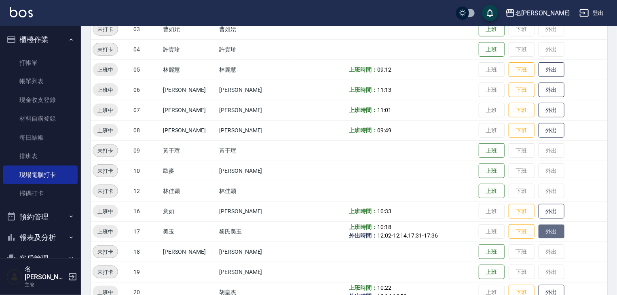
click at [538, 232] on button "外出" at bounding box center [551, 231] width 26 height 14
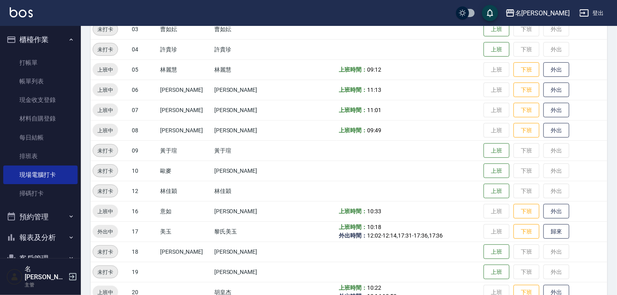
scroll to position [301, 0]
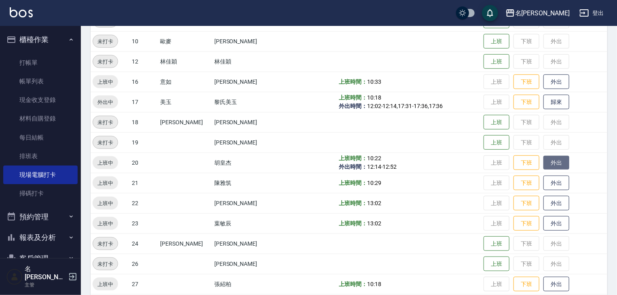
click at [546, 166] on button "外出" at bounding box center [556, 163] width 26 height 14
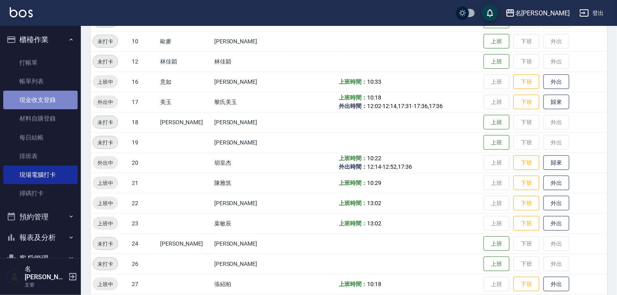
click at [57, 95] on link "現金收支登錄" at bounding box center [40, 100] width 74 height 19
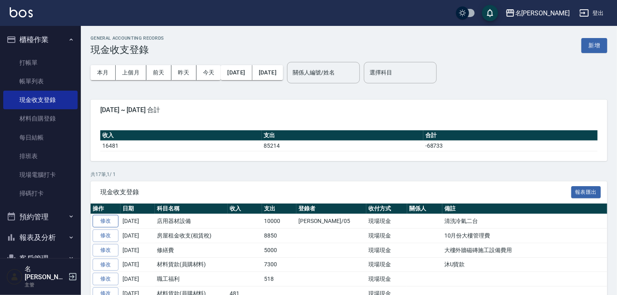
click at [107, 219] on link "修改" at bounding box center [106, 221] width 26 height 13
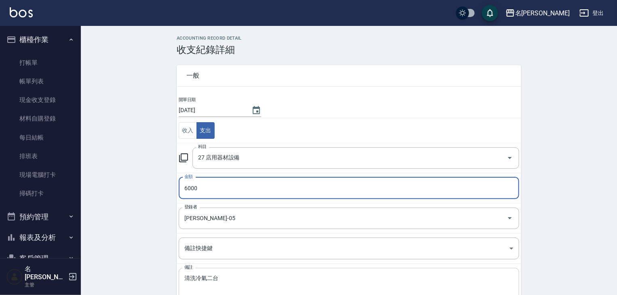
scroll to position [52, 0]
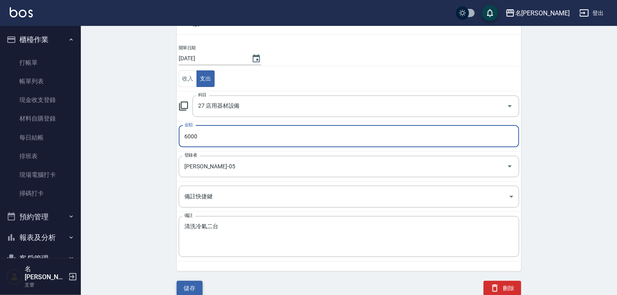
type input "6000"
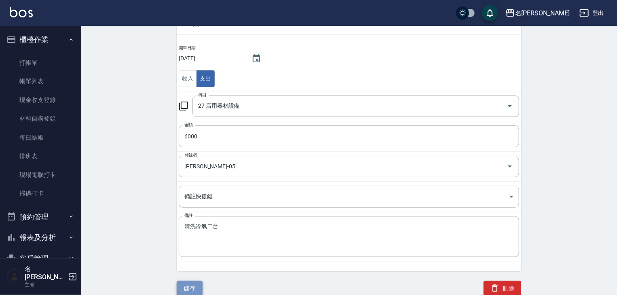
click at [188, 290] on button "儲存" at bounding box center [190, 287] width 26 height 15
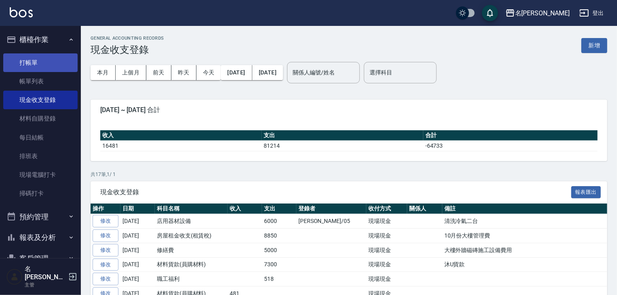
click at [60, 67] on link "打帳單" at bounding box center [40, 62] width 74 height 19
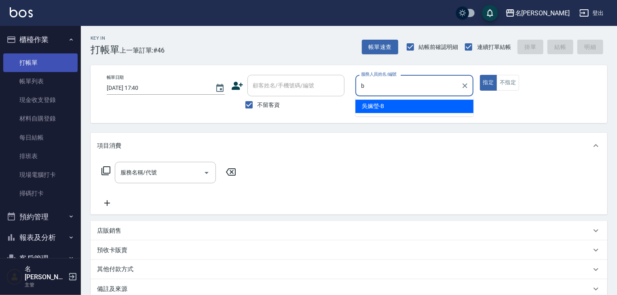
type input "[PERSON_NAME]"
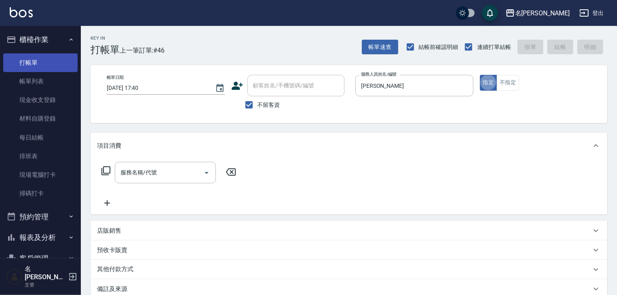
type button "true"
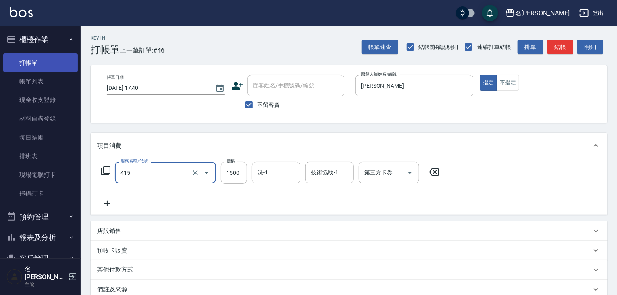
type input "染髮1500↑(415)"
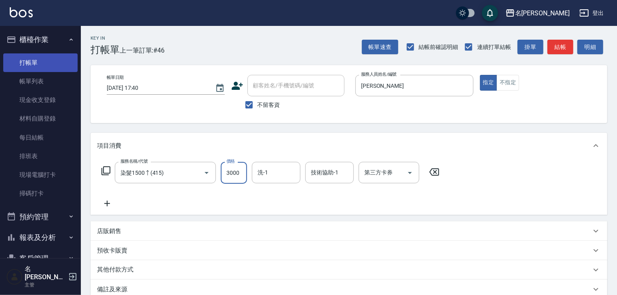
type input "3000"
type input "葉敏辰-23"
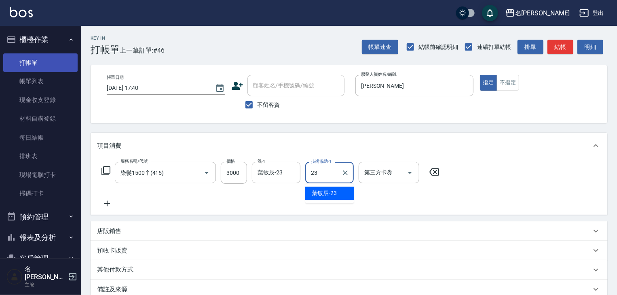
type input "葉敏辰-23"
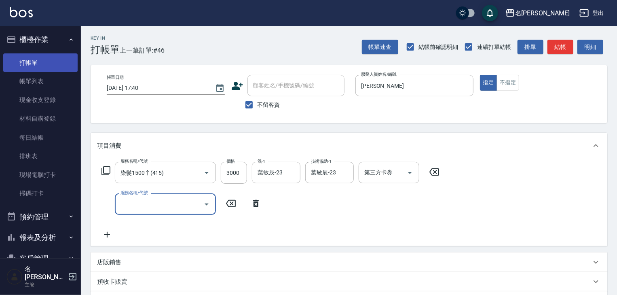
type input "8"
type input "6"
type input "剪髮(307)"
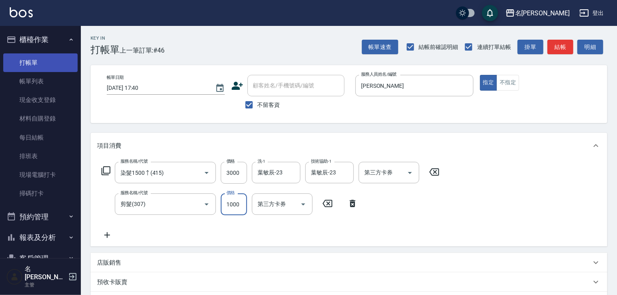
type input "1000"
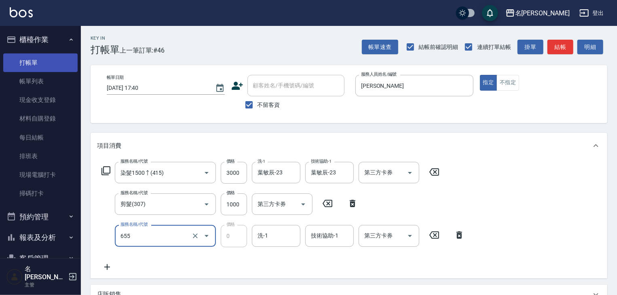
type input "頭皮、護髮免費卡(新)(655)"
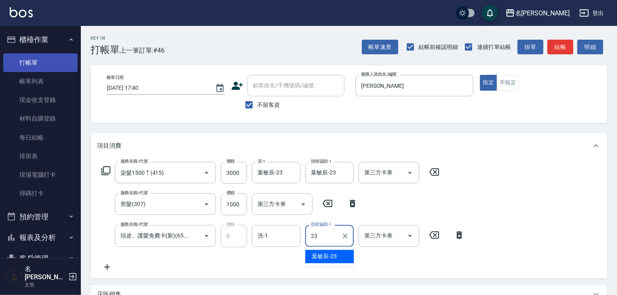
type input "葉敏辰-23"
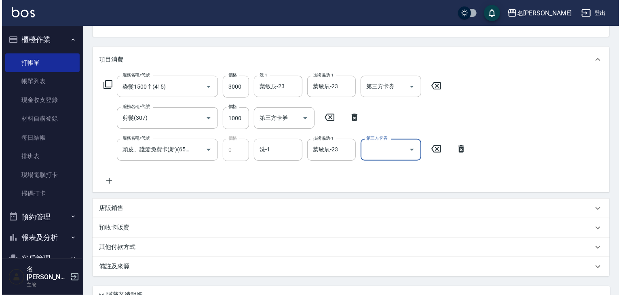
scroll to position [158, 0]
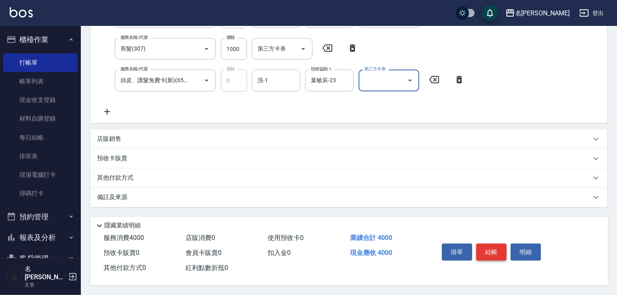
click at [491, 252] on button "結帳" at bounding box center [491, 251] width 30 height 17
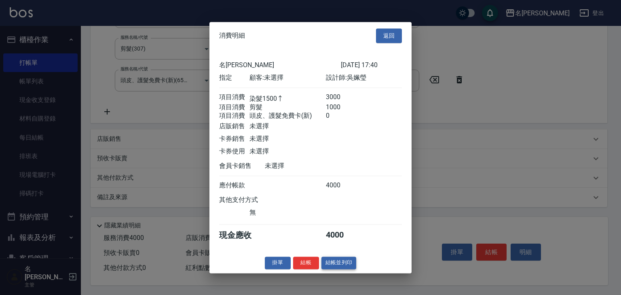
click at [340, 263] on button "結帳並列印" at bounding box center [338, 262] width 35 height 13
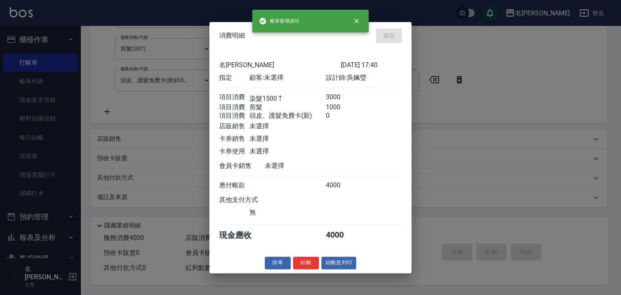
type input "[DATE] 17:44"
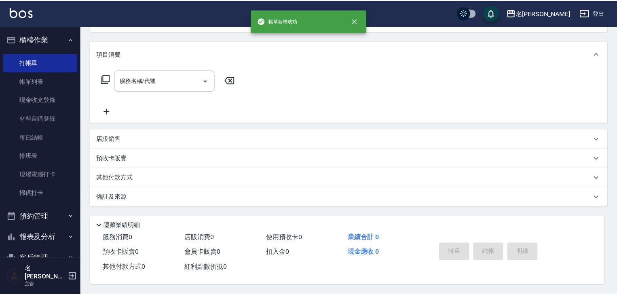
scroll to position [0, 0]
